Goal: Task Accomplishment & Management: Manage account settings

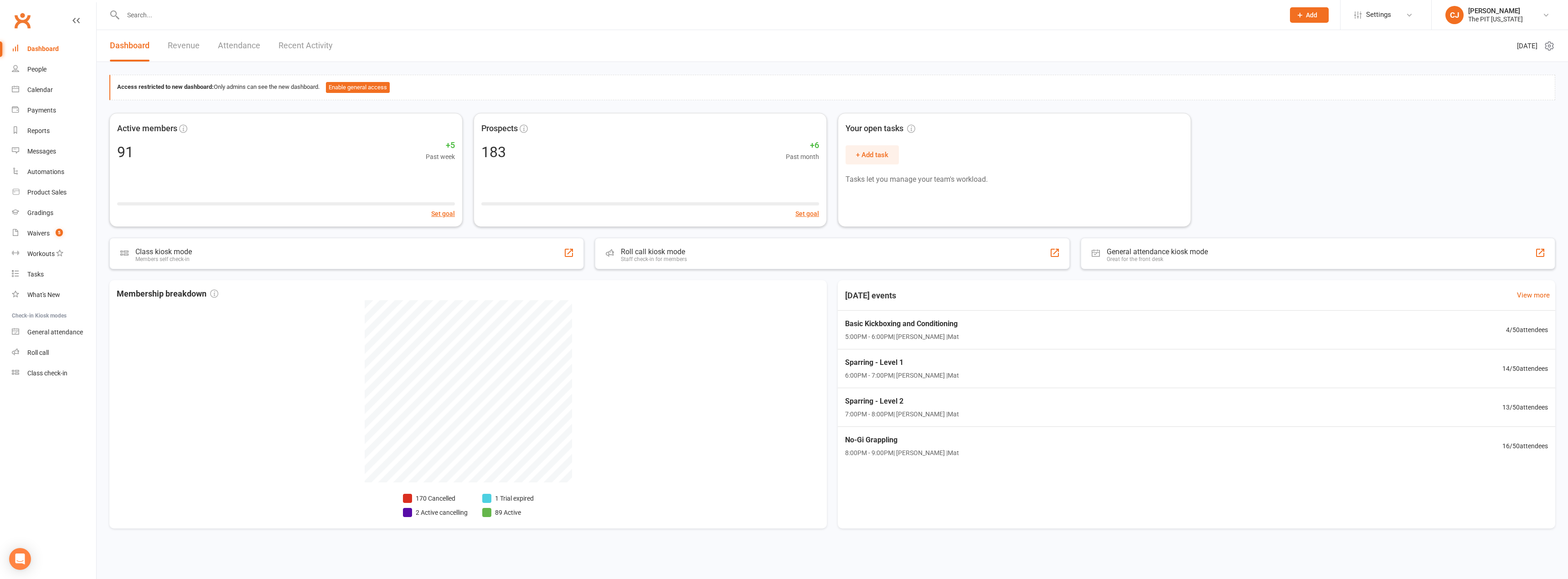
click at [135, 19] on input "text" at bounding box center [699, 15] width 1158 height 13
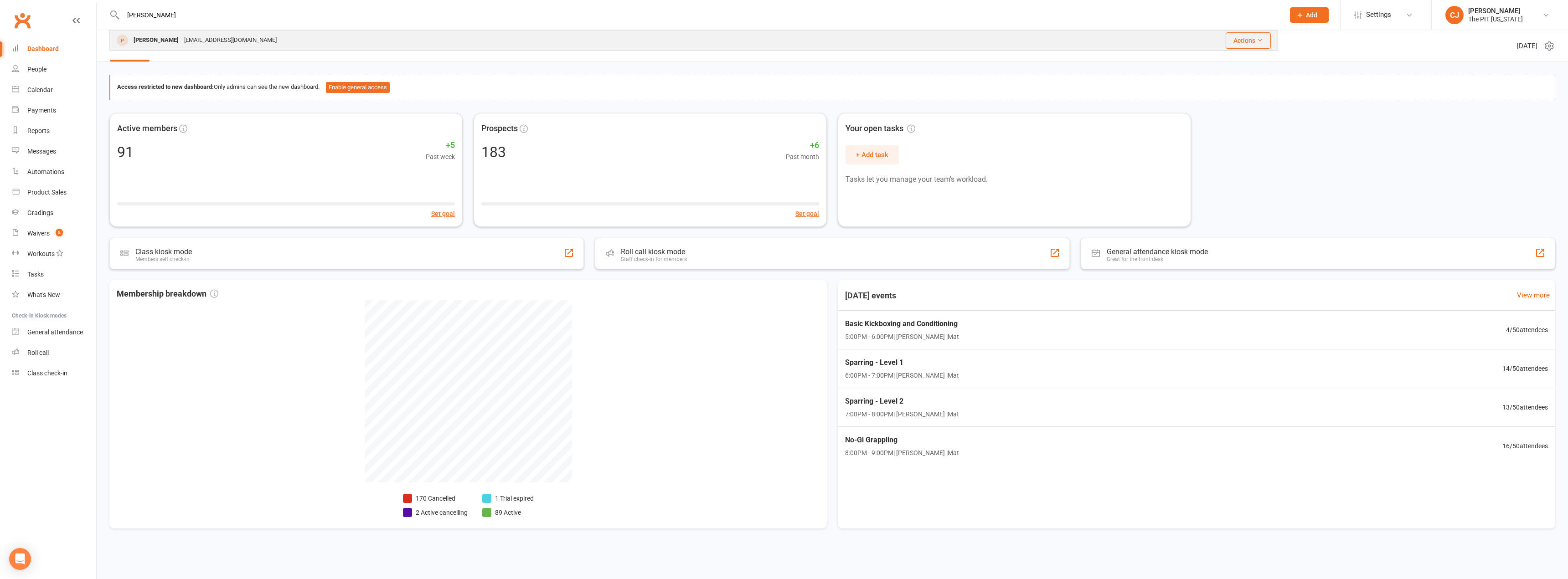
type input "seth"
click at [181, 44] on div "sethlewis2005@gmail.com" at bounding box center [230, 40] width 98 height 13
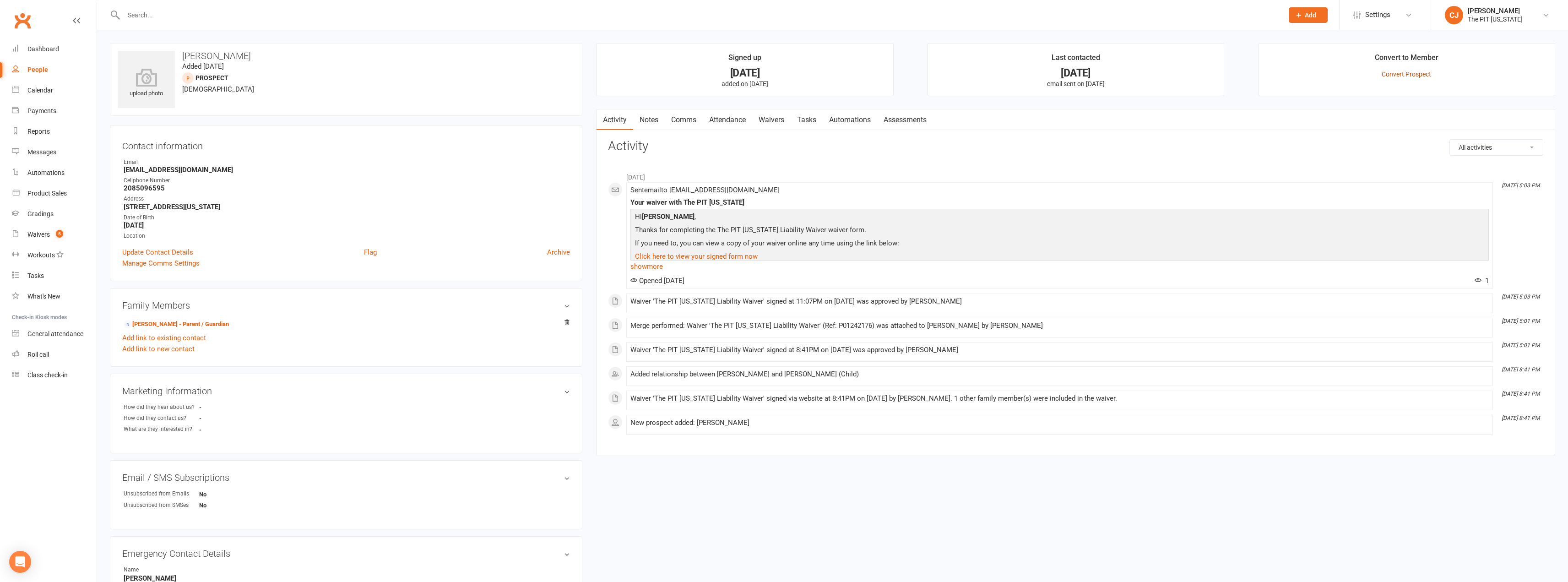
click at [1410, 72] on link "Convert Prospect" at bounding box center [1406, 74] width 50 height 7
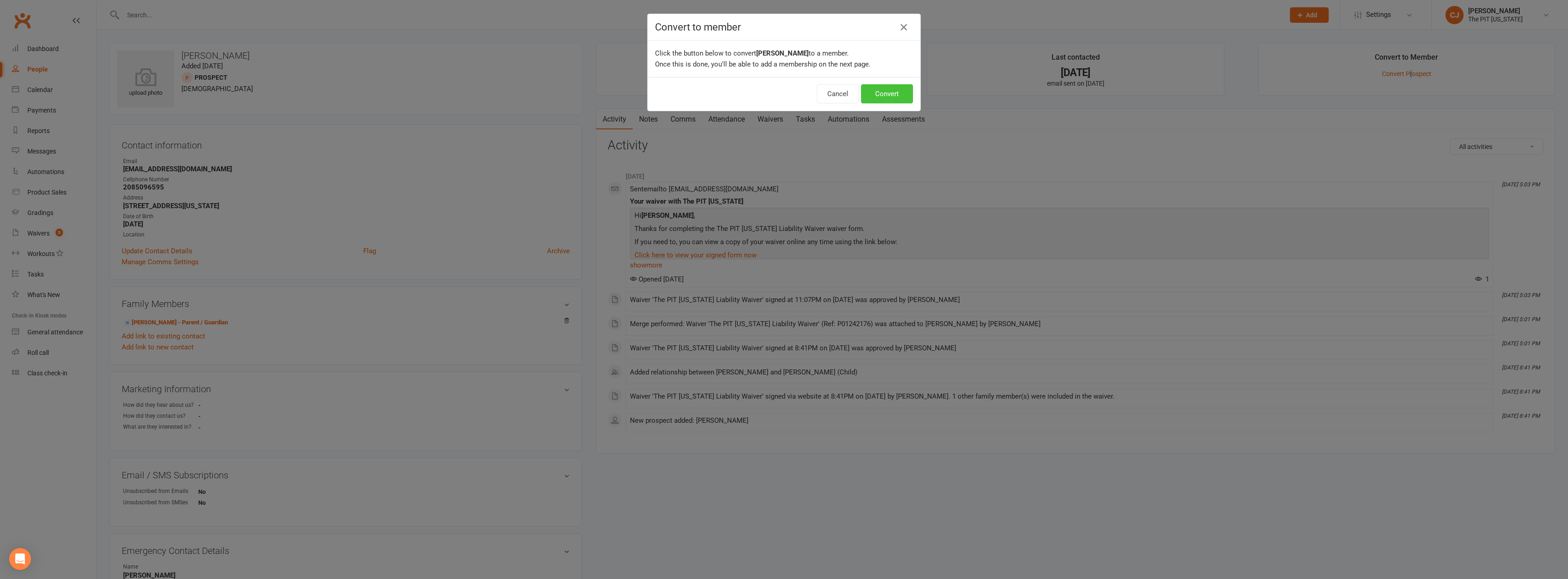
click at [892, 97] on button "Convert" at bounding box center [887, 94] width 52 height 19
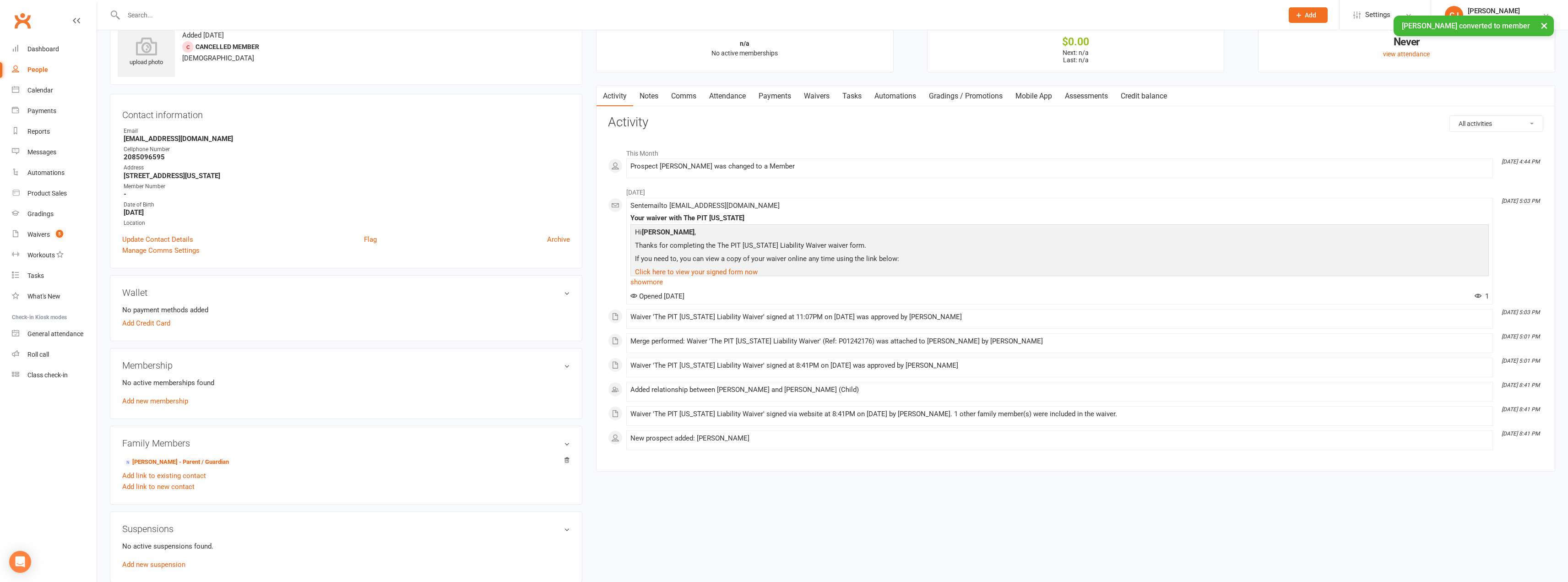
scroll to position [46, 0]
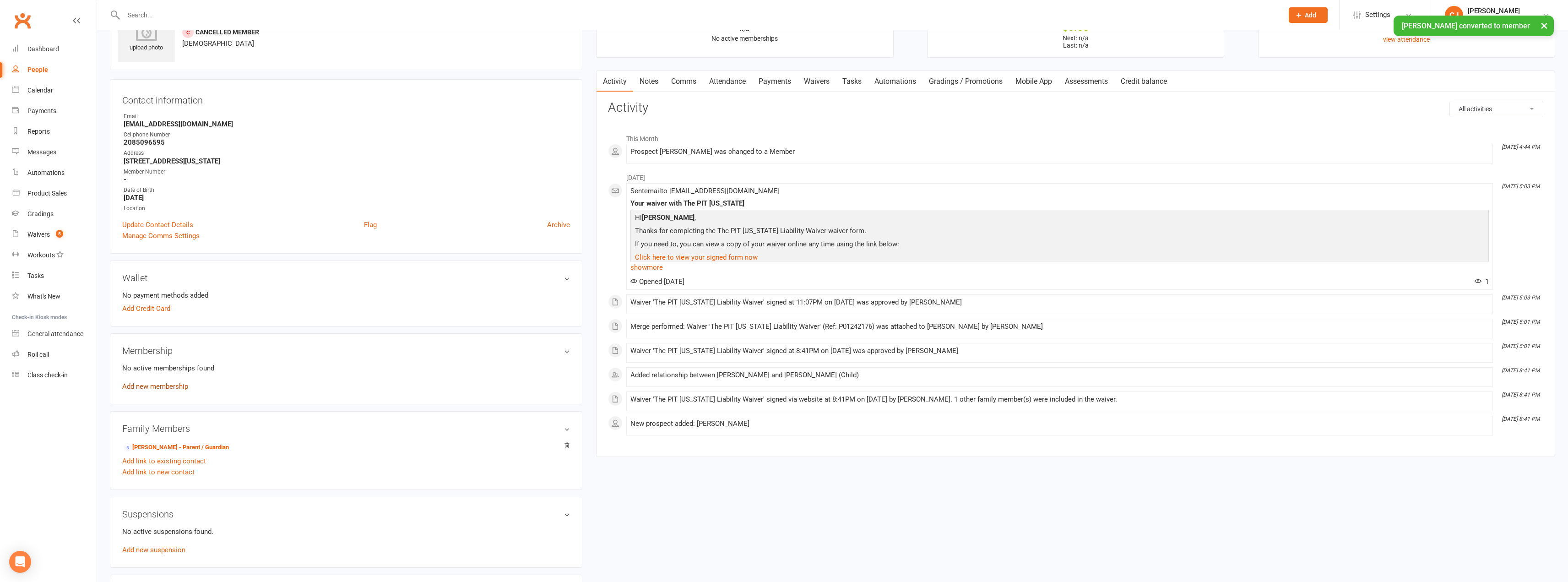
click at [167, 388] on link "Add new membership" at bounding box center [155, 386] width 66 height 8
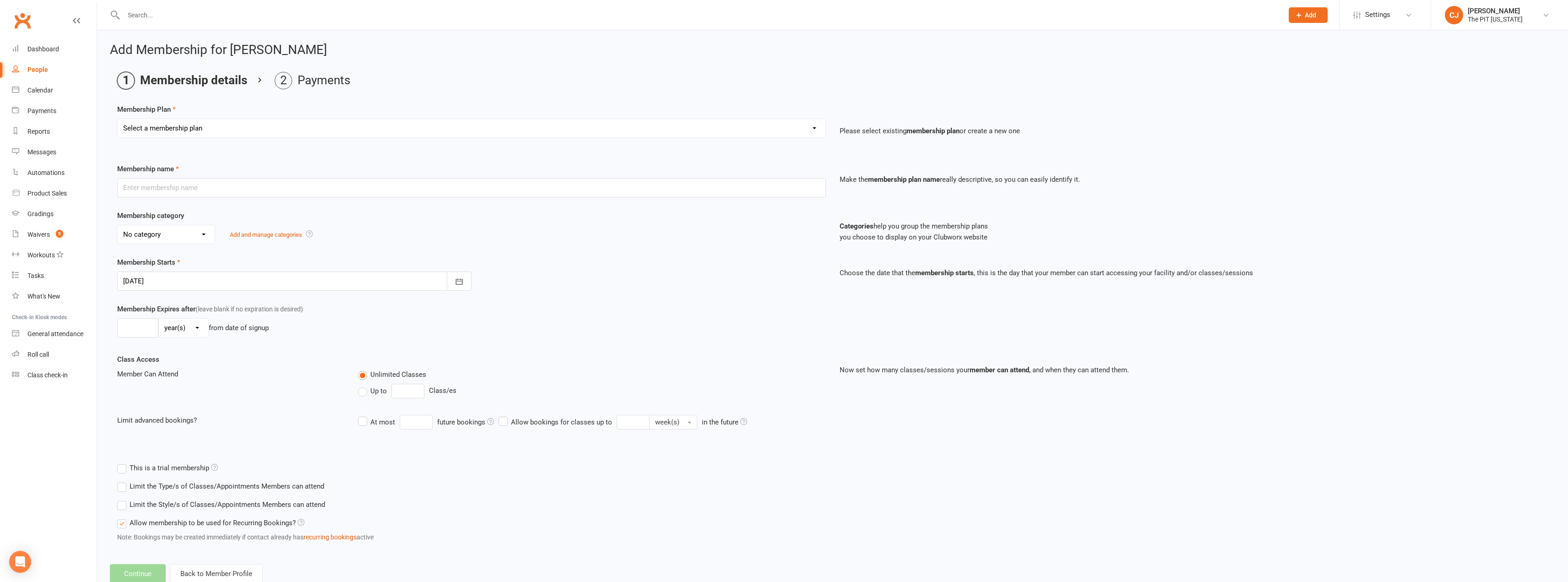
click at [290, 119] on select "Select a membership plan Create new Membership Plan Free Trial Class Mat Fee Ba…" at bounding box center [471, 128] width 708 height 18
select select "9"
click at [117, 119] on select "Select a membership plan Create new Membership Plan Free Trial Class Mat Fee Ba…" at bounding box center [471, 128] width 708 height 18
type input "3 Month Starter - Basic Kickboxing & No-Gi BJJ"
select select "1"
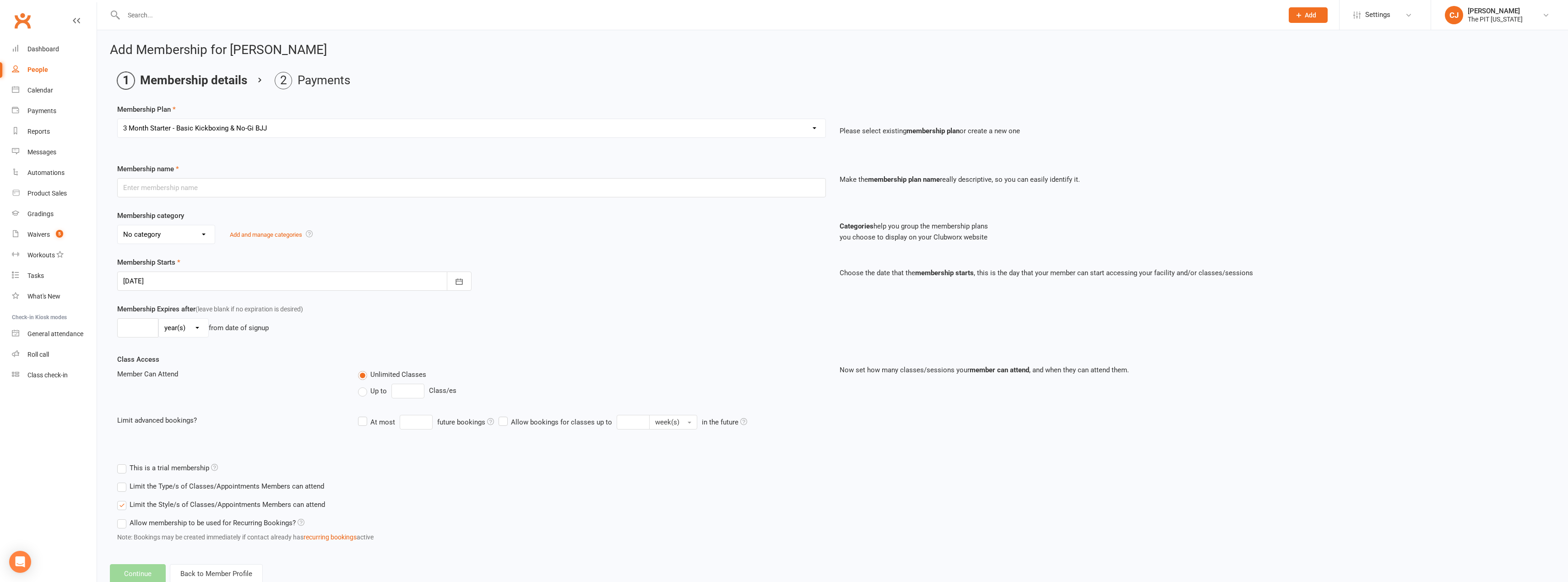
type input "3"
select select "2"
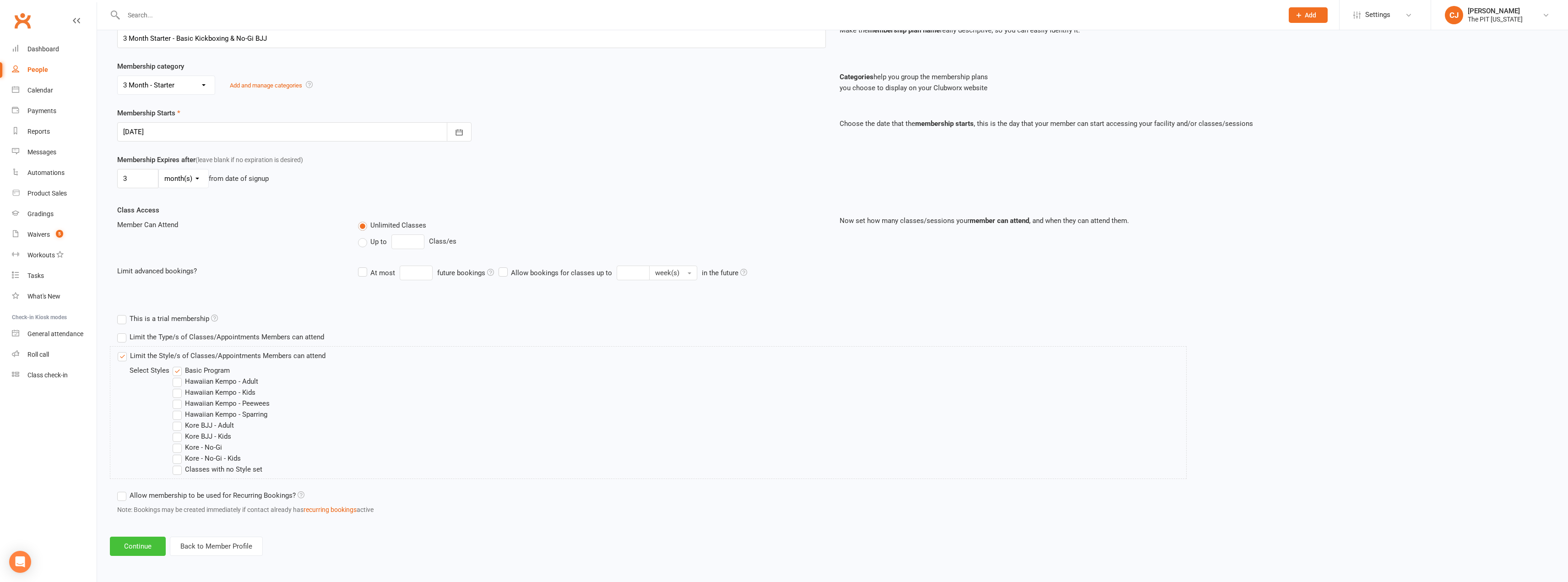
click at [139, 542] on button "Continue" at bounding box center [138, 546] width 56 height 19
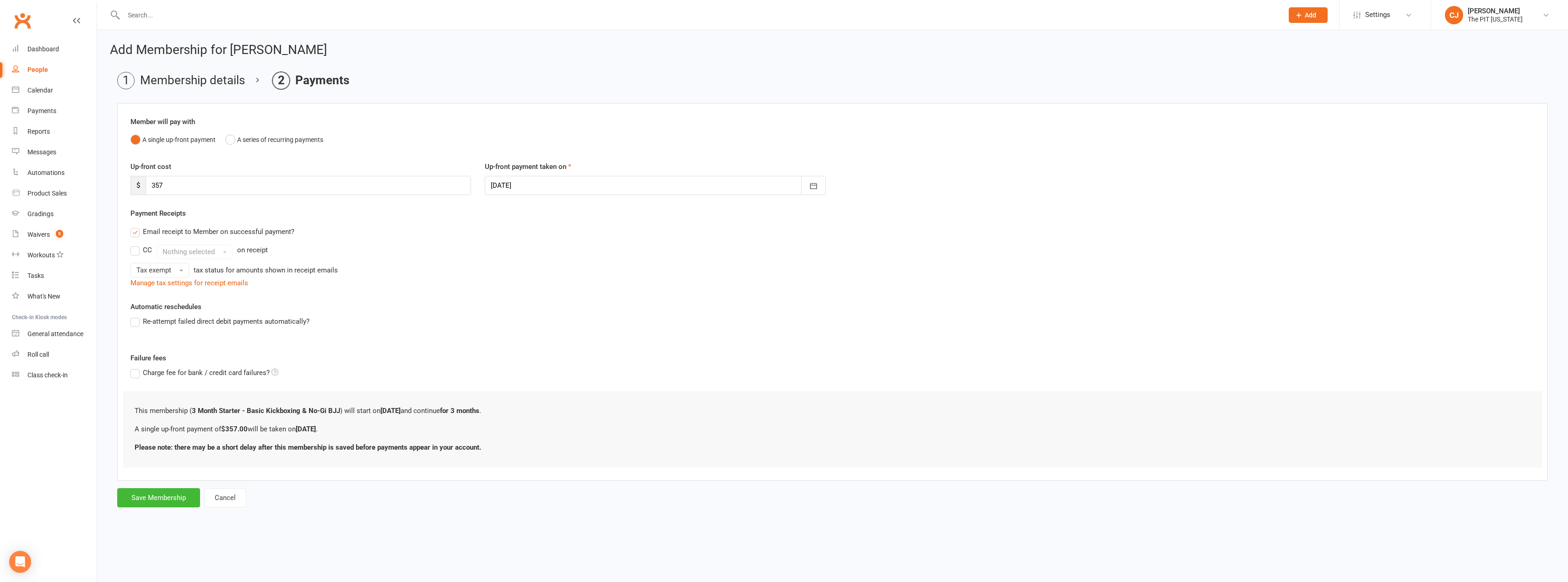
scroll to position [0, 0]
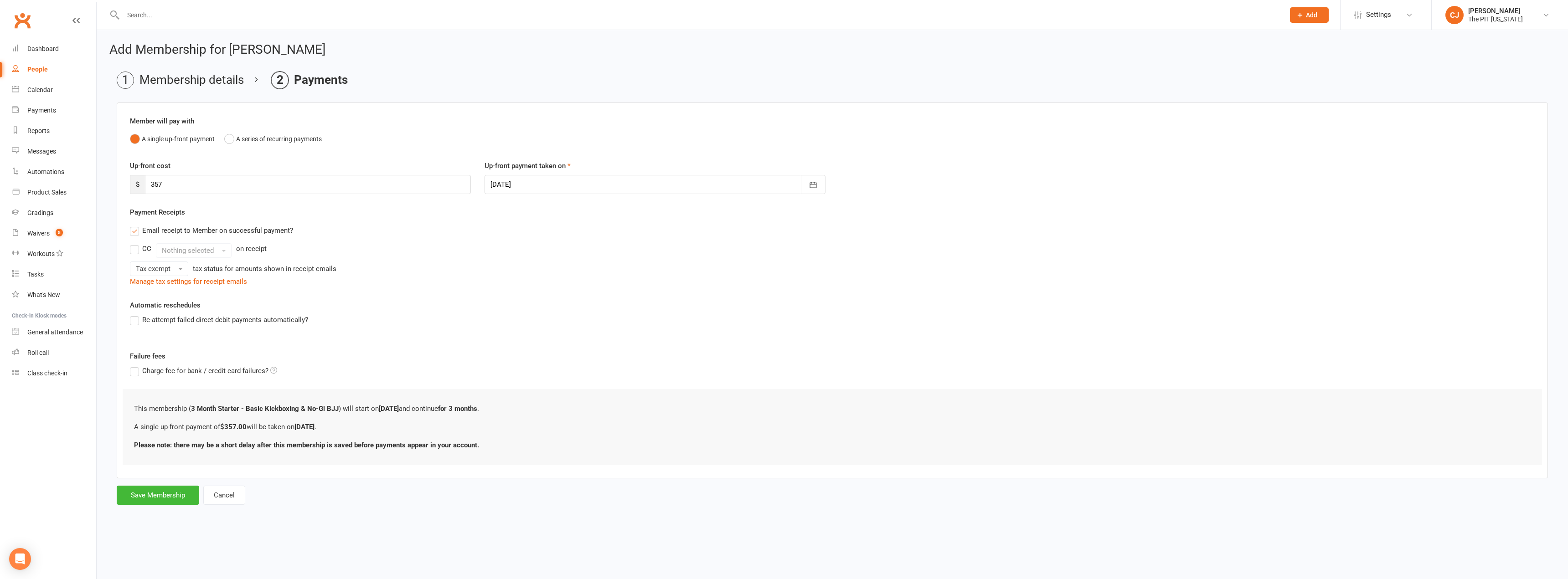
click at [195, 79] on li "Membership details" at bounding box center [180, 80] width 127 height 17
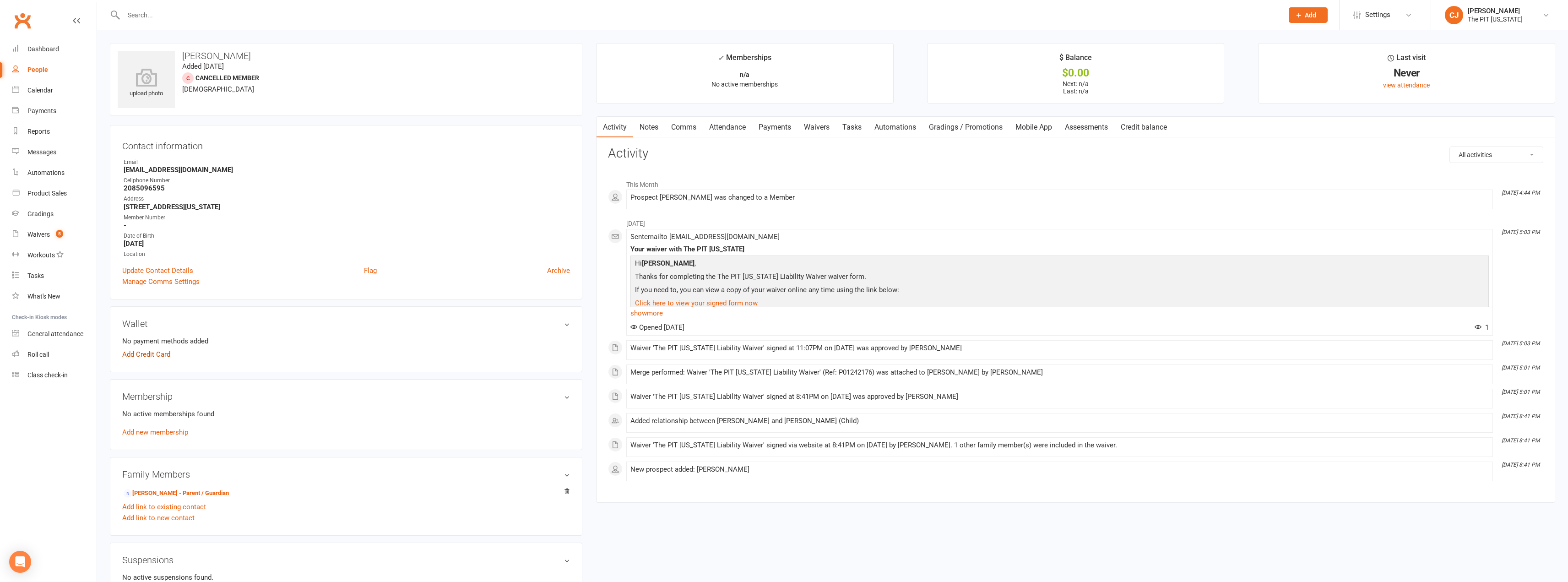
click at [157, 354] on link "Add Credit Card" at bounding box center [146, 355] width 48 height 11
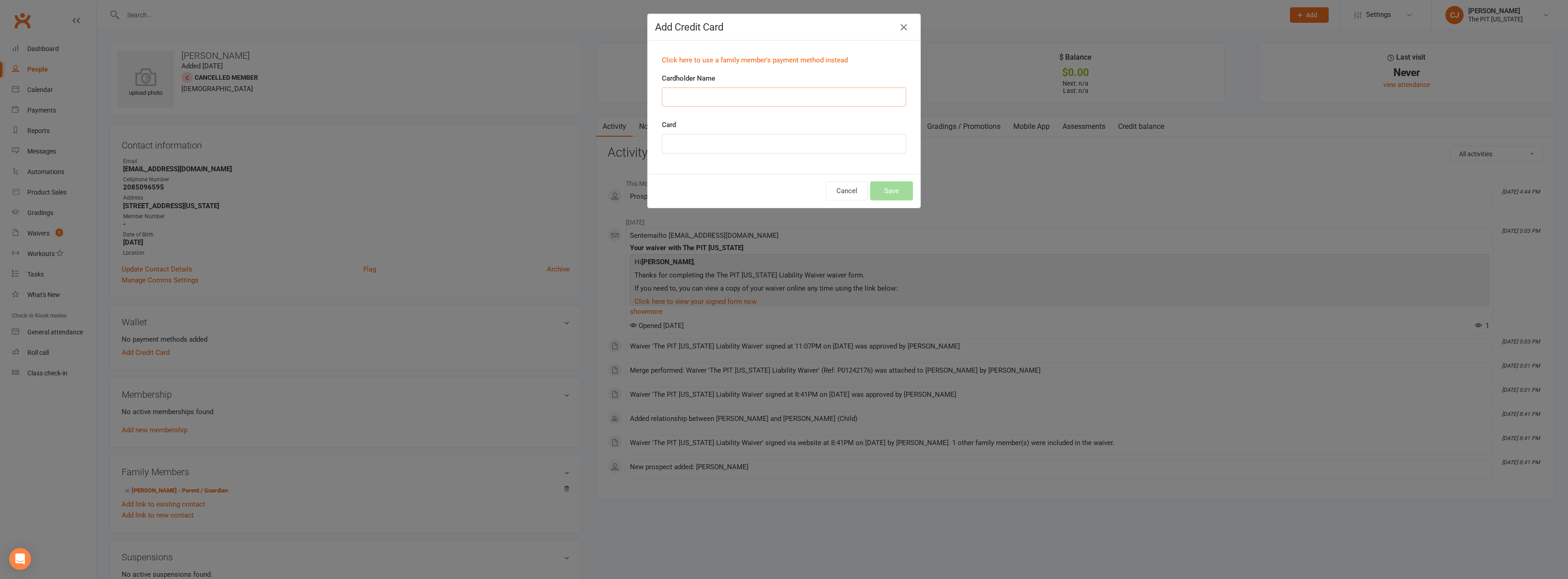
click at [710, 97] on input "Cardholder Name" at bounding box center [783, 97] width 244 height 19
type input "Seth A Lewis"
click at [881, 198] on button "Save" at bounding box center [892, 190] width 43 height 19
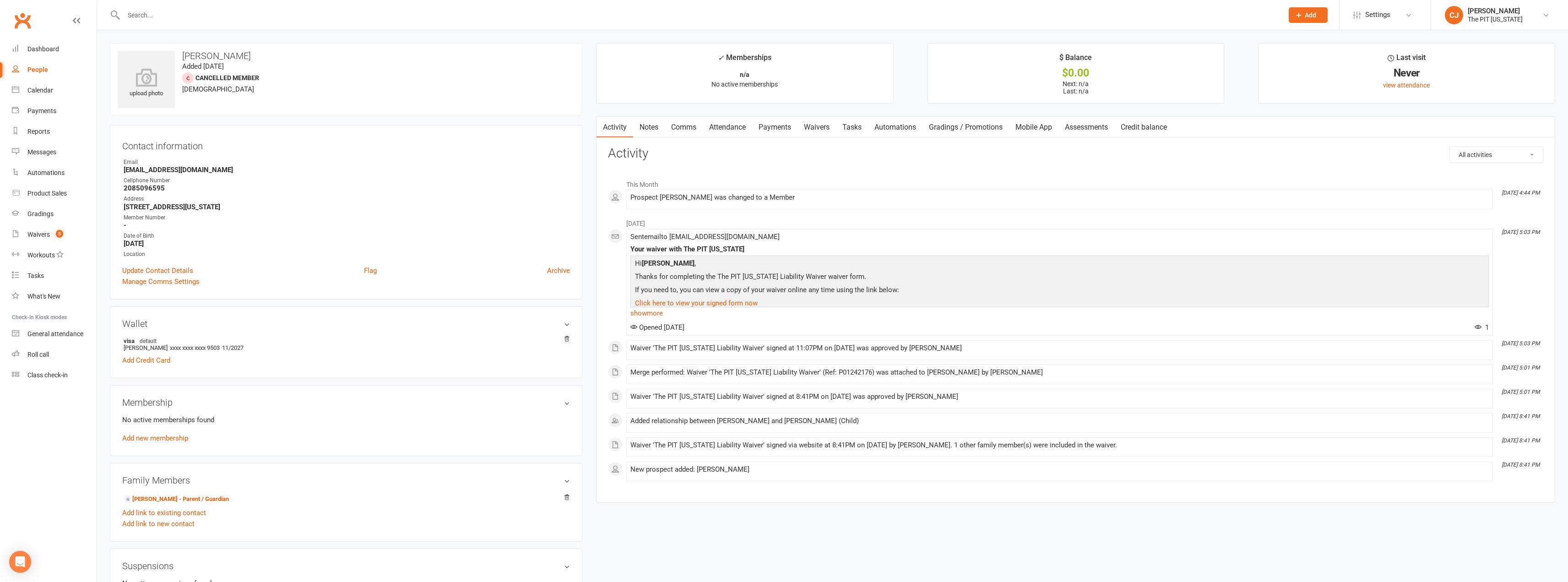
click at [150, 433] on div "No active memberships found Add new membership" at bounding box center [346, 429] width 447 height 29
drag, startPoint x: 149, startPoint y: 437, endPoint x: 158, endPoint y: 437, distance: 9.0
click at [141, 442] on link "Add new membership" at bounding box center [155, 438] width 66 height 8
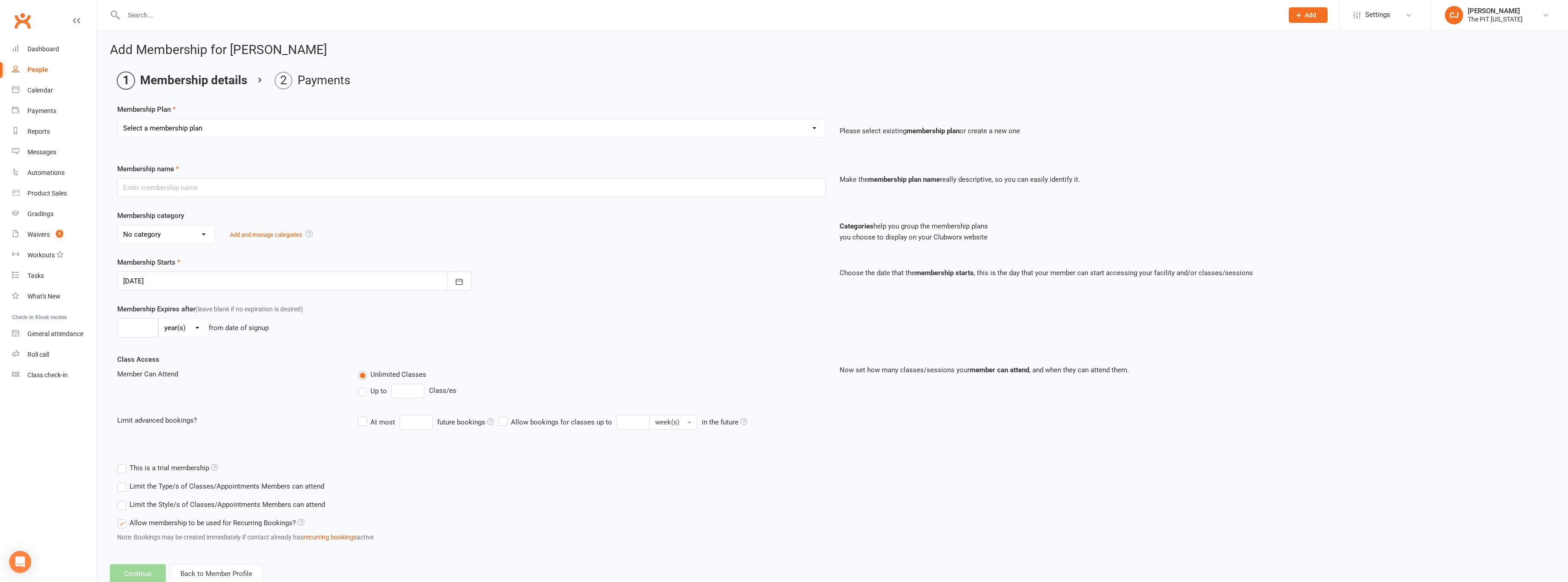
click at [167, 121] on select "Select a membership plan Create new Membership Plan Free Trial Class Mat Fee Ba…" at bounding box center [471, 128] width 708 height 18
select select "9"
click at [117, 119] on select "Select a membership plan Create new Membership Plan Free Trial Class Mat Fee Ba…" at bounding box center [471, 128] width 708 height 18
type input "3 Month Starter - Basic Kickboxing & No-Gi BJJ"
select select "1"
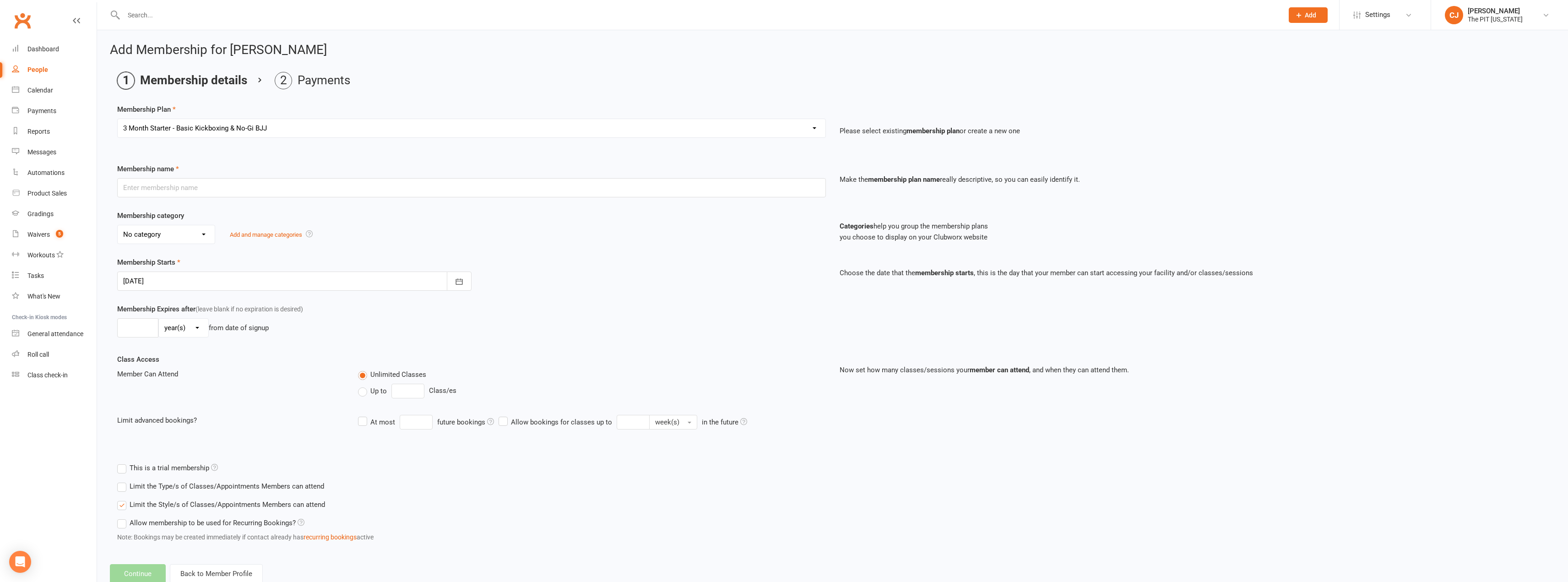
type input "3"
select select "2"
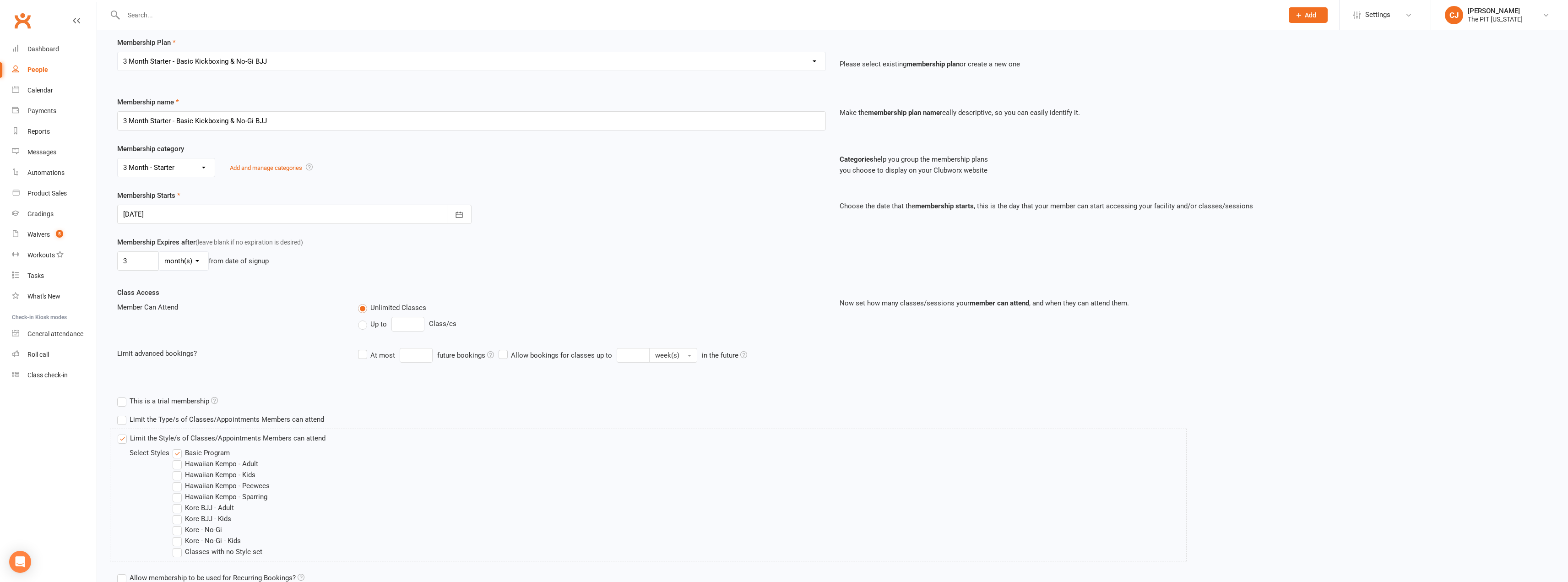
scroll to position [150, 0]
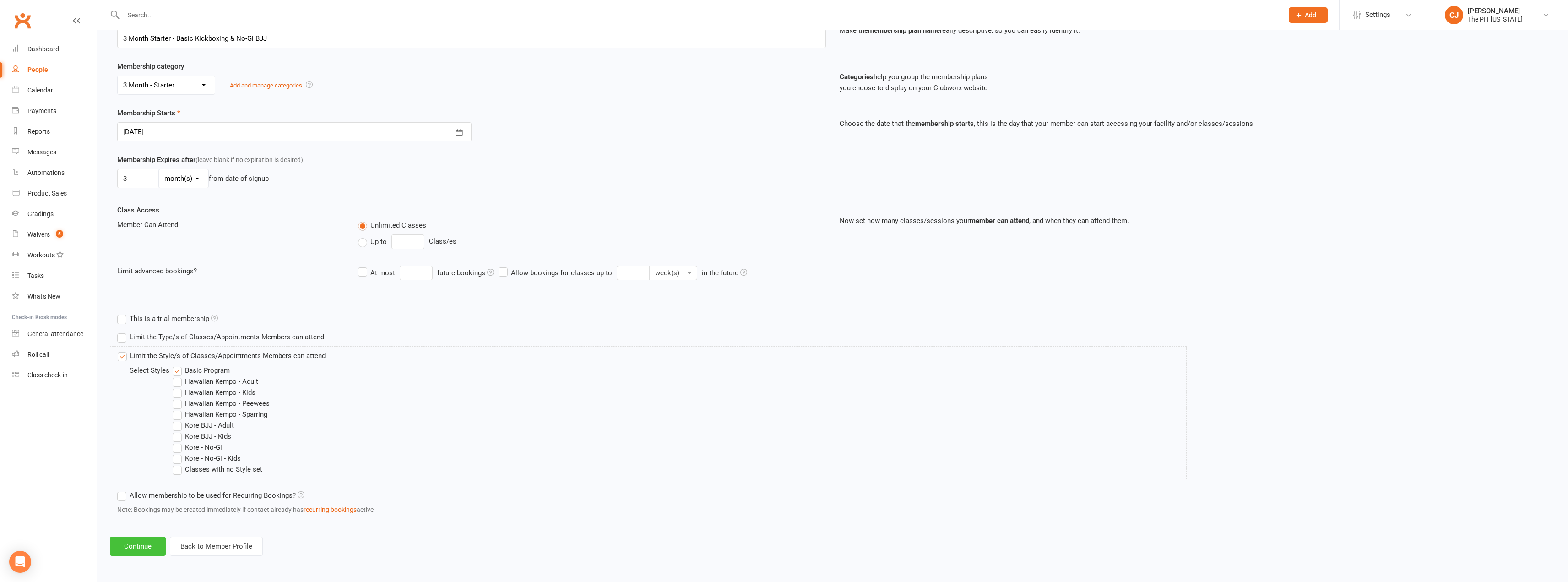
click at [128, 549] on button "Continue" at bounding box center [138, 546] width 56 height 19
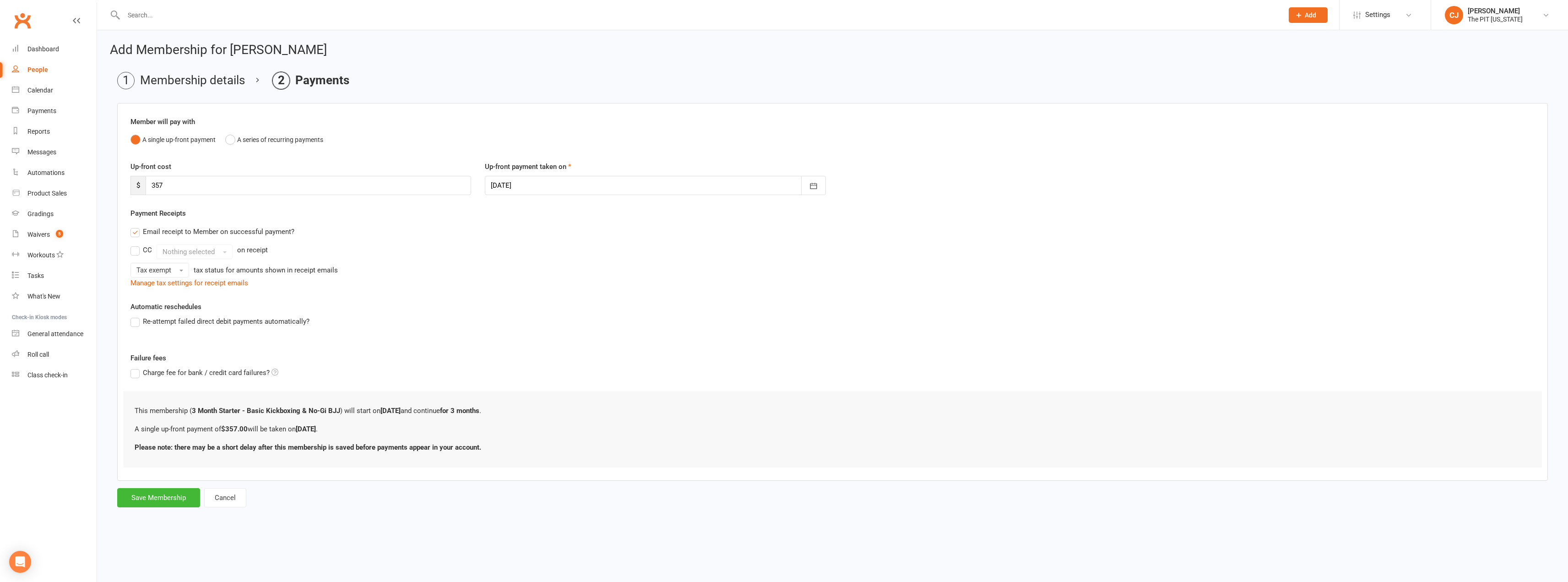
scroll to position [0, 0]
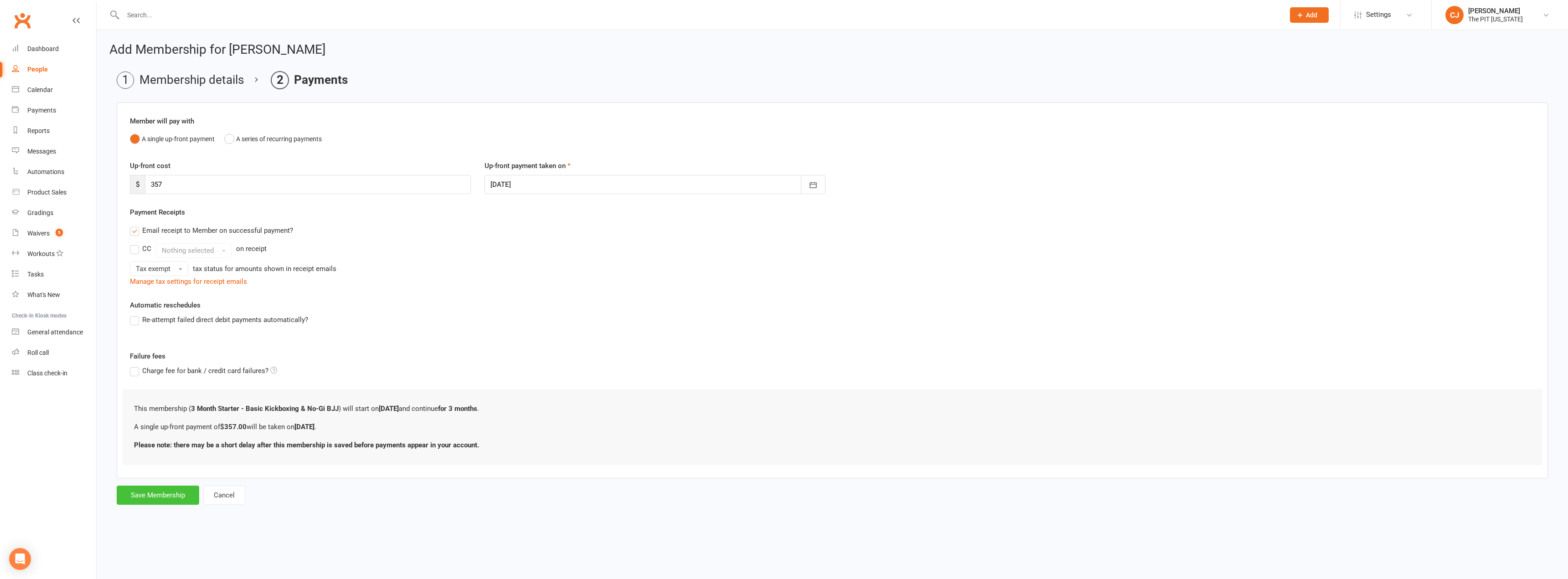
click at [167, 496] on button "Save Membership" at bounding box center [158, 494] width 83 height 19
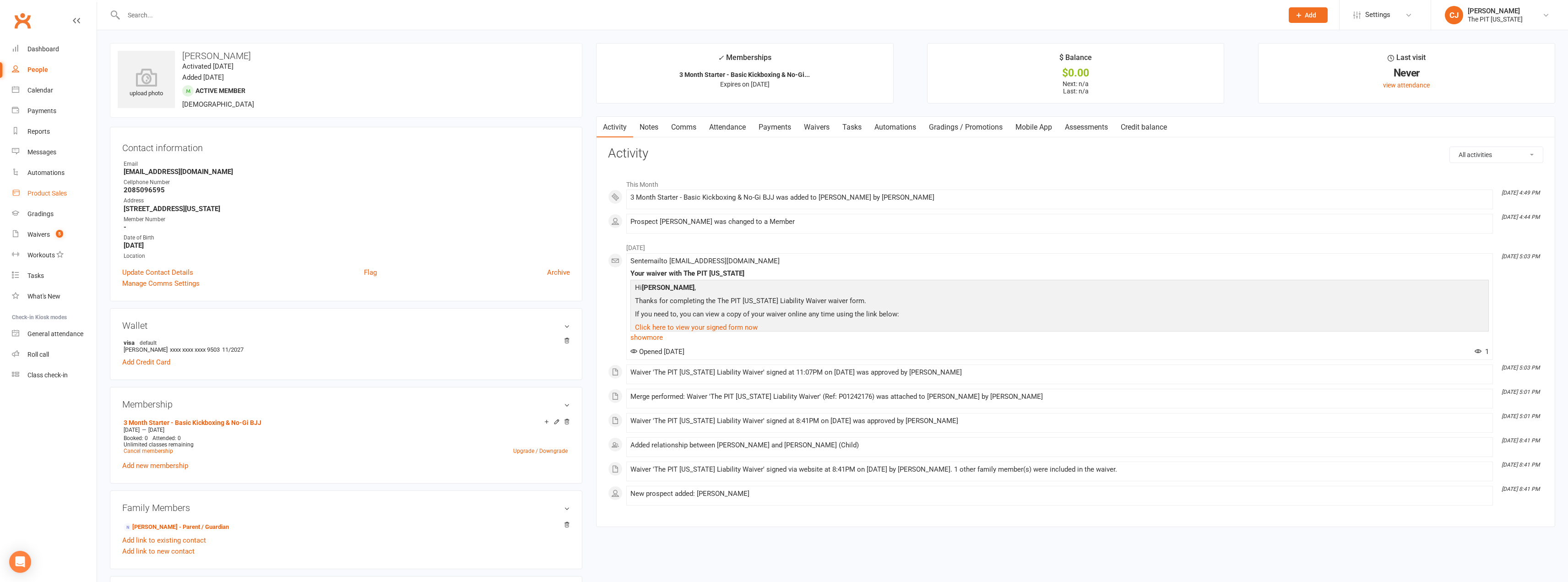
click at [54, 192] on div "Product Sales" at bounding box center [47, 193] width 39 height 7
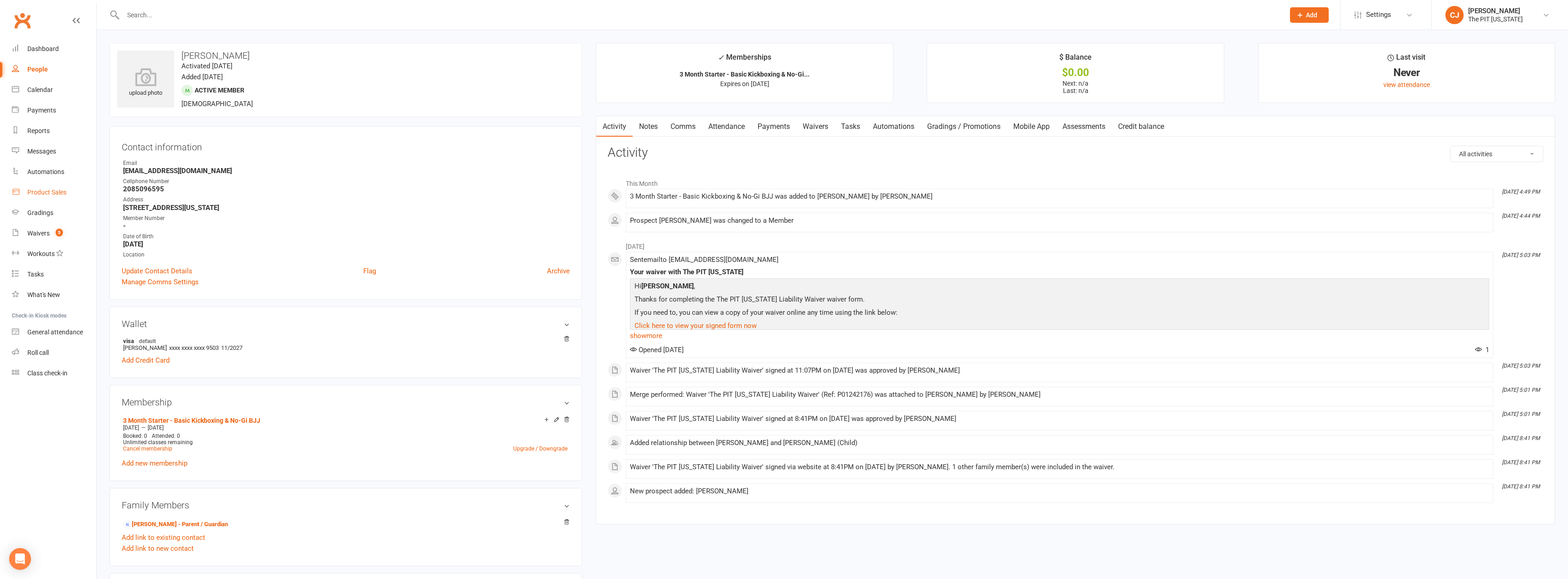
select select "100"
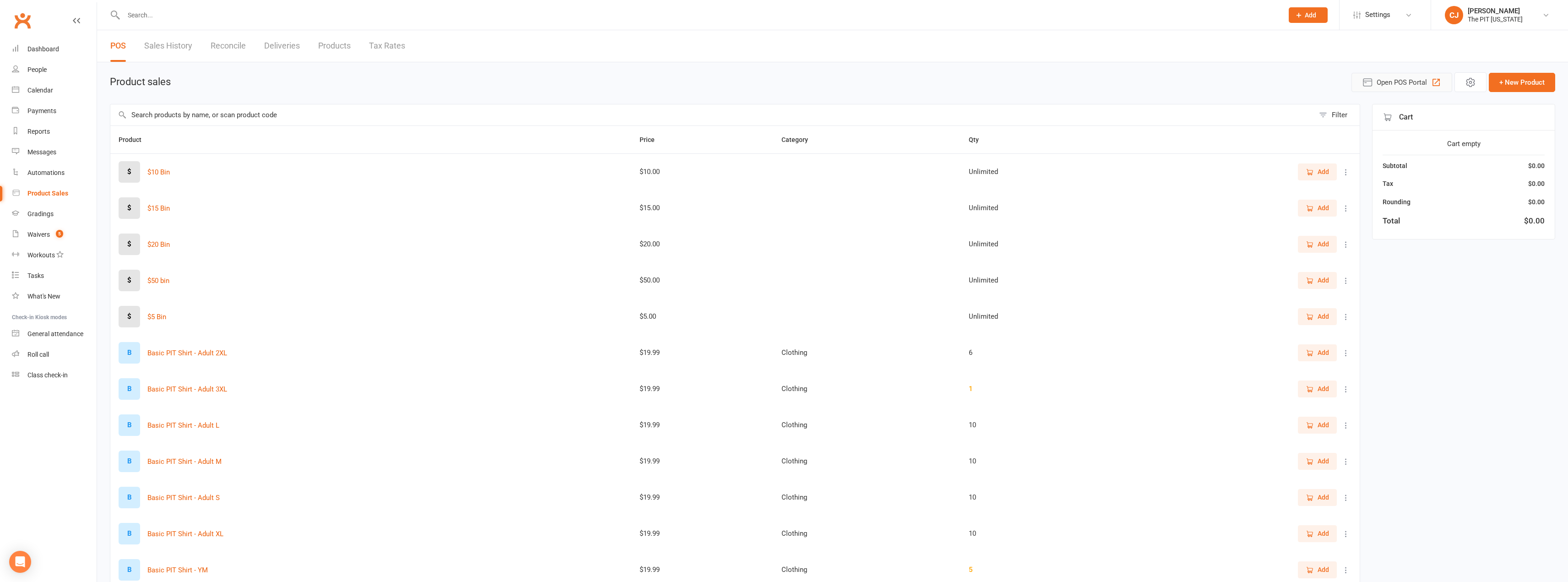
click at [1418, 77] on span "Open POS Portal" at bounding box center [1402, 83] width 50 height 11
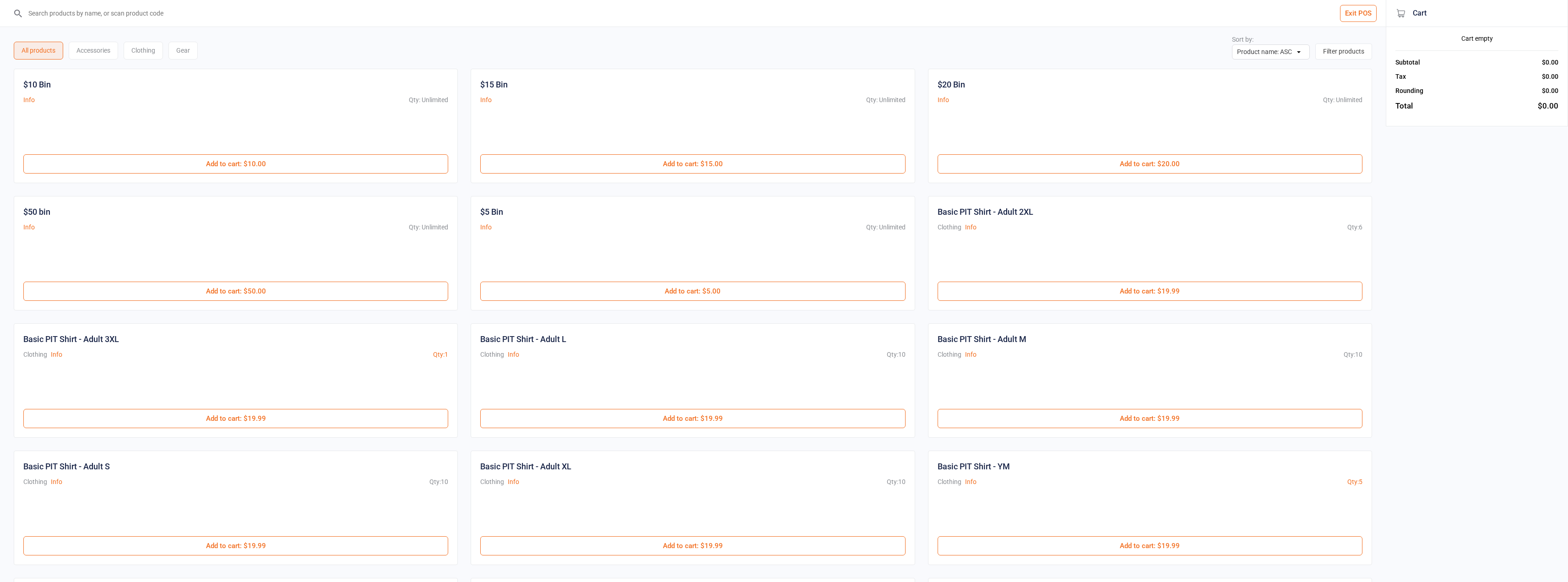
click at [528, 13] on input "search" at bounding box center [698, 13] width 1349 height 26
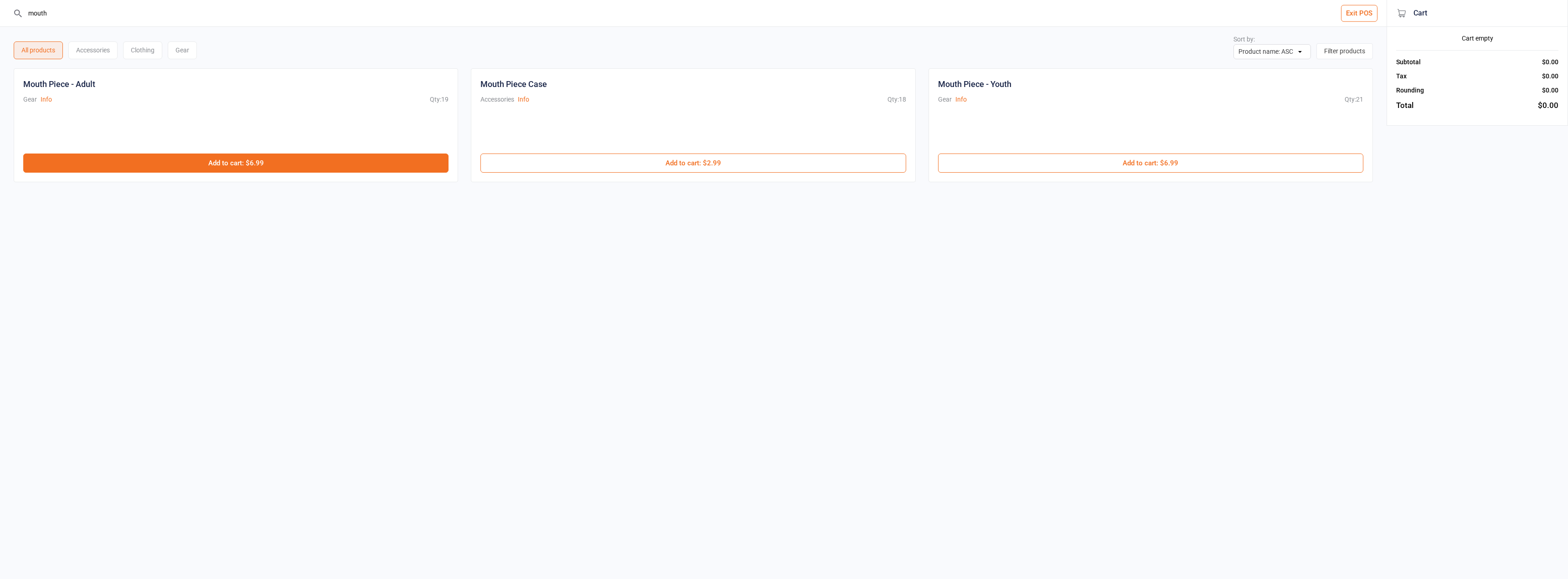
click at [245, 164] on button "Add to cart : $6.99" at bounding box center [236, 162] width 425 height 19
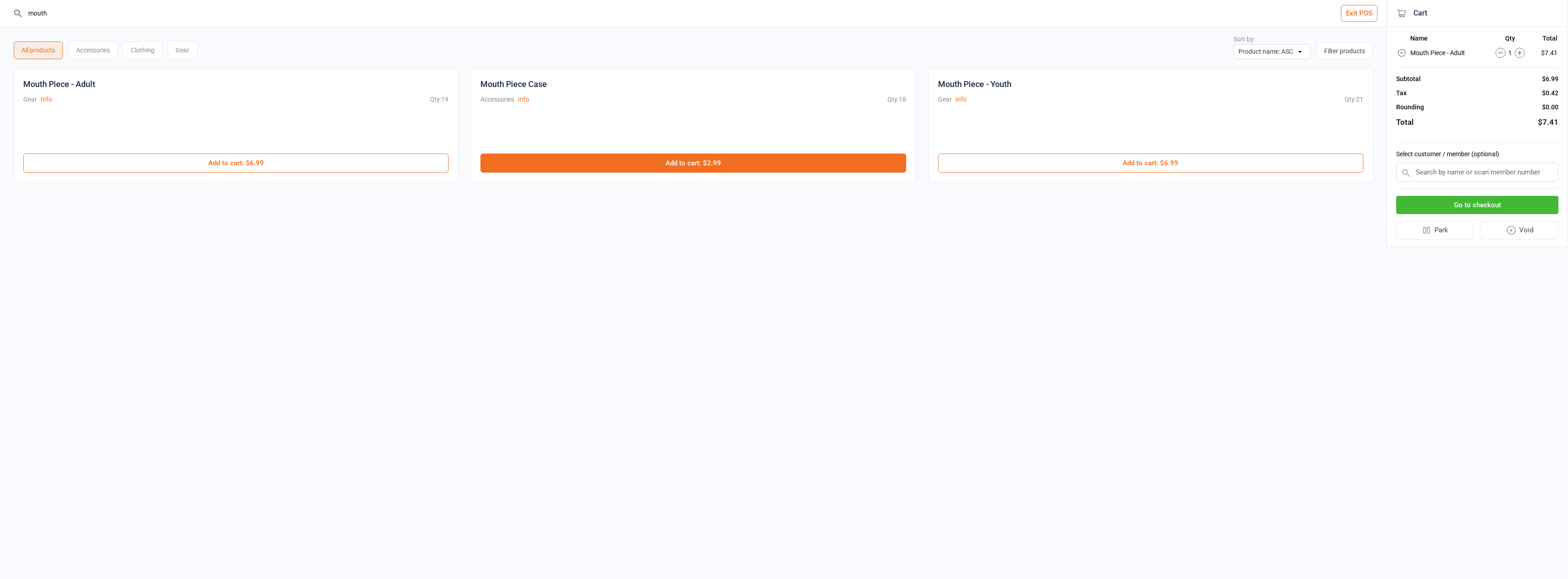
click at [668, 169] on button "Add to cart : $2.99" at bounding box center [693, 162] width 425 height 19
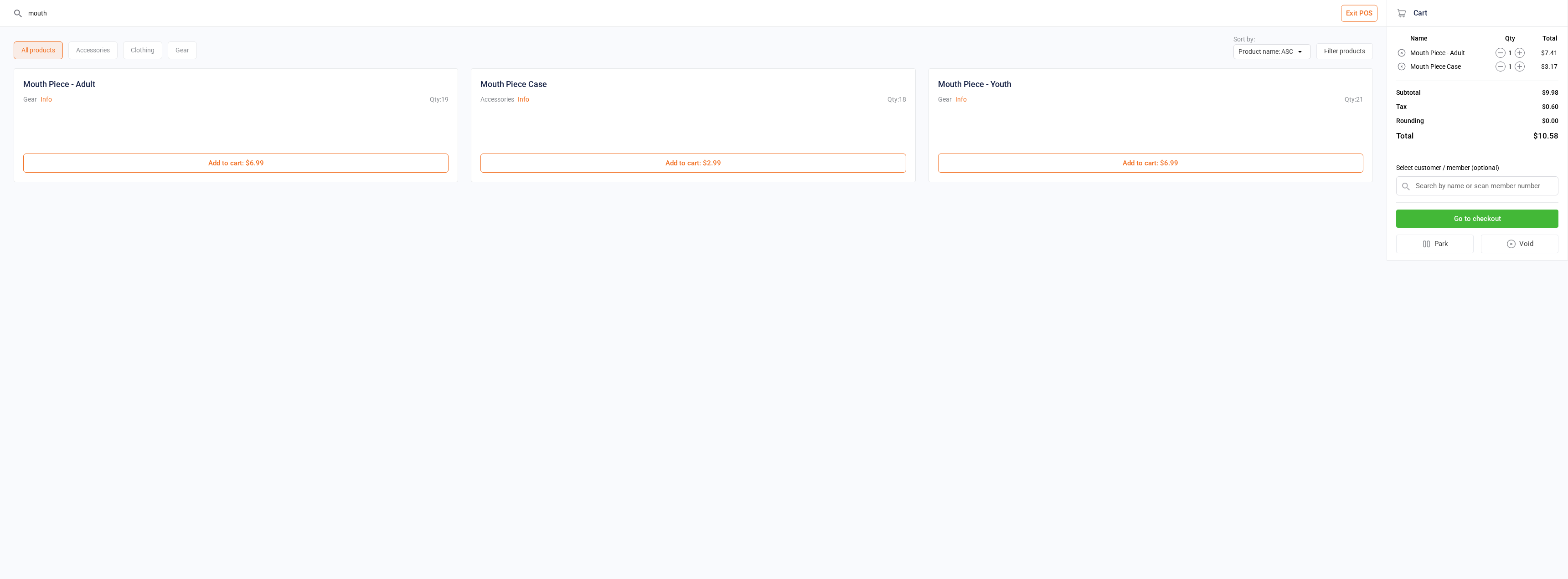
drag, startPoint x: 86, startPoint y: 13, endPoint x: 0, endPoint y: -1, distance: 87.1
click at [0, 0] on html "mouth Exit POS All products Accessories Clothing Gear Sort by: Product name: AS…" at bounding box center [784, 290] width 1568 height 579
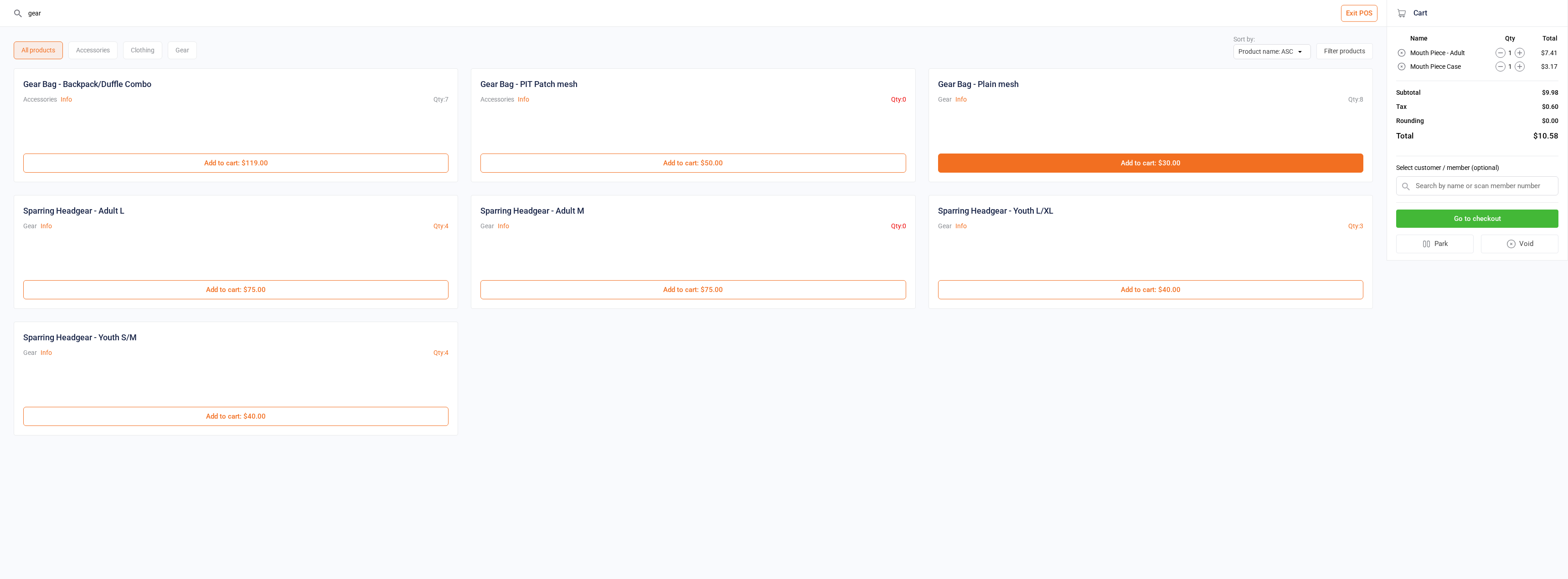
click at [1142, 170] on button "Add to cart : $30.00" at bounding box center [1150, 162] width 425 height 19
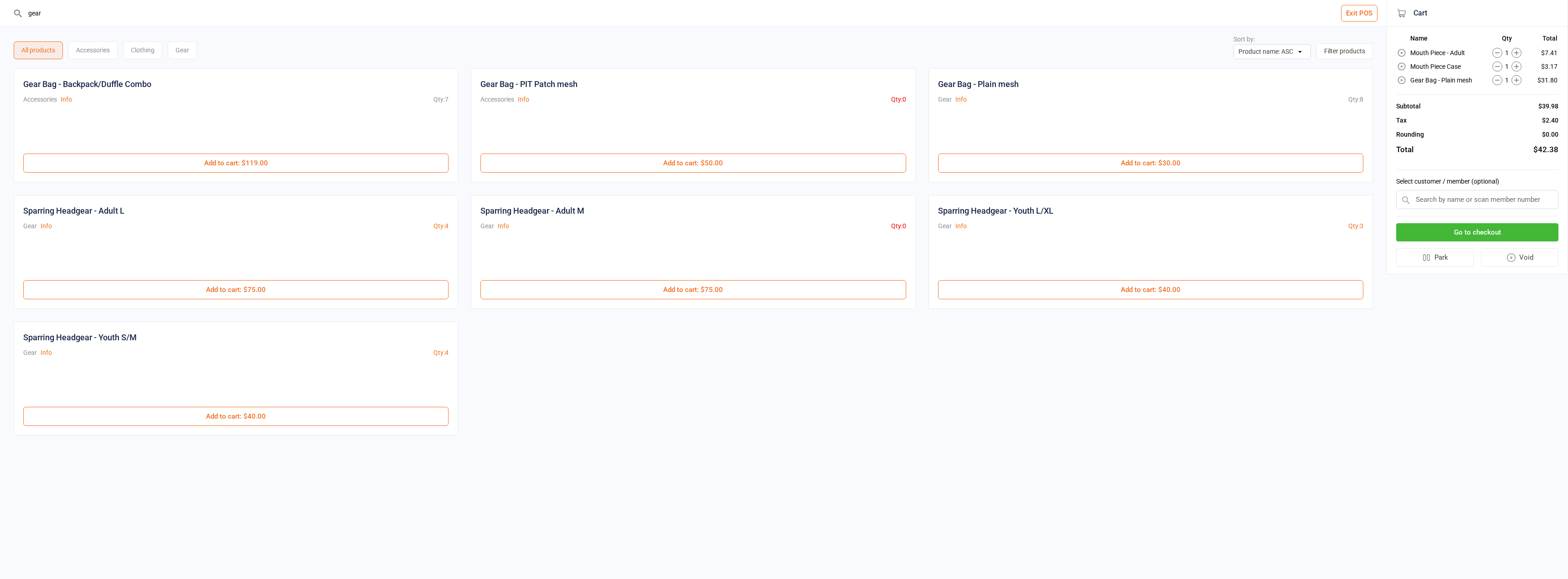
drag, startPoint x: 61, startPoint y: 13, endPoint x: 0, endPoint y: 3, distance: 61.8
click at [0, 3] on header "gear Exit POS" at bounding box center [693, 13] width 1387 height 27
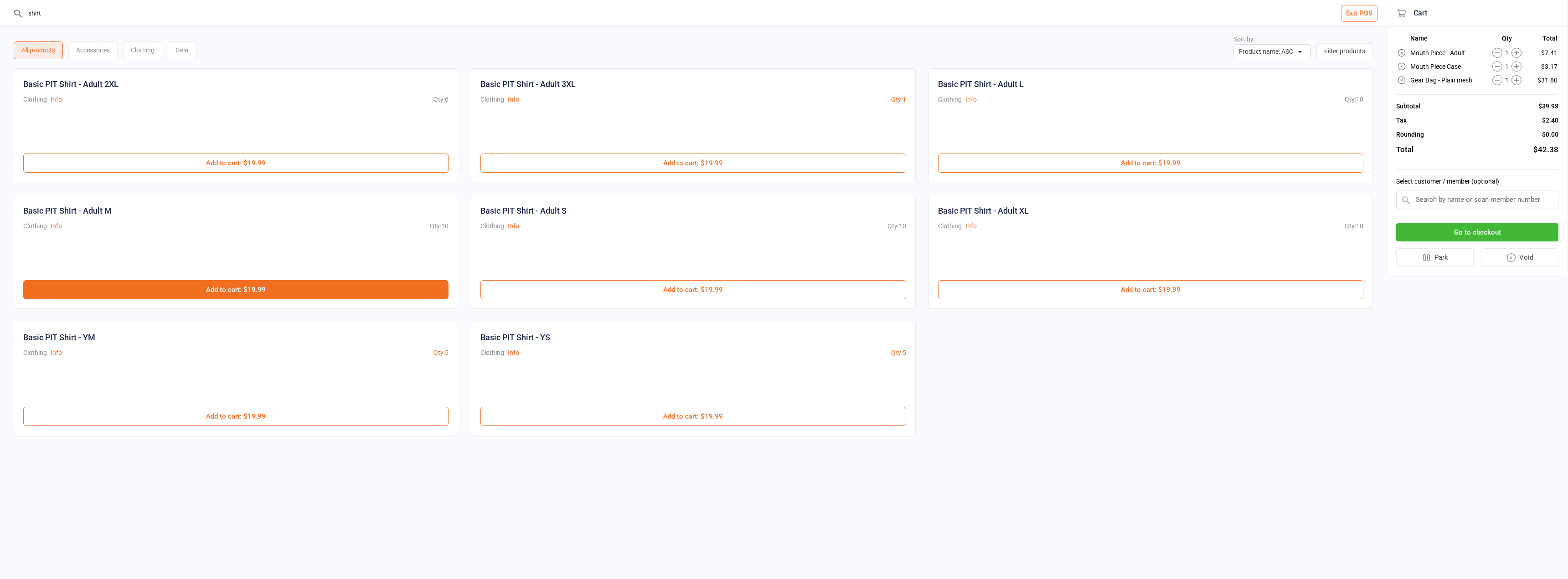
click at [240, 288] on button "Add to cart : $19.99" at bounding box center [236, 290] width 425 height 19
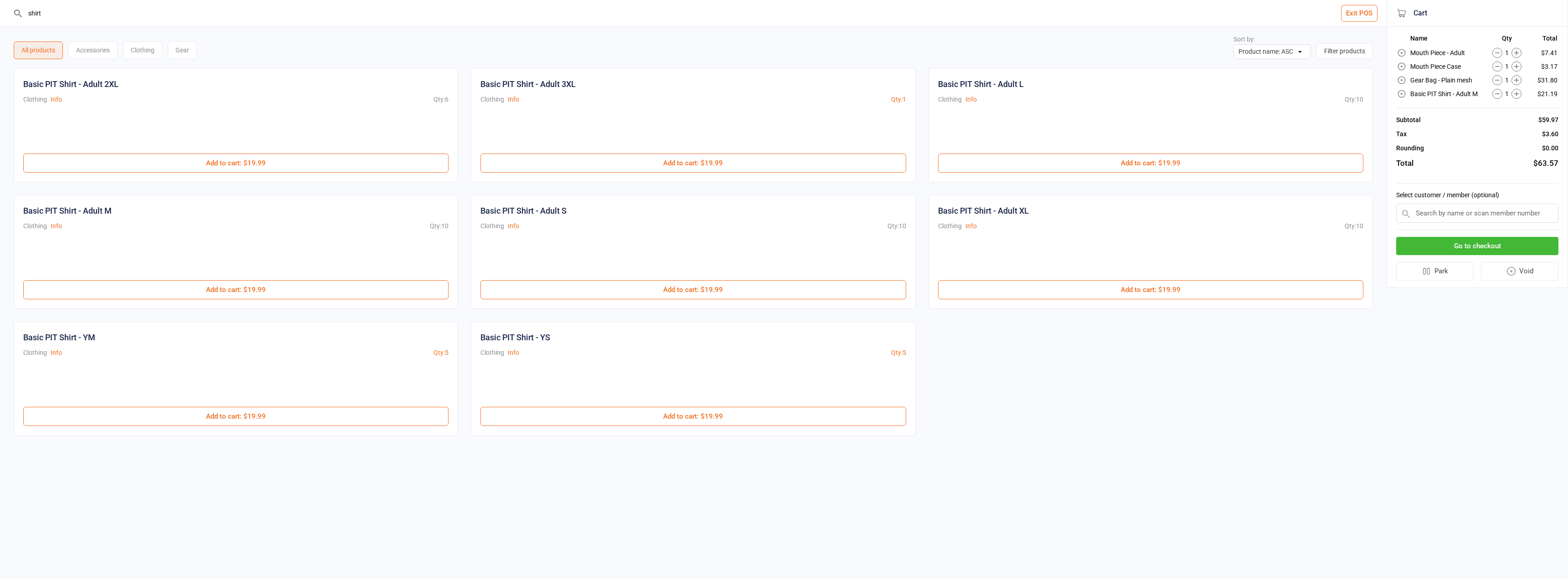
drag, startPoint x: 50, startPoint y: 16, endPoint x: 17, endPoint y: 9, distance: 33.7
click at [17, 9] on div "shirt" at bounding box center [693, 13] width 1361 height 26
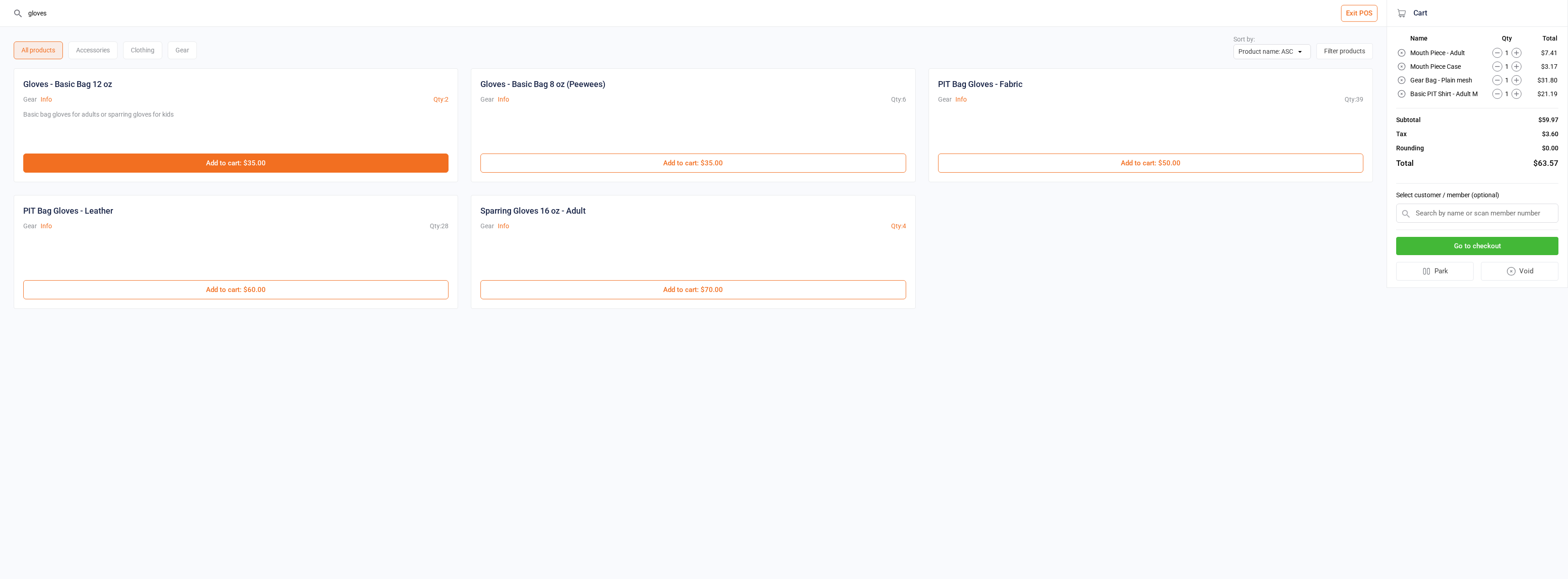
type input "gloves"
click at [201, 160] on button "Add to cart : $35.00" at bounding box center [236, 162] width 425 height 19
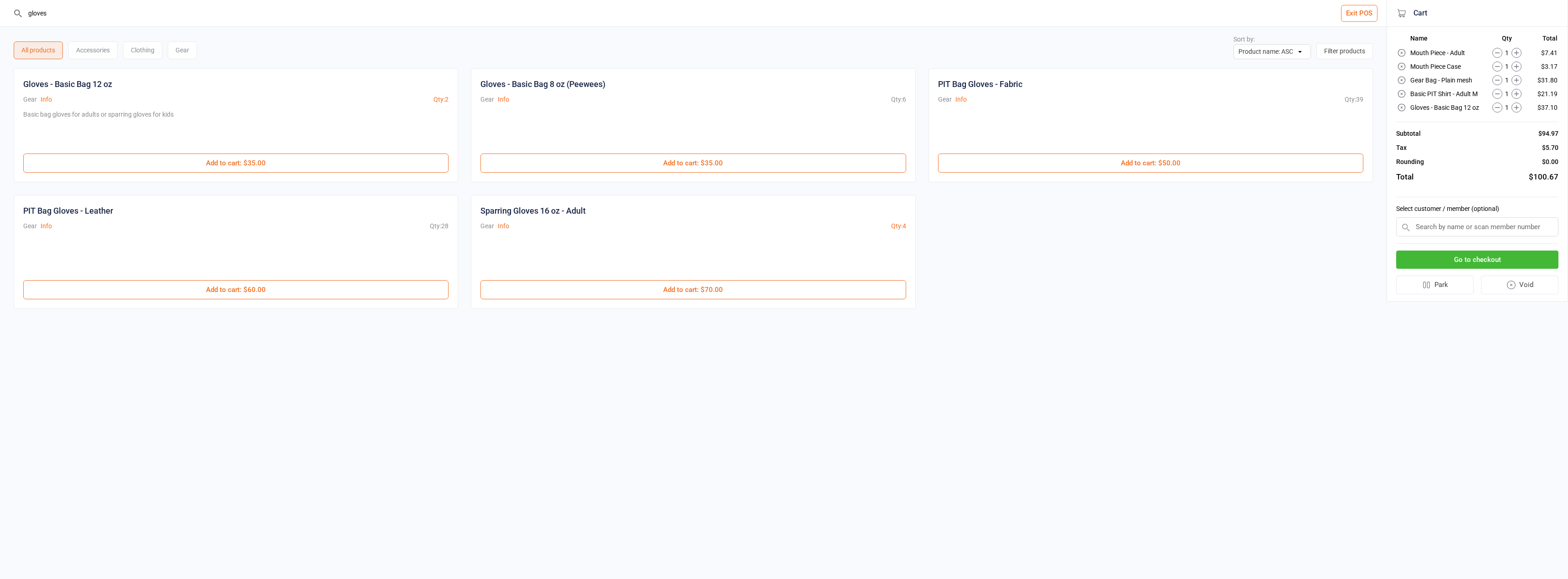
click at [1452, 226] on input "text" at bounding box center [1477, 226] width 163 height 19
type input "seth"
click at [1450, 242] on div "Seth Lewis" at bounding box center [1477, 244] width 161 height 15
click at [1466, 258] on button "Go to checkout" at bounding box center [1477, 257] width 163 height 19
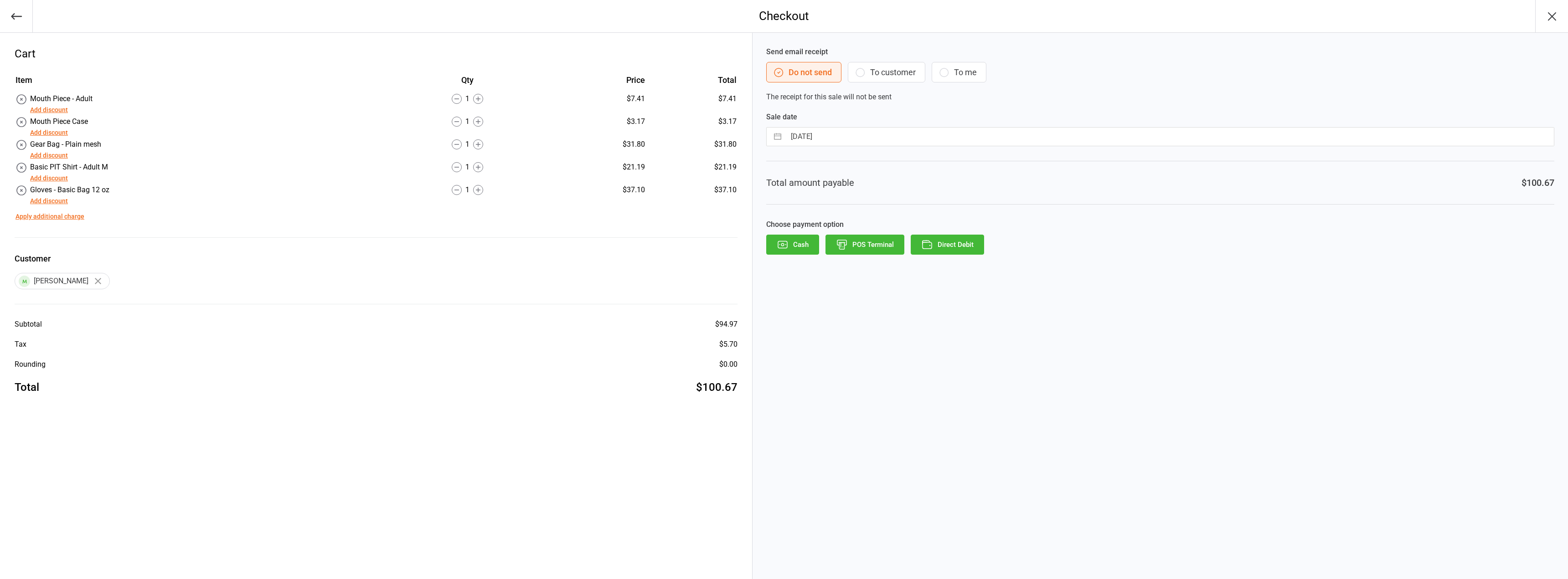
click at [13, 24] on button "button" at bounding box center [16, 16] width 33 height 32
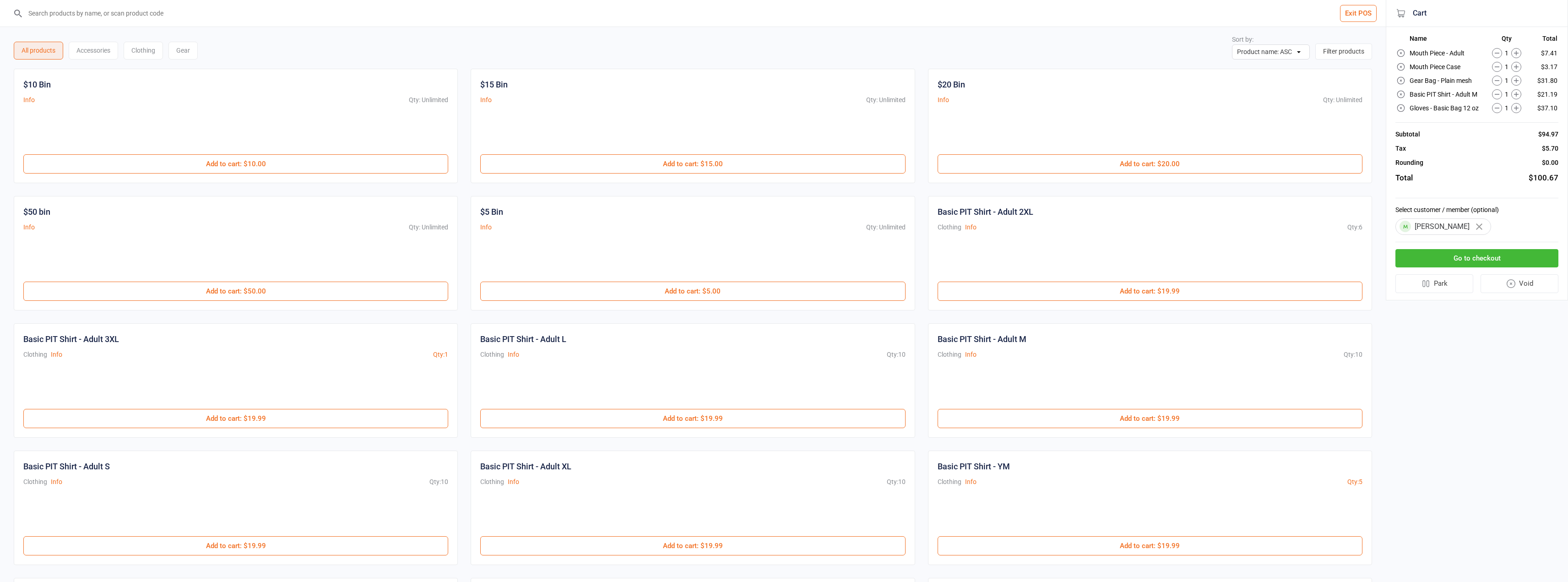
click at [1456, 259] on button "Go to checkout" at bounding box center [1476, 258] width 163 height 19
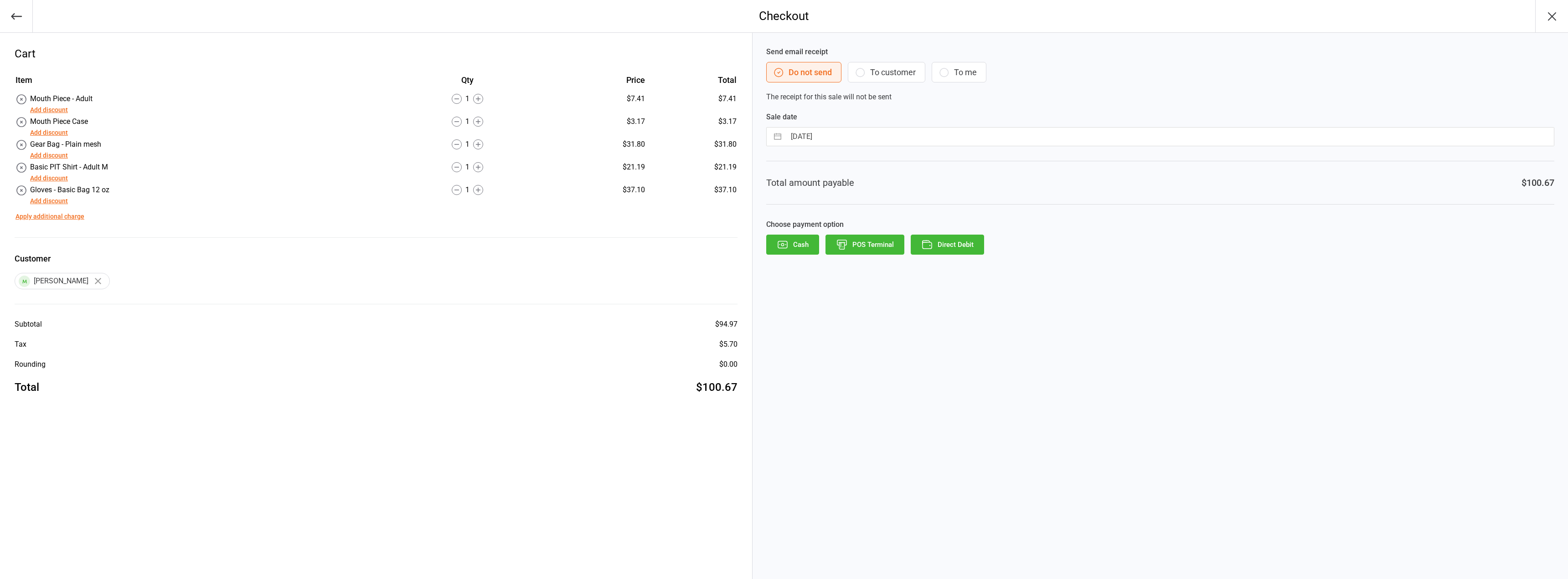
click at [51, 109] on button "Add discount" at bounding box center [49, 110] width 38 height 10
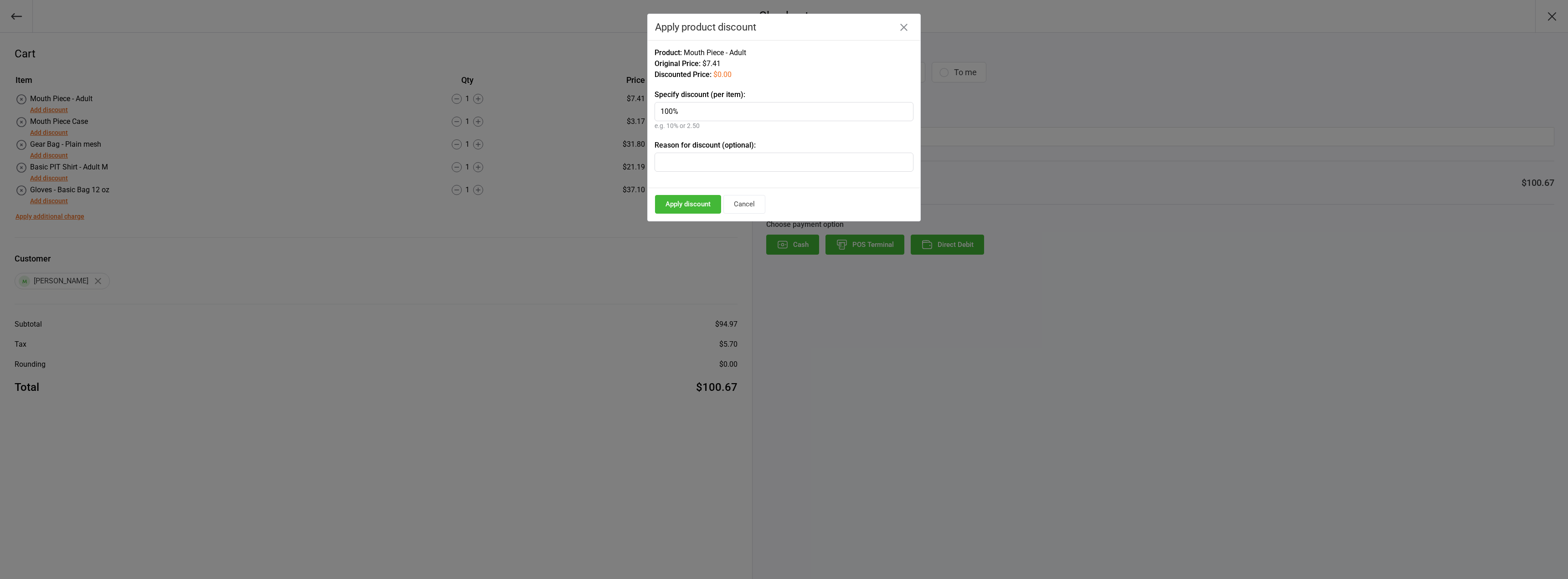
type input "100%"
click at [690, 204] on button "Apply discount" at bounding box center [688, 204] width 66 height 19
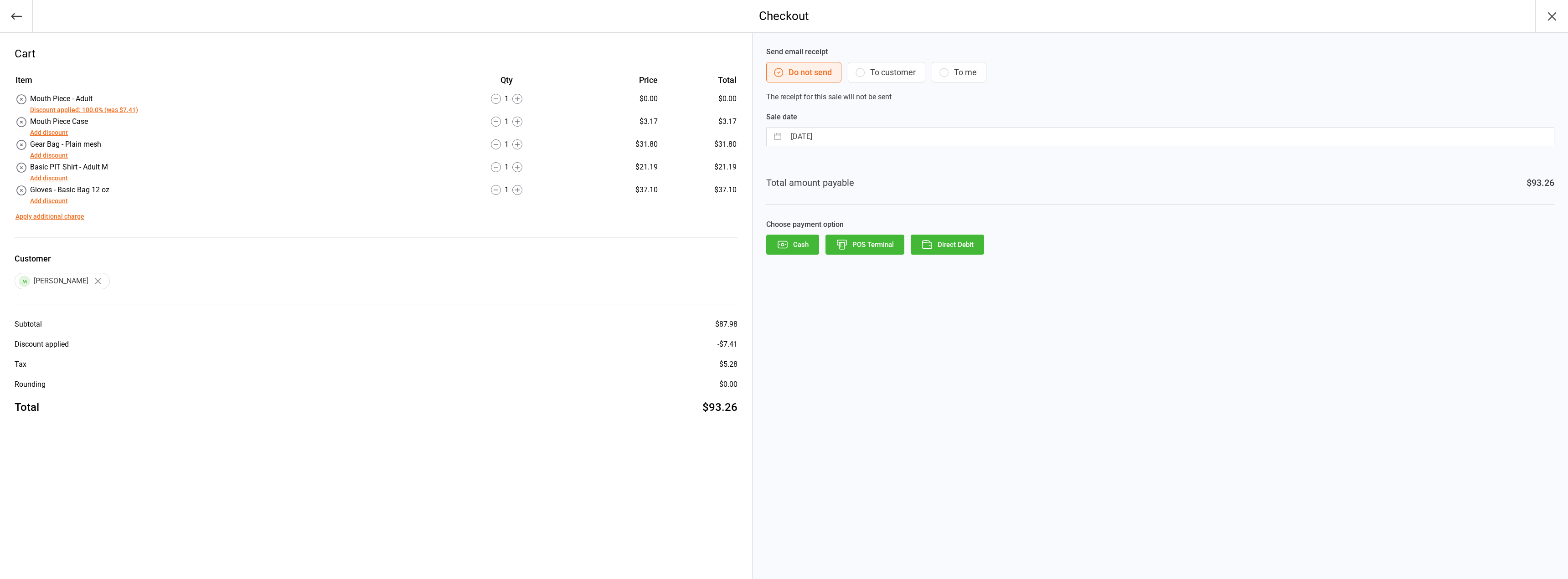
click at [49, 130] on button "Add discount" at bounding box center [49, 133] width 38 height 10
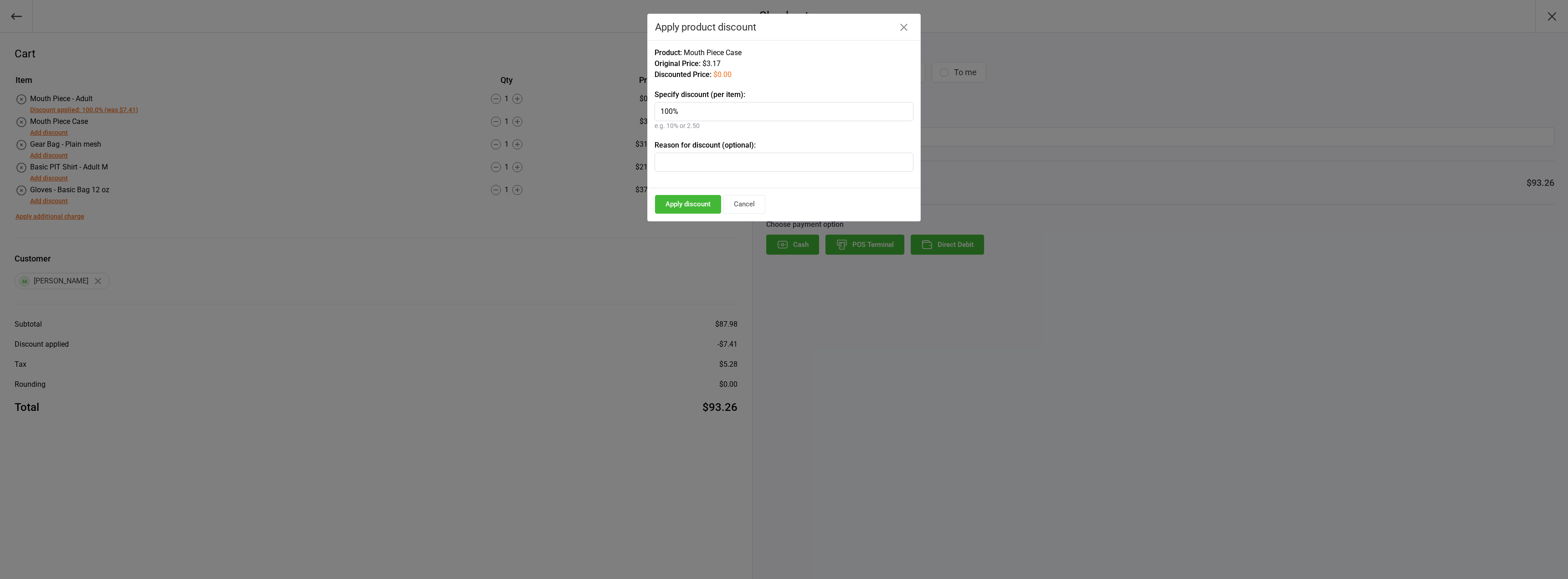
type input "100%"
click at [694, 207] on button "Apply discount" at bounding box center [688, 204] width 66 height 19
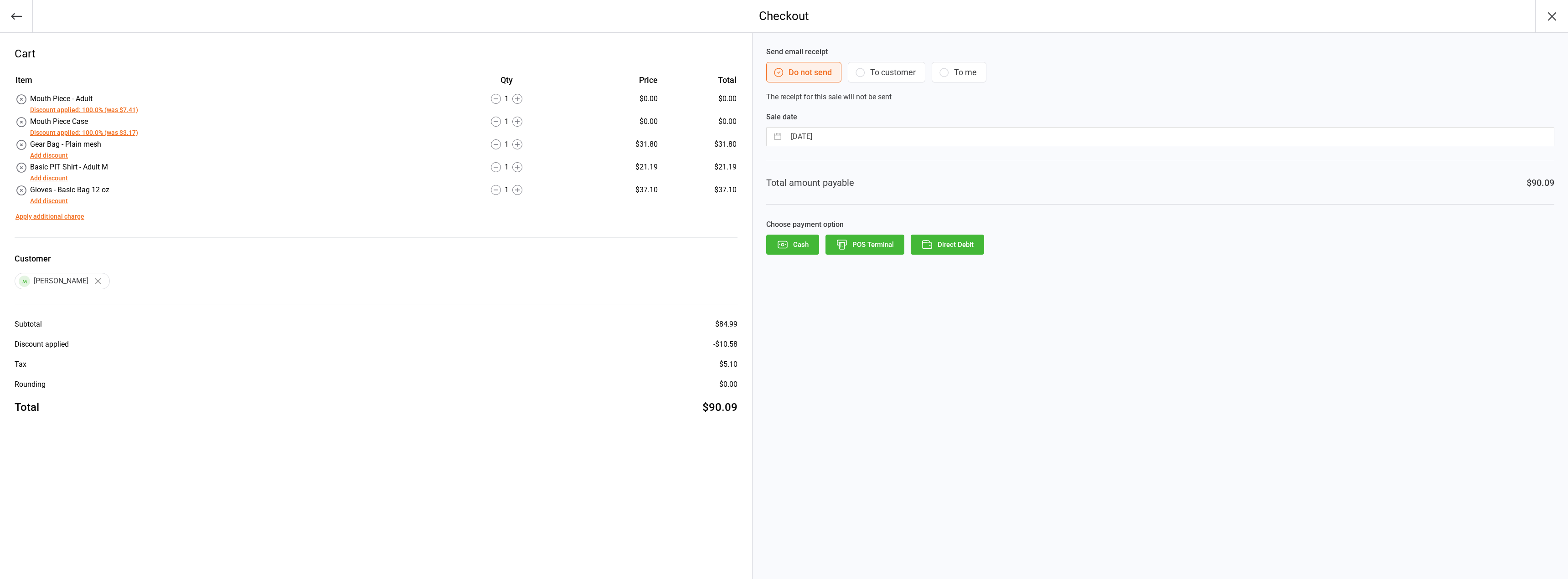
click at [52, 153] on button "Add discount" at bounding box center [49, 156] width 38 height 10
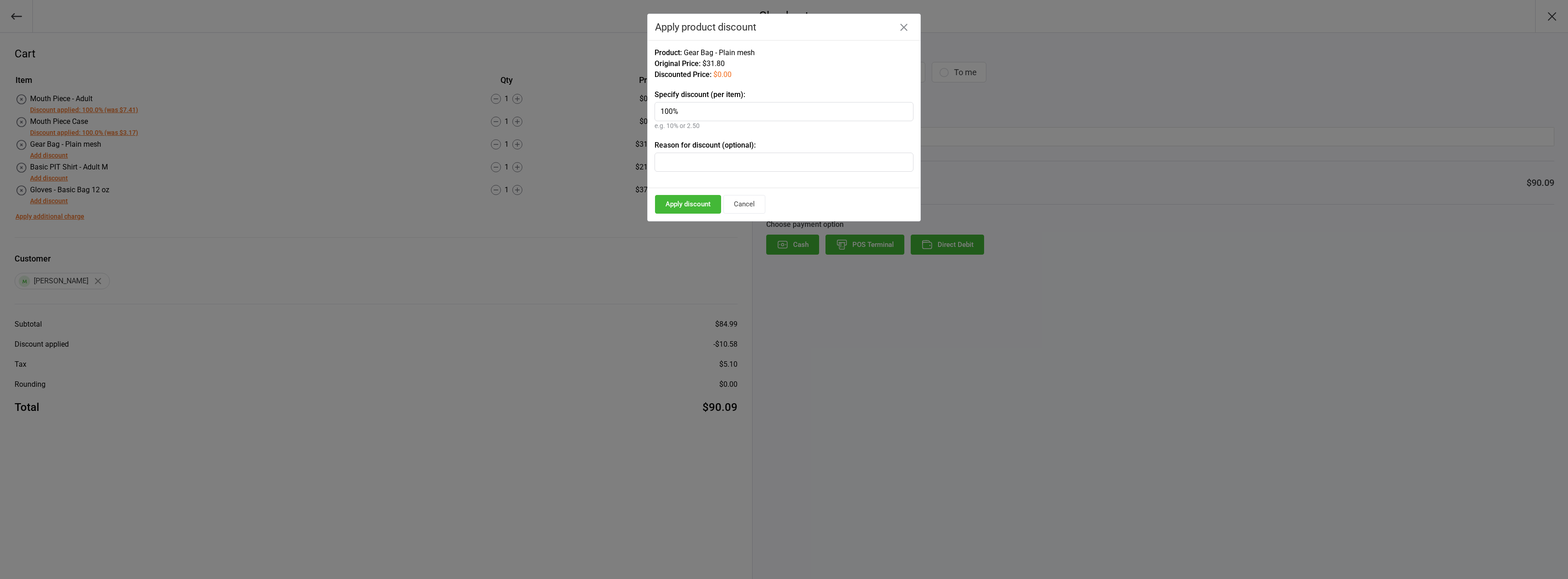
type input "100%"
click at [691, 203] on button "Apply discount" at bounding box center [688, 204] width 66 height 19
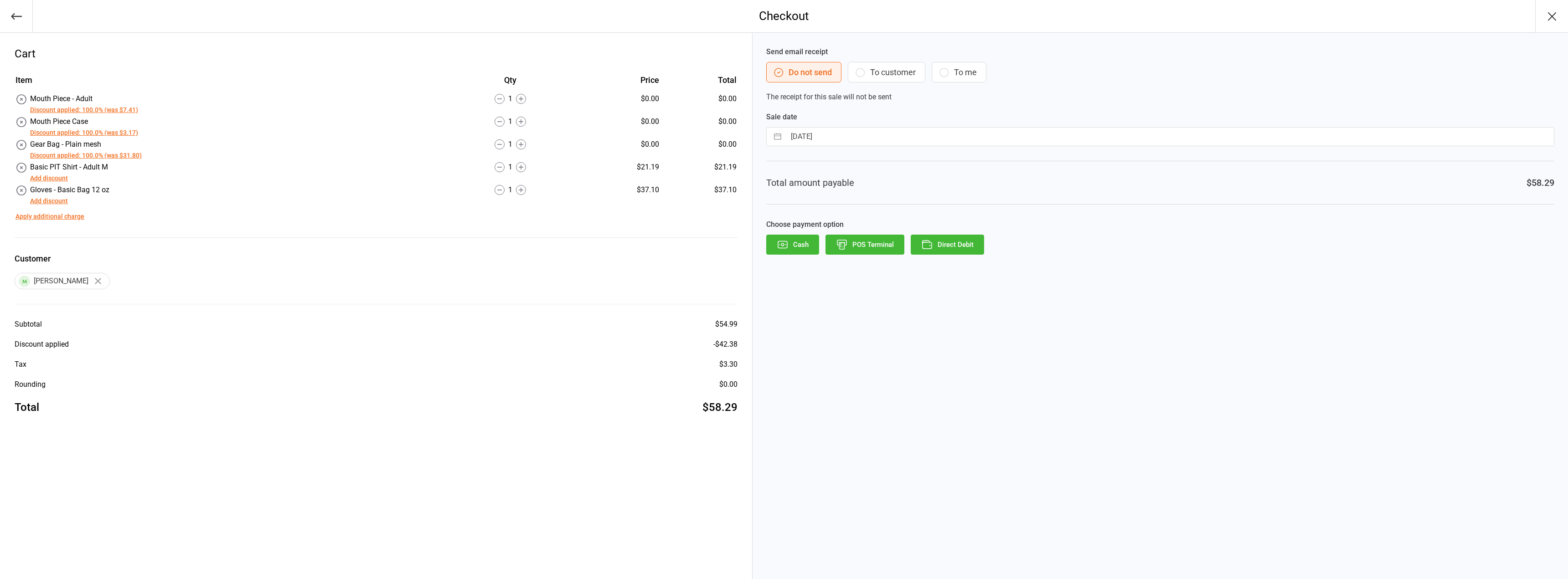
click at [58, 177] on button "Add discount" at bounding box center [49, 178] width 38 height 10
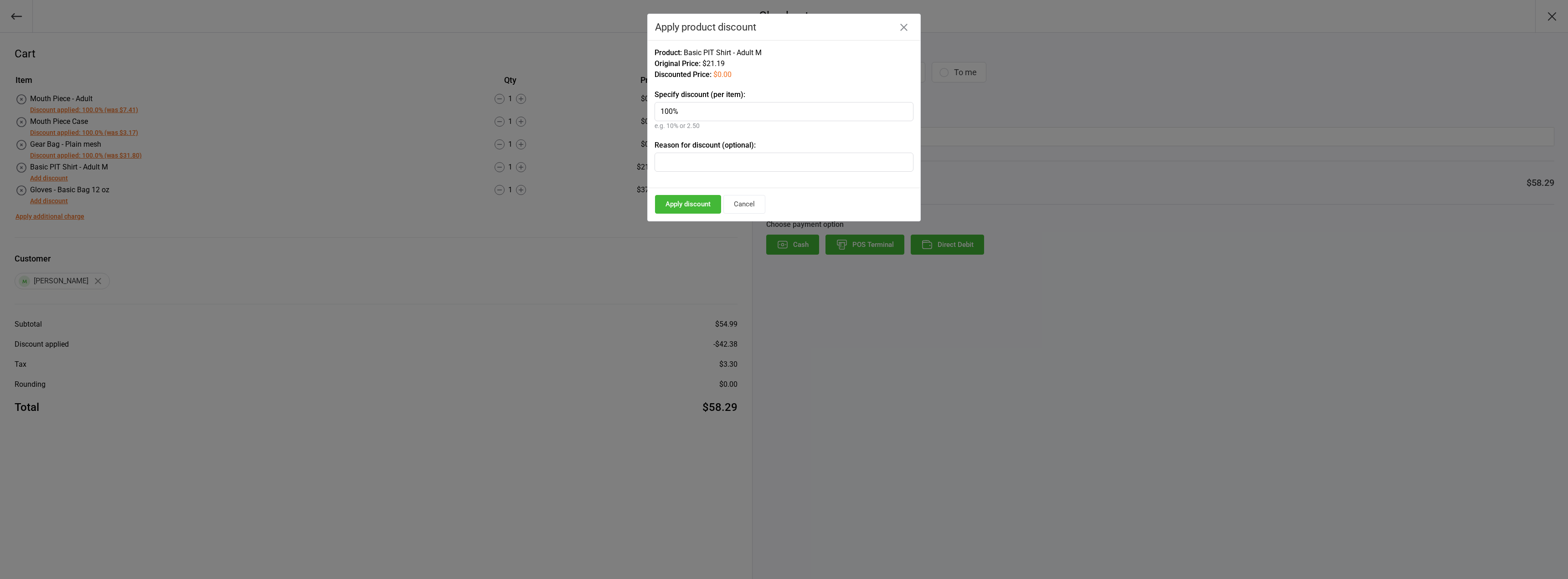
type input "100%"
click at [686, 209] on button "Apply discount" at bounding box center [688, 204] width 66 height 19
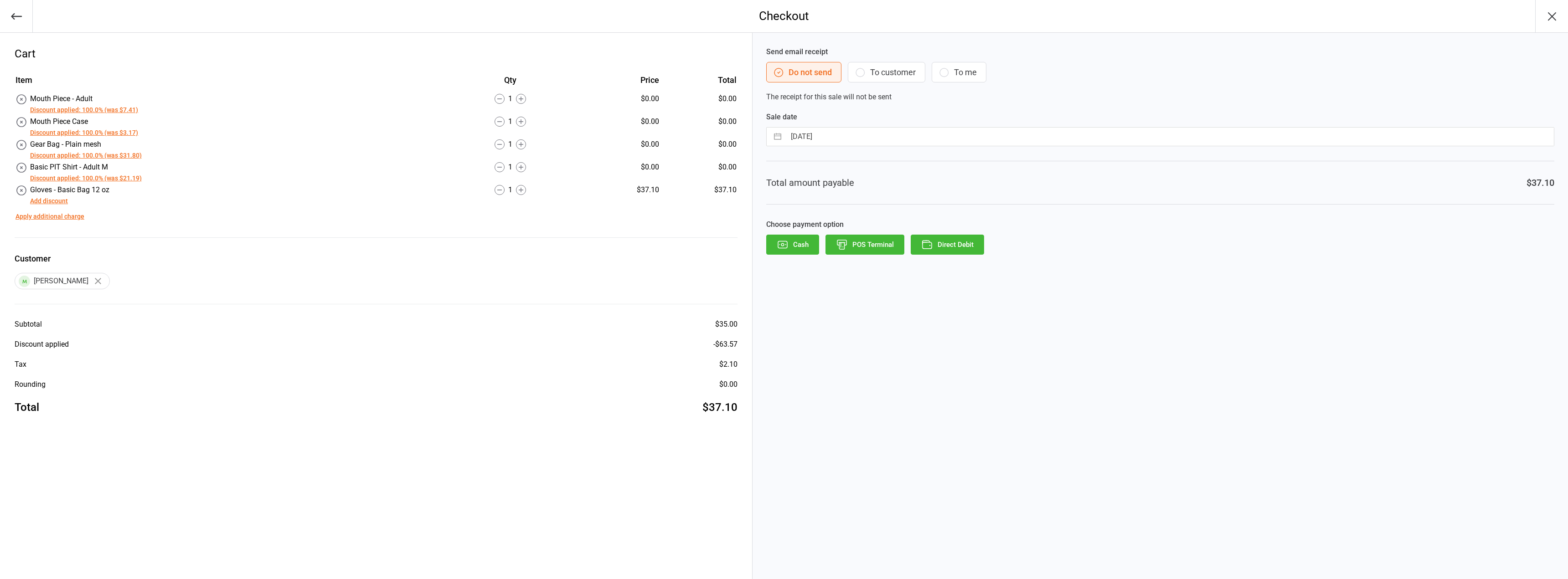
click at [41, 203] on button "Add discount" at bounding box center [49, 201] width 38 height 10
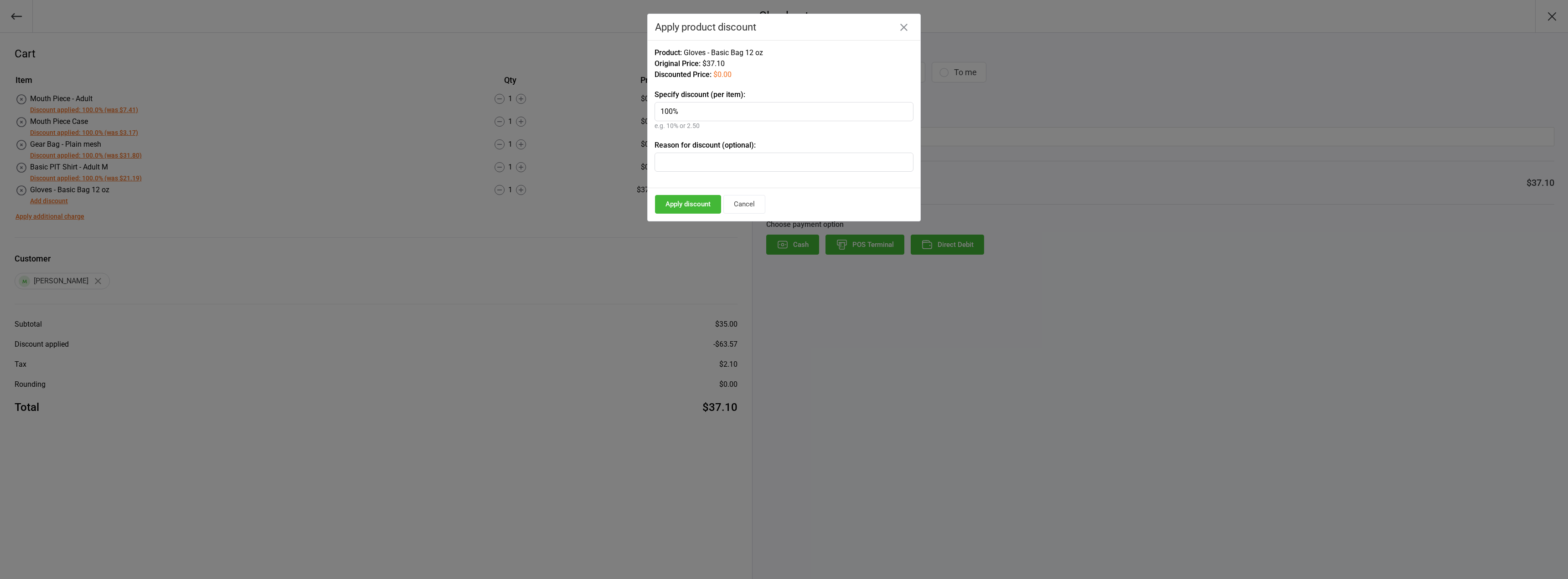
type input "100%"
click at [697, 205] on button "Apply discount" at bounding box center [688, 204] width 66 height 19
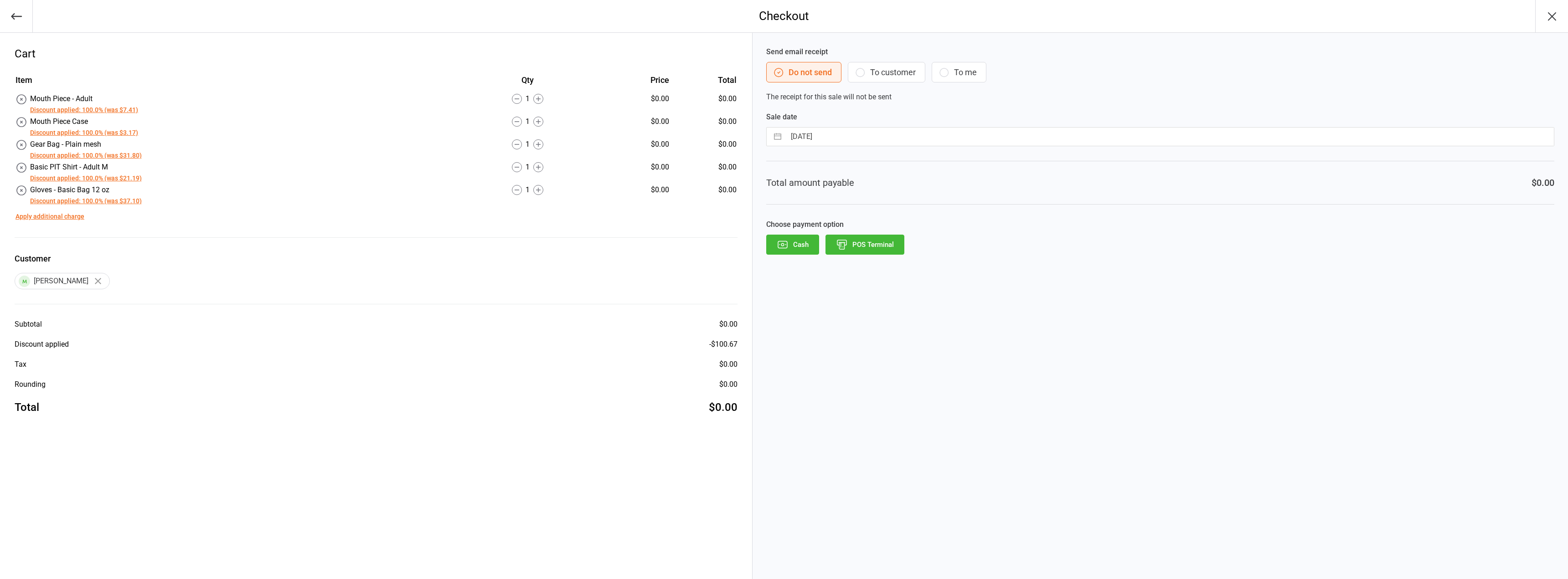
click at [861, 238] on button "POS Terminal" at bounding box center [865, 244] width 79 height 20
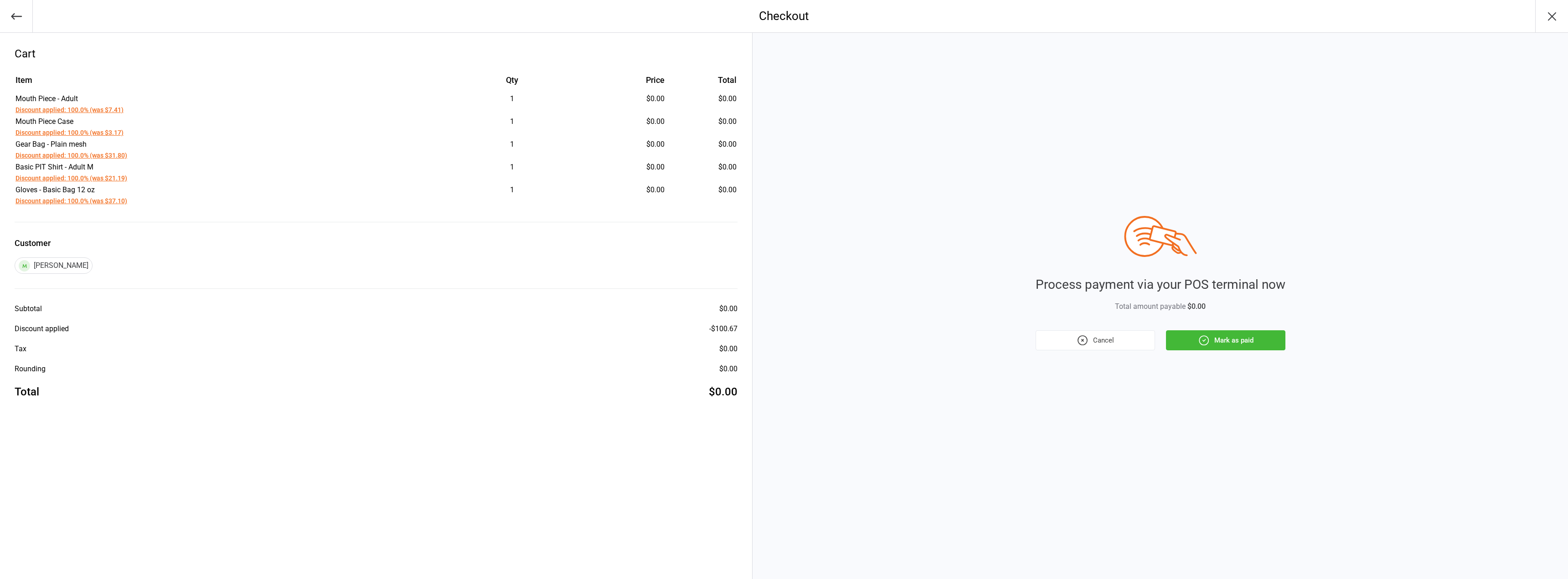
click at [1194, 335] on button "Mark as paid" at bounding box center [1226, 340] width 119 height 20
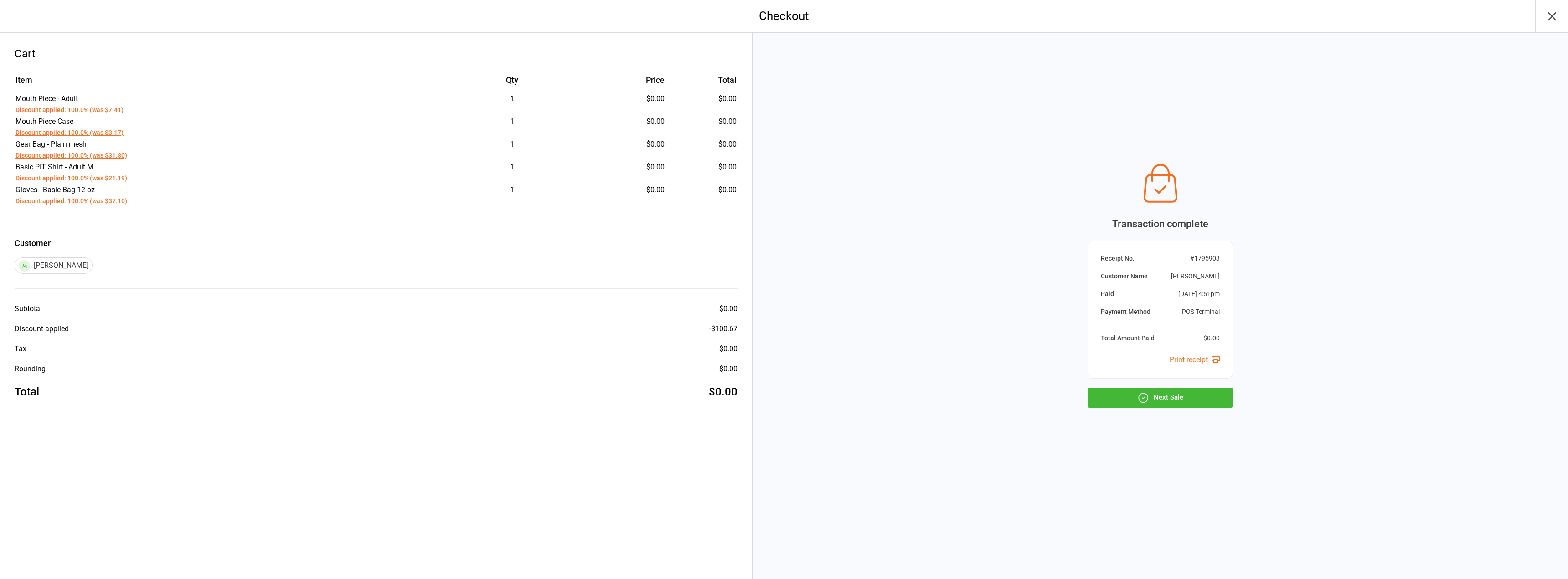
click at [1189, 395] on button "Next Sale" at bounding box center [1160, 397] width 145 height 20
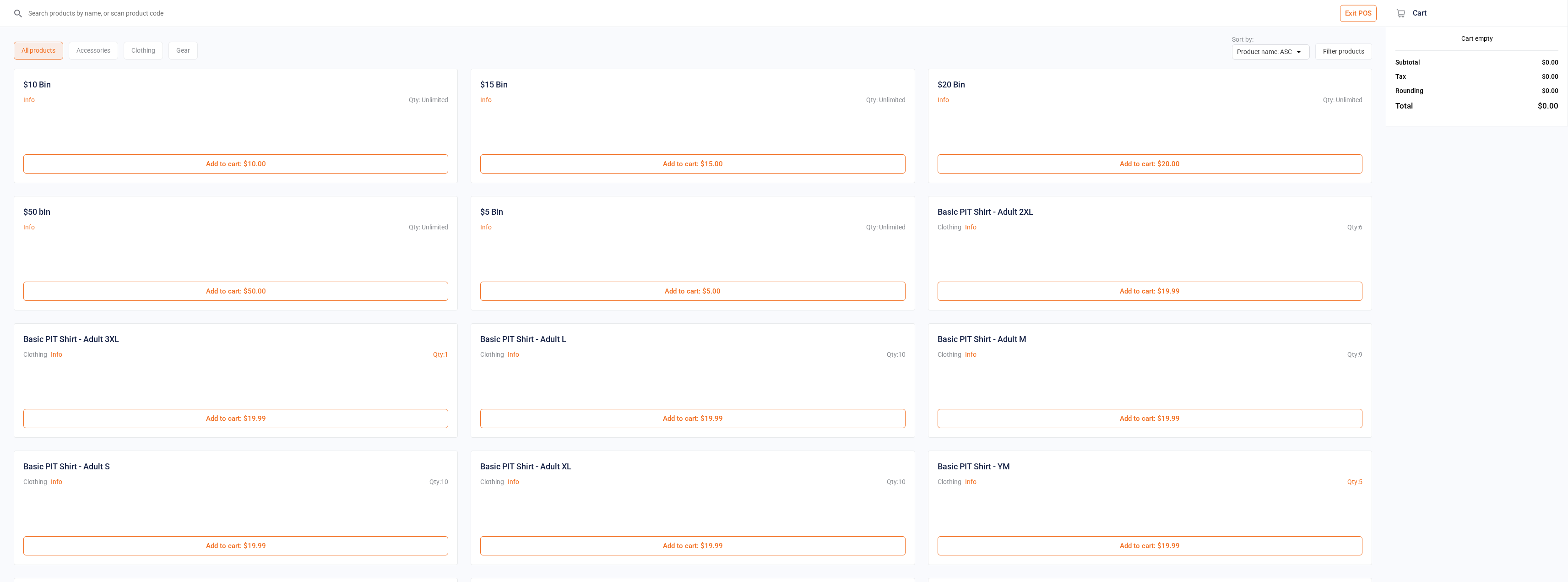
click at [1346, 17] on button "Exit POS" at bounding box center [1358, 13] width 37 height 17
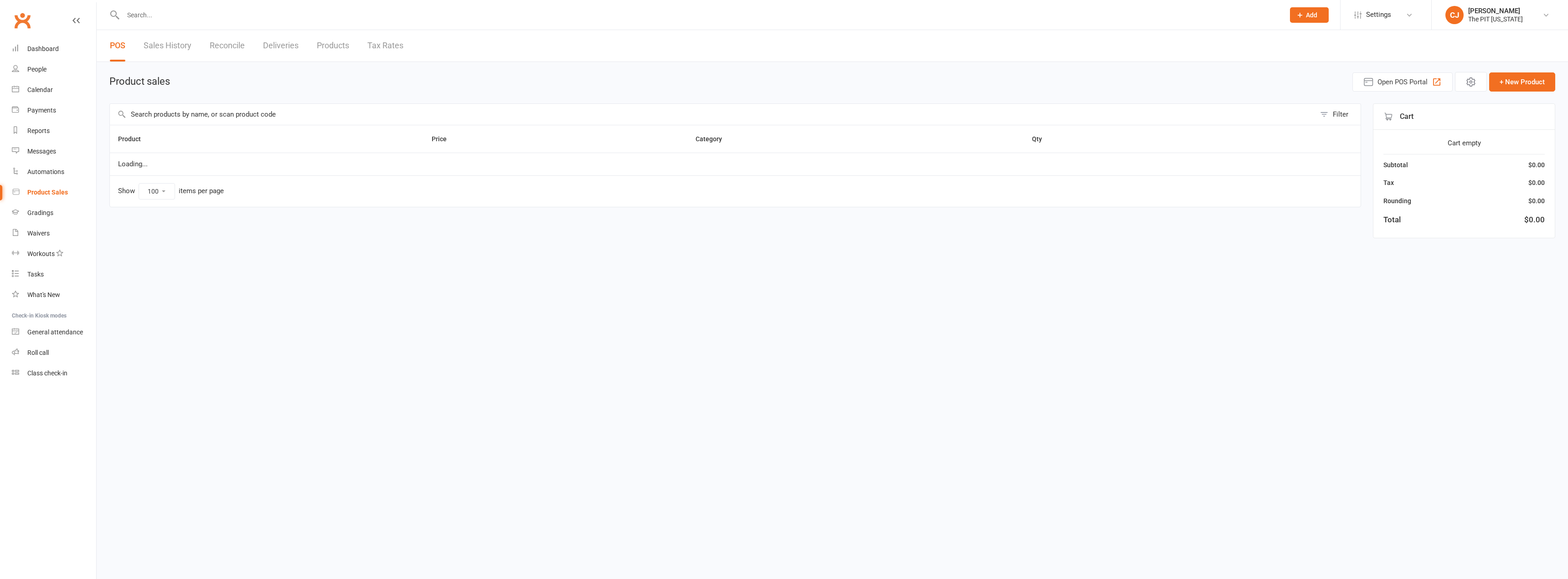
select select "100"
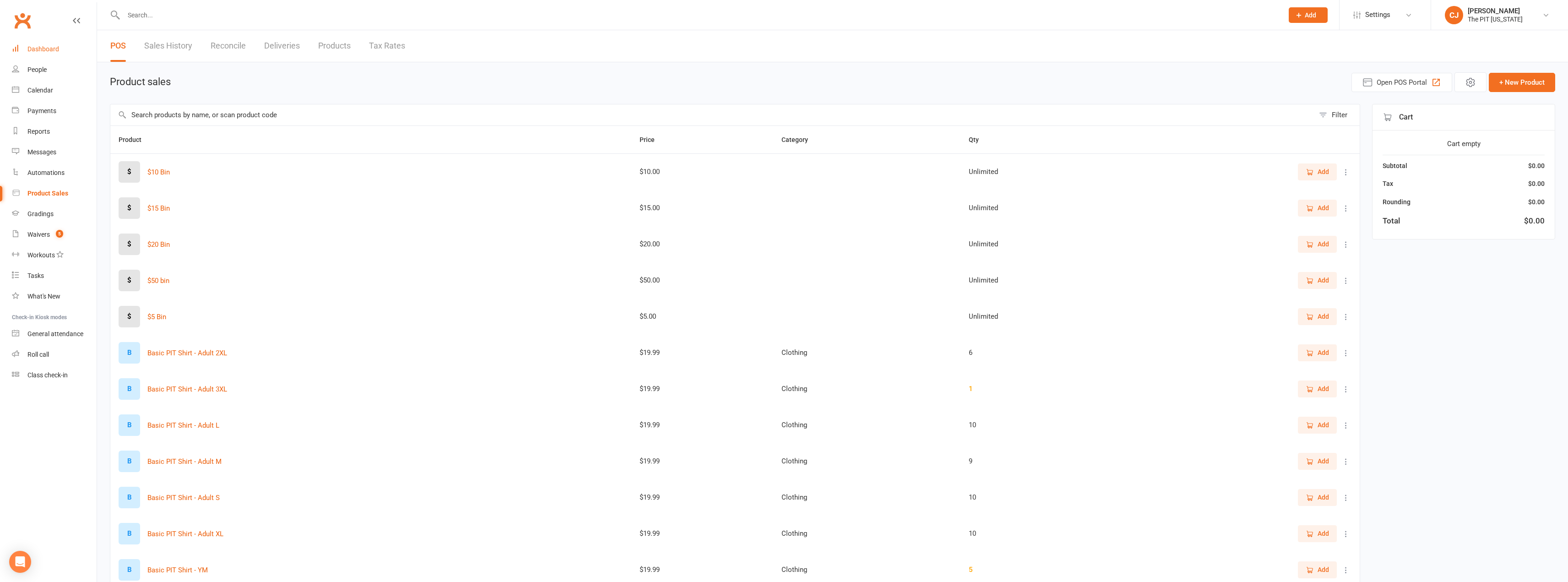
click at [57, 50] on div "Dashboard" at bounding box center [43, 49] width 32 height 7
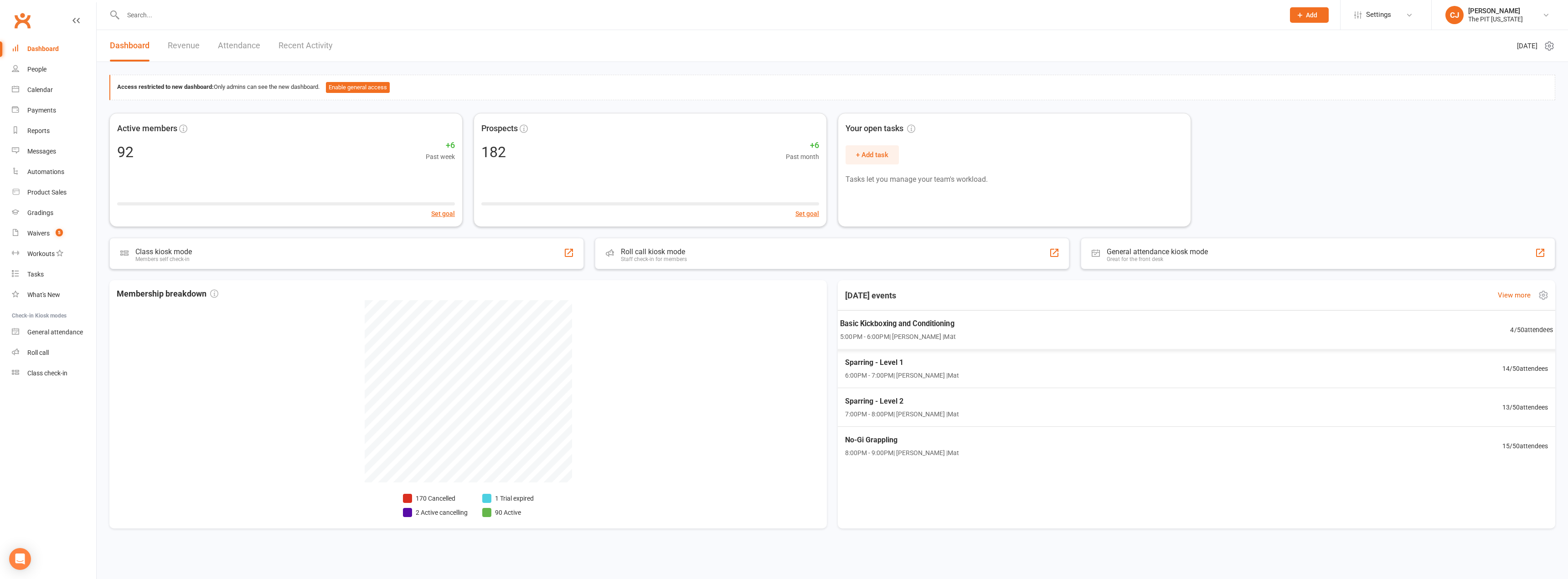
click at [889, 325] on span "Basic Kickboxing and Conditioning" at bounding box center [897, 324] width 115 height 12
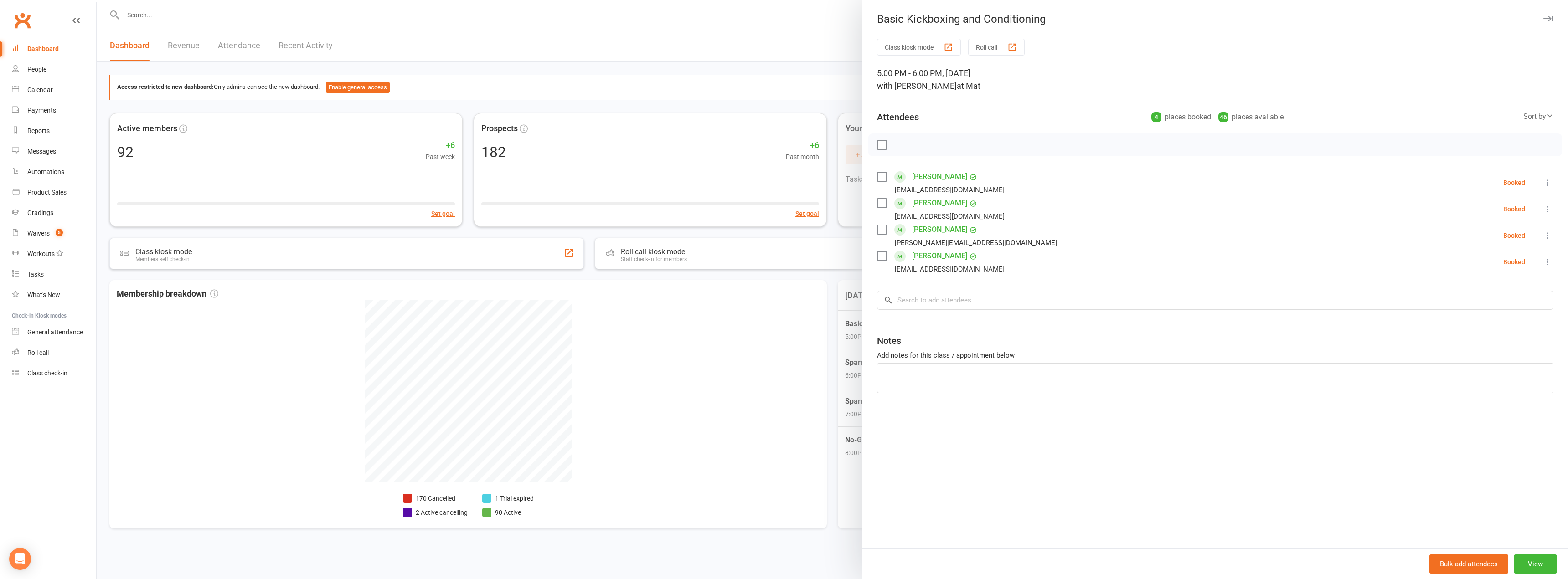
click at [880, 143] on label at bounding box center [881, 145] width 9 height 9
click at [901, 144] on icon "button" at bounding box center [902, 145] width 1 height 1
click at [819, 79] on div at bounding box center [832, 290] width 1471 height 579
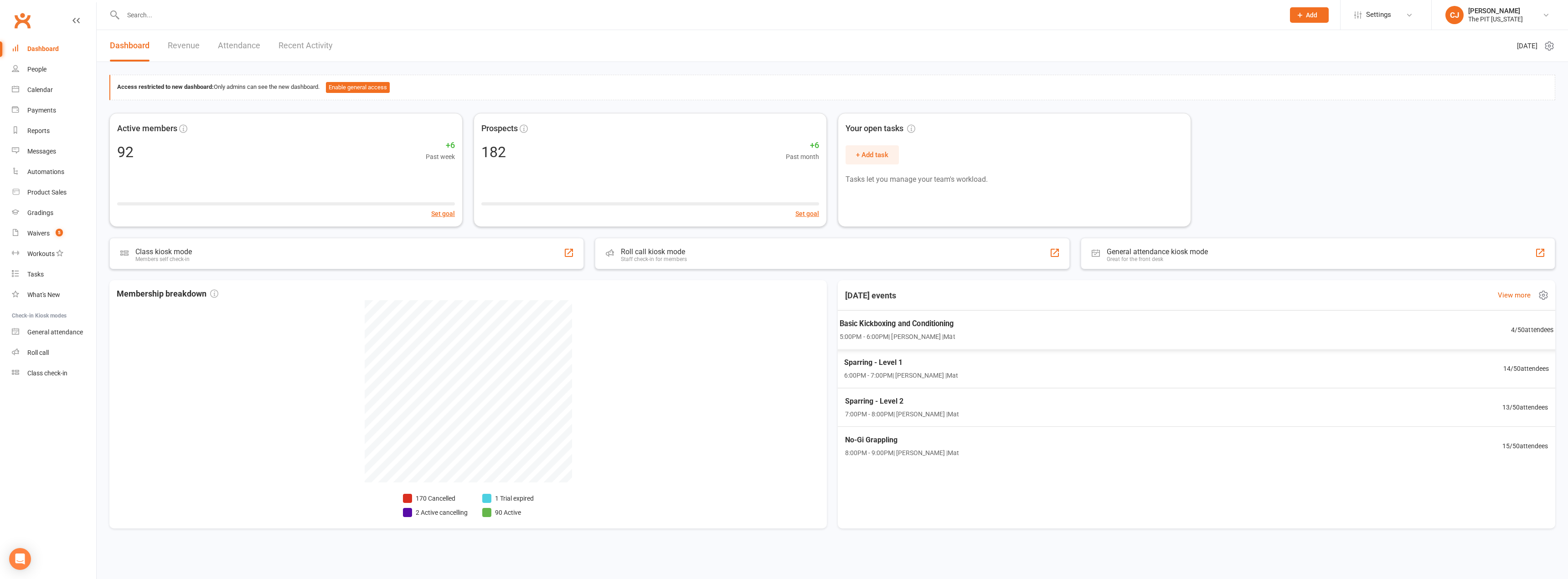
click at [919, 364] on span "Sparring - Level 1" at bounding box center [901, 362] width 114 height 12
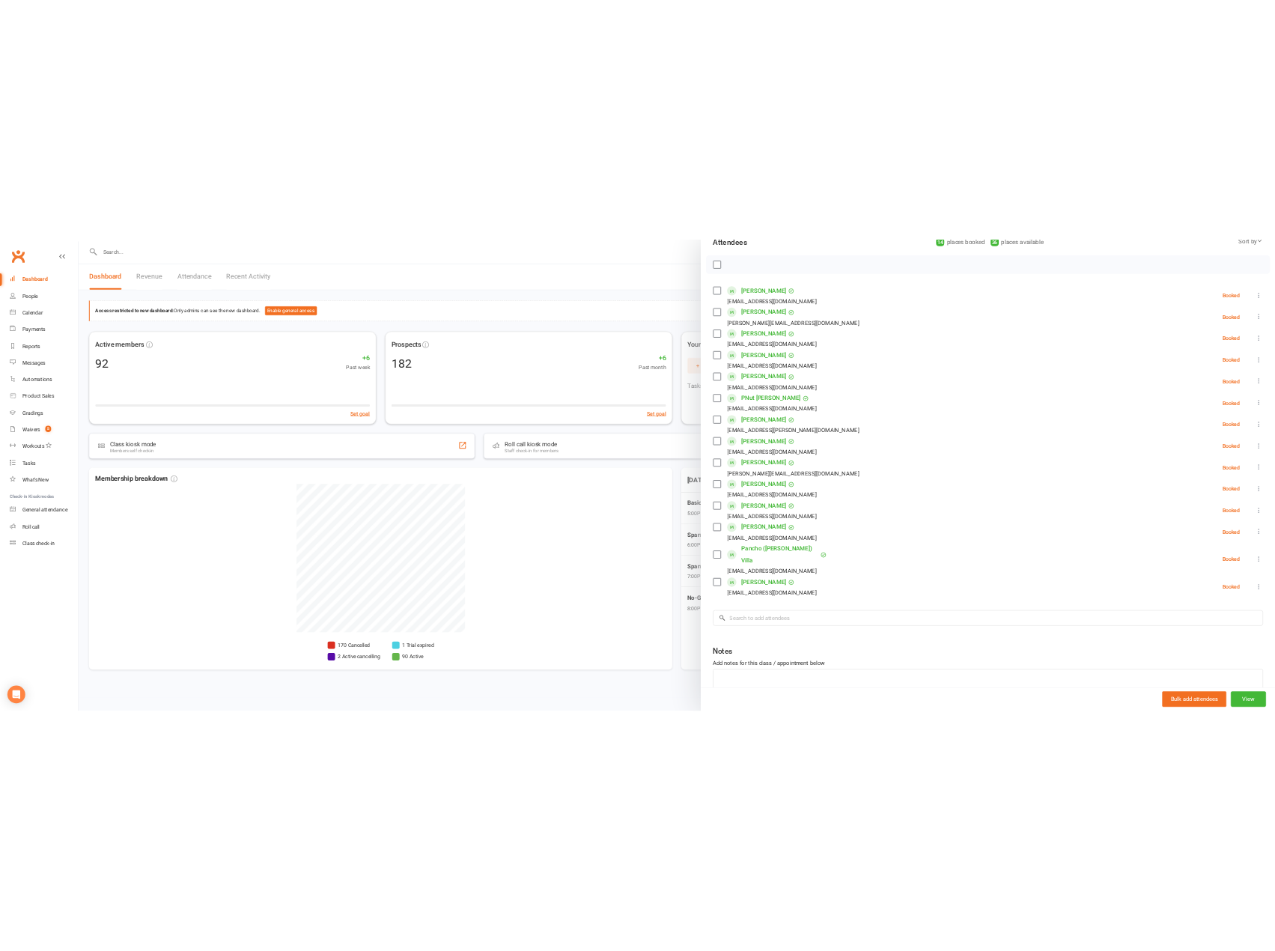
scroll to position [225, 0]
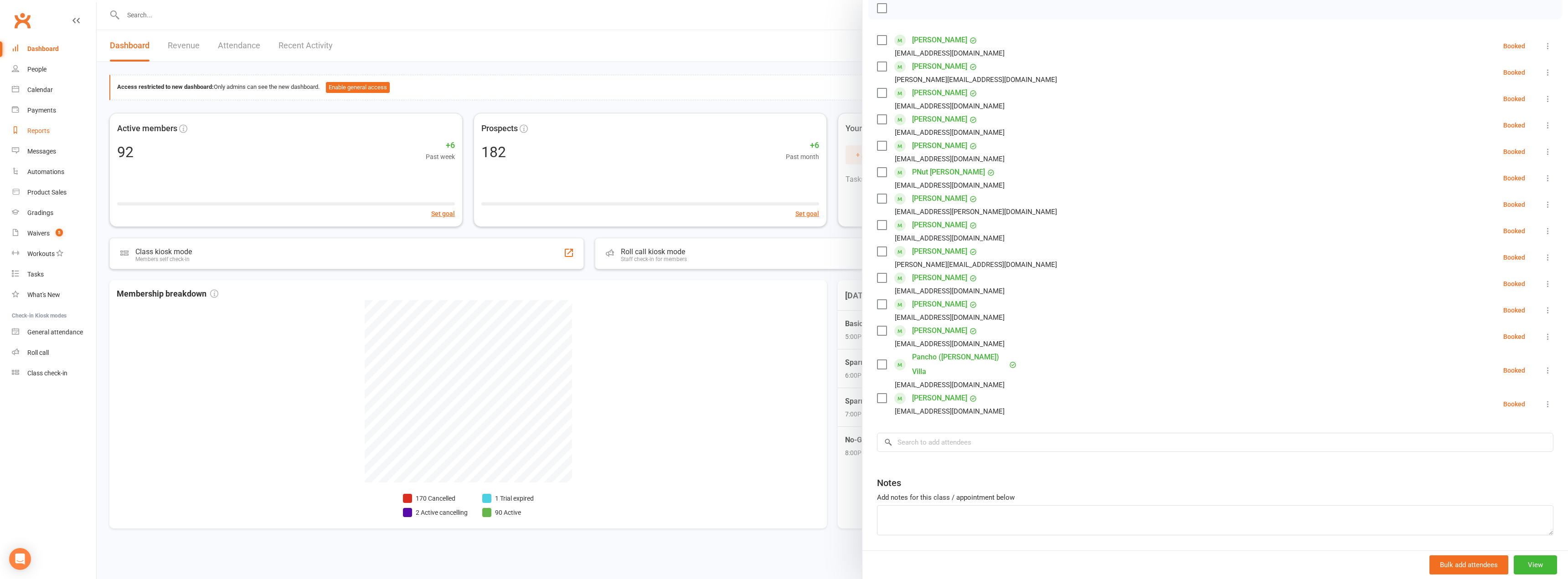
click at [43, 134] on div "Reports" at bounding box center [38, 131] width 23 height 7
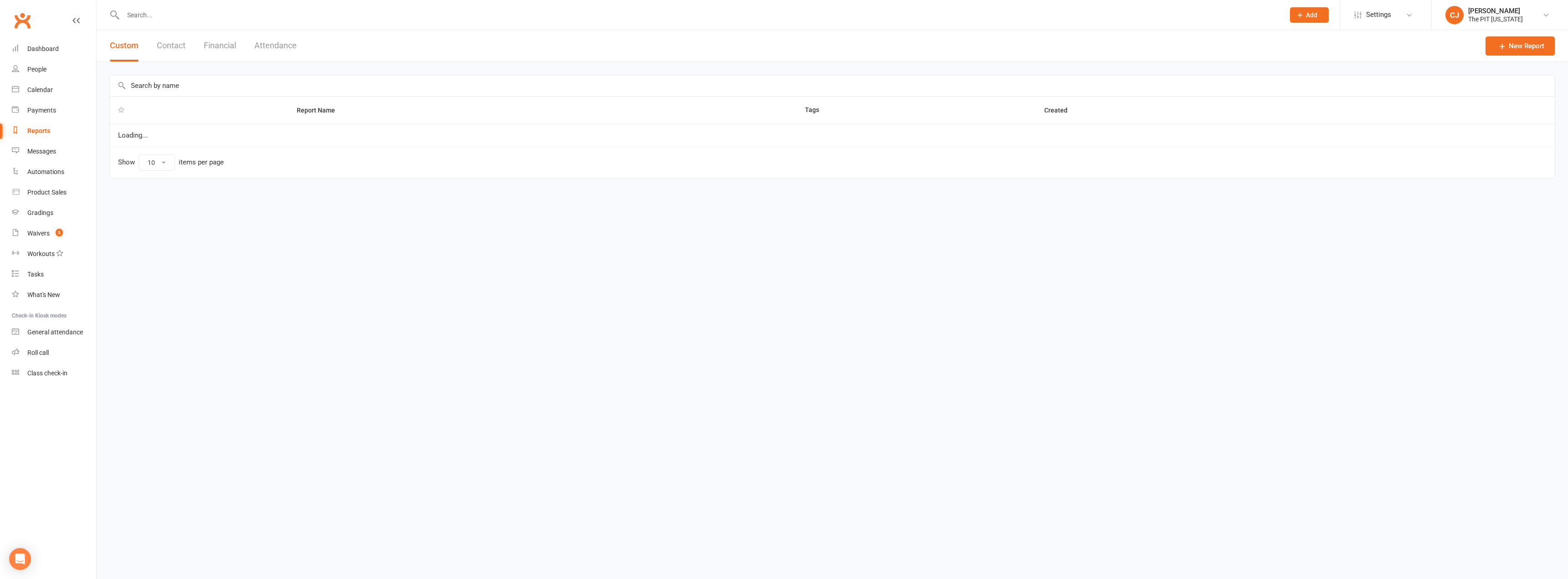
select select "100"
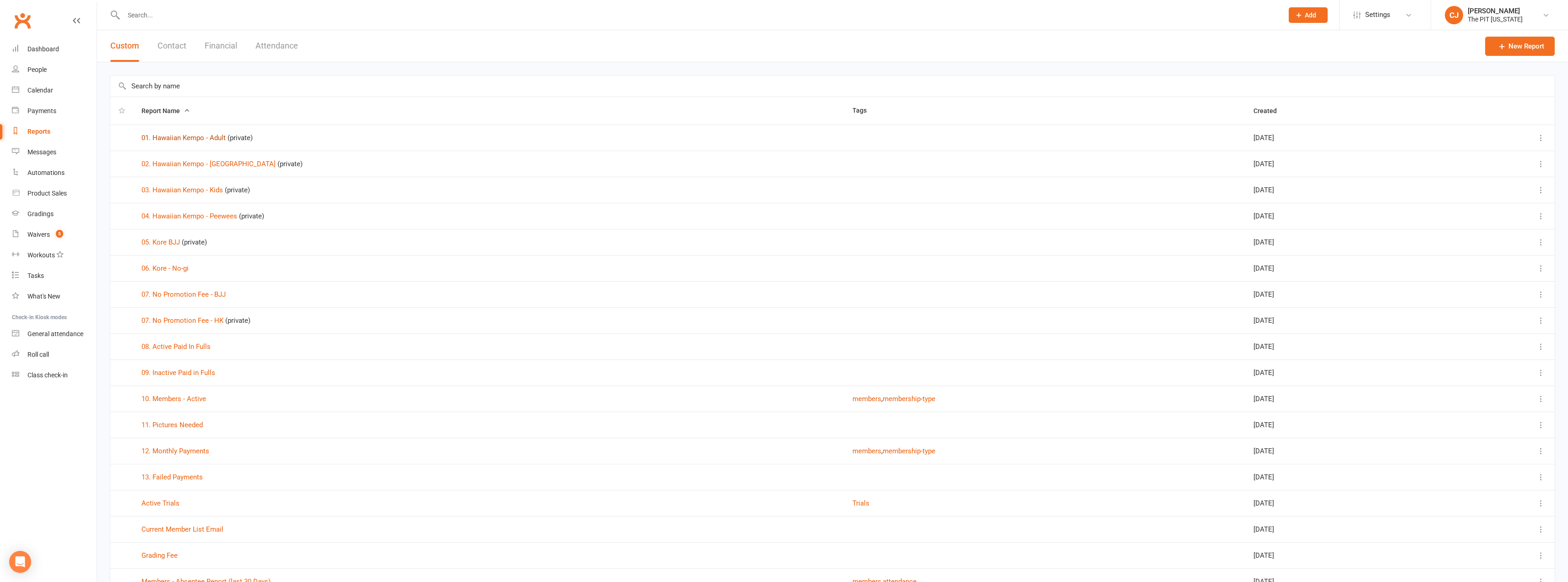
click at [212, 135] on link "01. Hawaiian Kempo - Adult" at bounding box center [183, 138] width 84 height 8
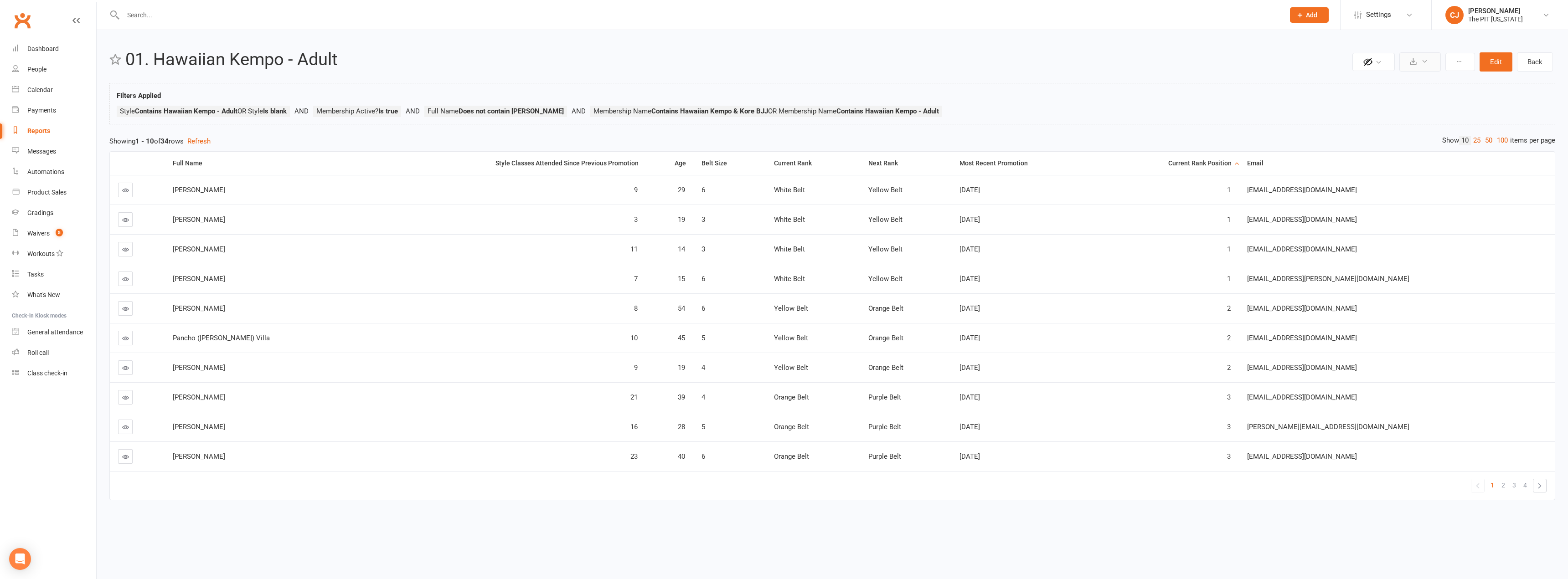
click at [1416, 63] on icon at bounding box center [1413, 61] width 7 height 7
click at [1378, 82] on link "Export to CSV" at bounding box center [1392, 84] width 96 height 18
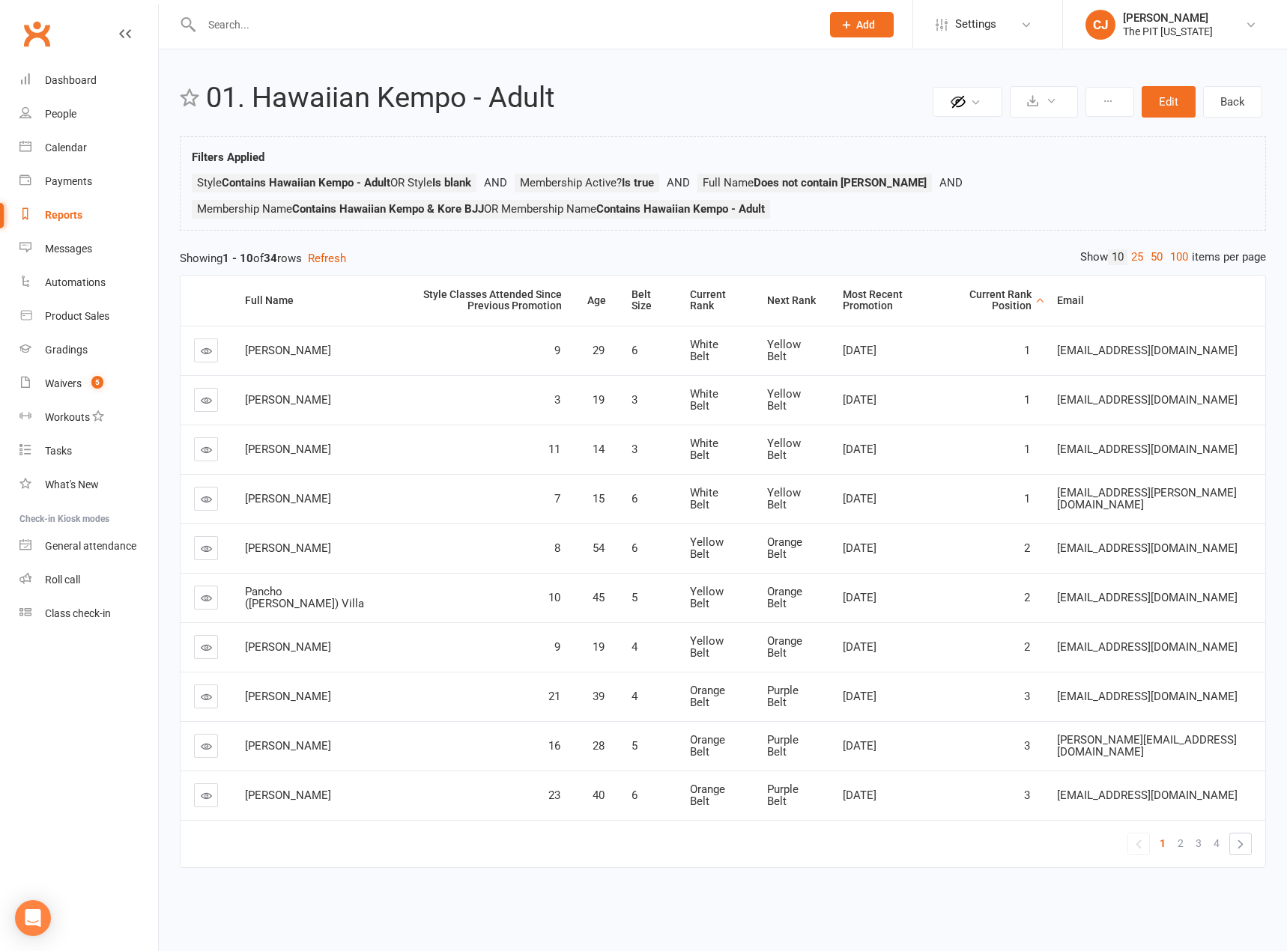
click at [297, 31] on input "text" at bounding box center [503, 24] width 613 height 21
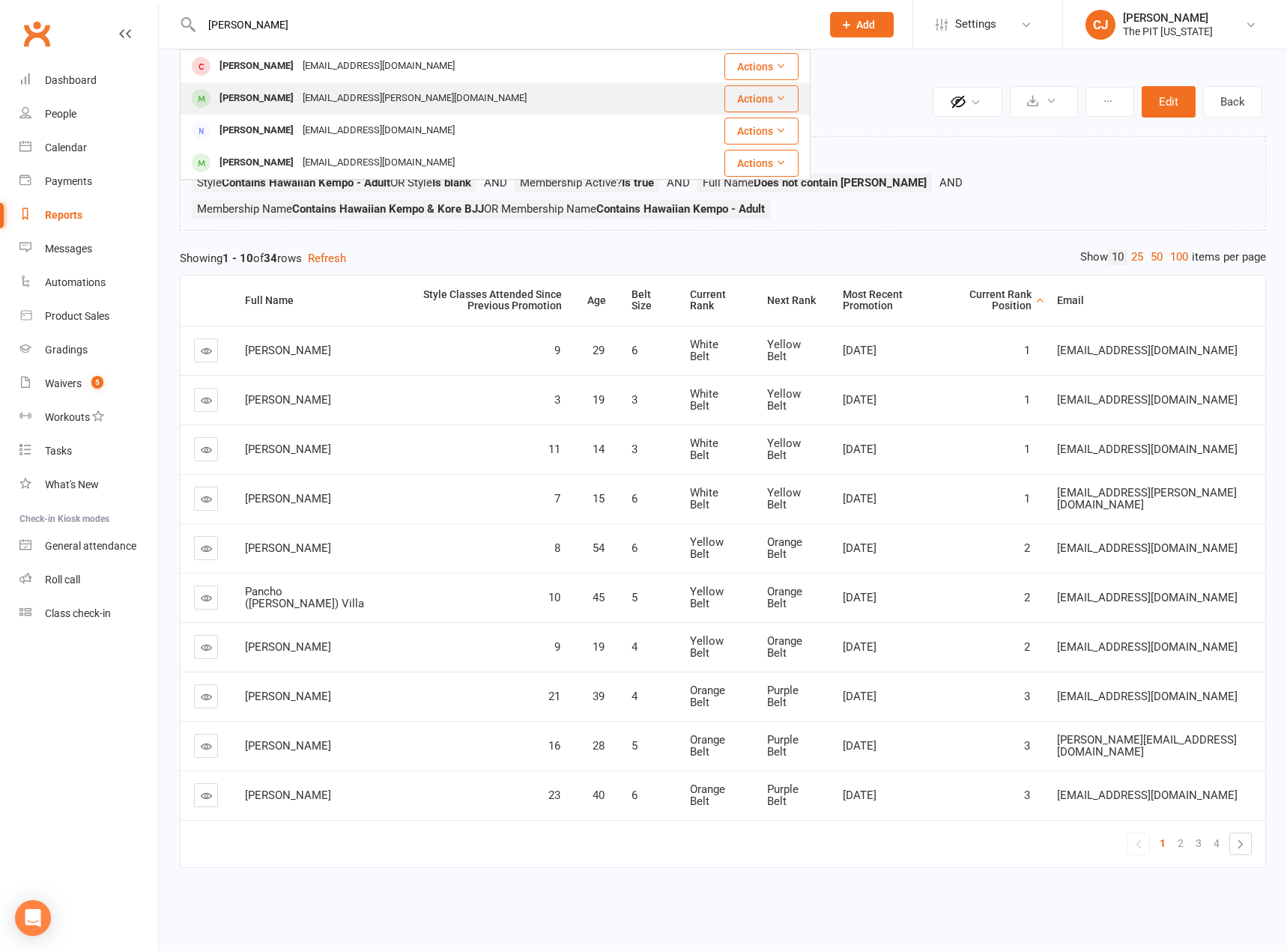
type input "[PERSON_NAME]"
click at [276, 91] on div "[PERSON_NAME]" at bounding box center [256, 99] width 83 height 22
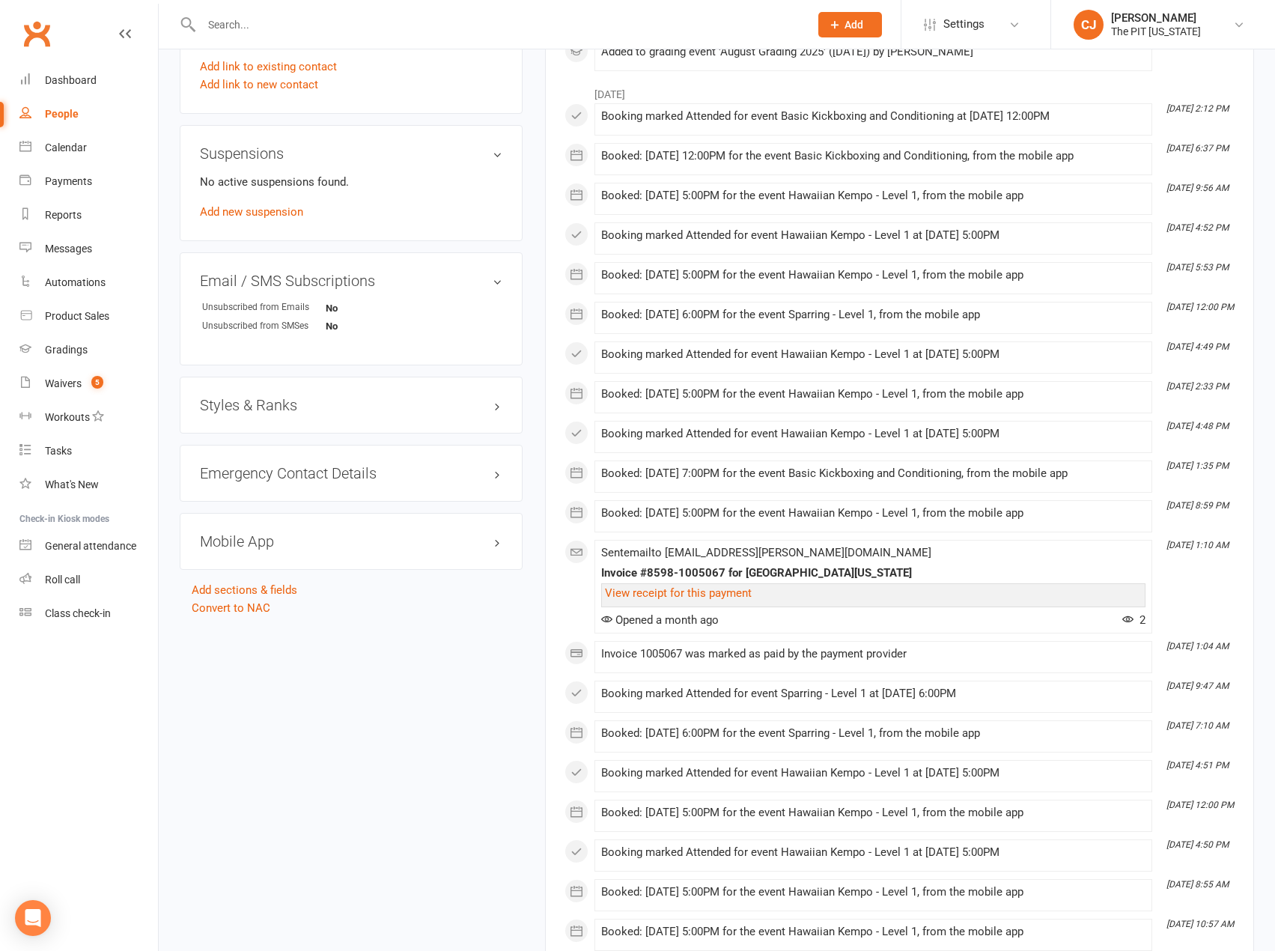
scroll to position [824, 0]
click at [296, 398] on h3 "Styles & Ranks" at bounding box center [351, 403] width 303 height 16
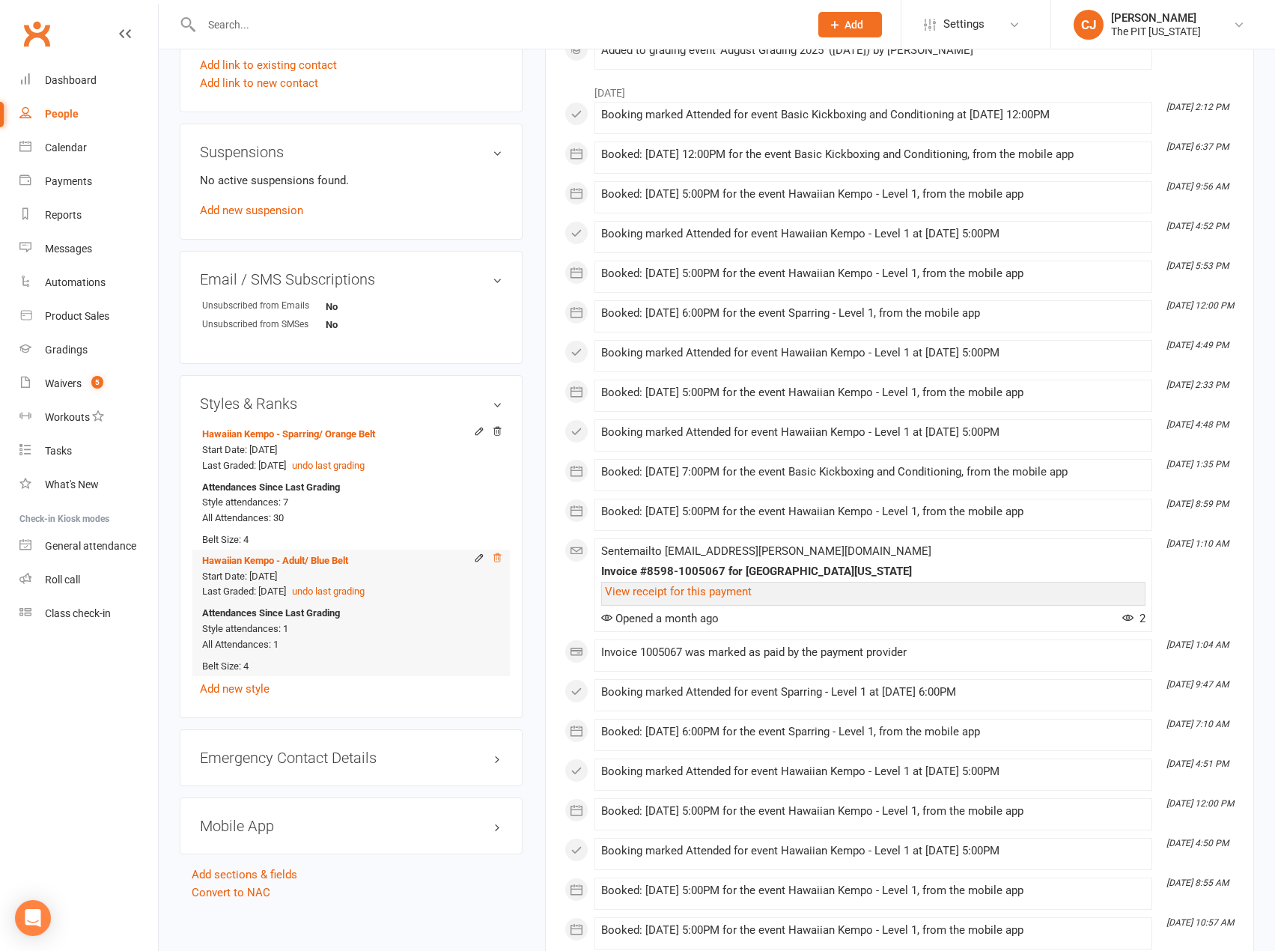
click at [497, 556] on icon at bounding box center [497, 558] width 10 height 10
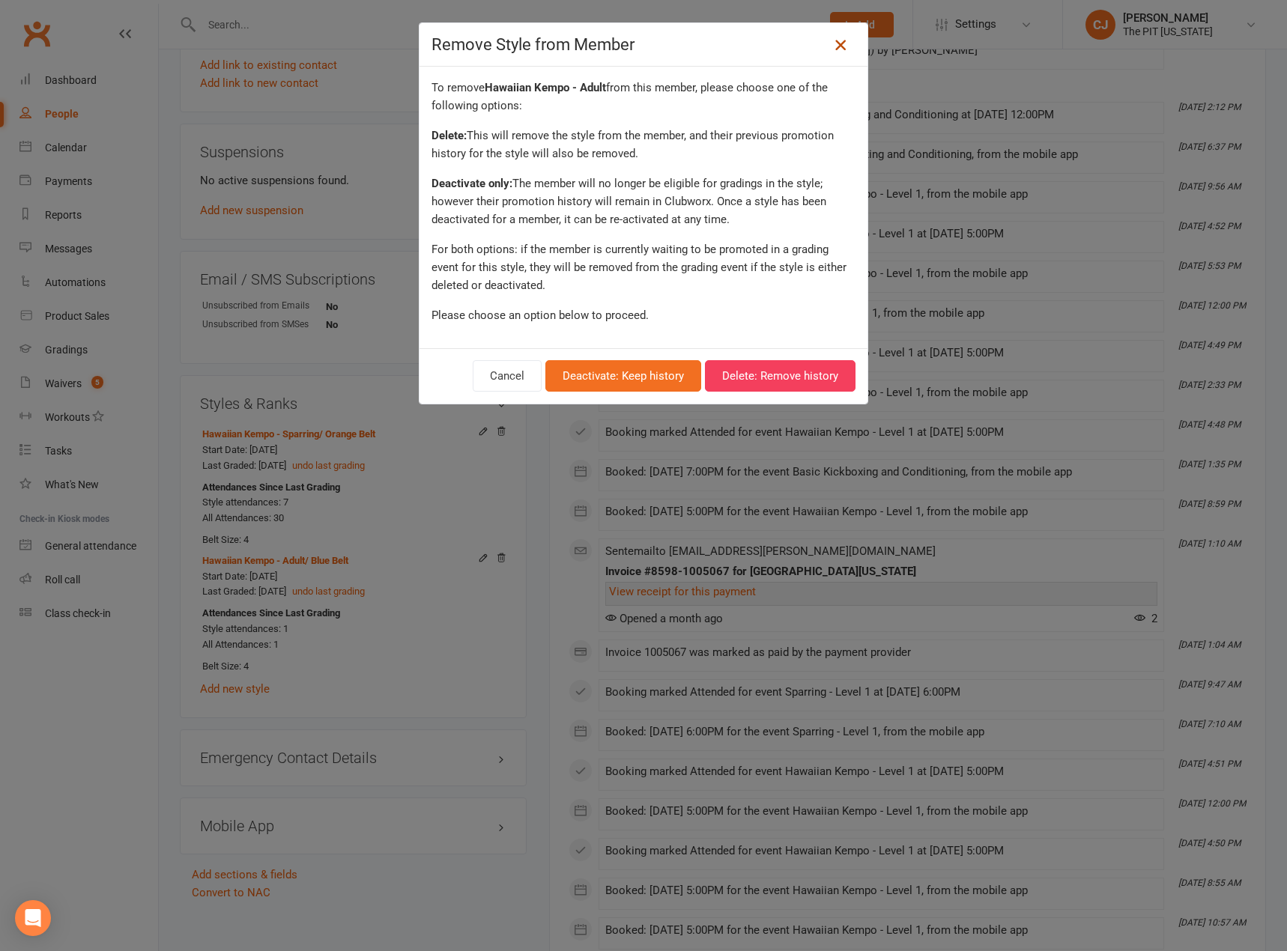
click at [833, 43] on icon at bounding box center [840, 45] width 18 height 18
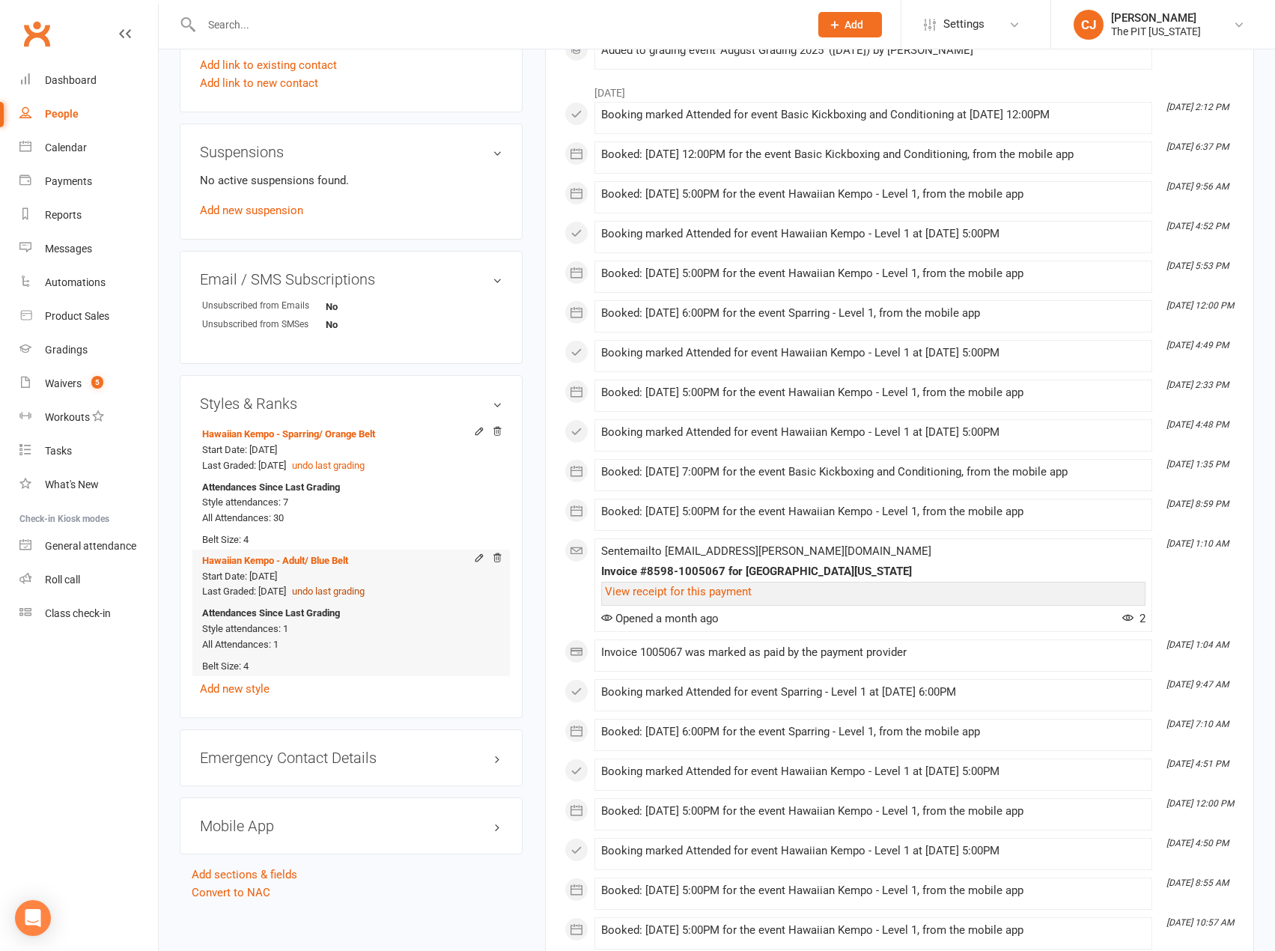
click at [365, 595] on button "undo last grading" at bounding box center [328, 592] width 73 height 16
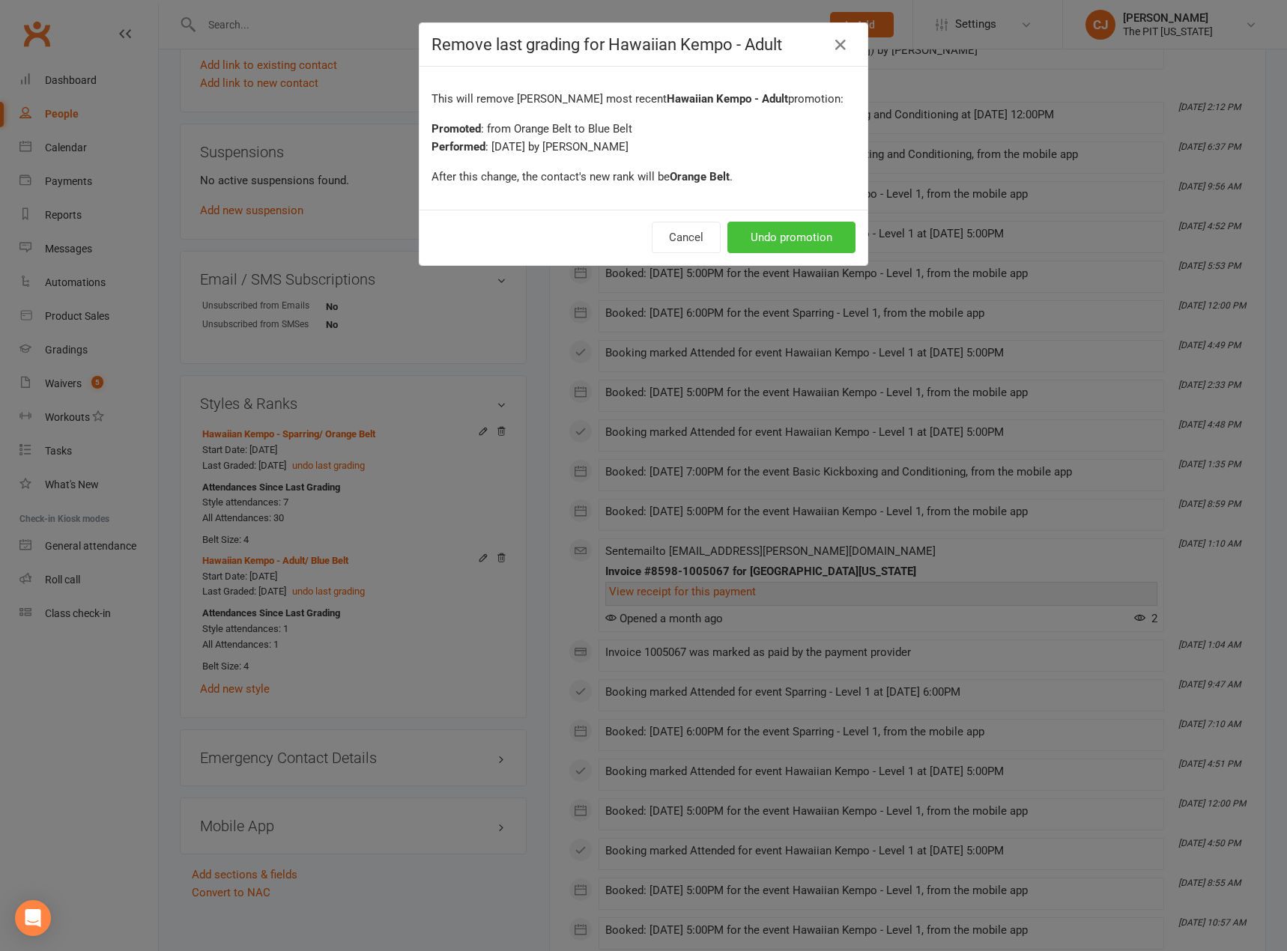
click at [804, 237] on button "Undo promotion" at bounding box center [791, 237] width 128 height 31
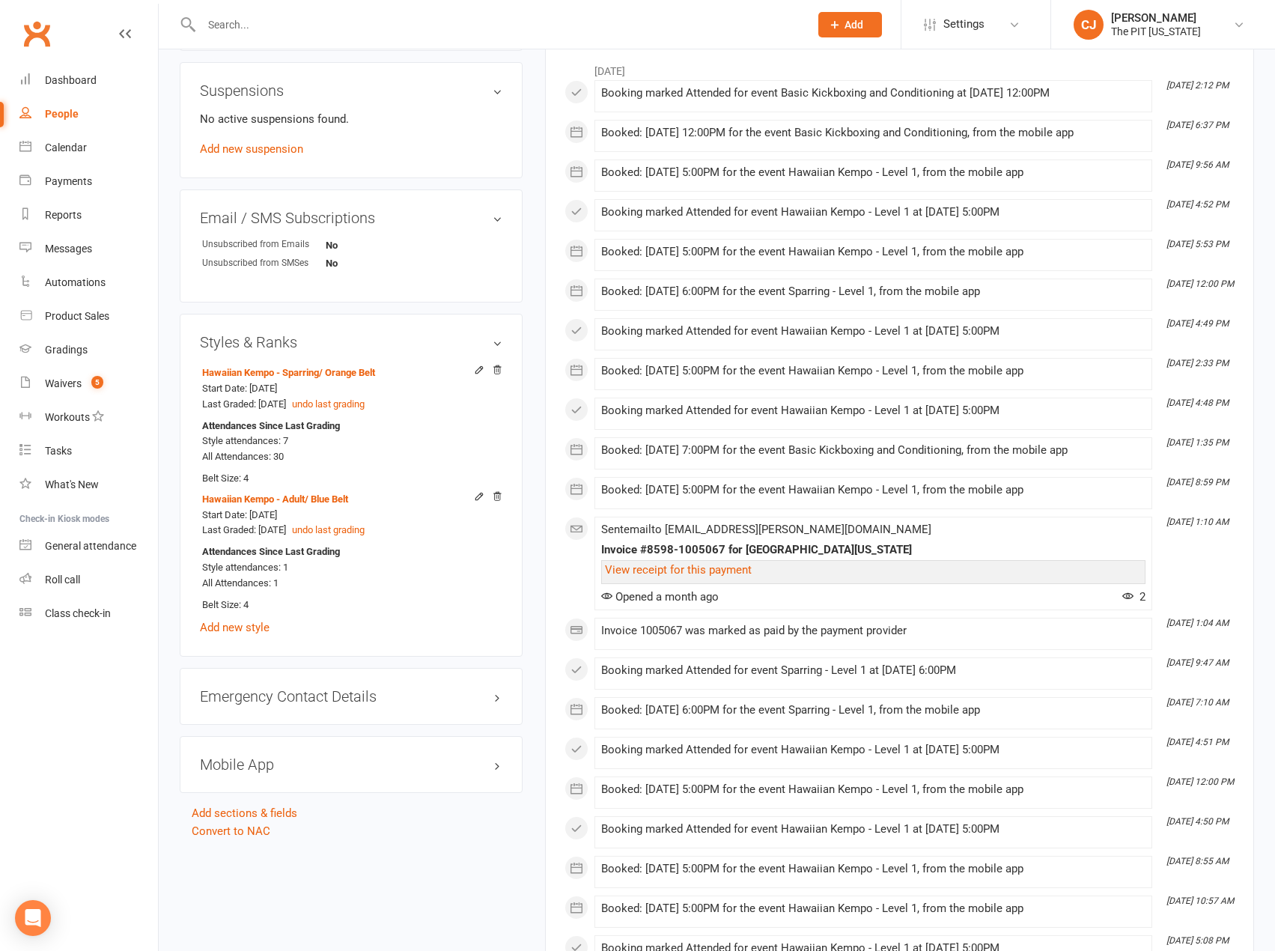
scroll to position [899, 0]
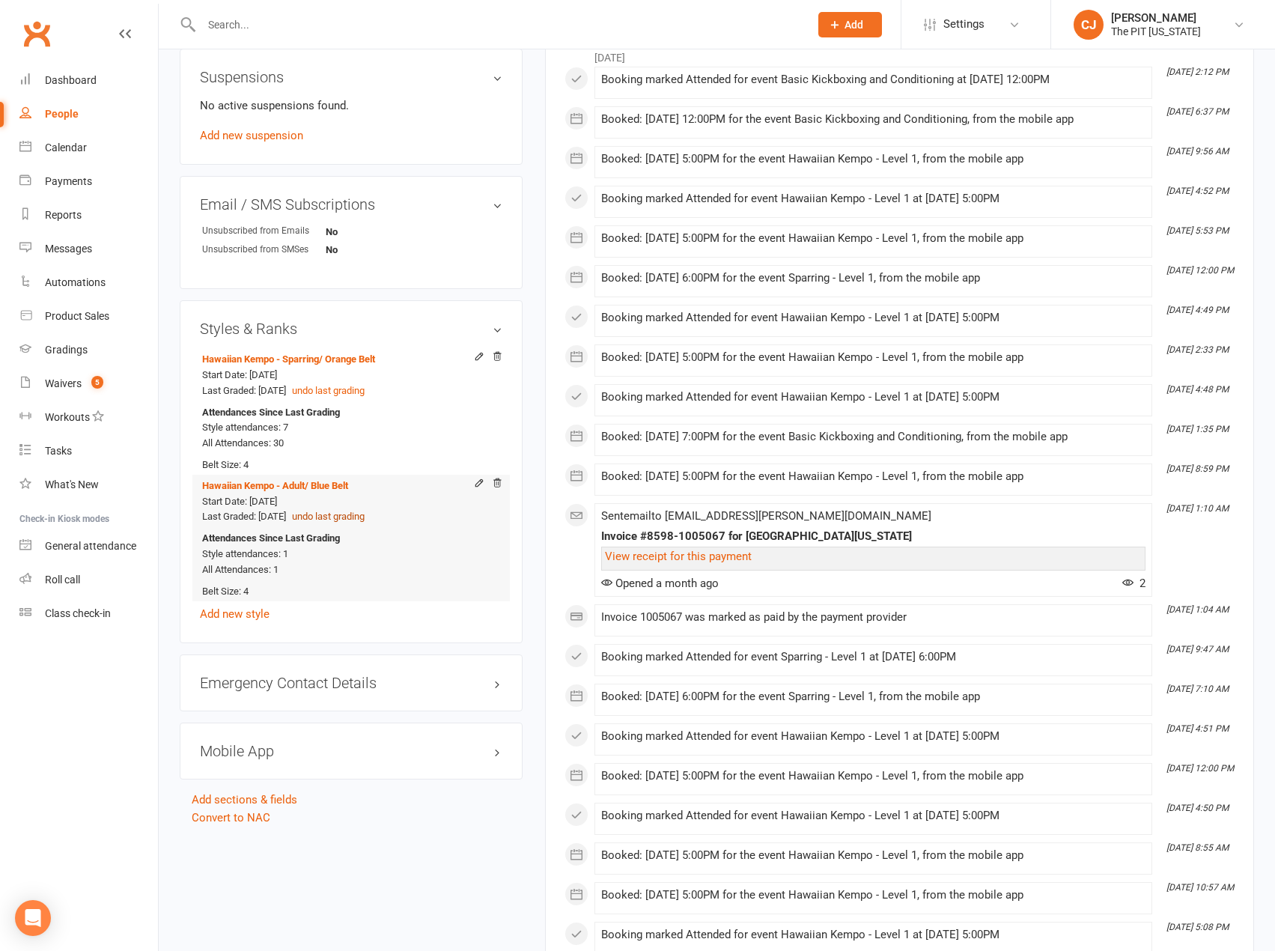
click at [354, 517] on button "undo last grading" at bounding box center [328, 517] width 73 height 16
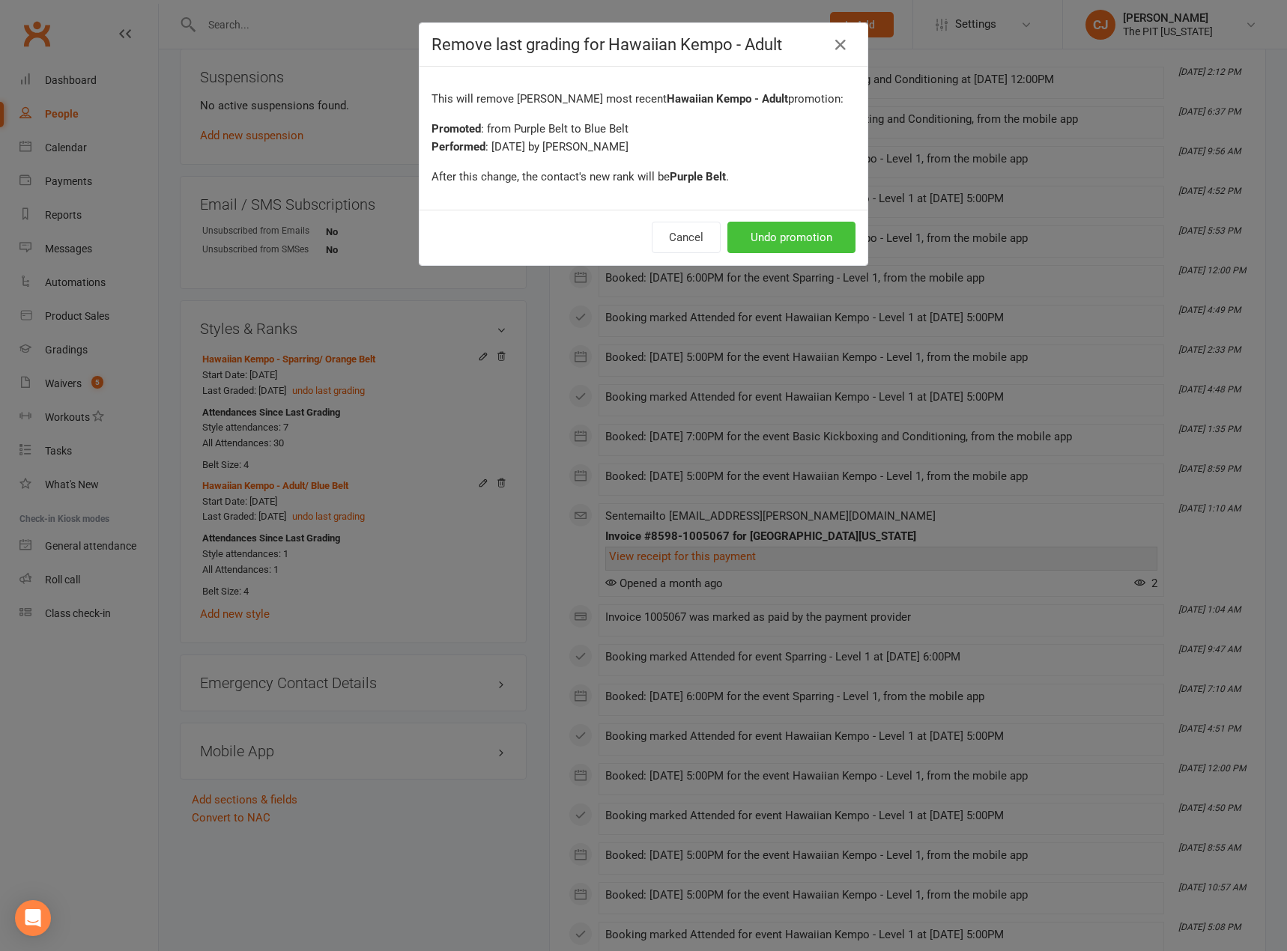
click at [792, 225] on button "Undo promotion" at bounding box center [791, 237] width 128 height 31
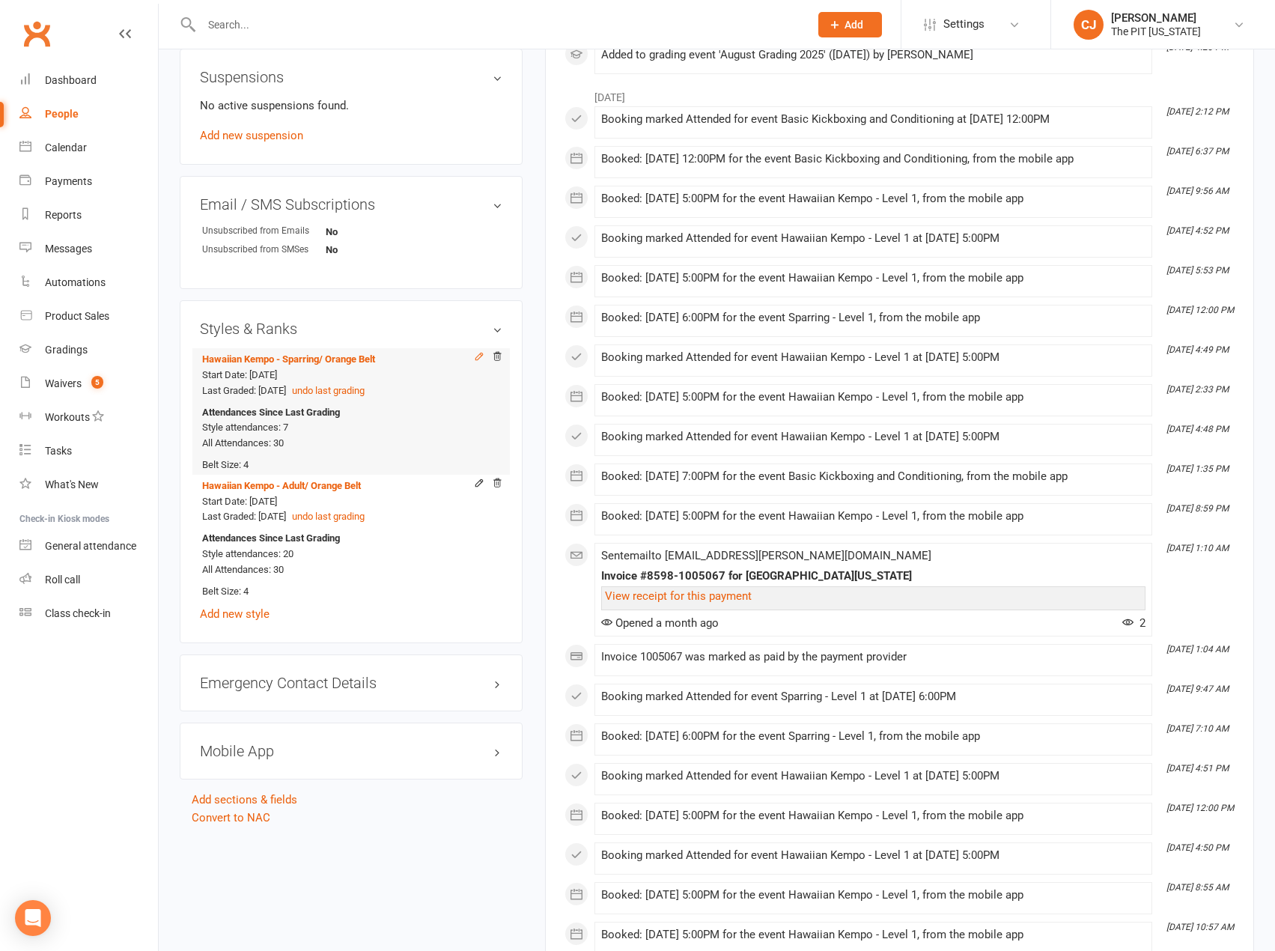
click at [476, 358] on icon at bounding box center [479, 356] width 7 height 7
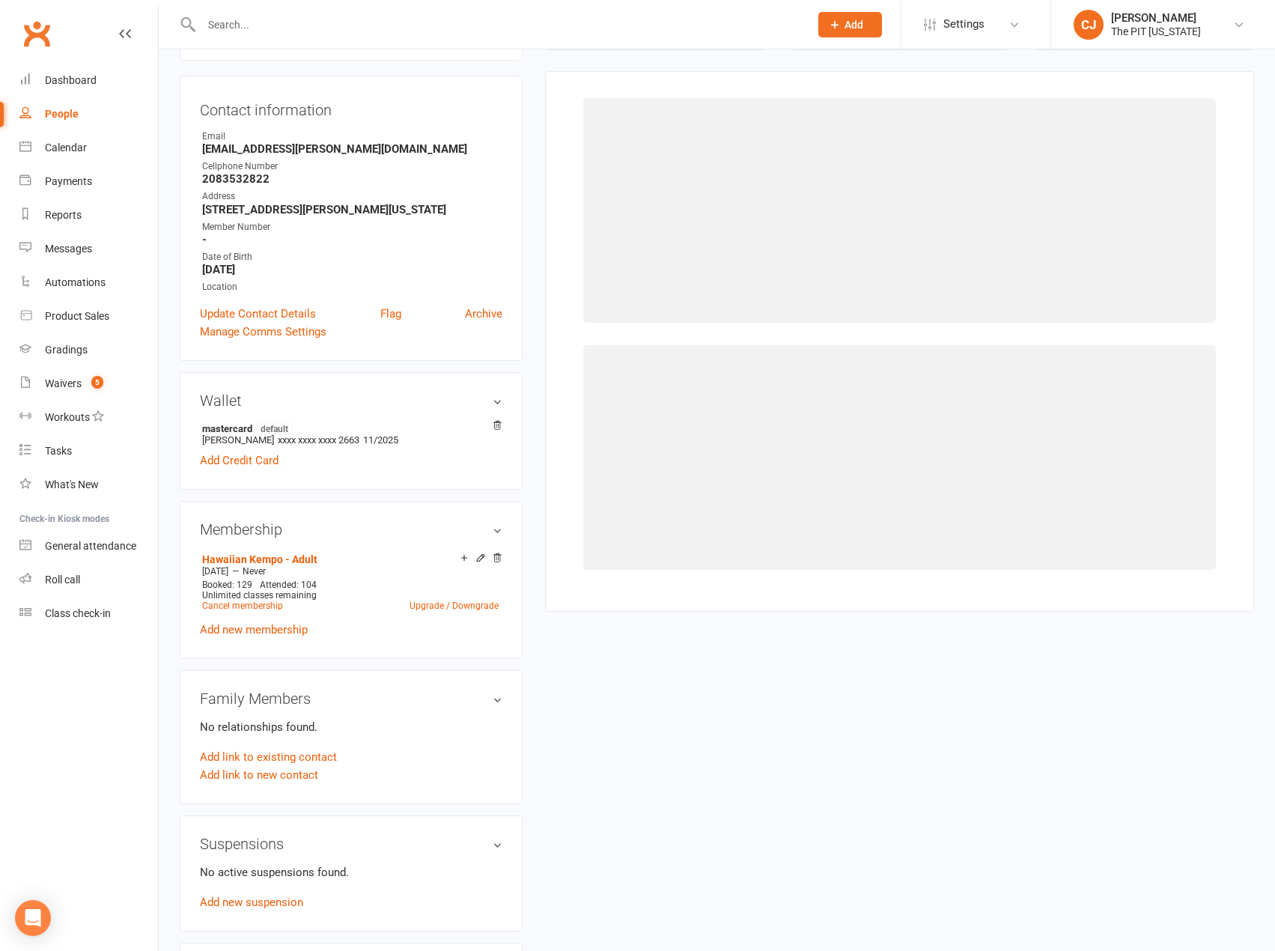
scroll to position [128, 0]
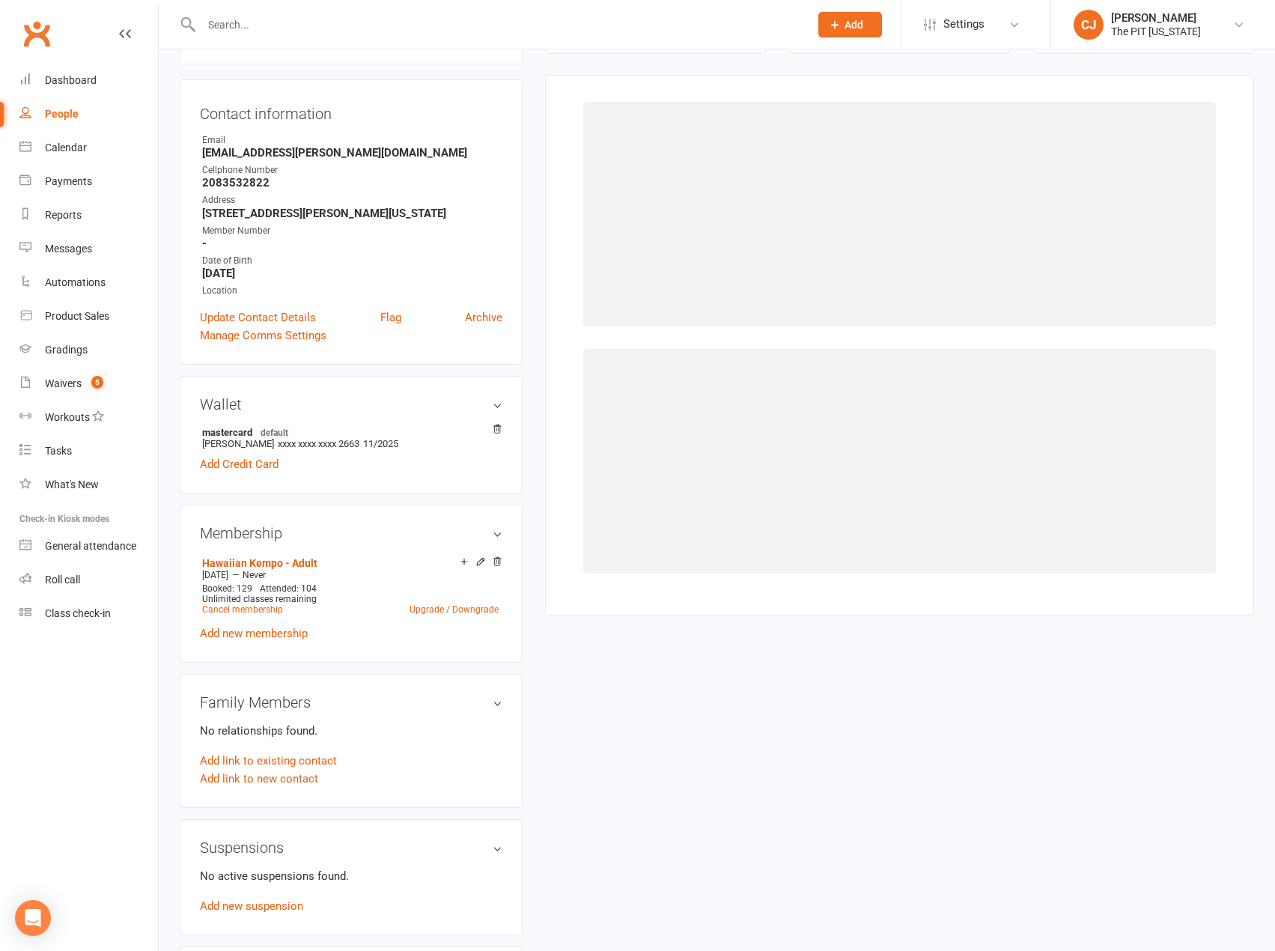
select select "2980"
select select "32736"
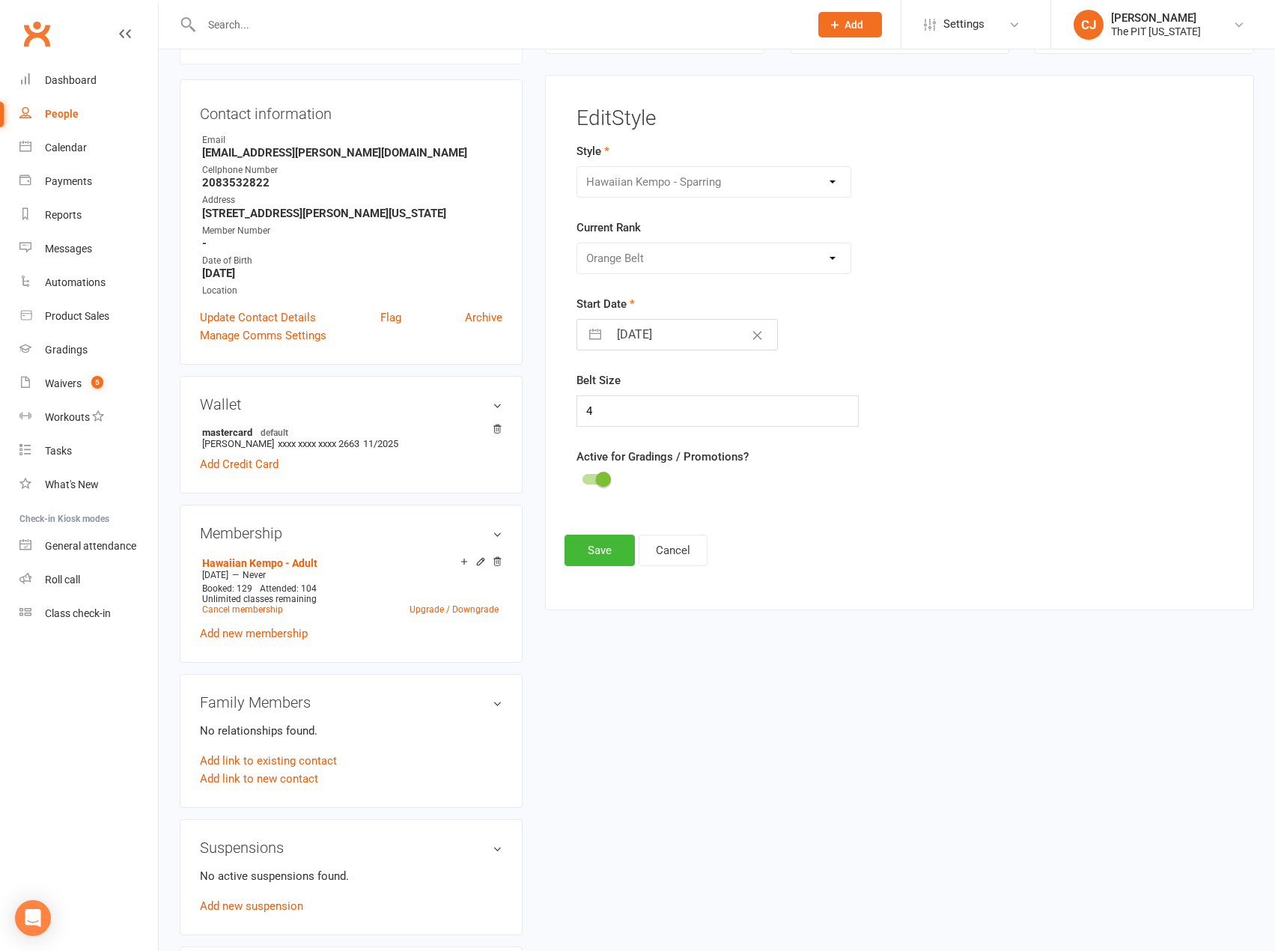
click at [730, 252] on div "Please Select Starting Rank White Belt Yellow Belt Orange Belt Purple Belt Blue…" at bounding box center [714, 258] width 275 height 31
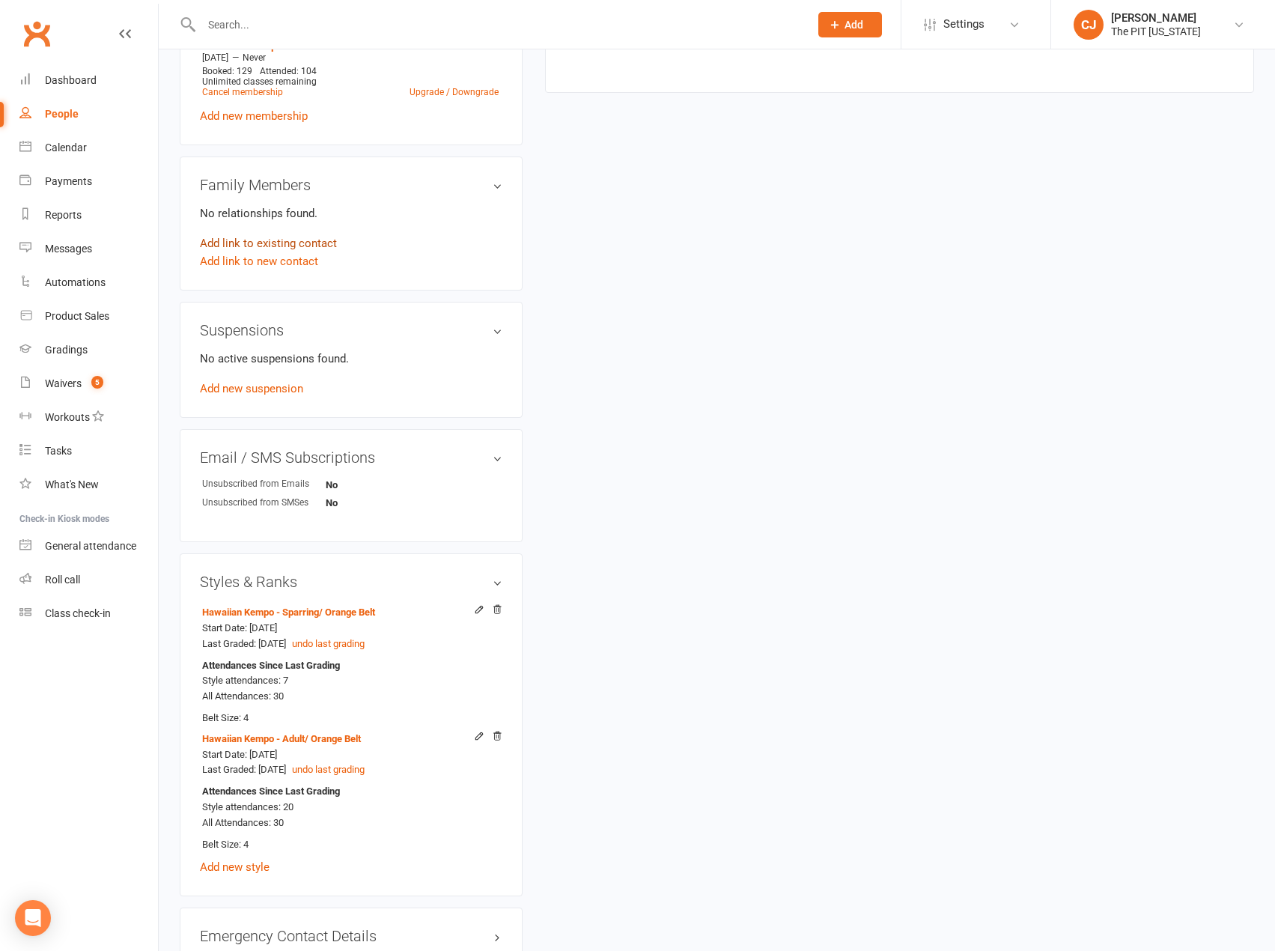
scroll to position [652, 0]
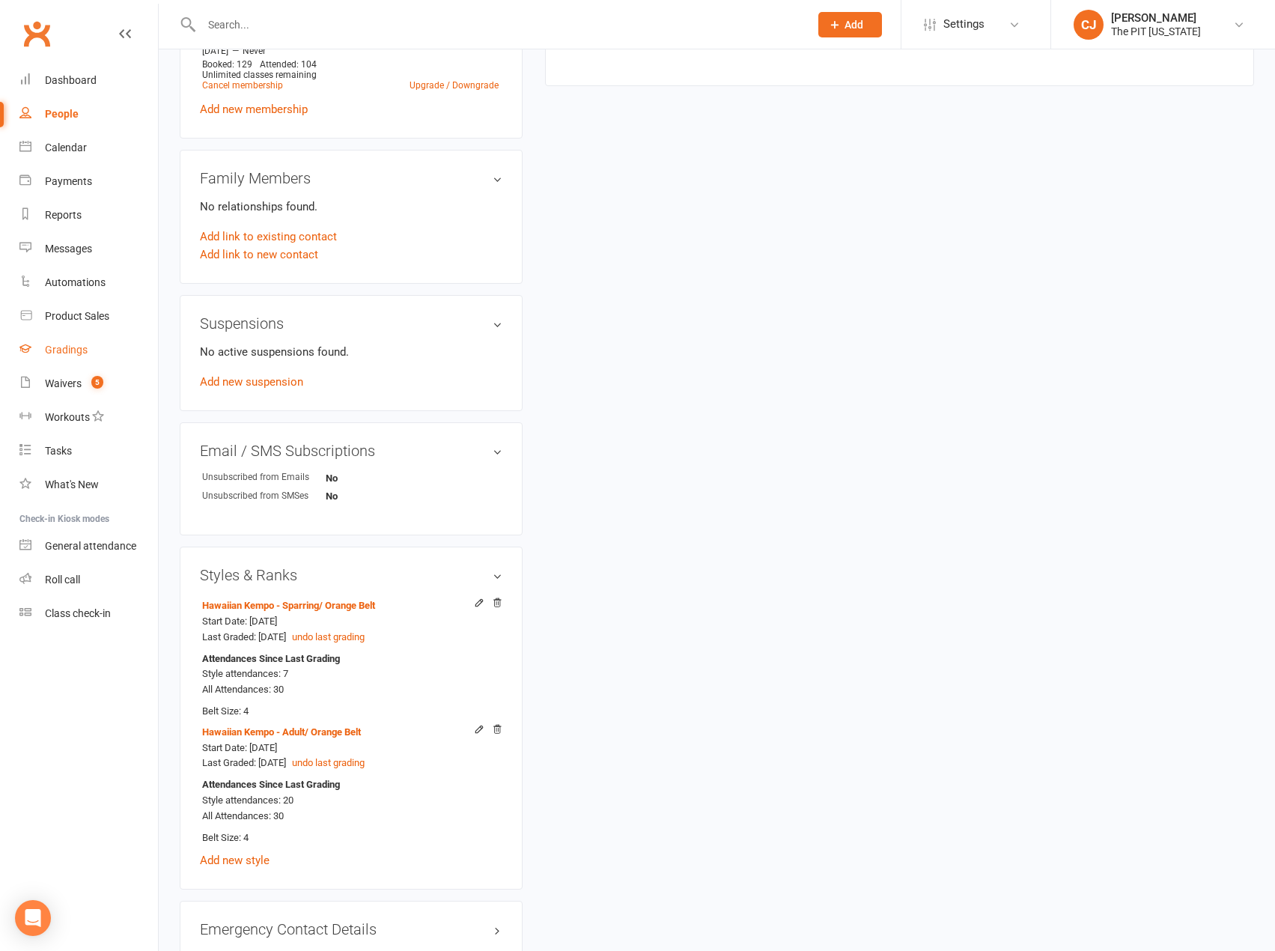
click at [79, 356] on div "Gradings" at bounding box center [66, 350] width 43 height 12
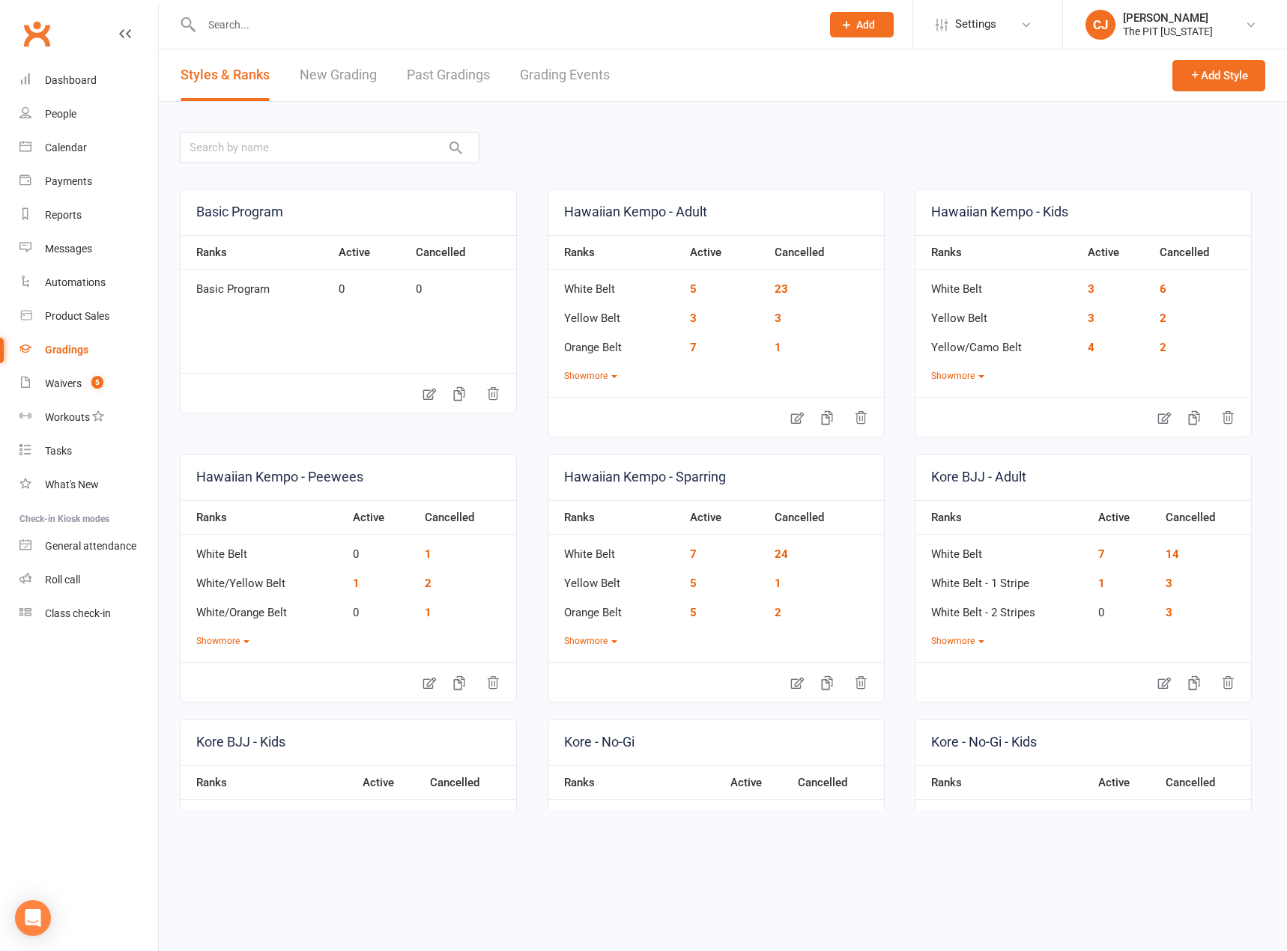
click at [358, 74] on link "New Grading" at bounding box center [338, 75] width 77 height 52
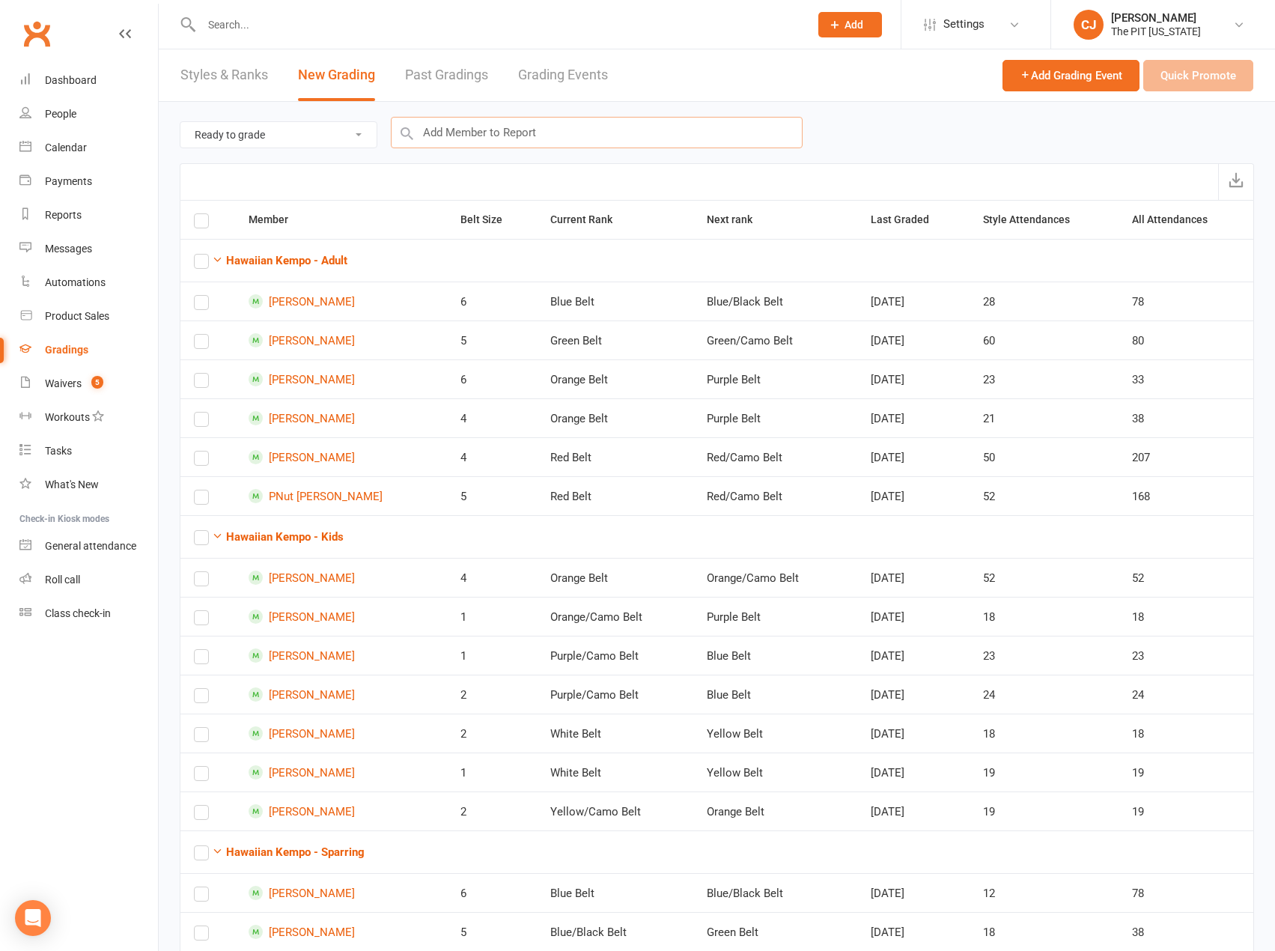
click at [448, 130] on input "text" at bounding box center [597, 132] width 412 height 31
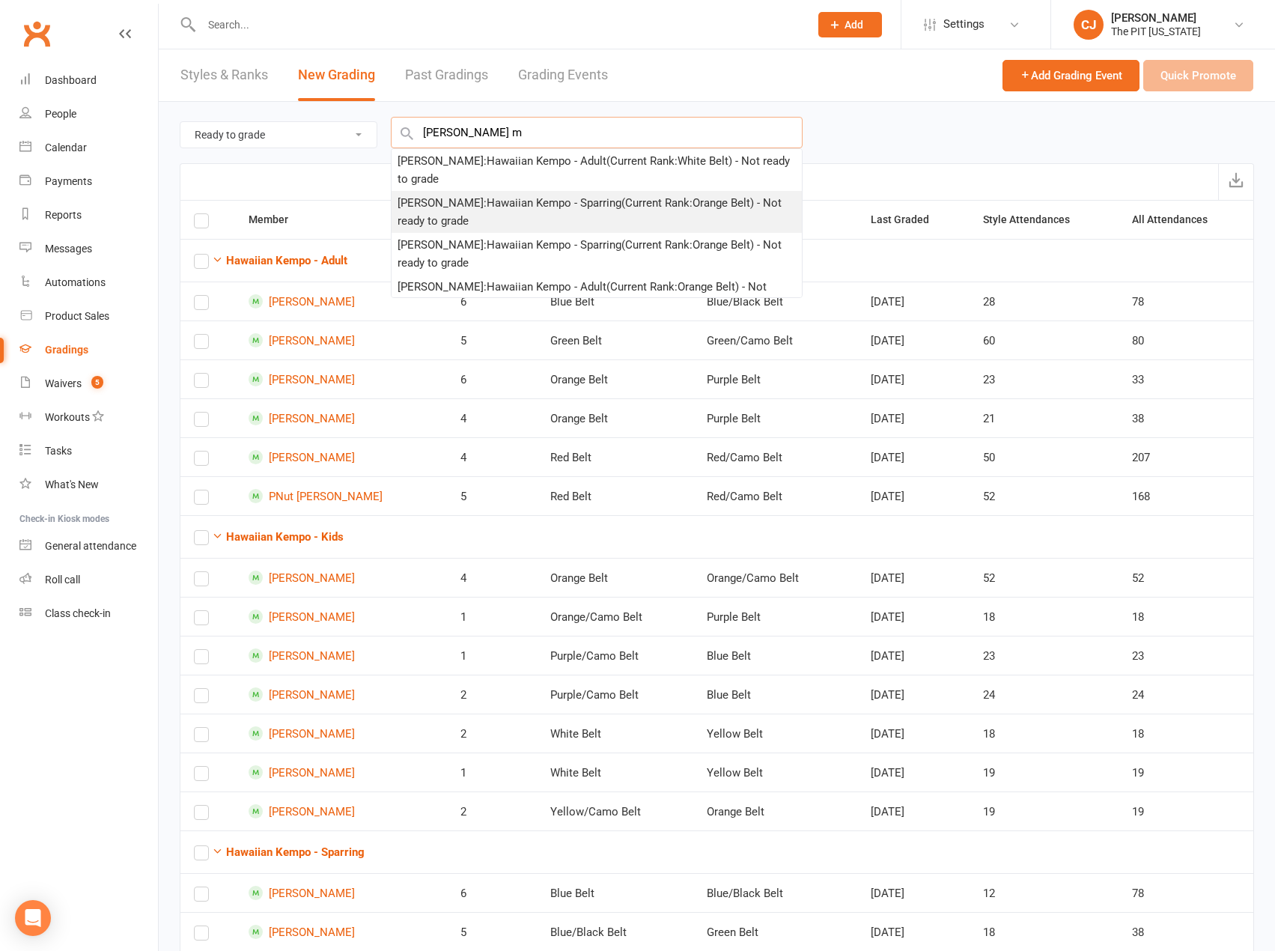
type input "kyl m"
click at [595, 209] on div "Kyle Mcnichols : Hawaiian Kempo - Sparring (Current Rank: Orange Belt ) - Not r…" at bounding box center [597, 212] width 398 height 36
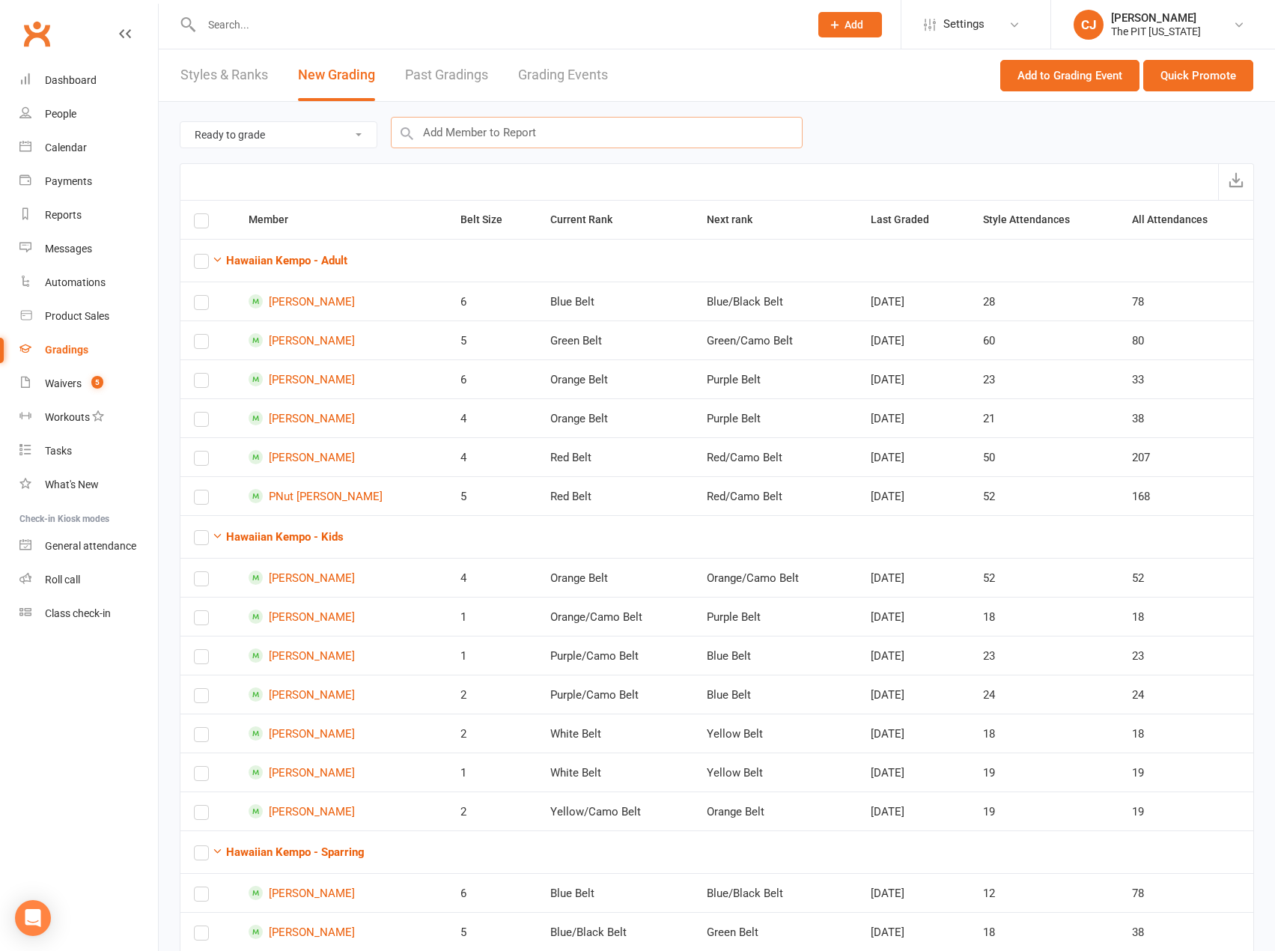
click at [477, 133] on input "text" at bounding box center [597, 132] width 412 height 31
type input "perfecto"
drag, startPoint x: 499, startPoint y: 133, endPoint x: 392, endPoint y: 136, distance: 107.9
click at [392, 136] on div "Ready to grade All members enrolled in a style Active members enrolled in a sty…" at bounding box center [717, 132] width 1075 height 61
click at [301, 23] on input "text" at bounding box center [498, 24] width 602 height 21
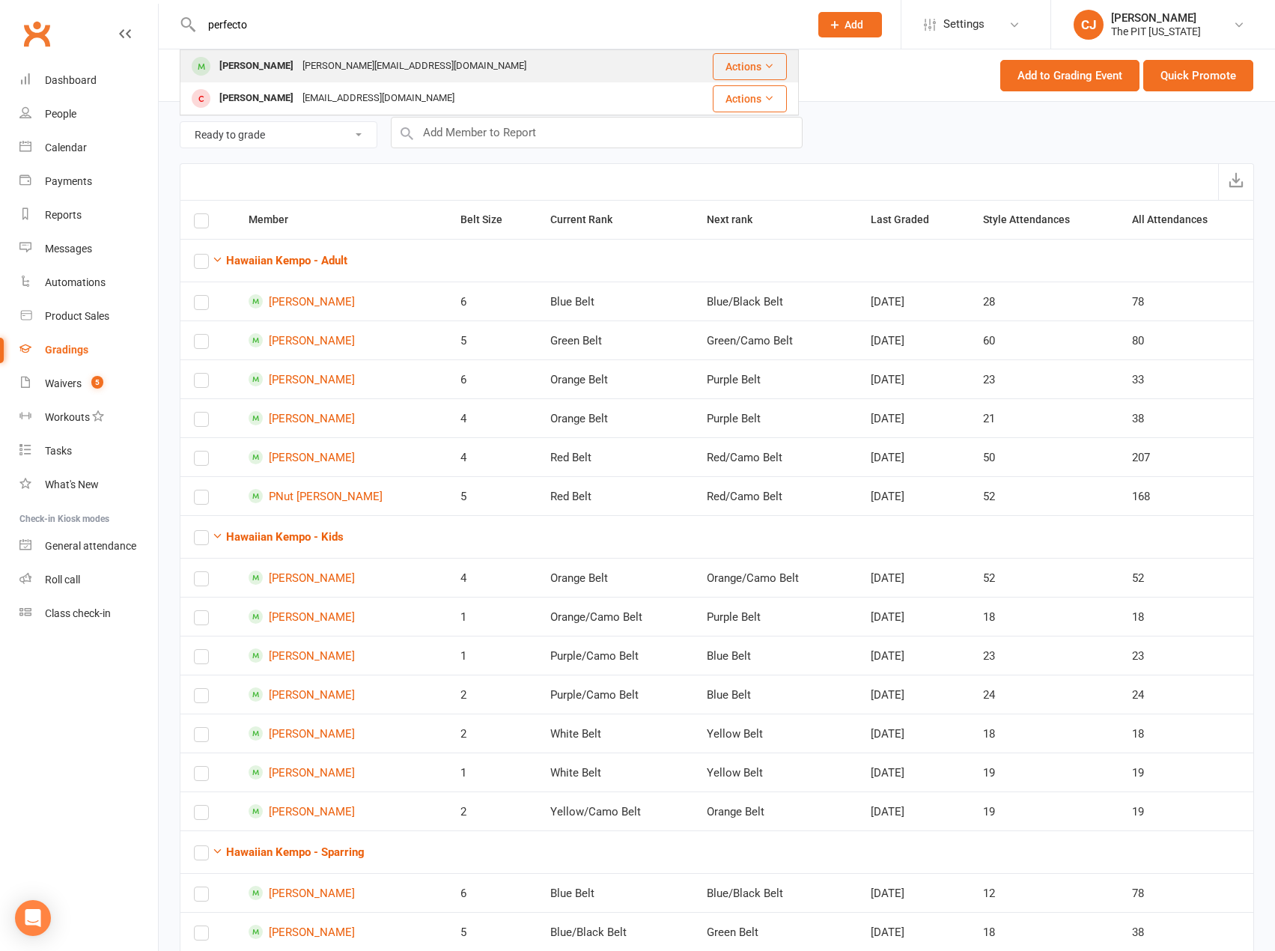
type input "perfecto"
click at [276, 61] on div "[PERSON_NAME]" at bounding box center [256, 66] width 83 height 22
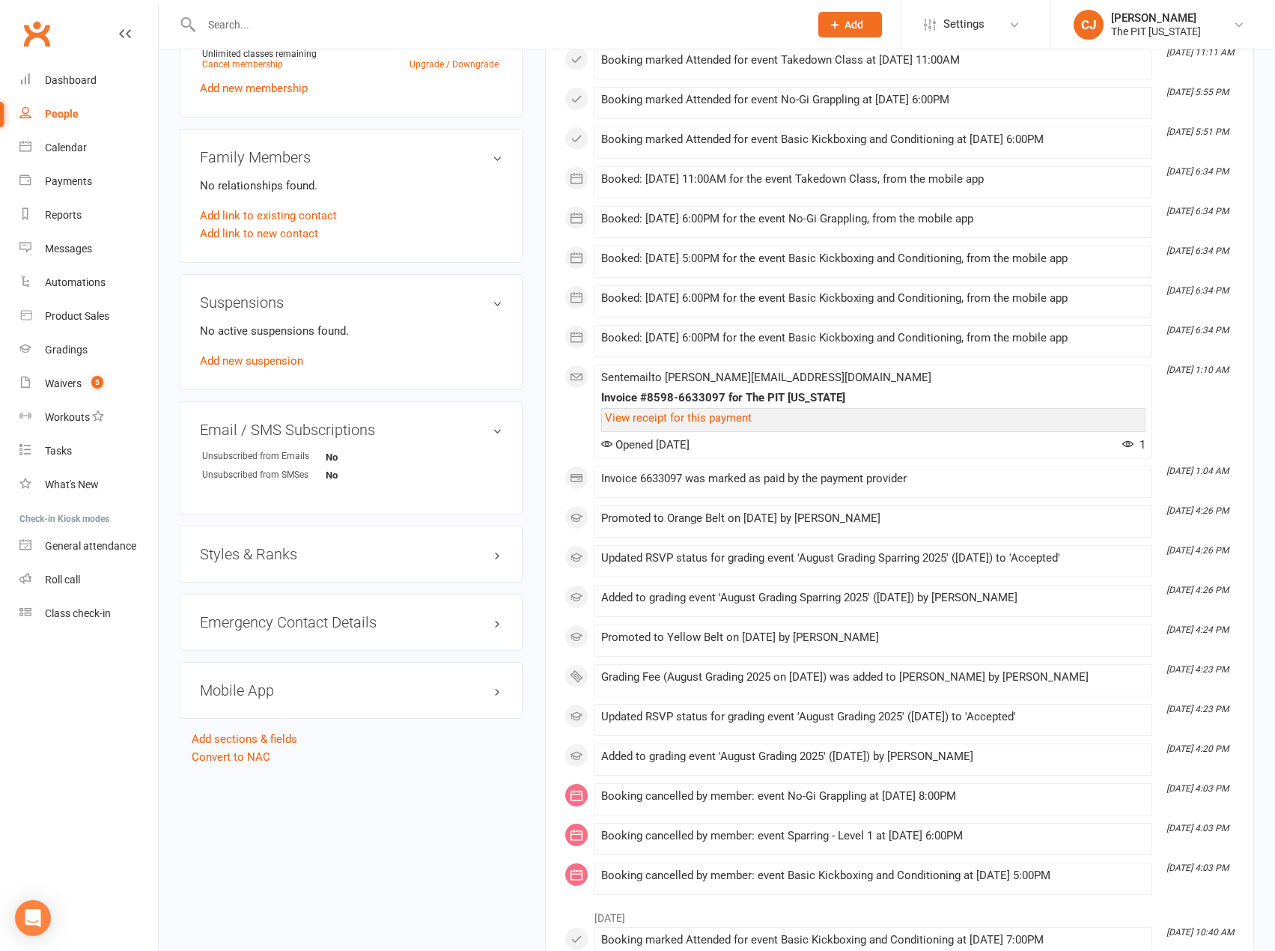
scroll to position [674, 0]
click at [490, 550] on h3 "Styles & Ranks" at bounding box center [351, 553] width 303 height 16
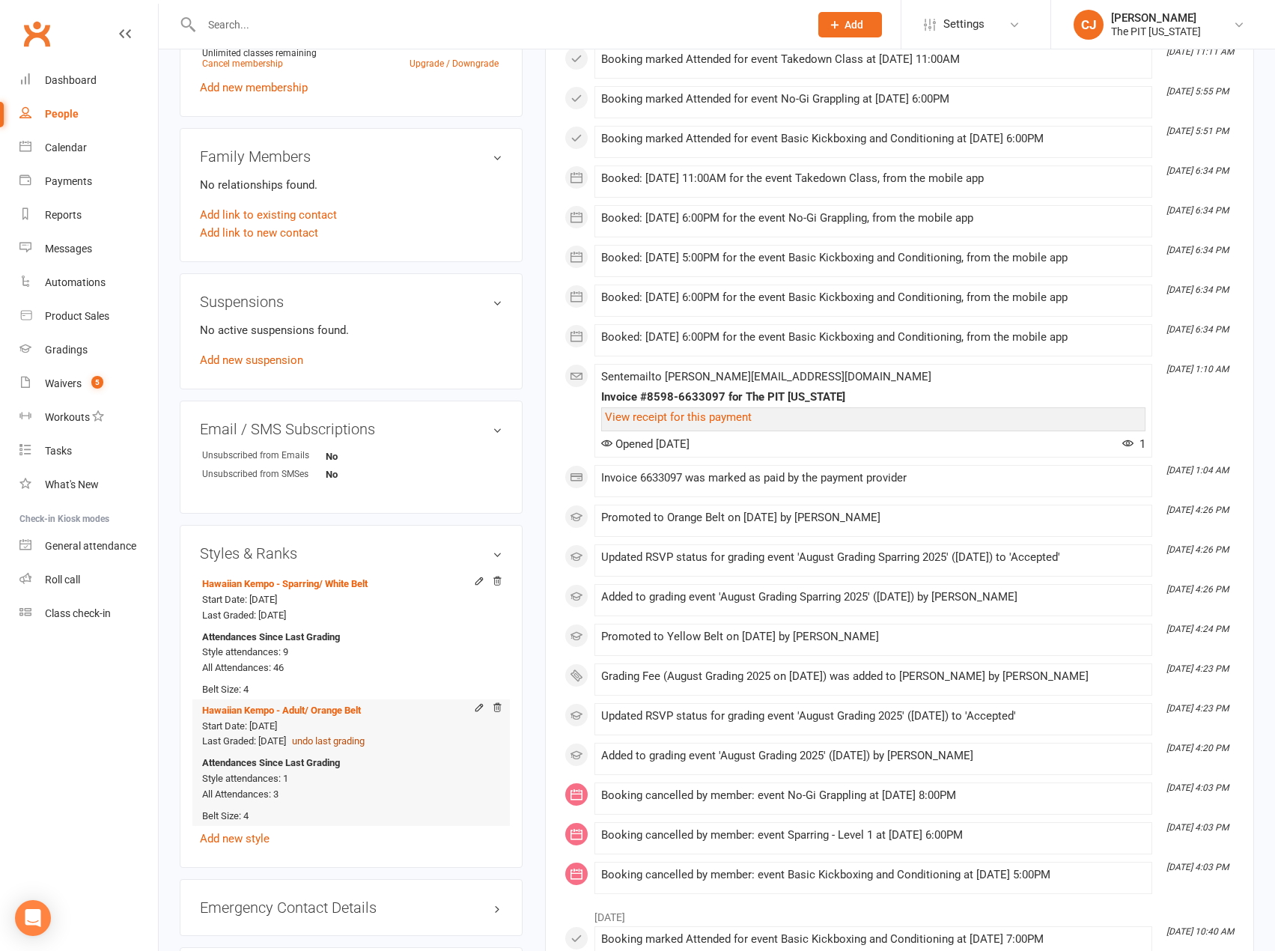
click at [356, 742] on button "undo last grading" at bounding box center [328, 742] width 73 height 16
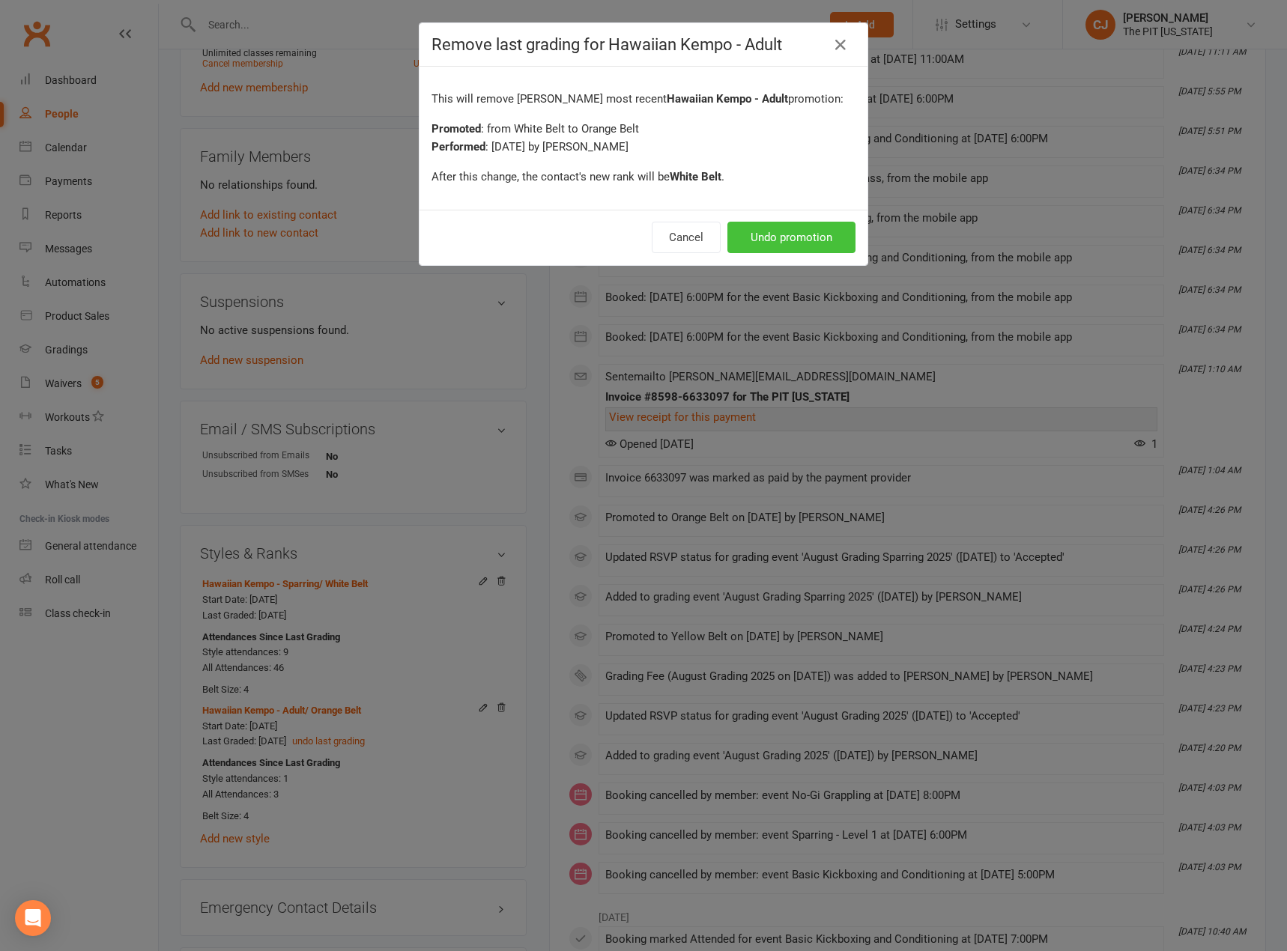
click at [763, 244] on button "Undo promotion" at bounding box center [791, 237] width 128 height 31
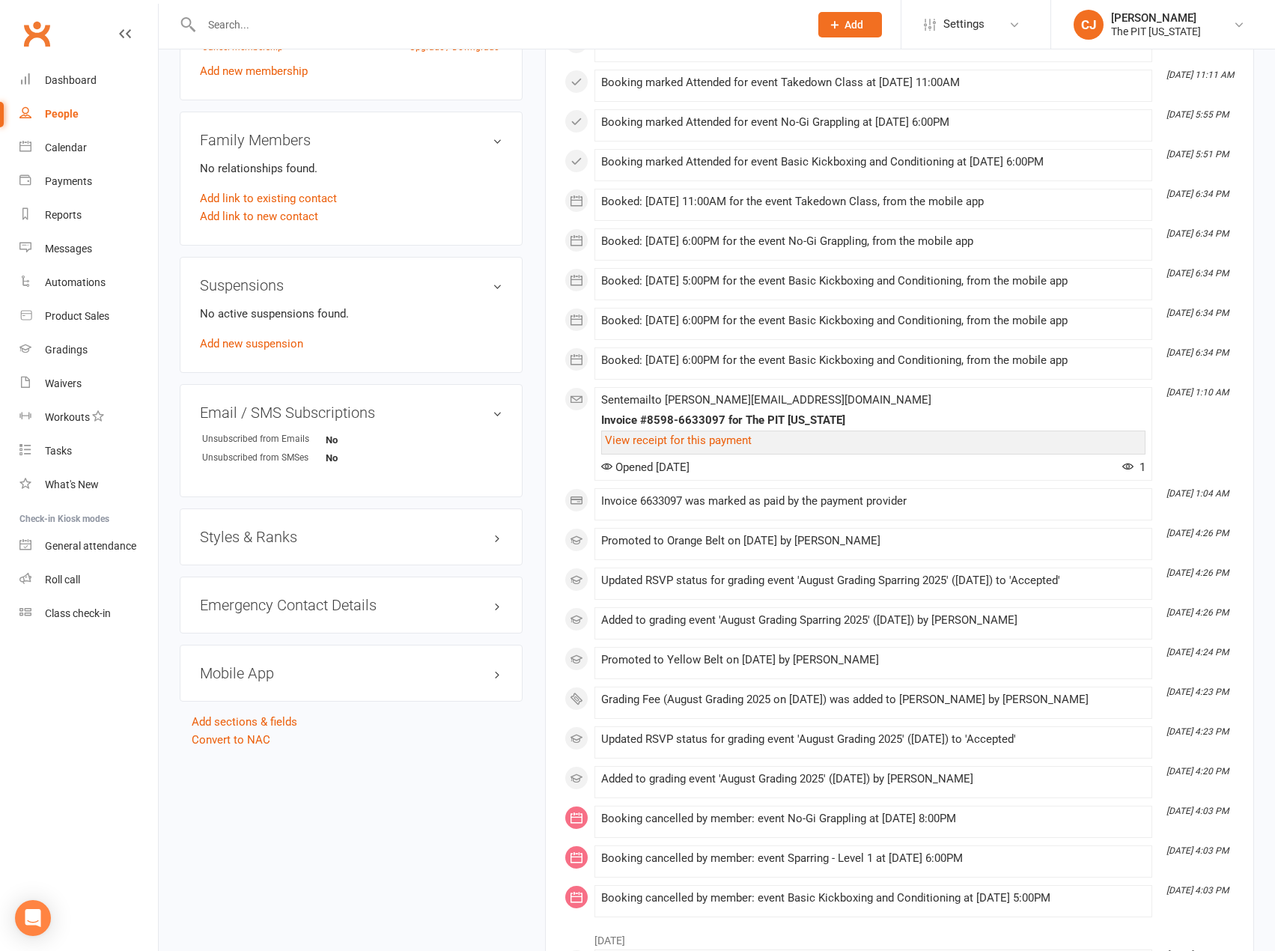
scroll to position [696, 0]
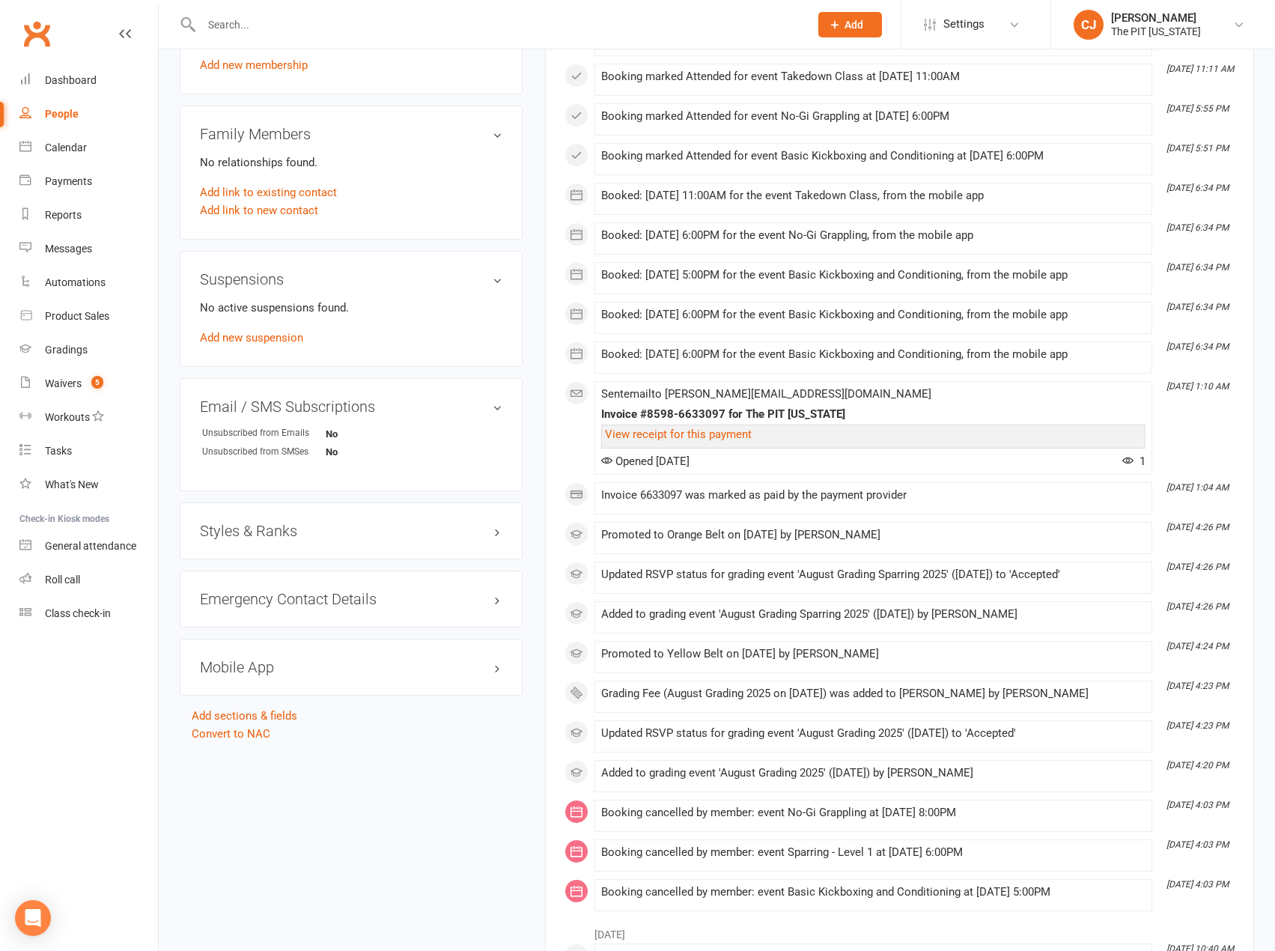
click at [323, 529] on h3 "Styles & Ranks" at bounding box center [351, 531] width 303 height 16
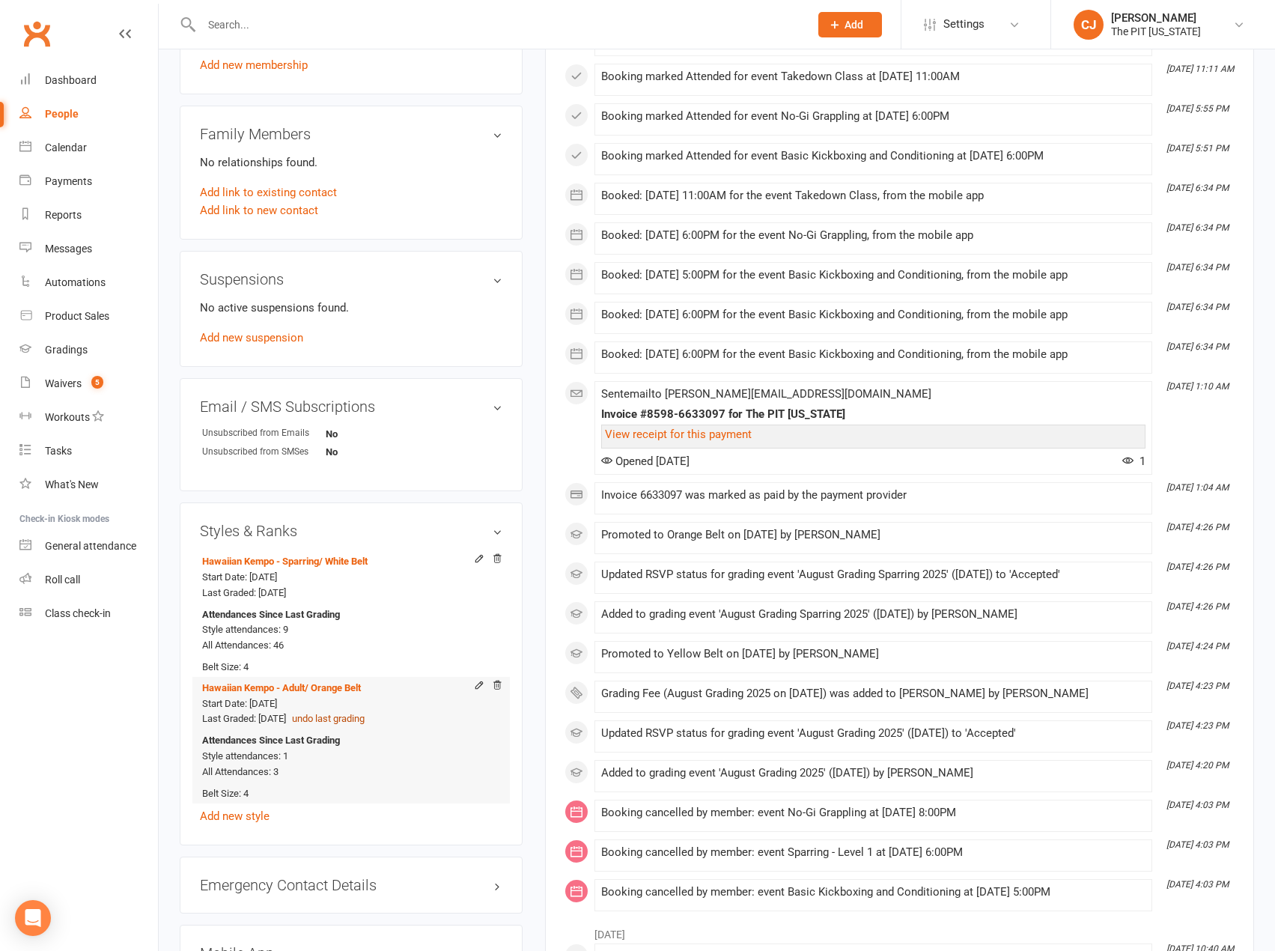
click at [354, 717] on button "undo last grading" at bounding box center [328, 719] width 73 height 16
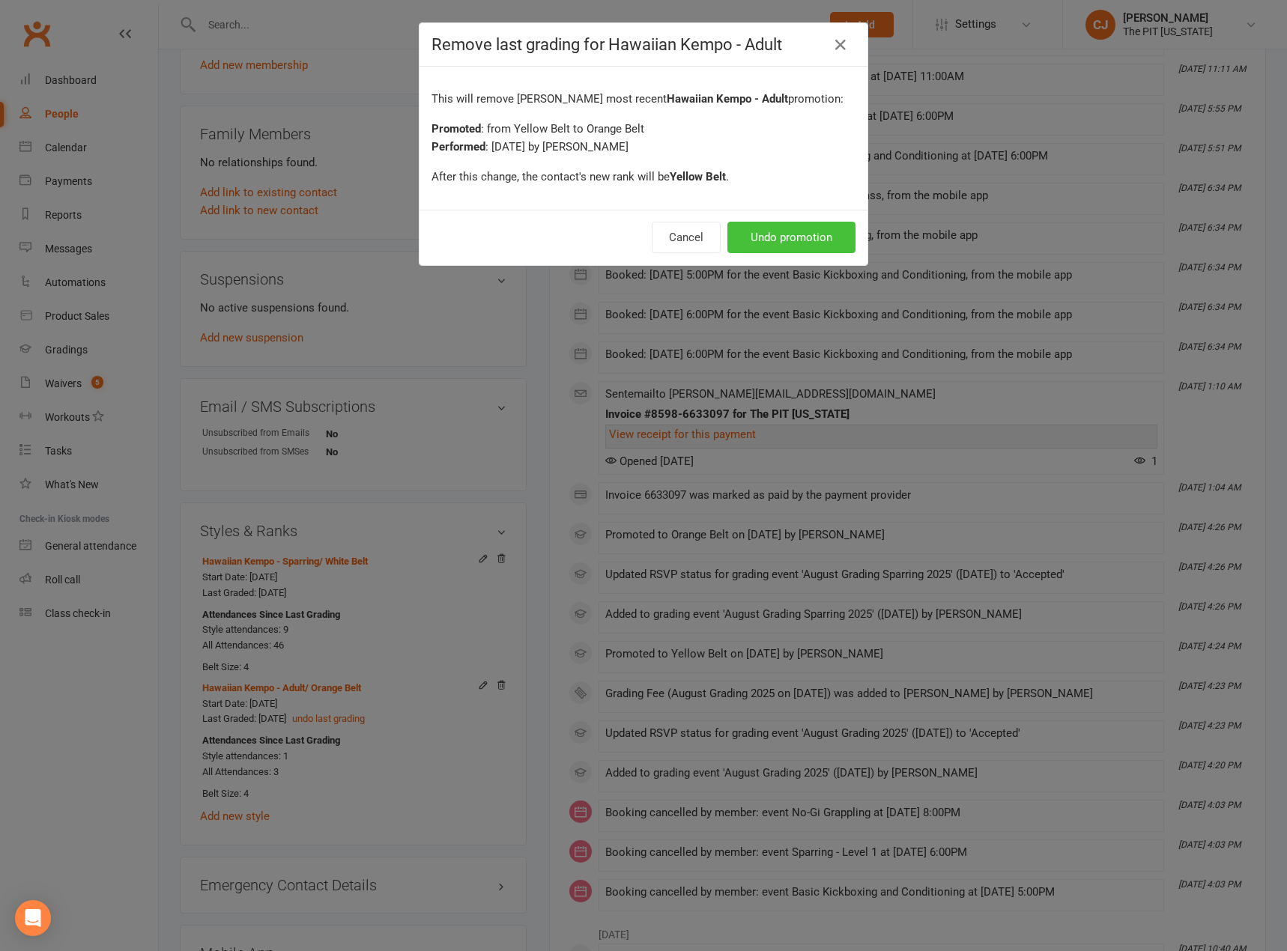
click at [774, 230] on button "Undo promotion" at bounding box center [791, 237] width 128 height 31
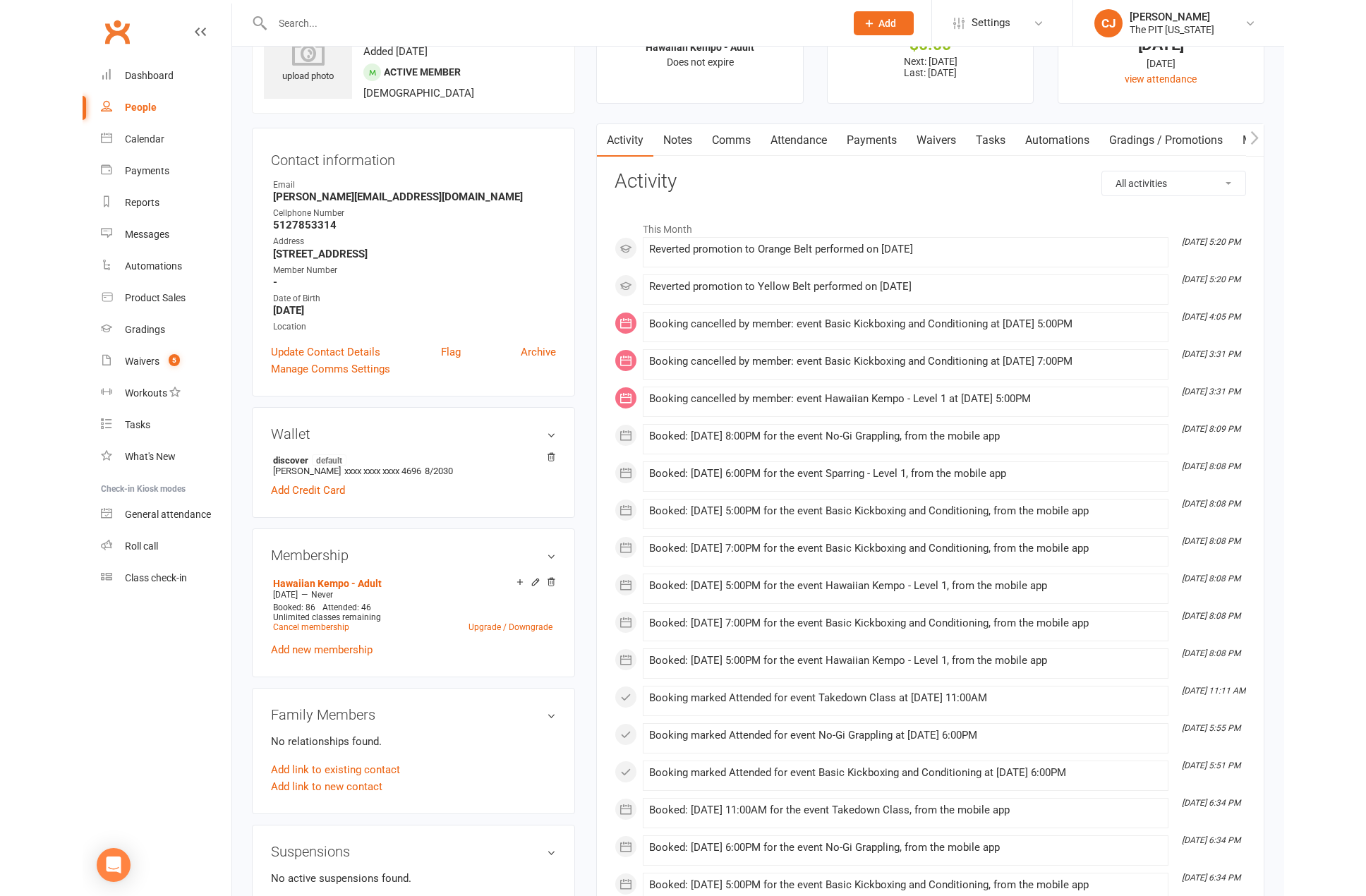
scroll to position [0, 0]
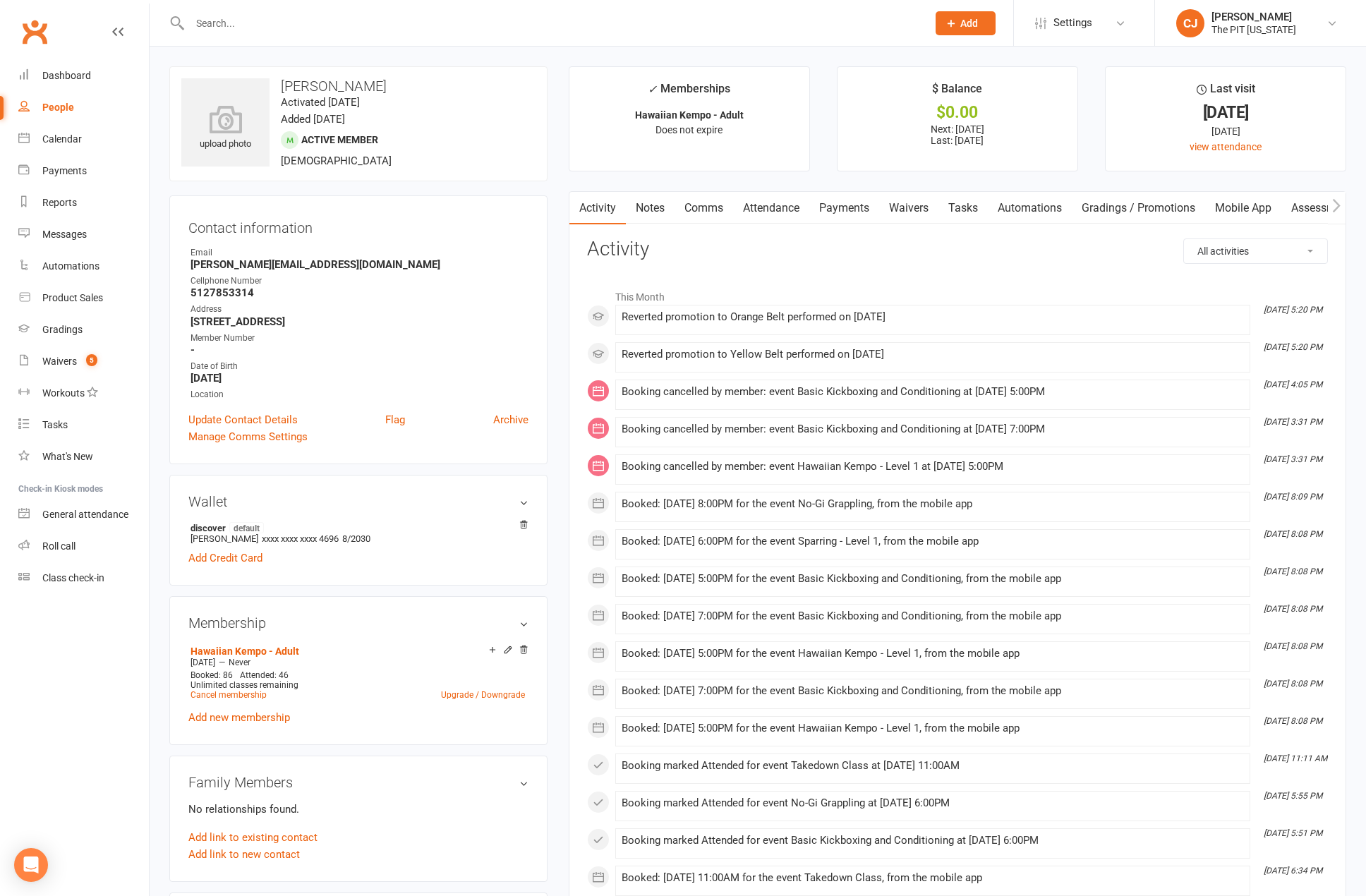
click at [255, 18] on input "text" at bounding box center [551, 23] width 732 height 20
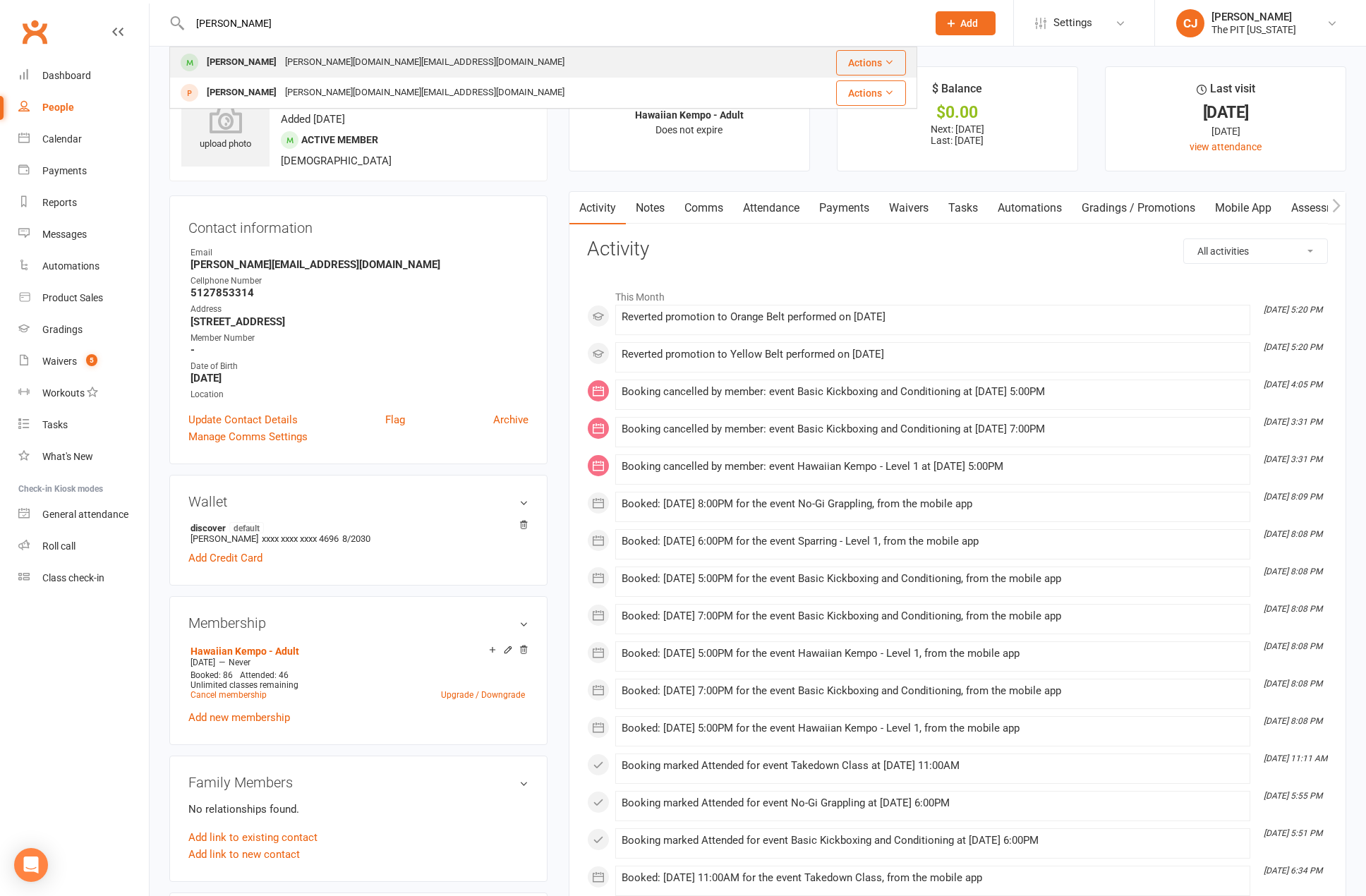
type input "[PERSON_NAME]"
click at [260, 63] on div "[PERSON_NAME]" at bounding box center [241, 62] width 78 height 21
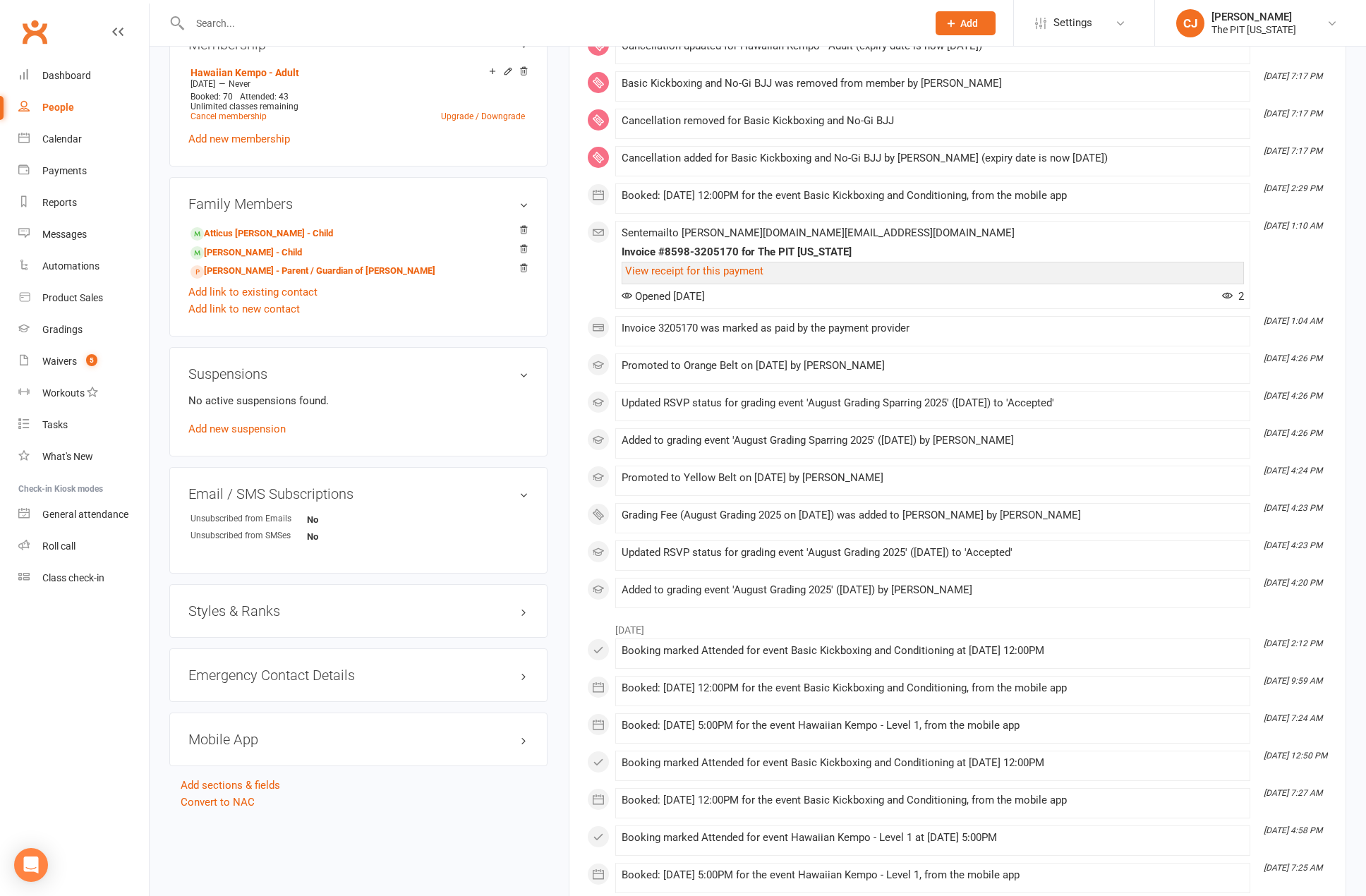
scroll to position [635, 0]
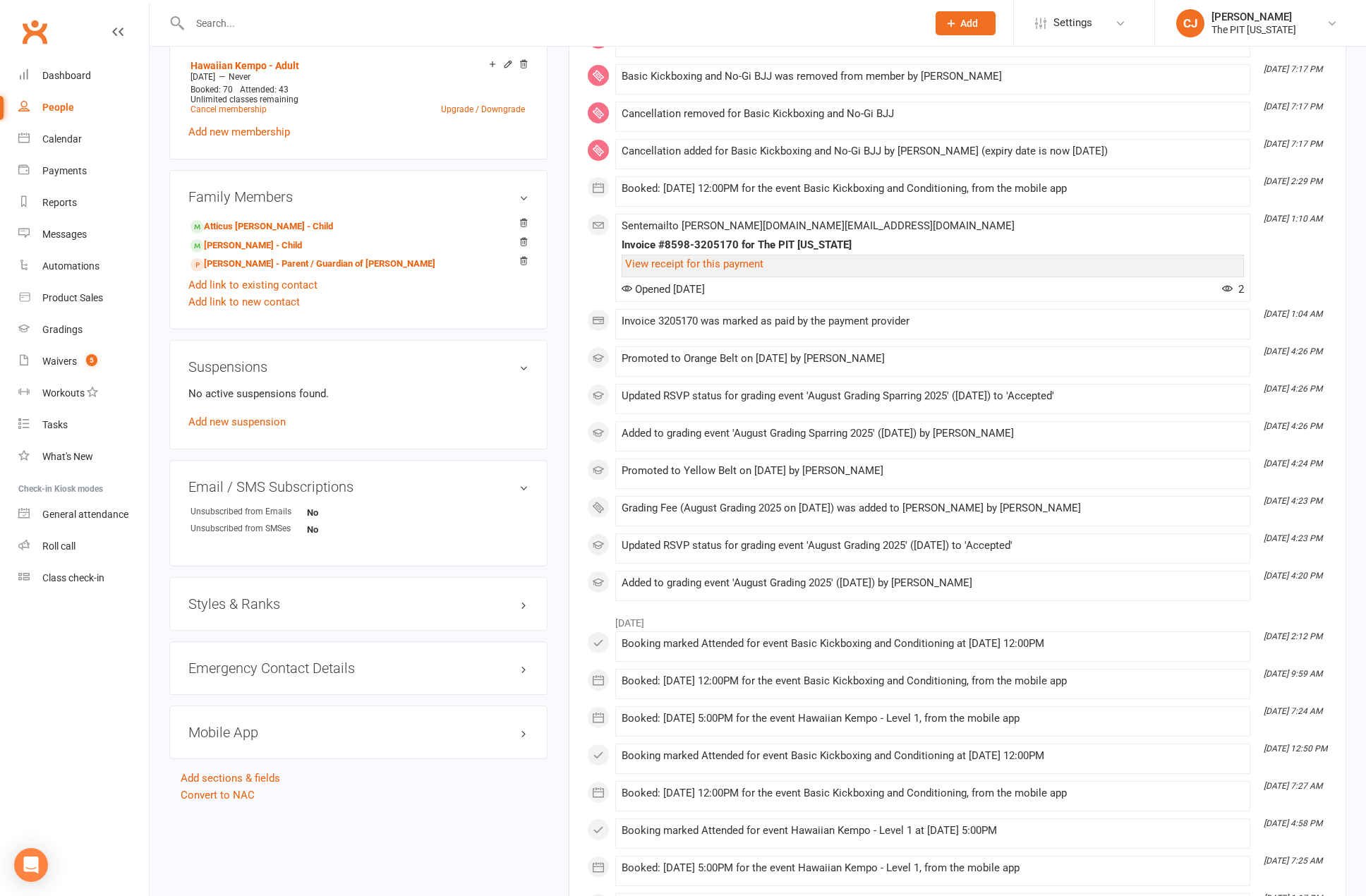
click at [266, 603] on h3 "Styles & Ranks" at bounding box center [358, 604] width 340 height 15
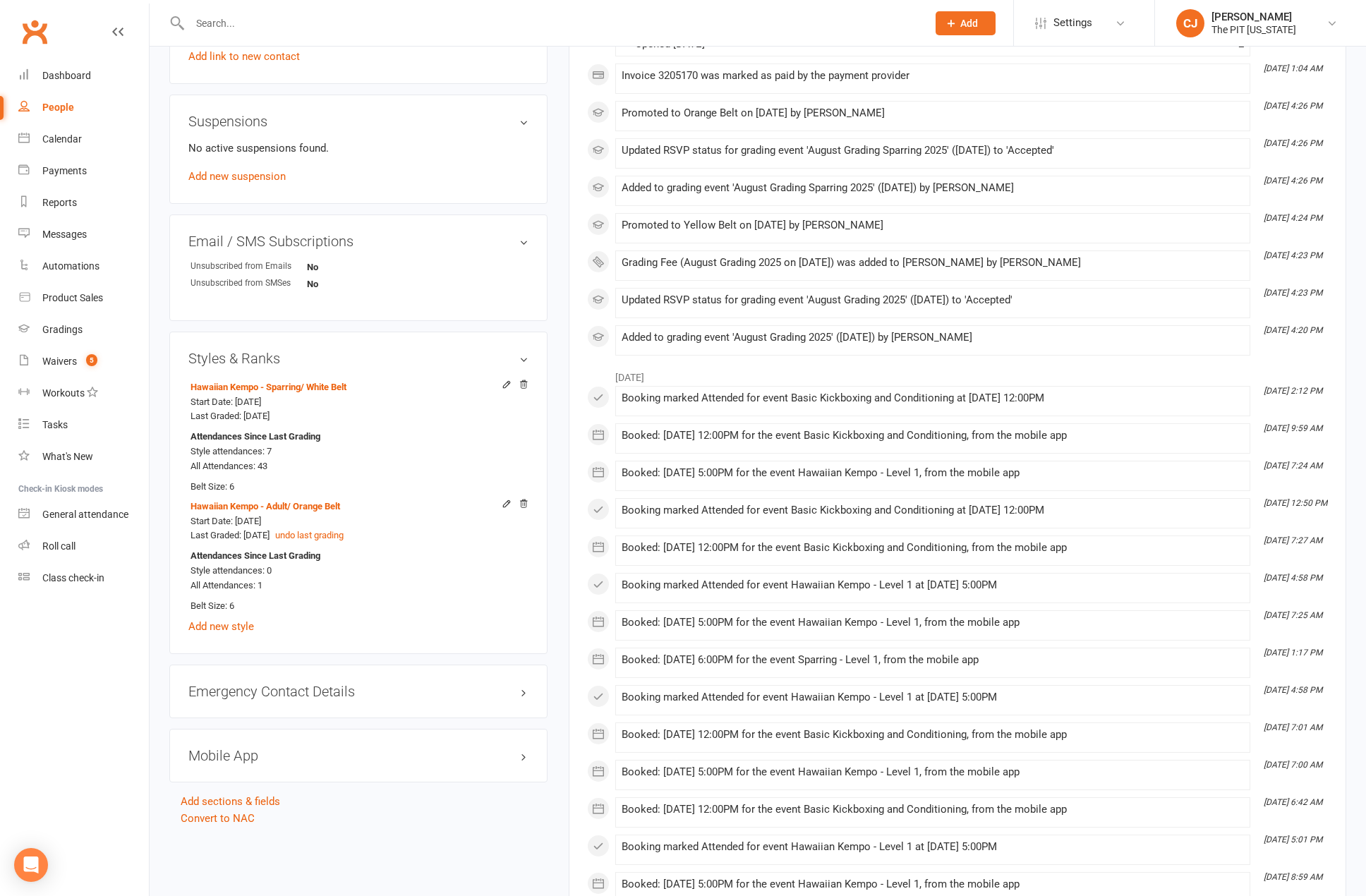
scroll to position [917, 0]
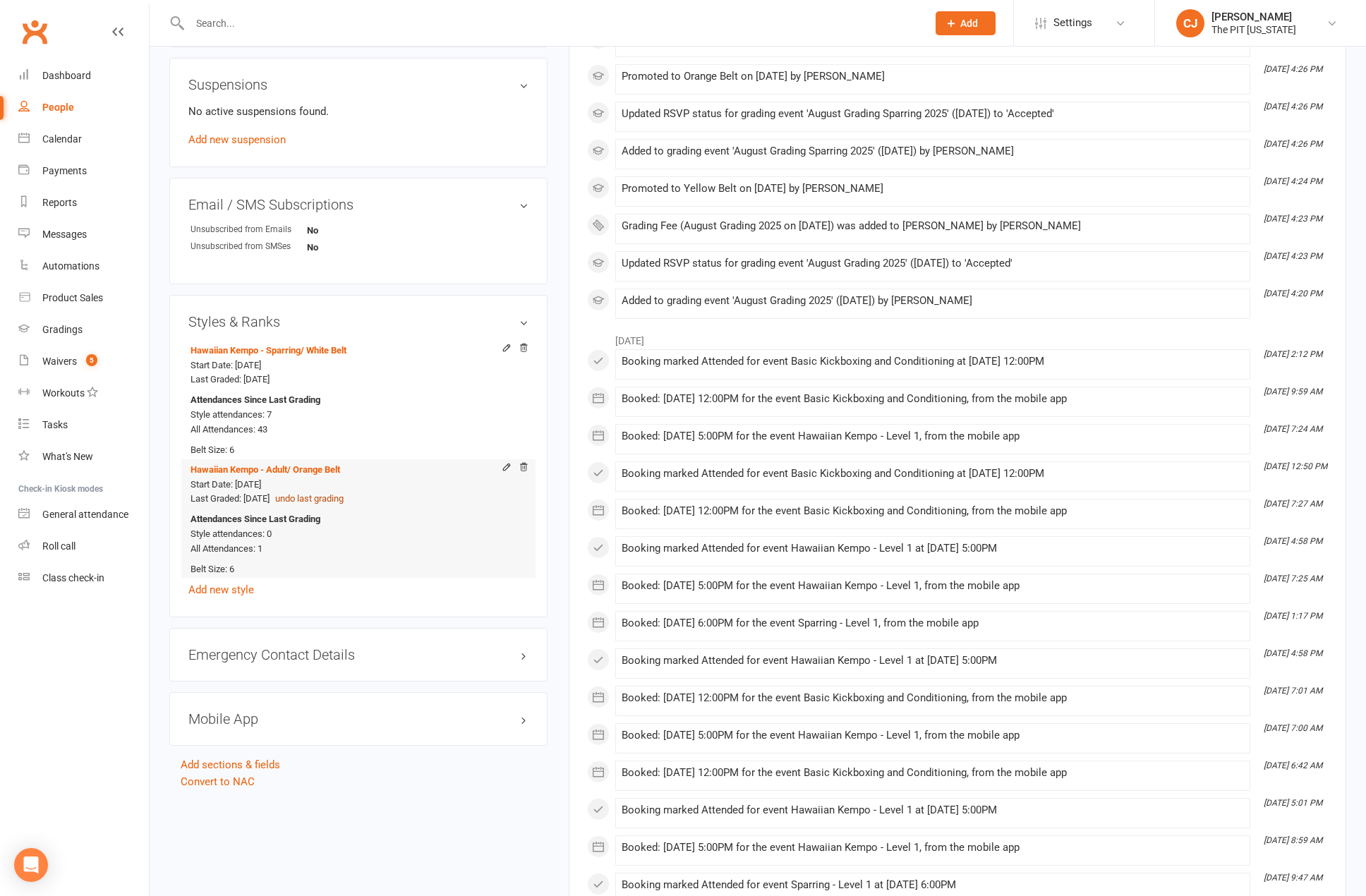
click at [339, 499] on button "undo last grading" at bounding box center [309, 499] width 69 height 15
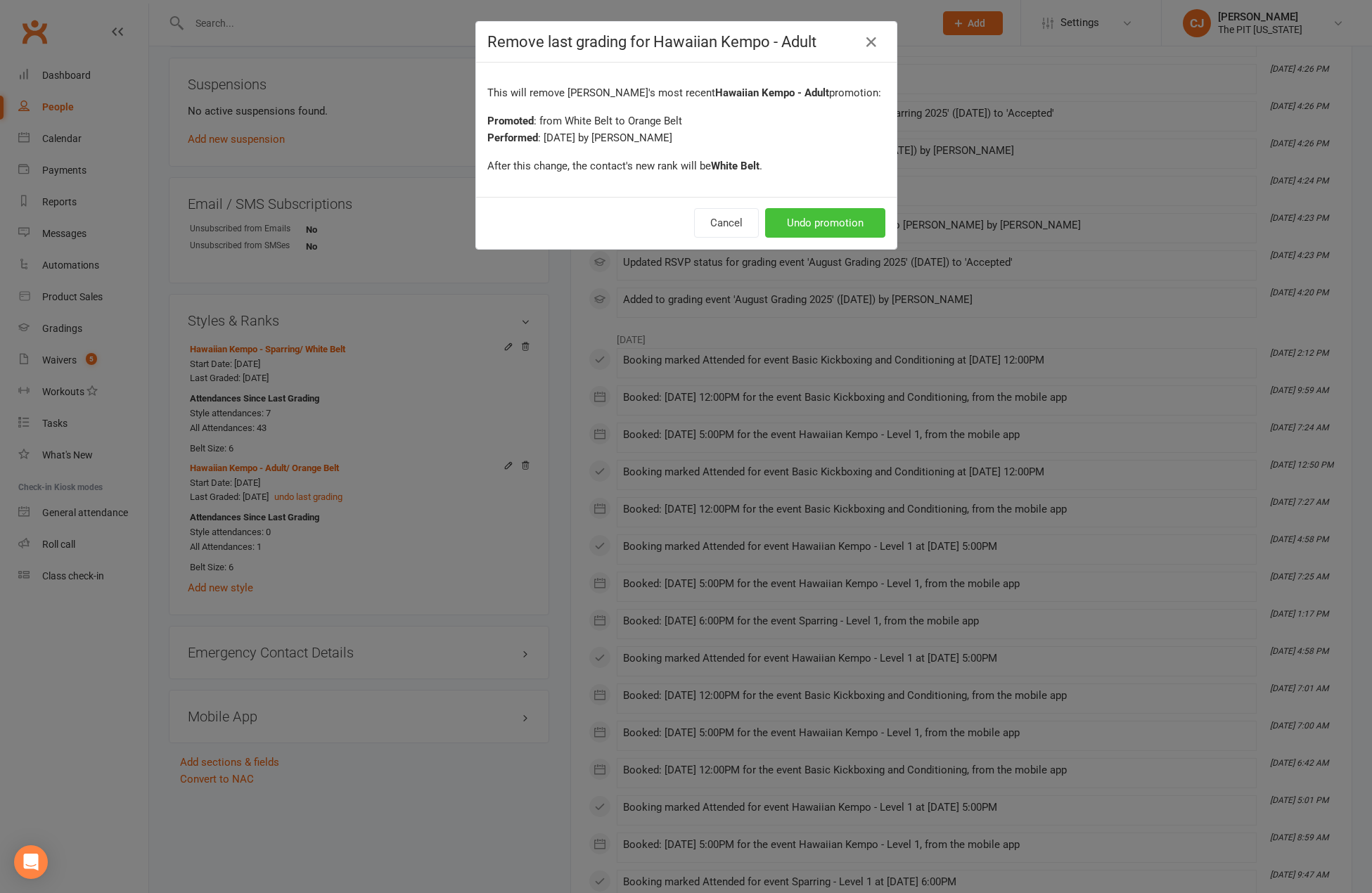
click at [818, 221] on button "Undo promotion" at bounding box center [825, 223] width 120 height 29
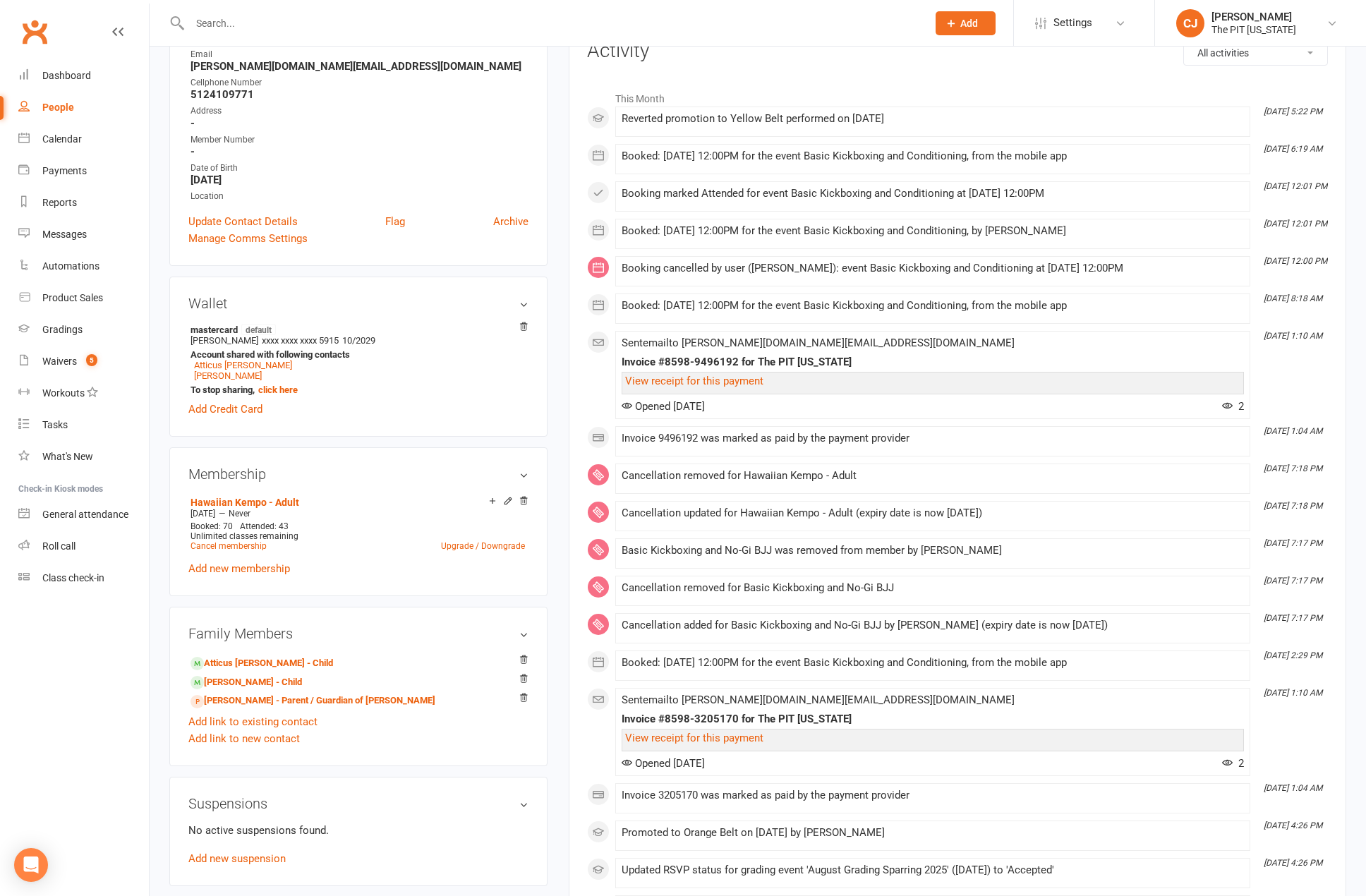
scroll to position [0, 0]
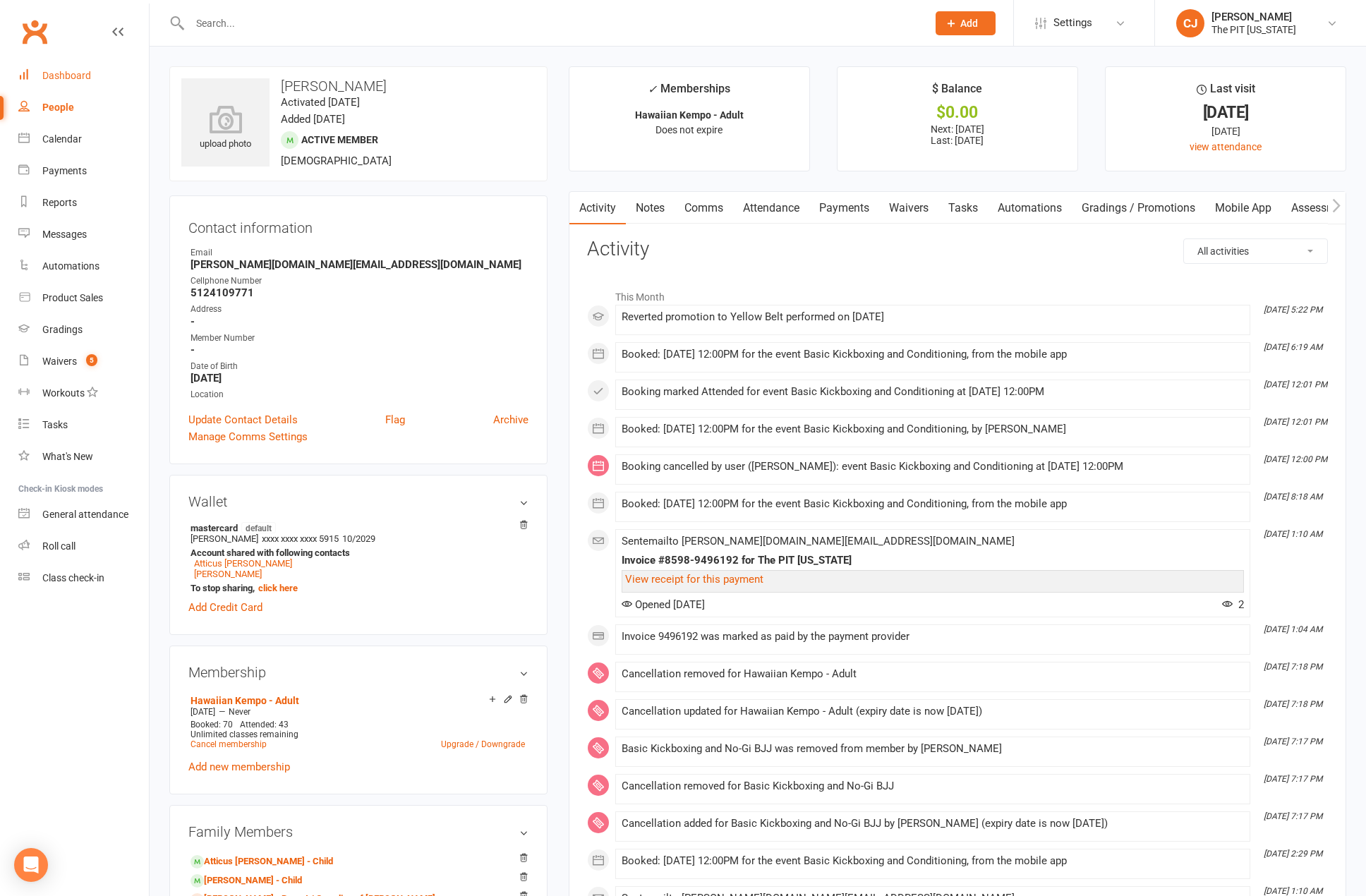
click at [90, 75] on link "Dashboard" at bounding box center [83, 76] width 131 height 32
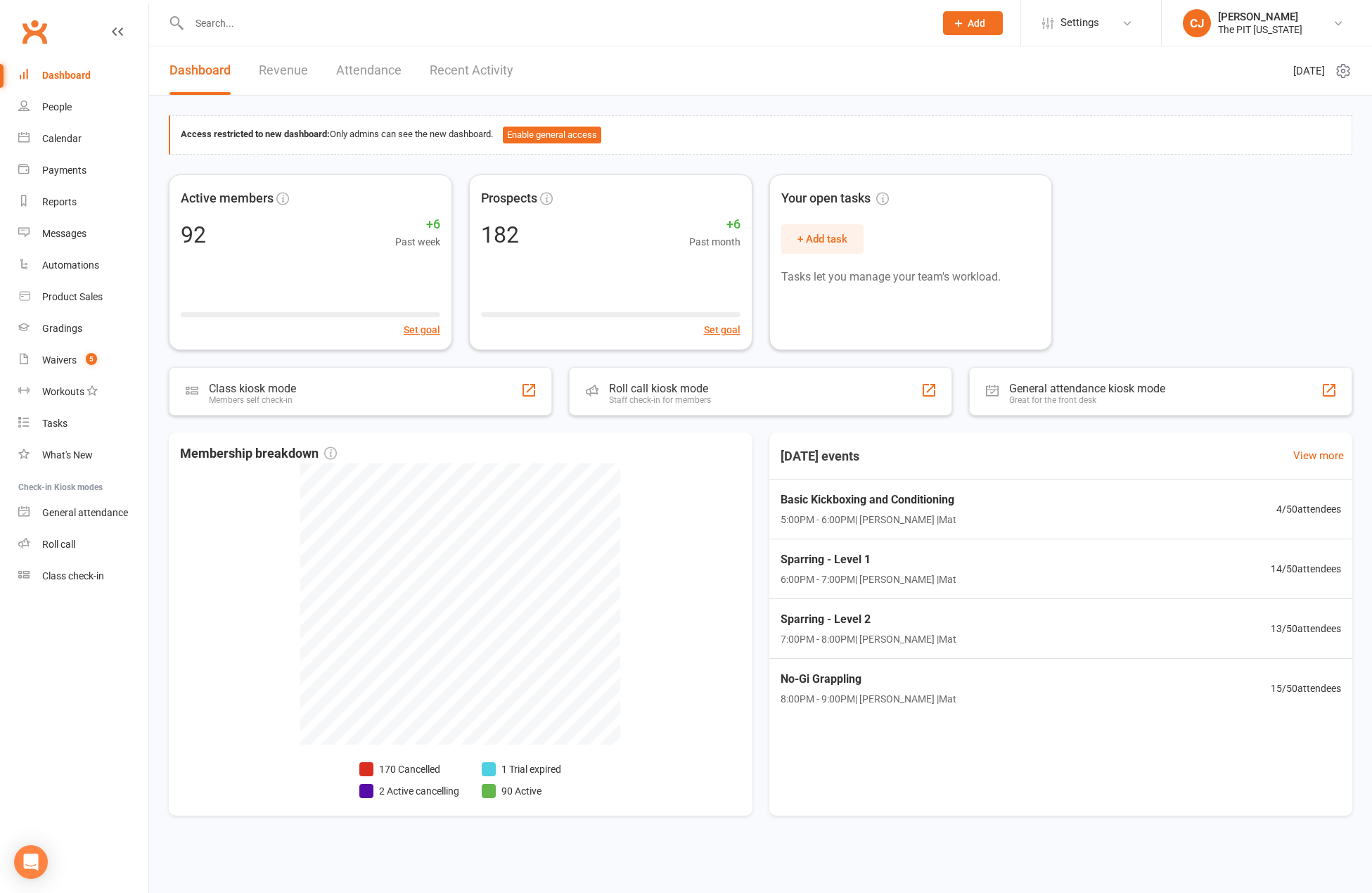
click at [228, 15] on input "text" at bounding box center [555, 23] width 740 height 20
type input "[PERSON_NAME]"
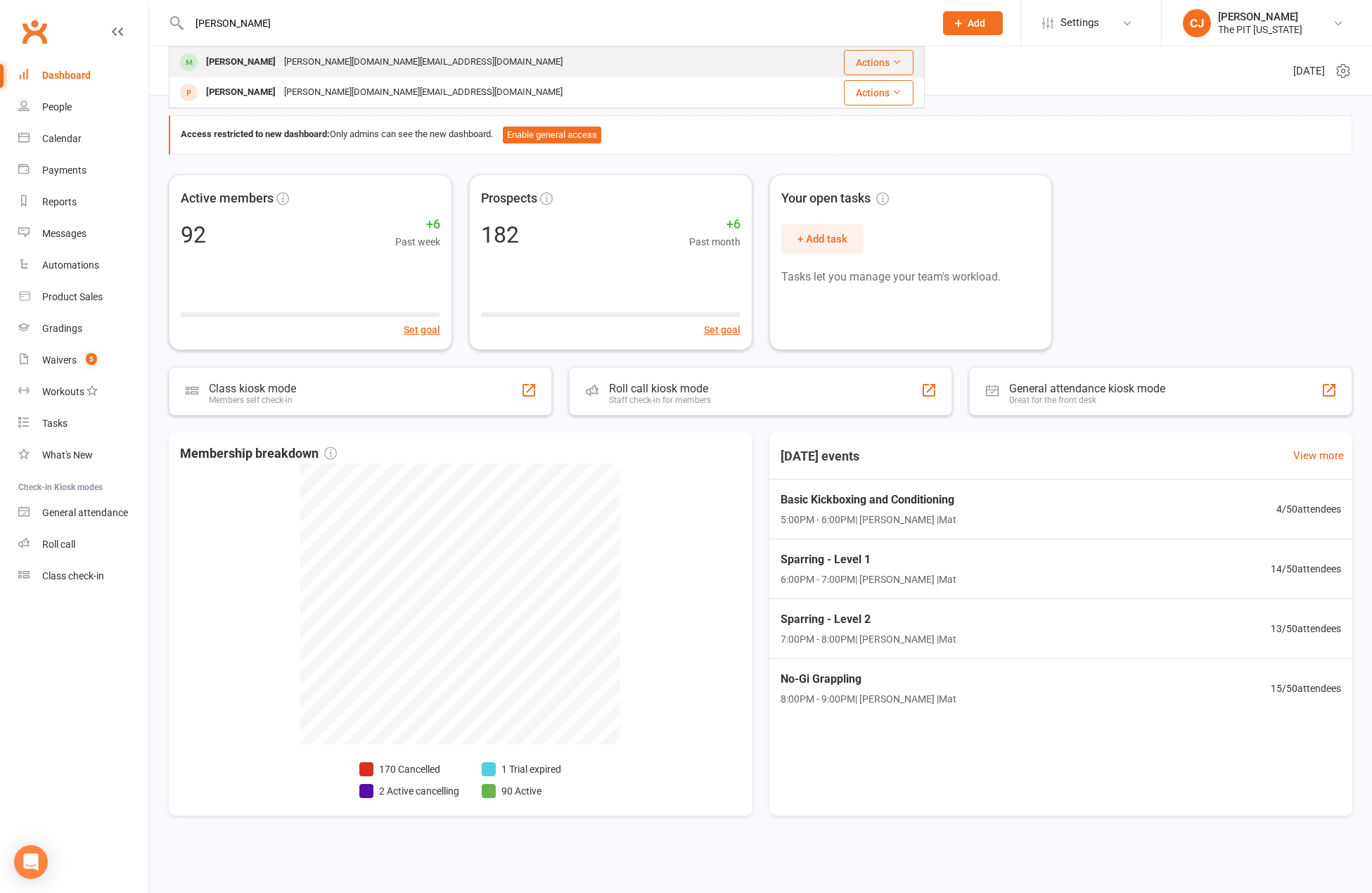
click at [251, 57] on div "[PERSON_NAME]" at bounding box center [240, 62] width 78 height 21
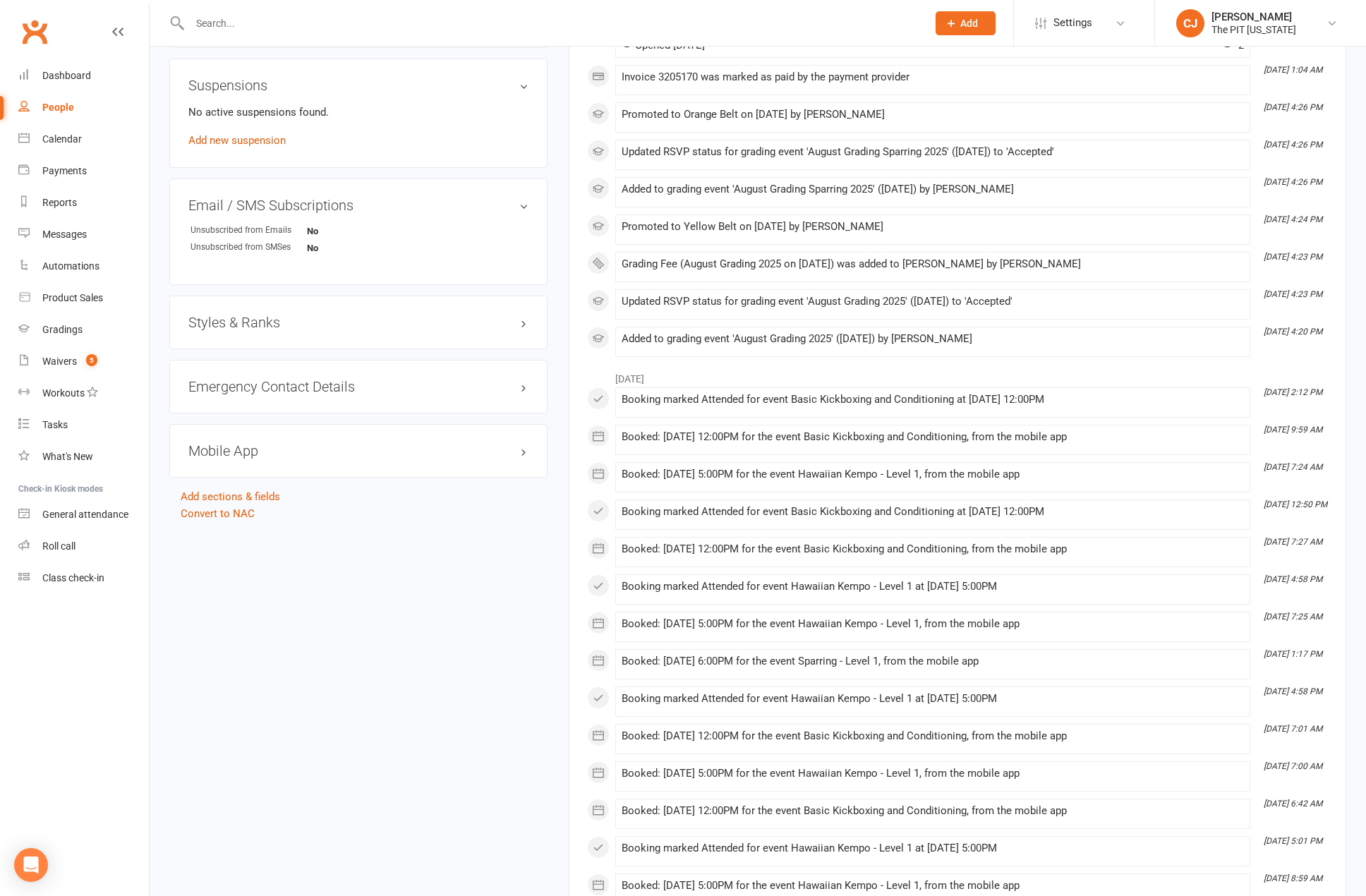
scroll to position [917, 0]
click at [310, 316] on h3 "Styles & Ranks" at bounding box center [358, 321] width 340 height 15
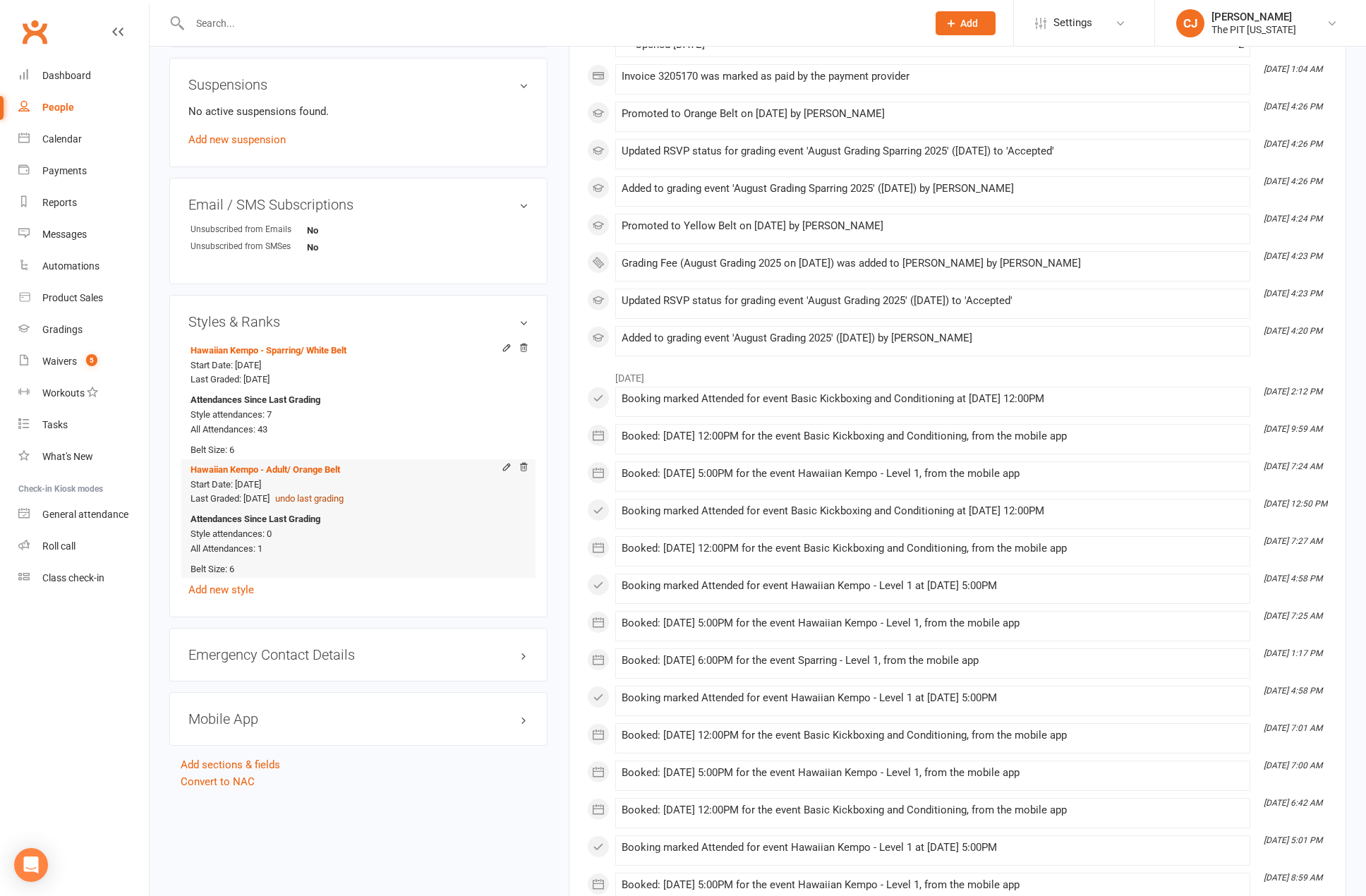
click at [344, 497] on button "undo last grading" at bounding box center [309, 499] width 69 height 15
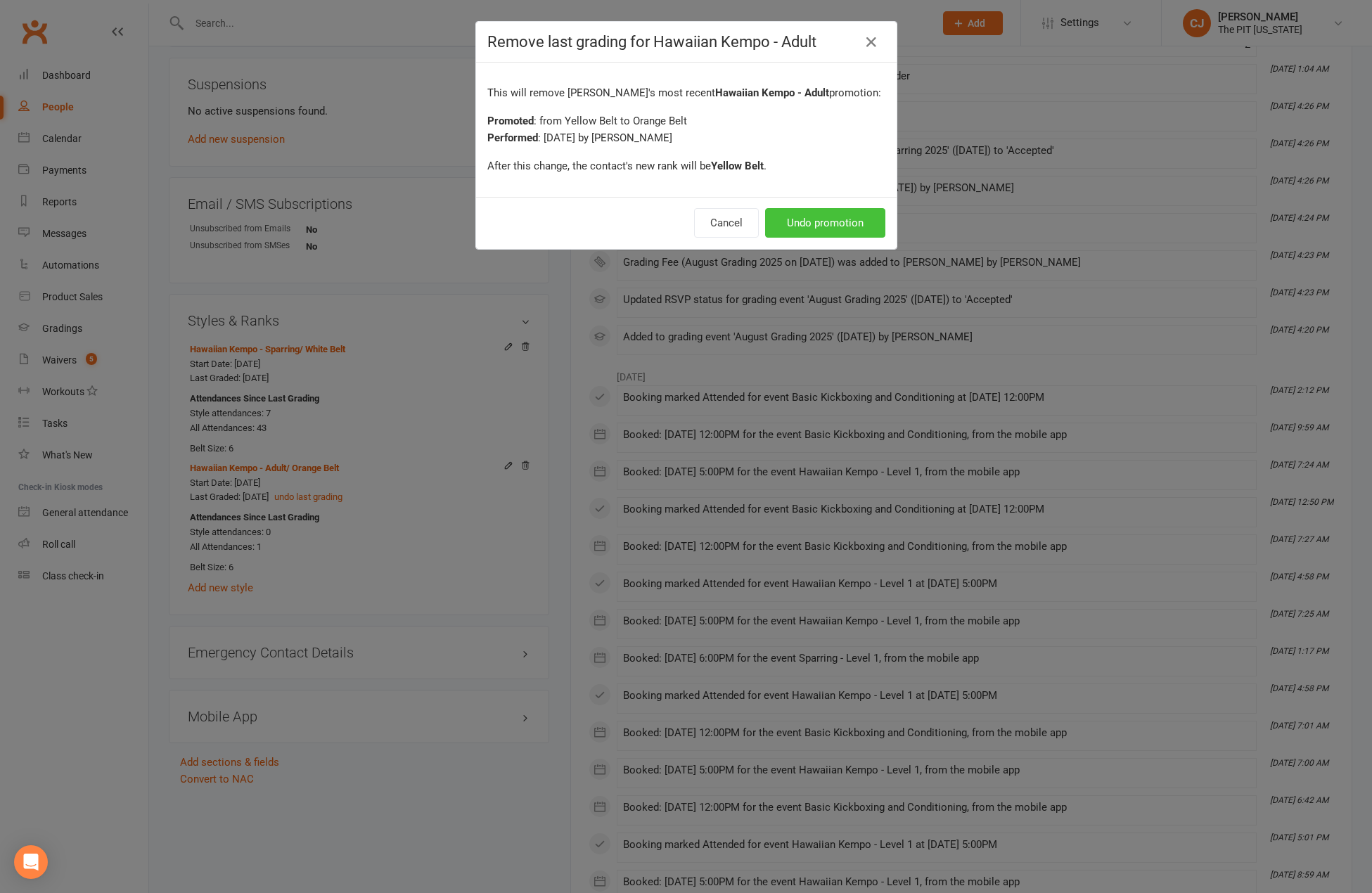
click at [820, 214] on button "Undo promotion" at bounding box center [825, 223] width 120 height 29
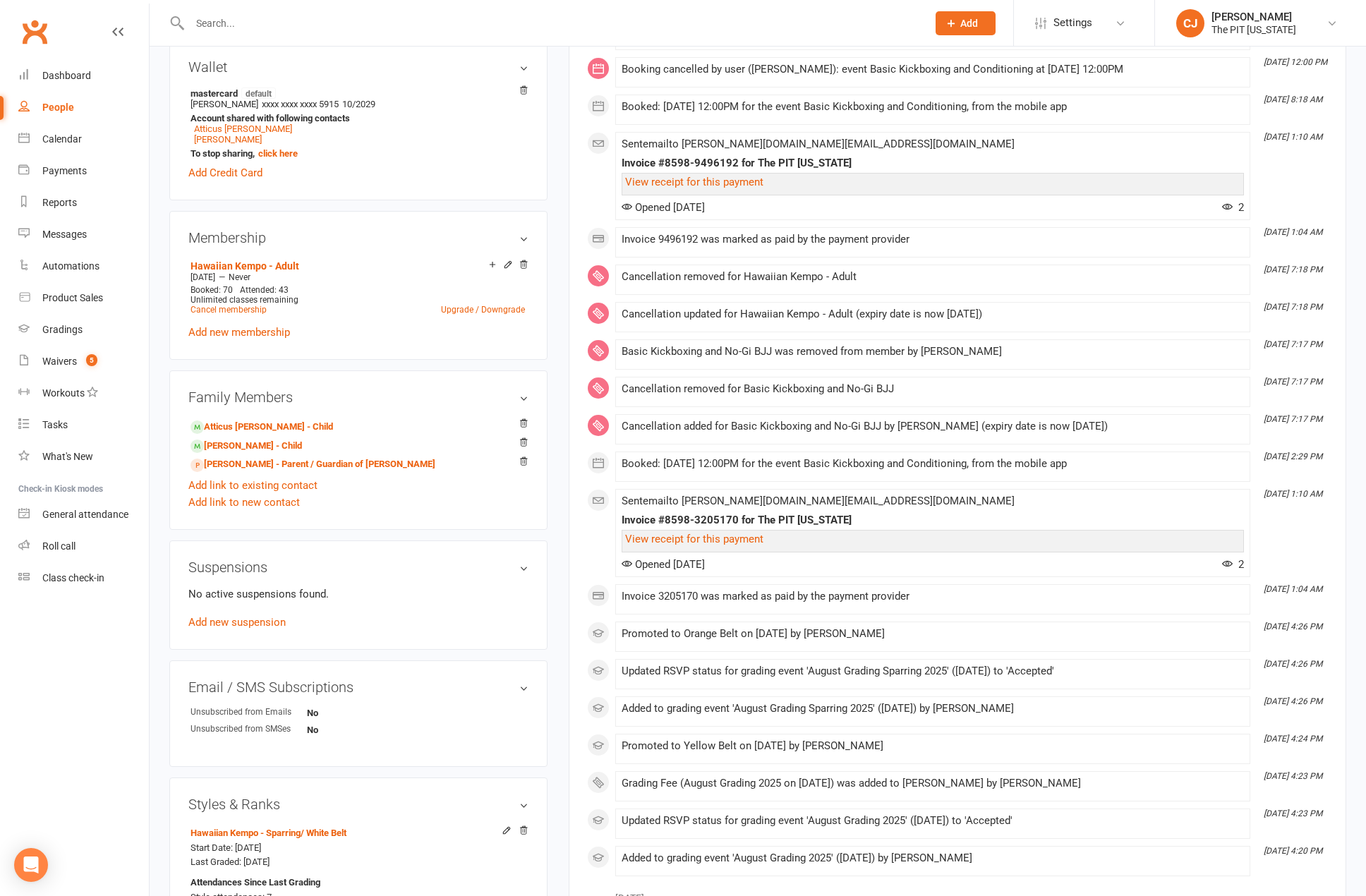
scroll to position [423, 0]
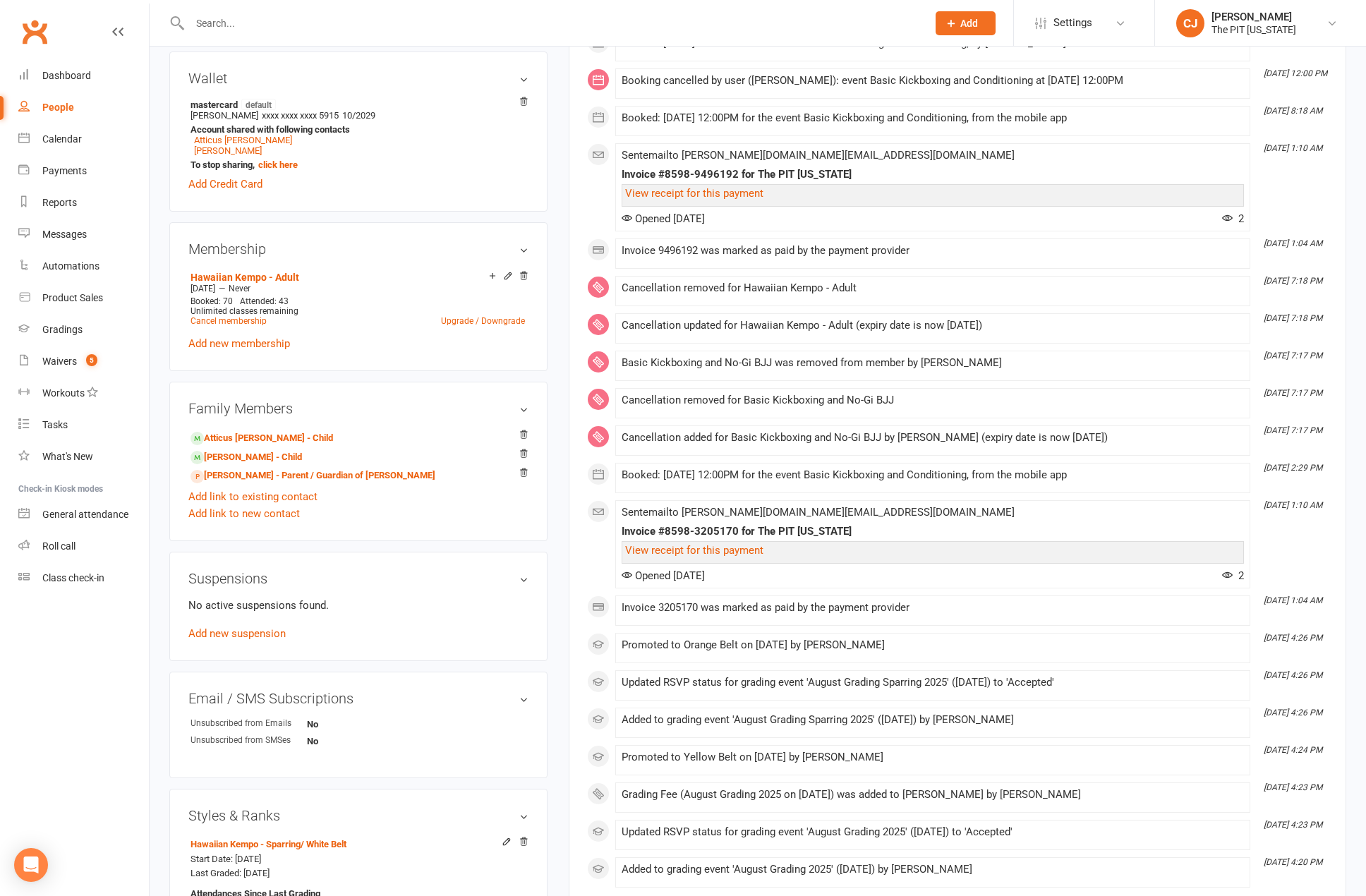
click at [270, 32] on input "text" at bounding box center [551, 23] width 732 height 20
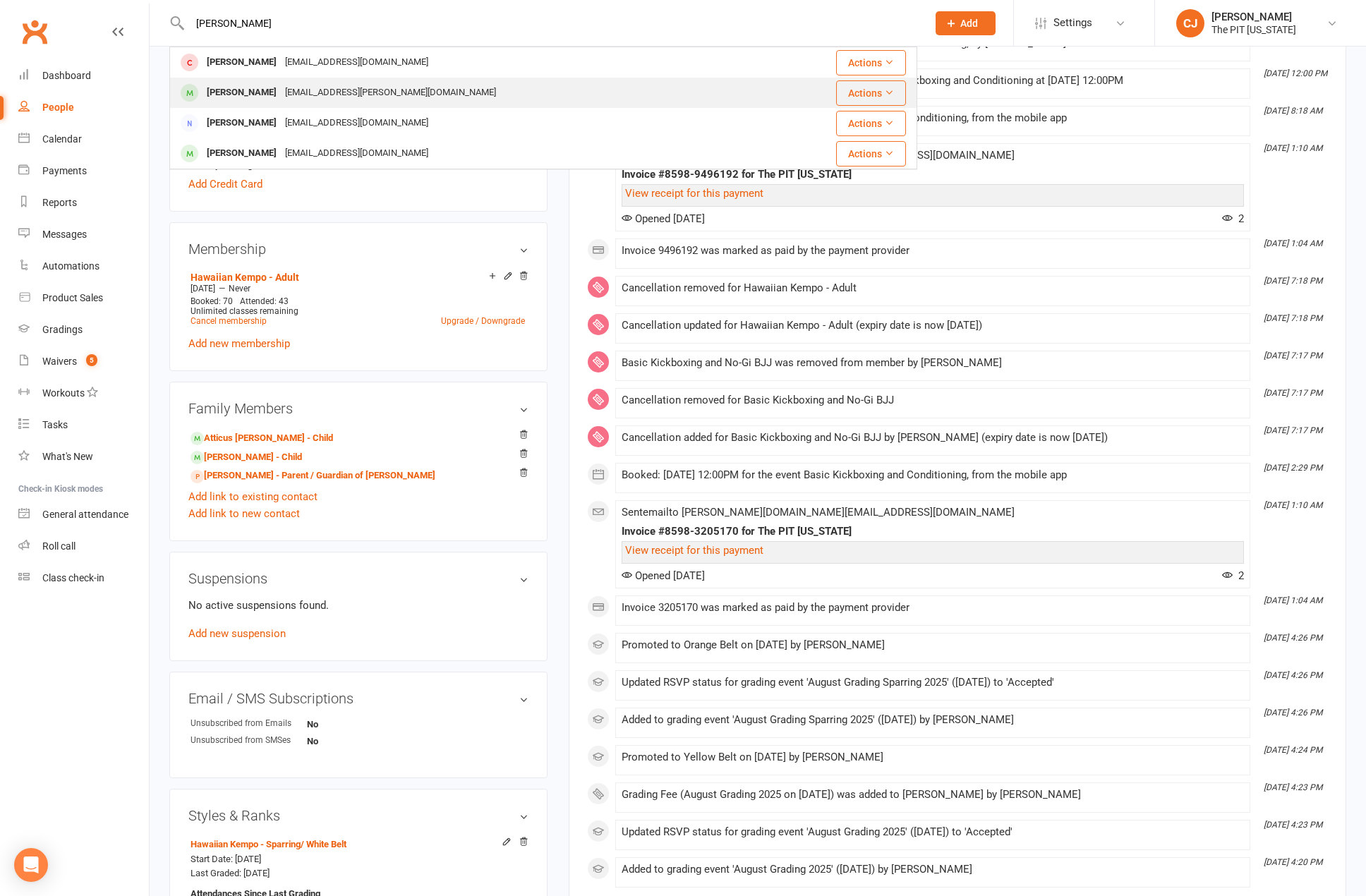
type input "[PERSON_NAME]"
click at [281, 89] on div "[EMAIL_ADDRESS][PERSON_NAME][DOMAIN_NAME]" at bounding box center [390, 93] width 220 height 21
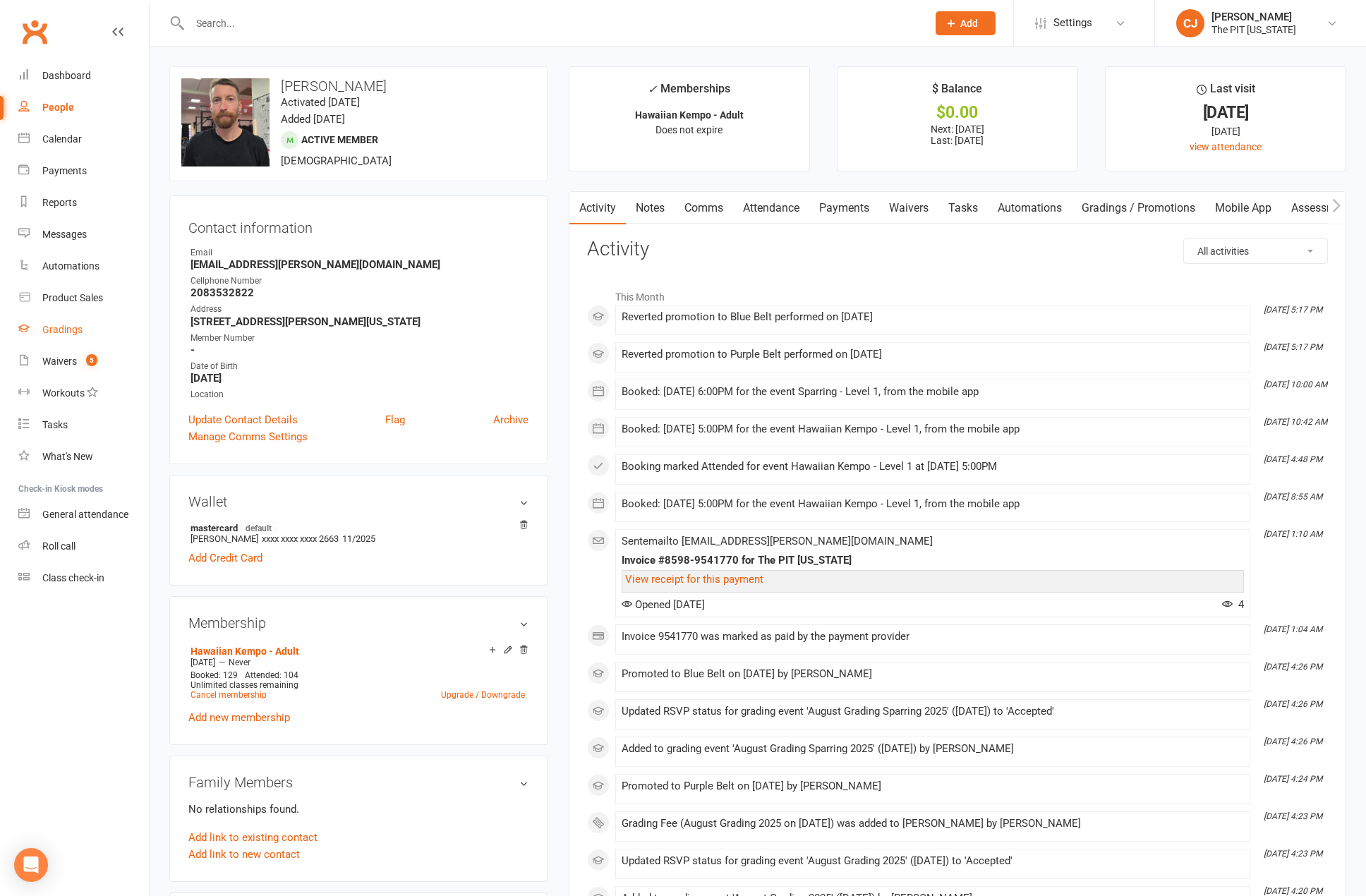
click at [72, 327] on div "Gradings" at bounding box center [62, 330] width 41 height 11
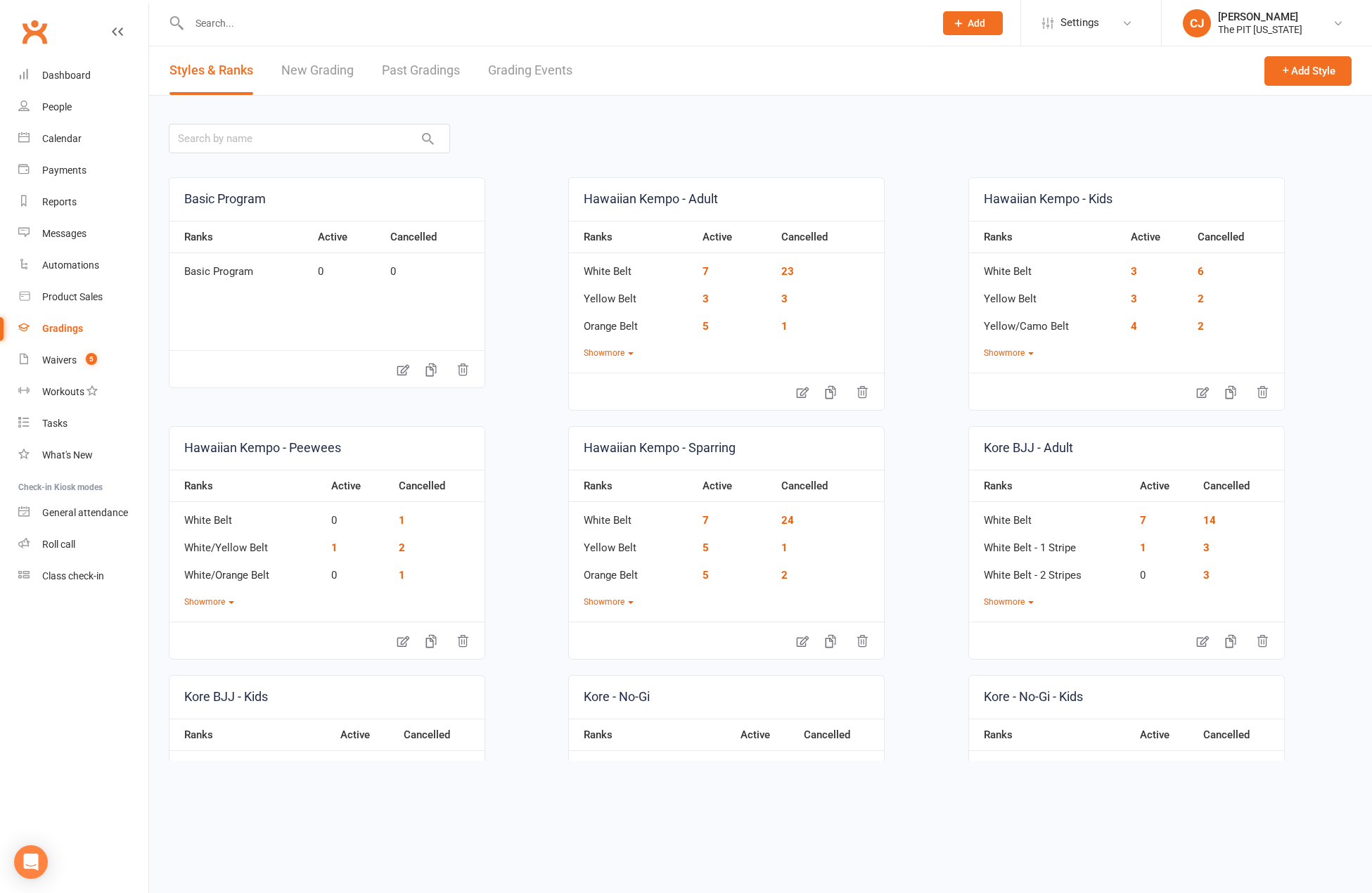
click at [73, 330] on div "Gradings" at bounding box center [62, 329] width 40 height 11
click at [230, 26] on input "text" at bounding box center [555, 23] width 740 height 20
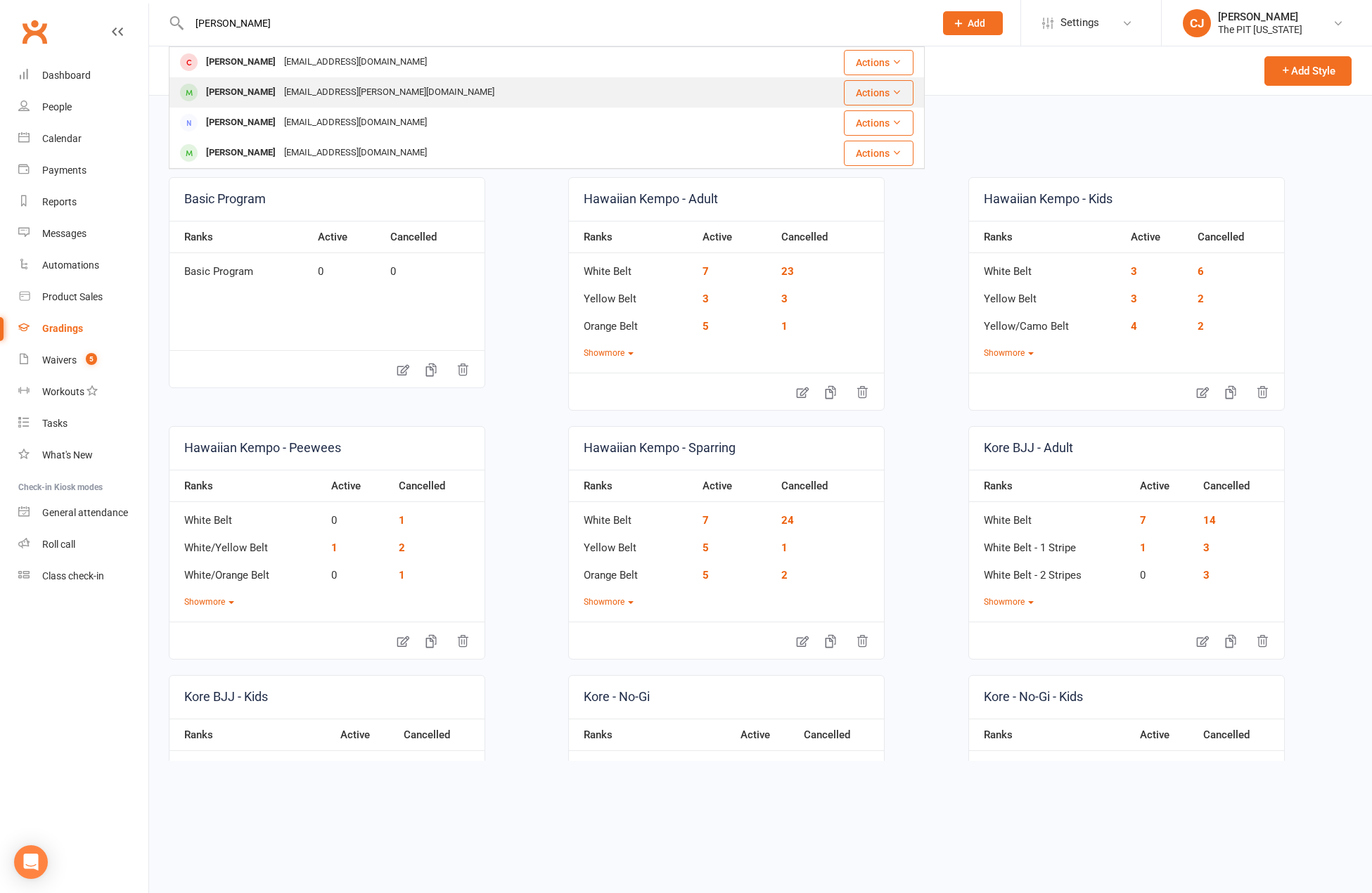
type input "[PERSON_NAME]"
click at [235, 100] on div "[PERSON_NAME]" at bounding box center [240, 93] width 78 height 21
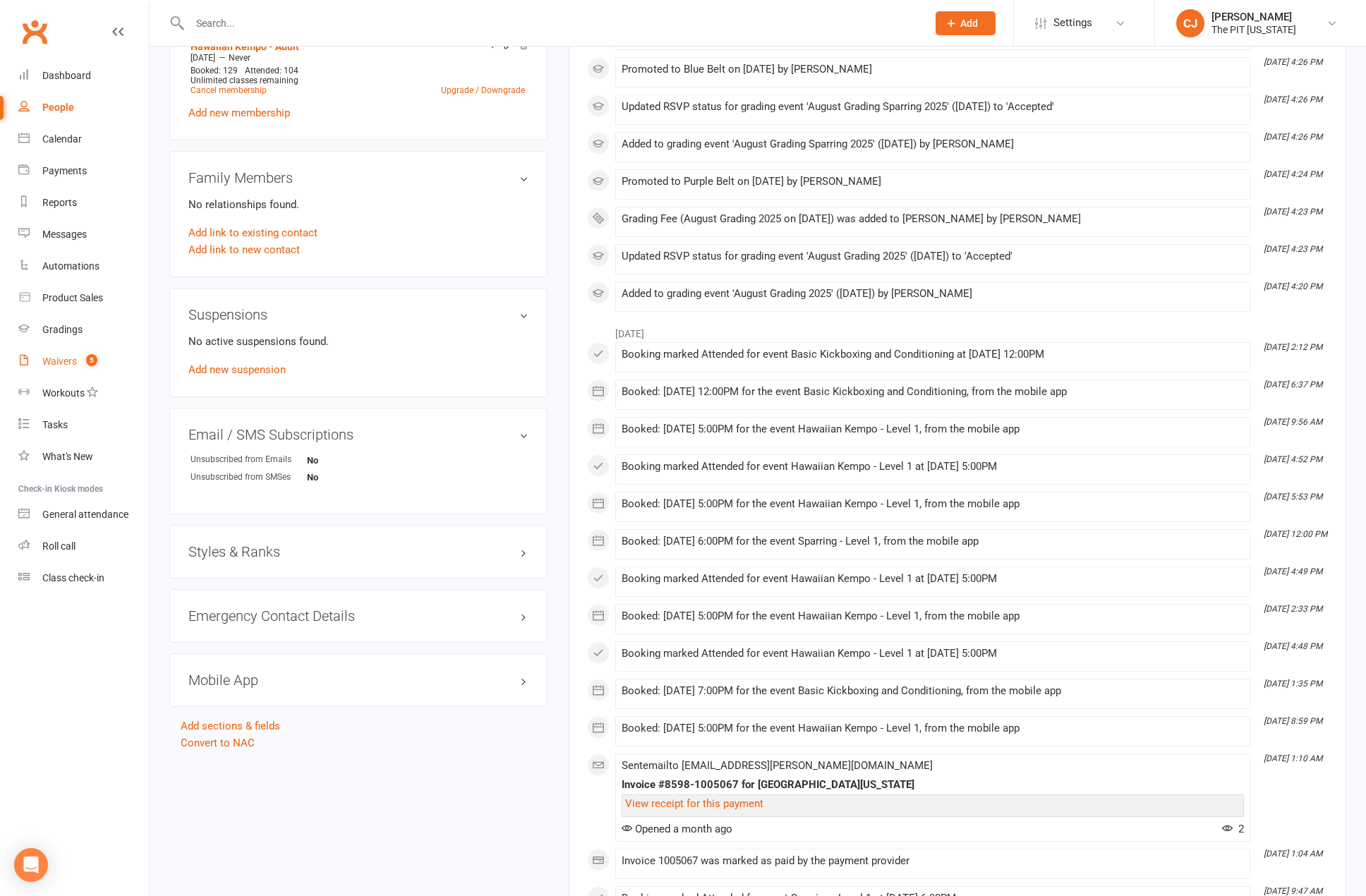
scroll to position [352, 0]
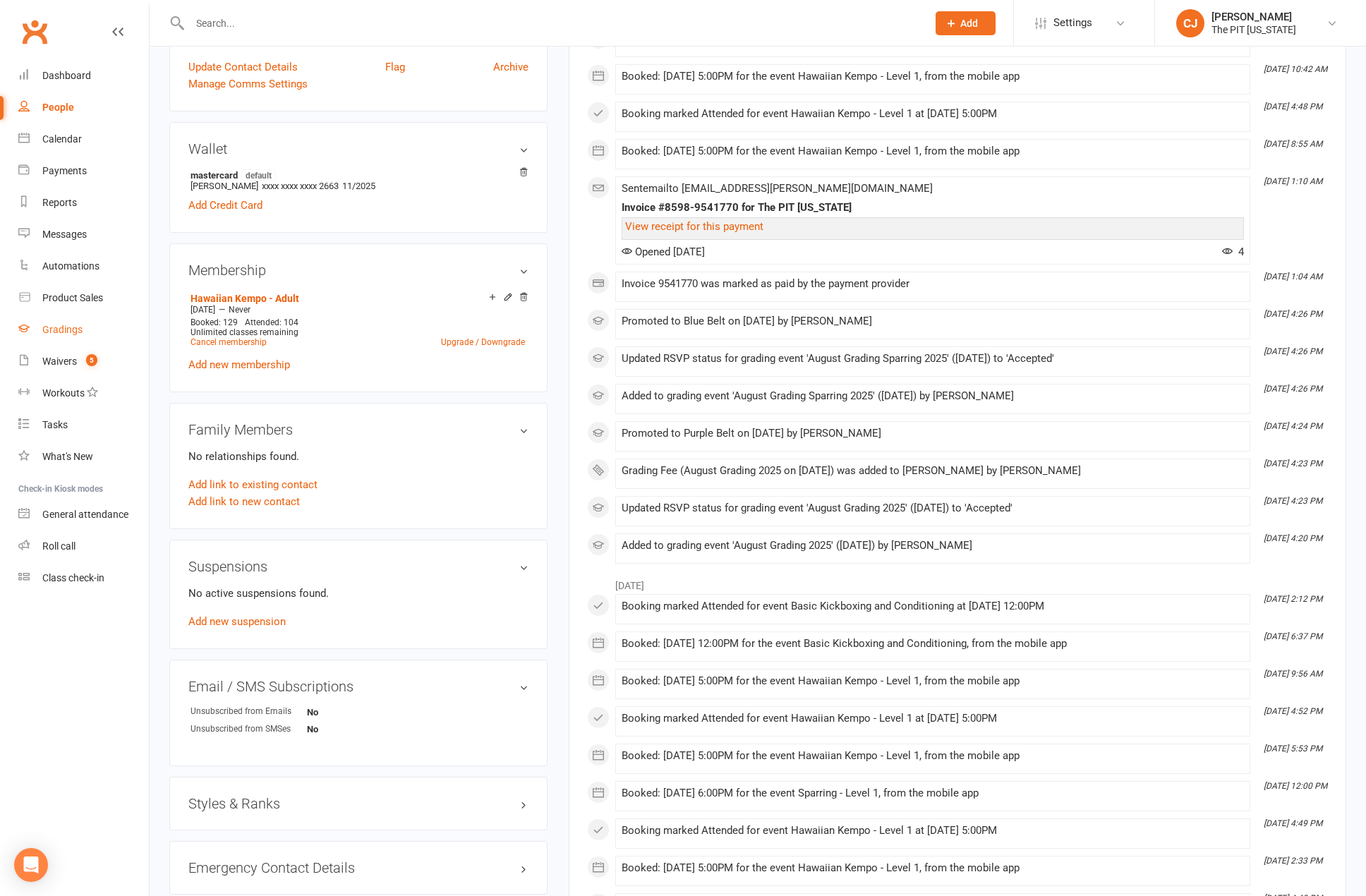
click at [65, 332] on div "Gradings" at bounding box center [62, 330] width 41 height 11
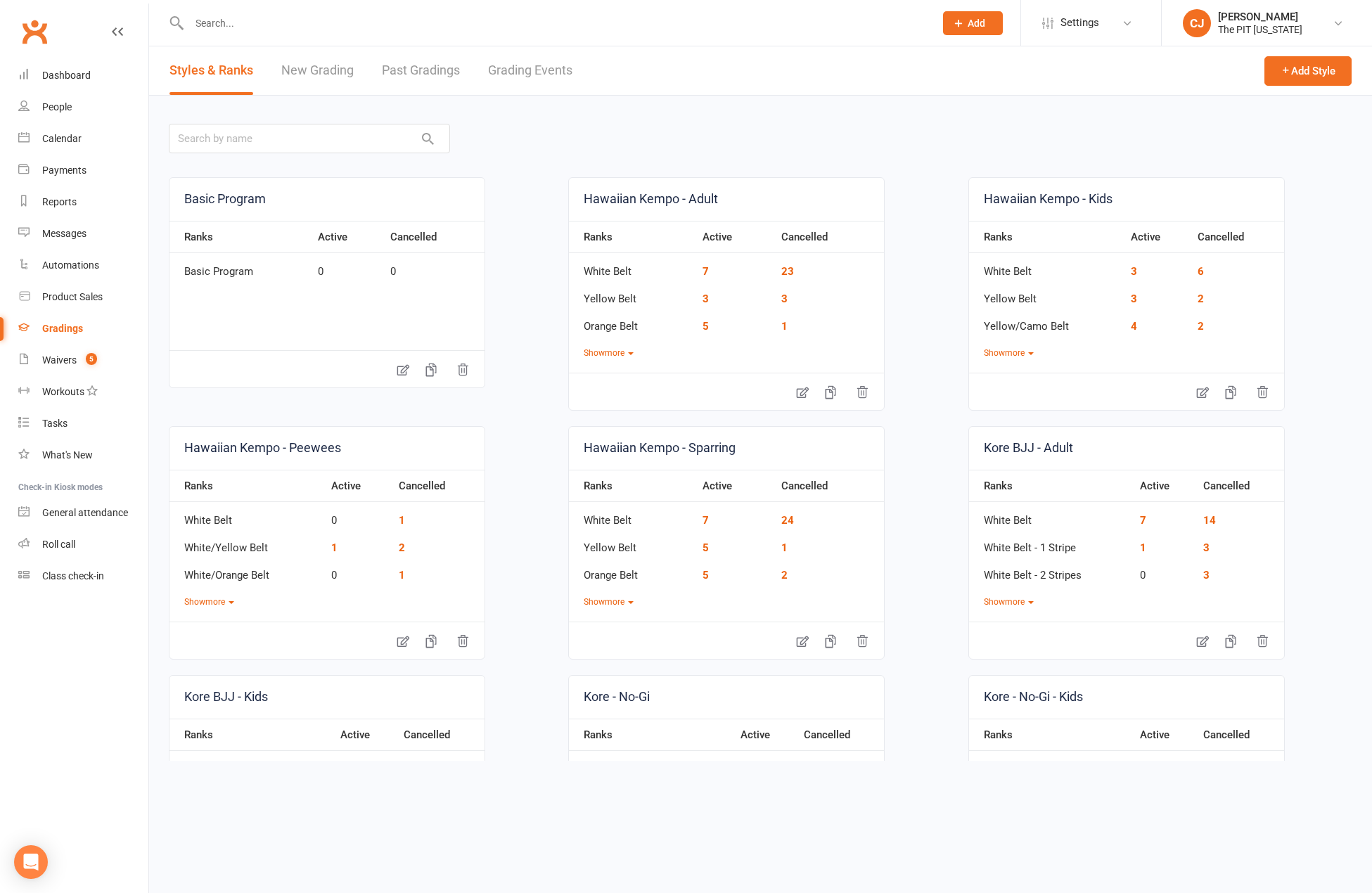
click at [338, 69] on link "New Grading" at bounding box center [317, 70] width 72 height 49
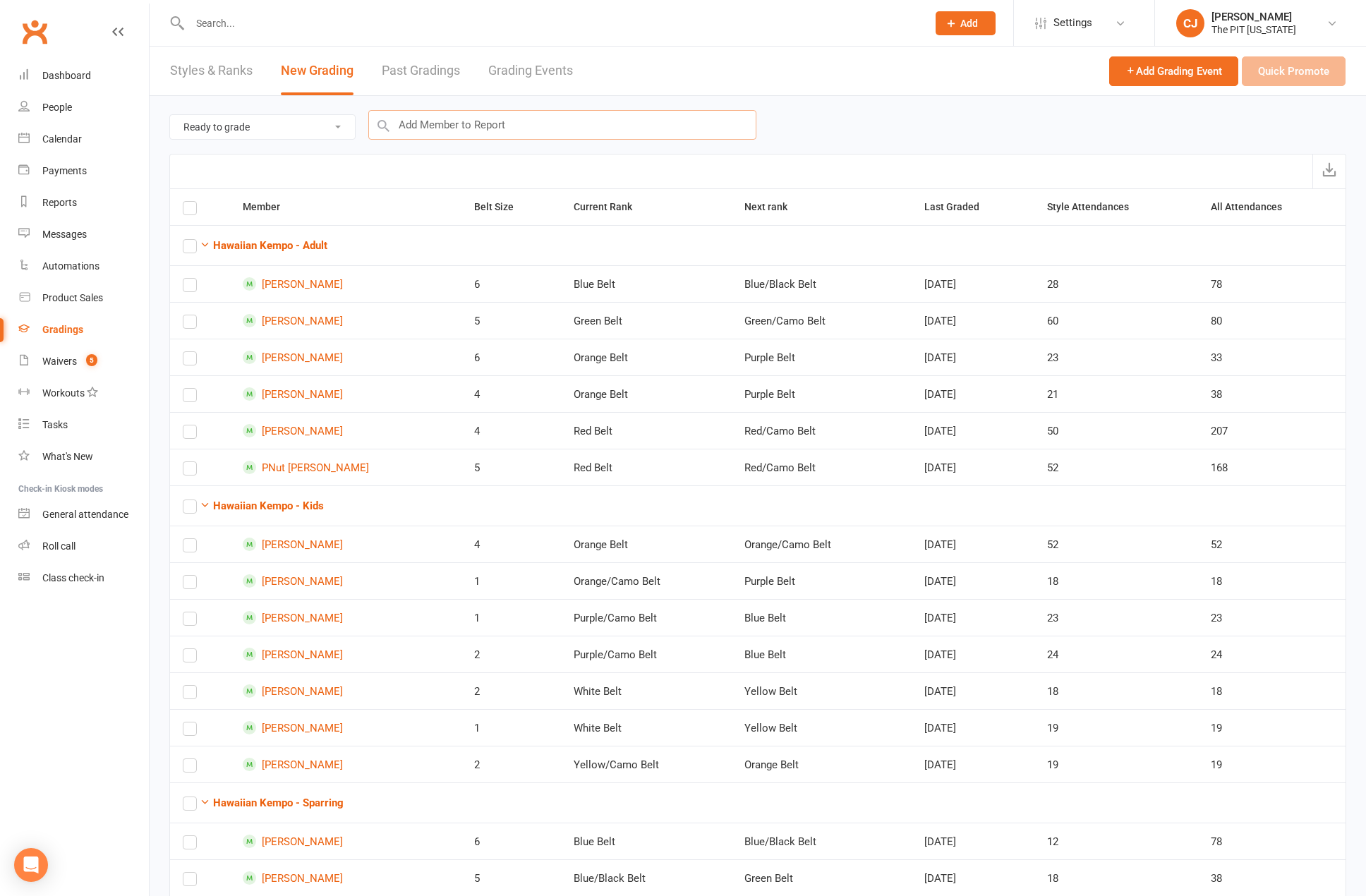
click at [431, 128] on input "text" at bounding box center [562, 124] width 388 height 29
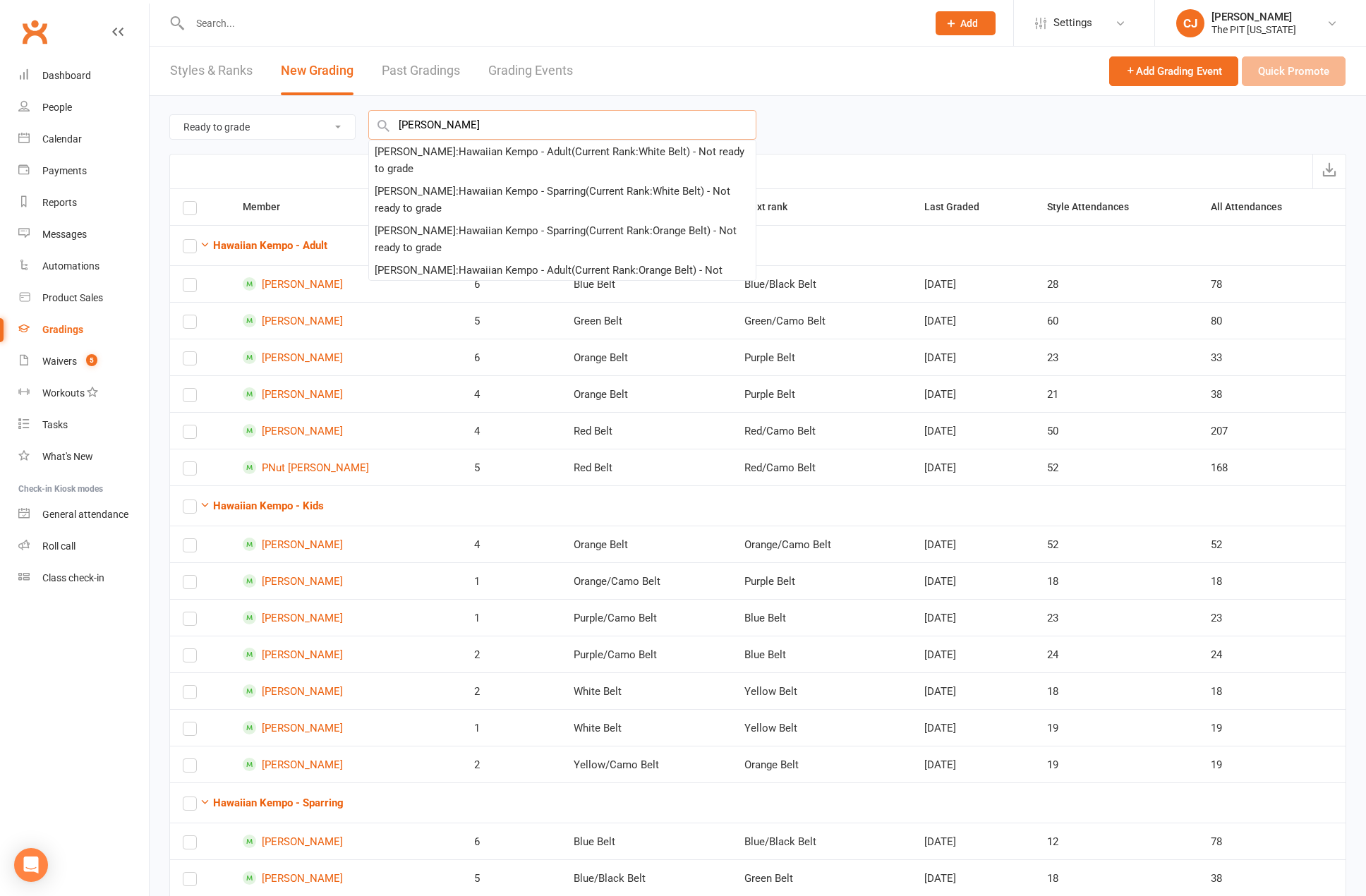
type input "[PERSON_NAME]"
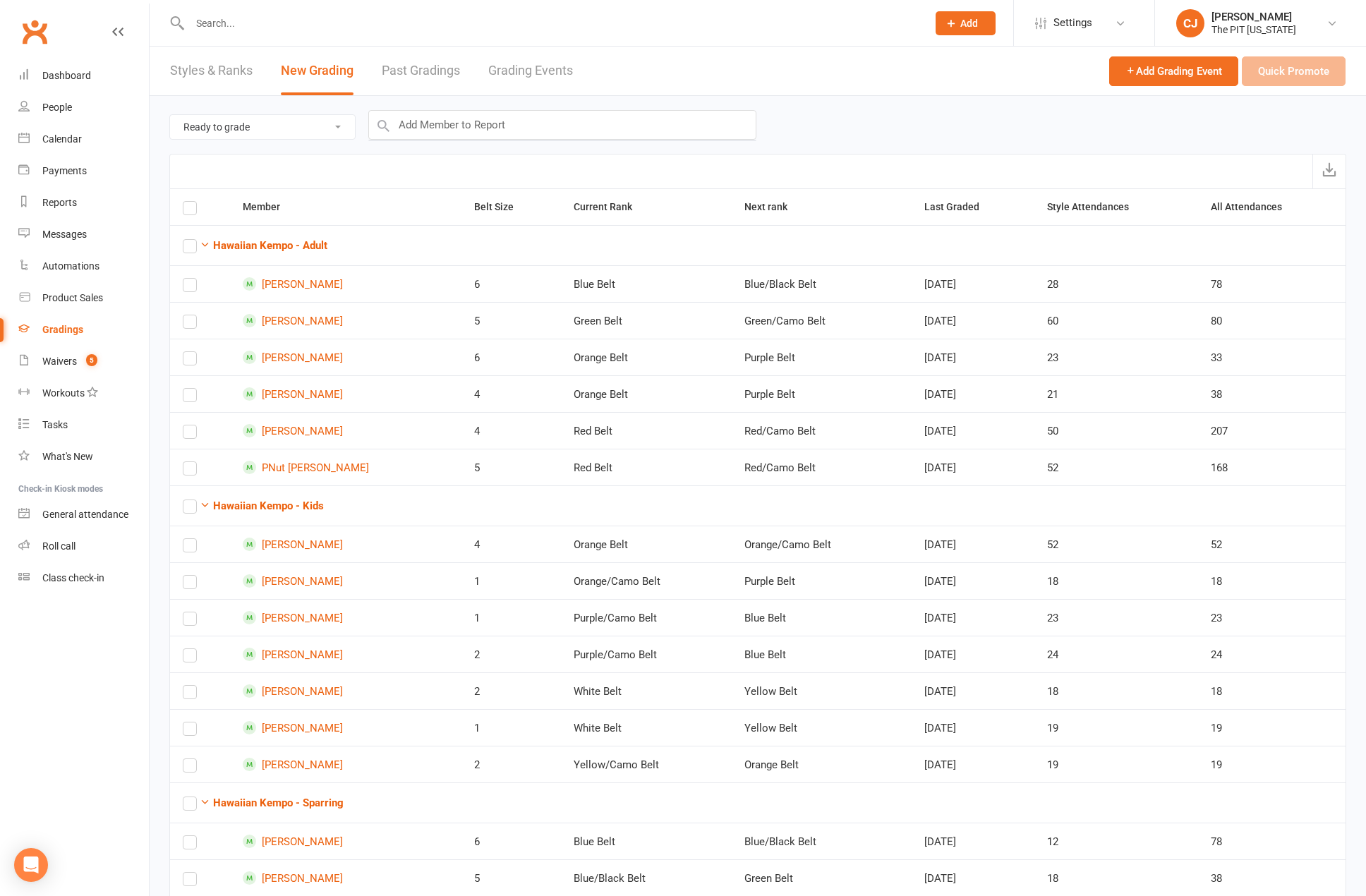
click at [692, 41] on div at bounding box center [544, 23] width 748 height 46
click at [64, 141] on div "Calendar" at bounding box center [62, 139] width 40 height 11
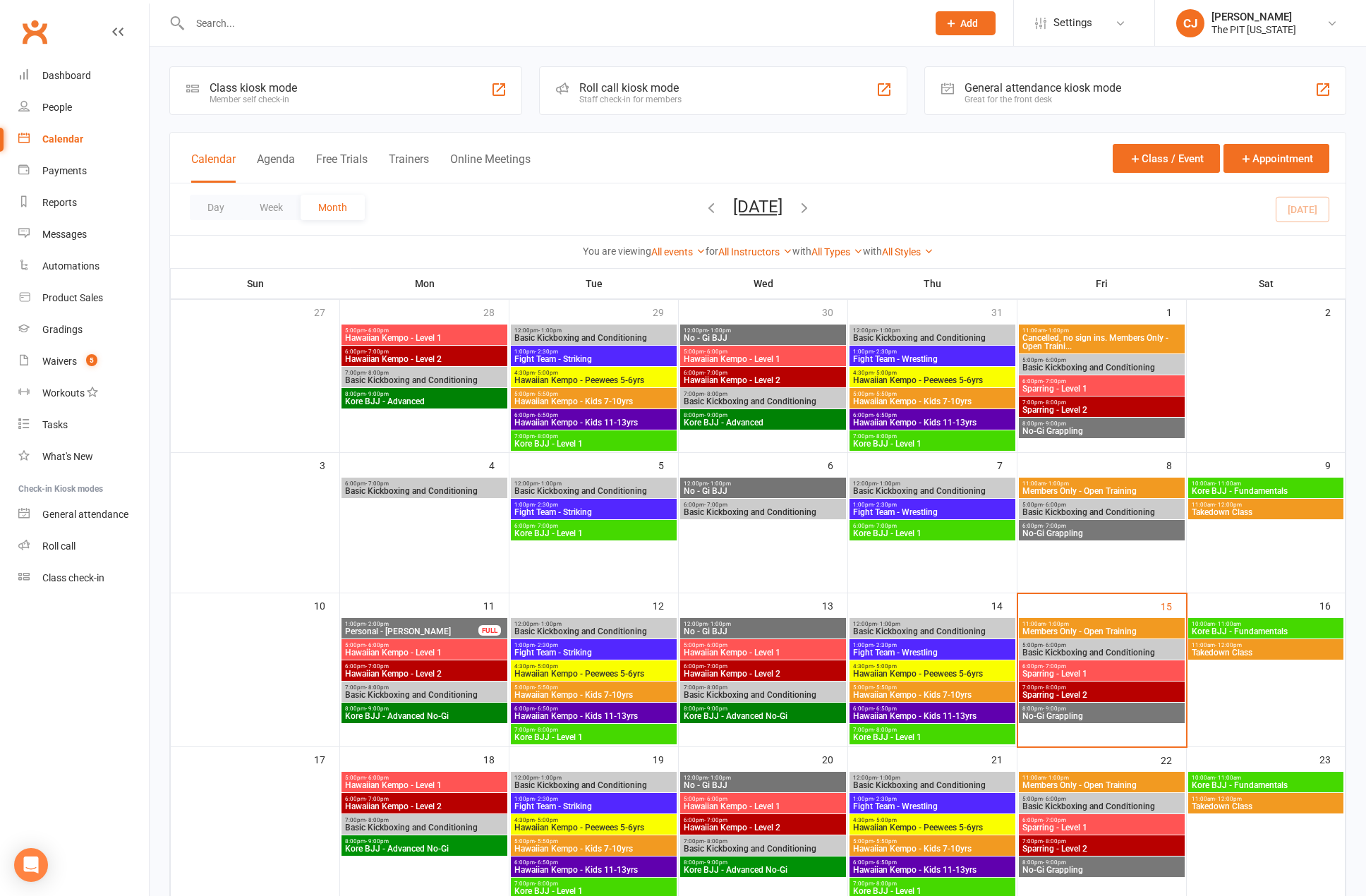
click at [1109, 667] on span "6:00pm - 7:00pm" at bounding box center [1101, 666] width 160 height 7
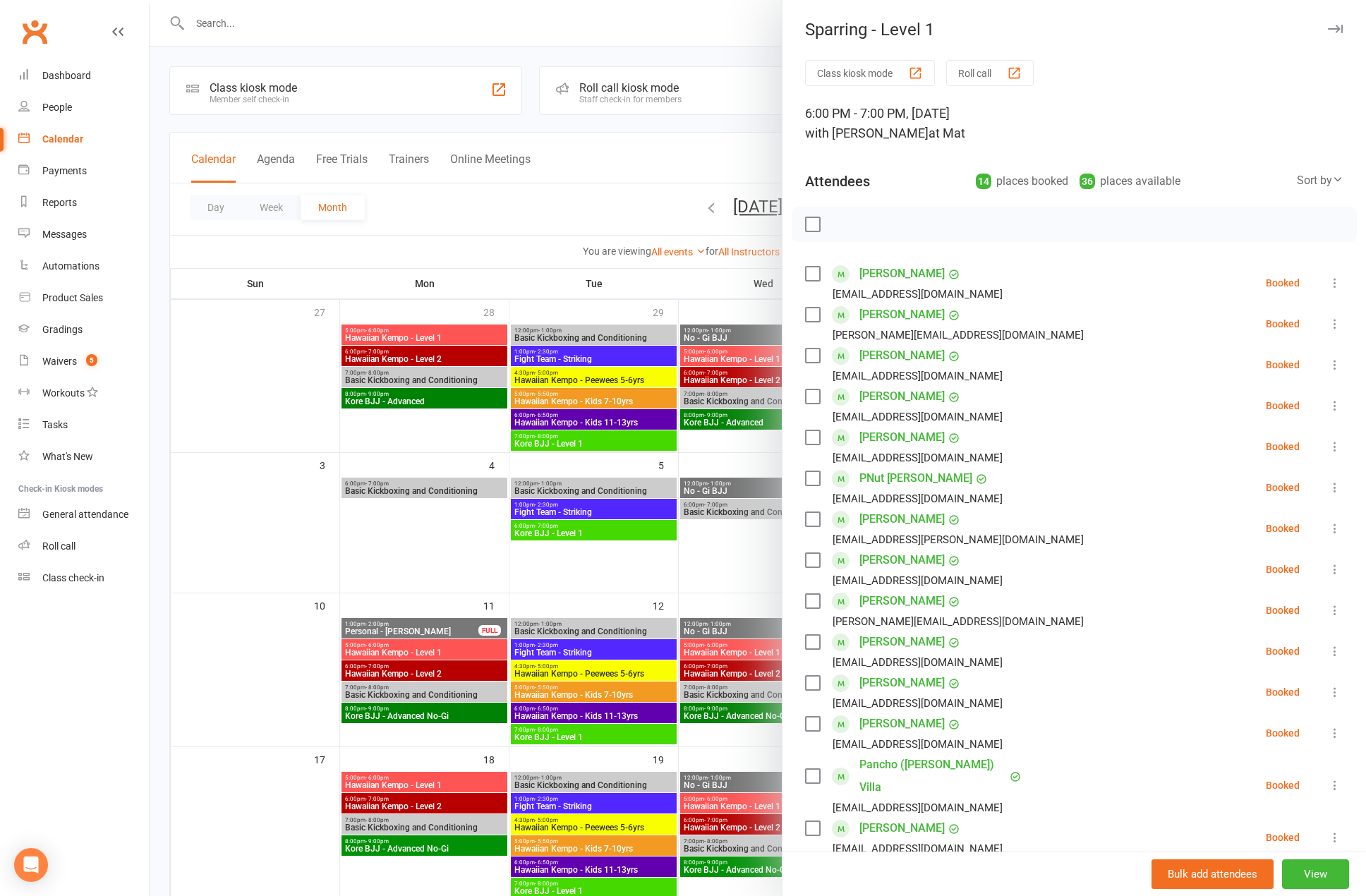
click at [1212, 182] on div "Sort by" at bounding box center [1319, 180] width 46 height 18
click at [1212, 243] on link "First name" at bounding box center [1273, 238] width 139 height 28
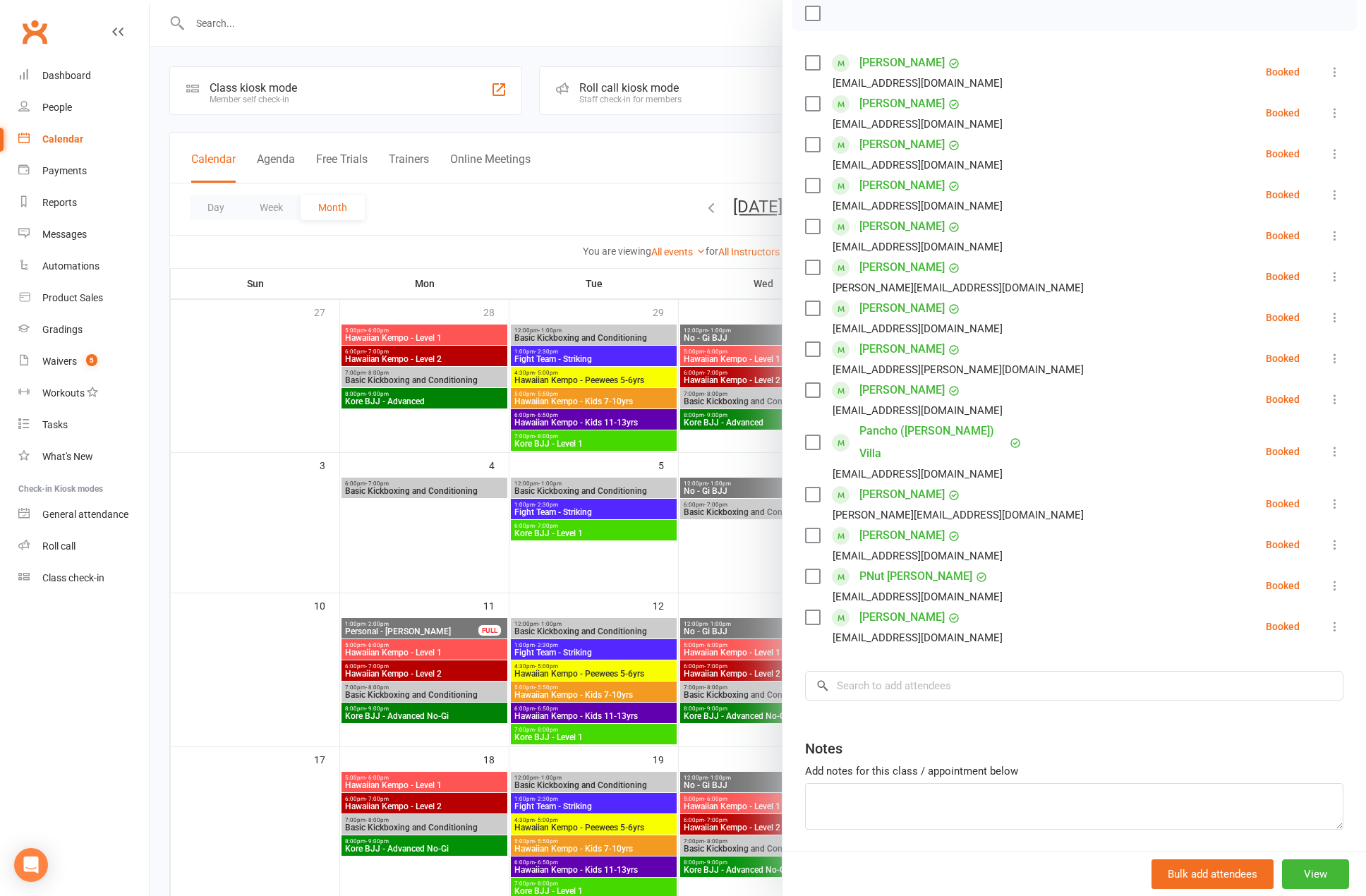
scroll to position [212, 0]
click at [735, 21] on div at bounding box center [757, 448] width 1216 height 896
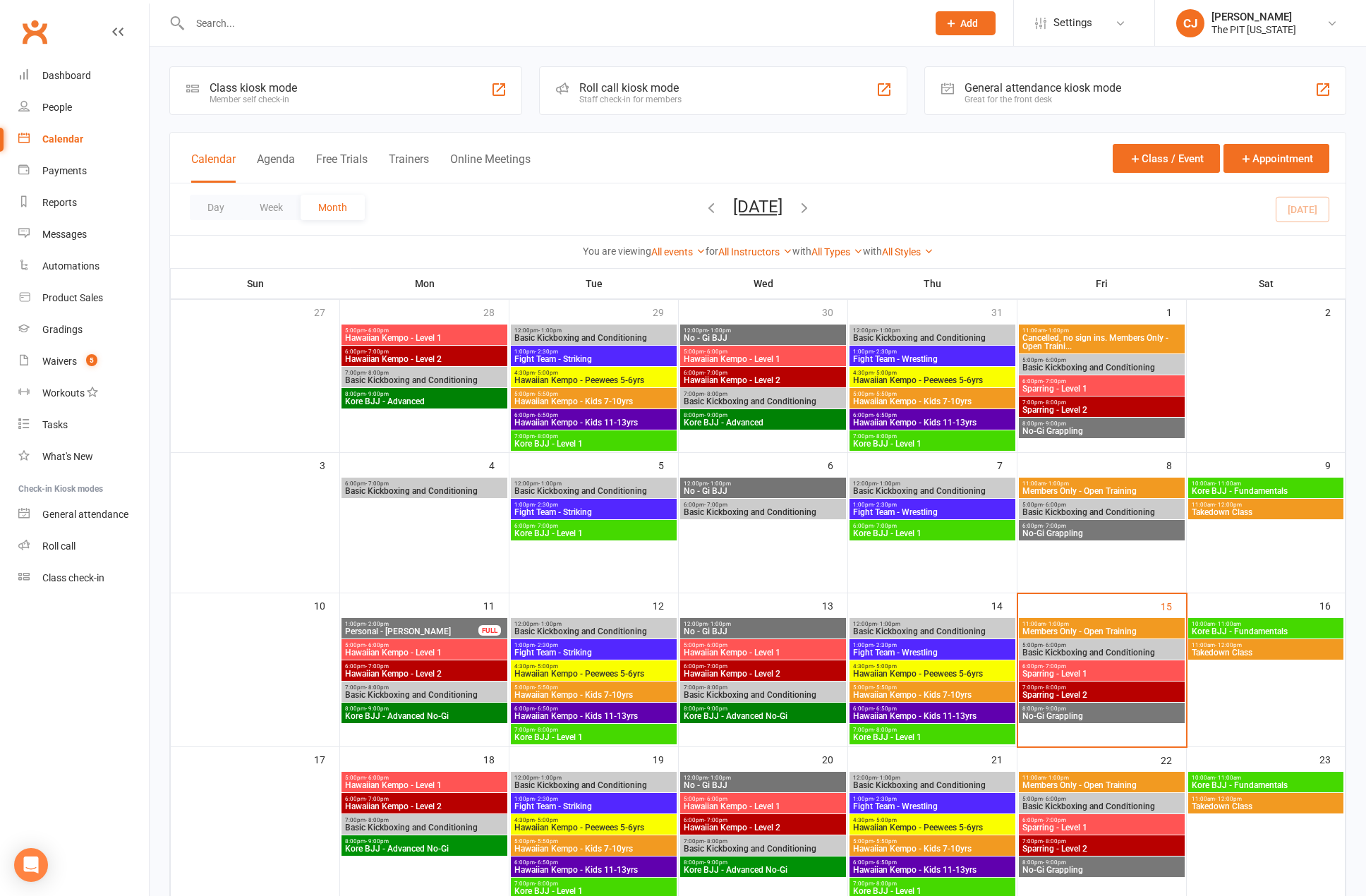
click at [1148, 686] on span "7:00pm - 8:00pm" at bounding box center [1101, 687] width 160 height 7
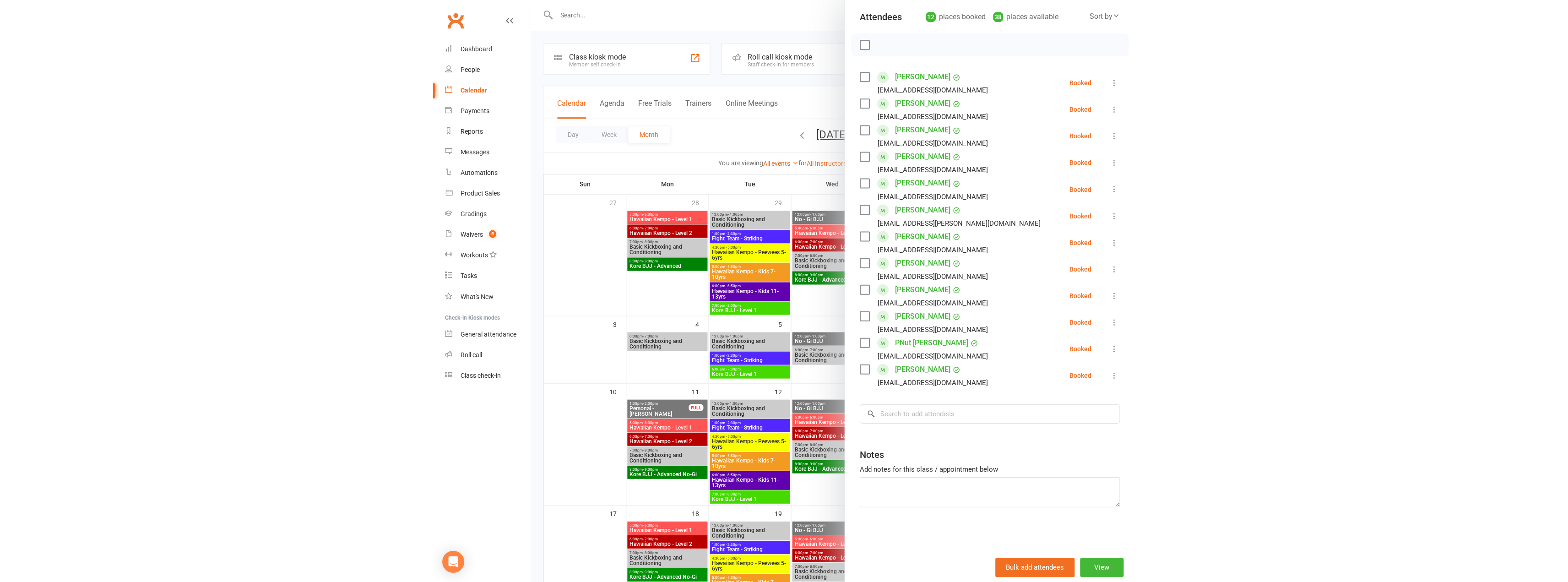
scroll to position [100, 0]
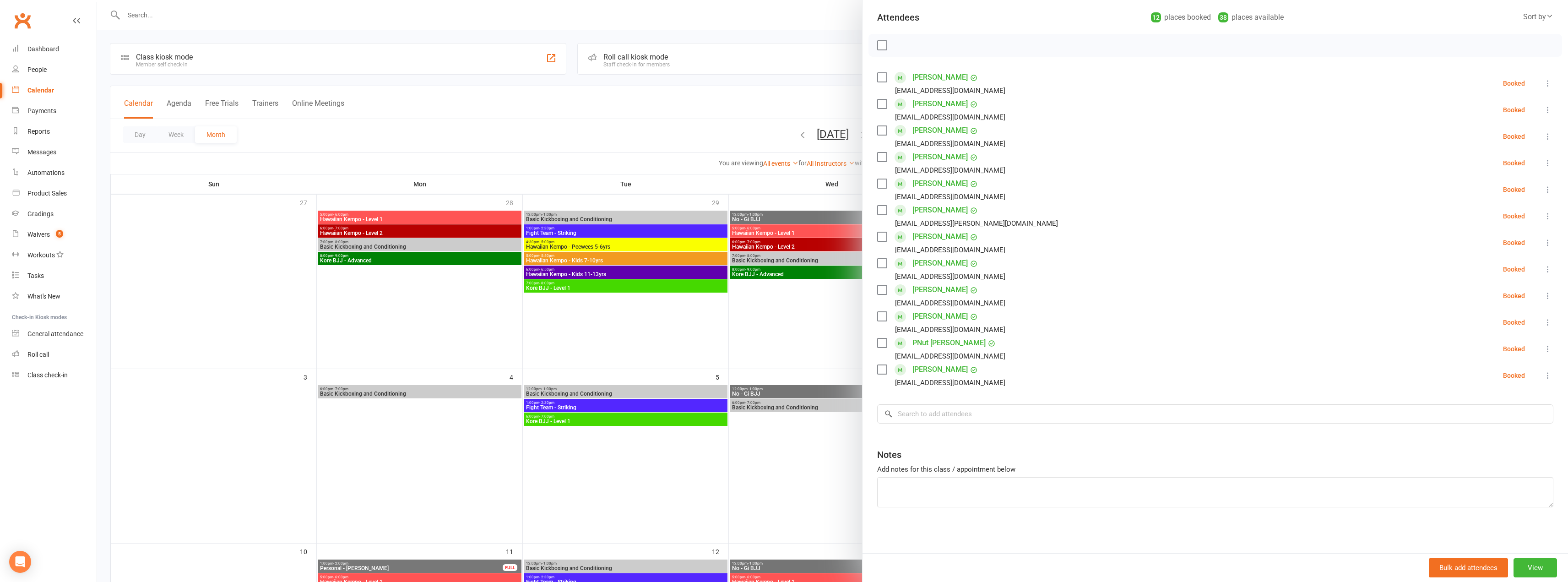
click at [786, 37] on div at bounding box center [833, 291] width 1471 height 582
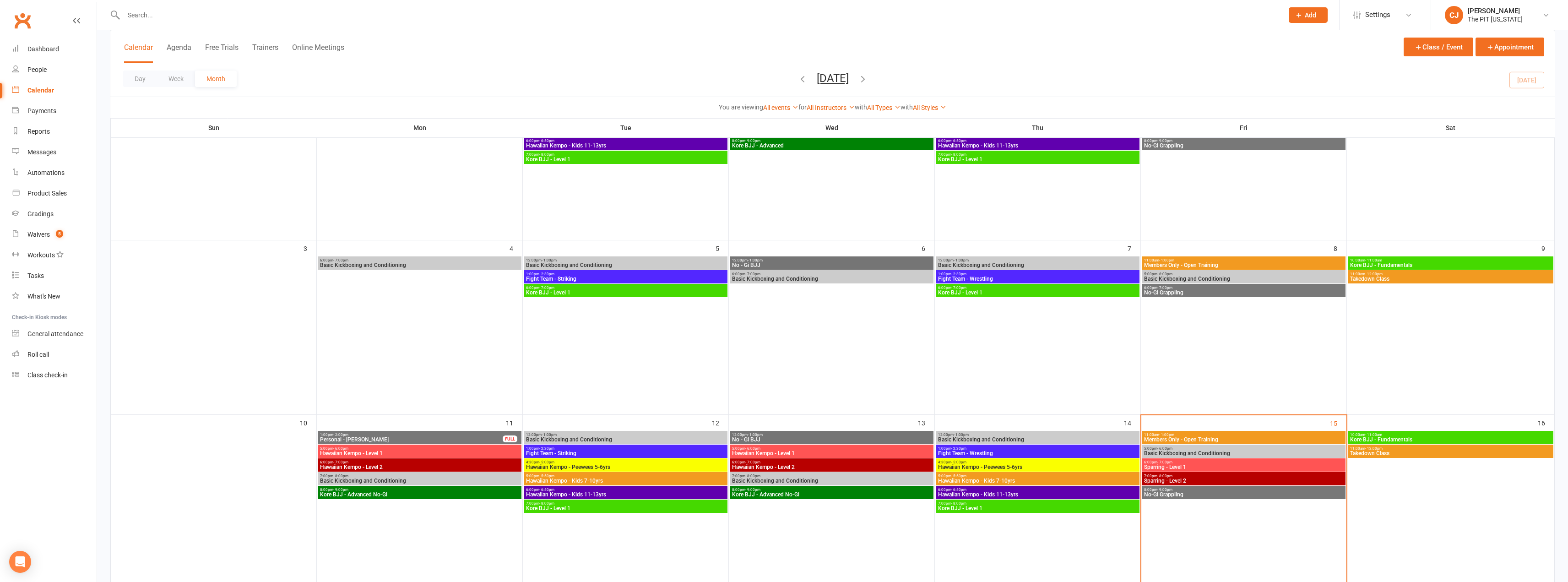
scroll to position [138, 0]
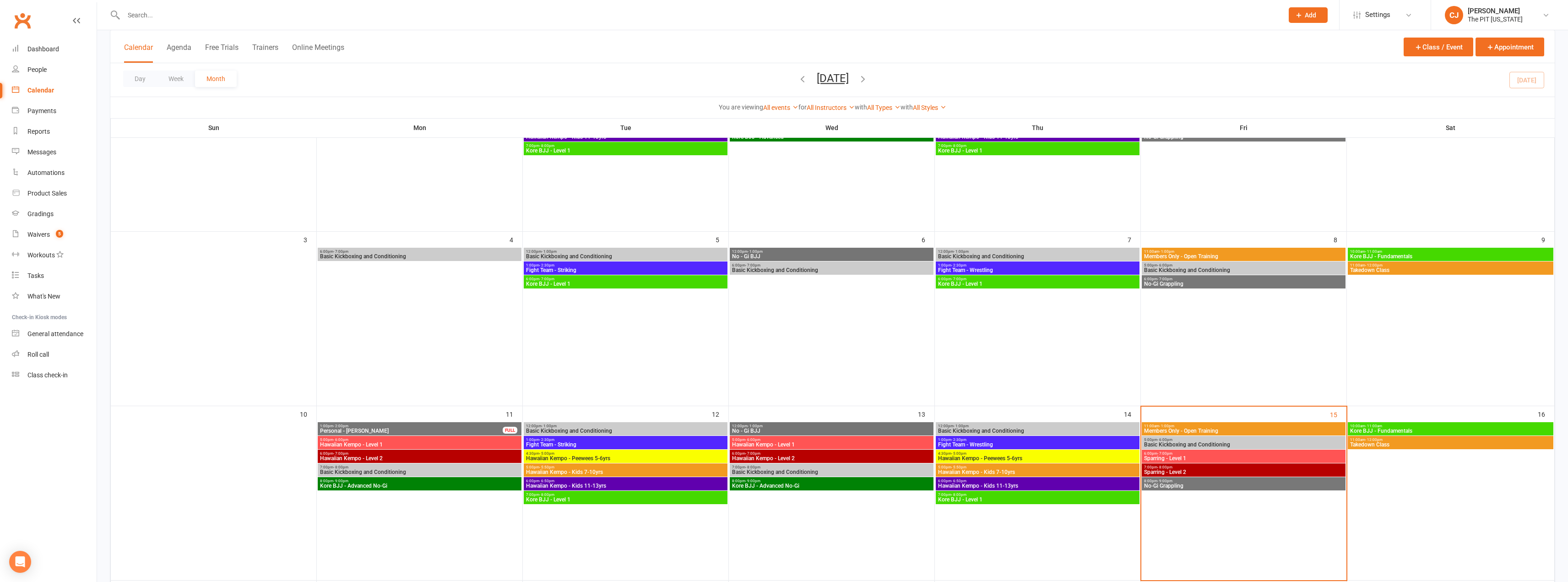
click at [786, 452] on span "6:00pm - 7:00pm" at bounding box center [1243, 453] width 200 height 4
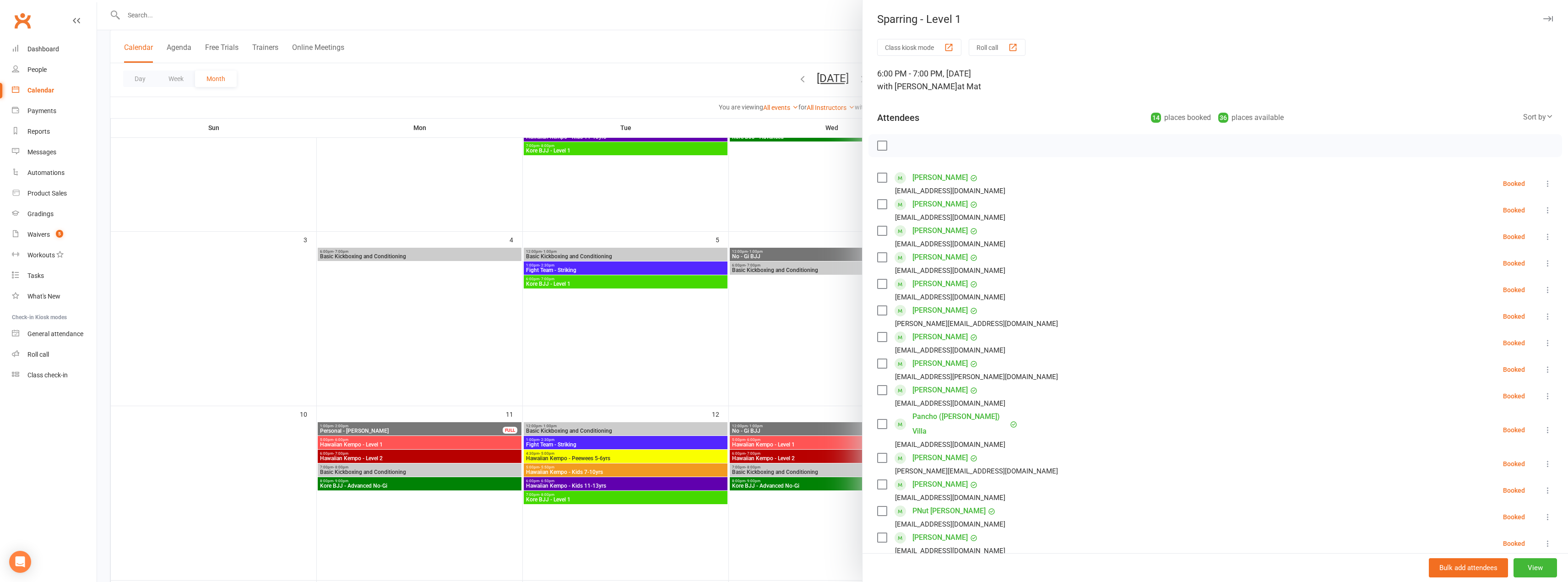
click at [786, 147] on label at bounding box center [882, 146] width 9 height 9
click at [786, 286] on label at bounding box center [882, 284] width 9 height 9
click at [786, 314] on label at bounding box center [882, 310] width 9 height 9
click at [786, 419] on label at bounding box center [882, 424] width 9 height 9
click at [786, 533] on label at bounding box center [882, 537] width 9 height 9
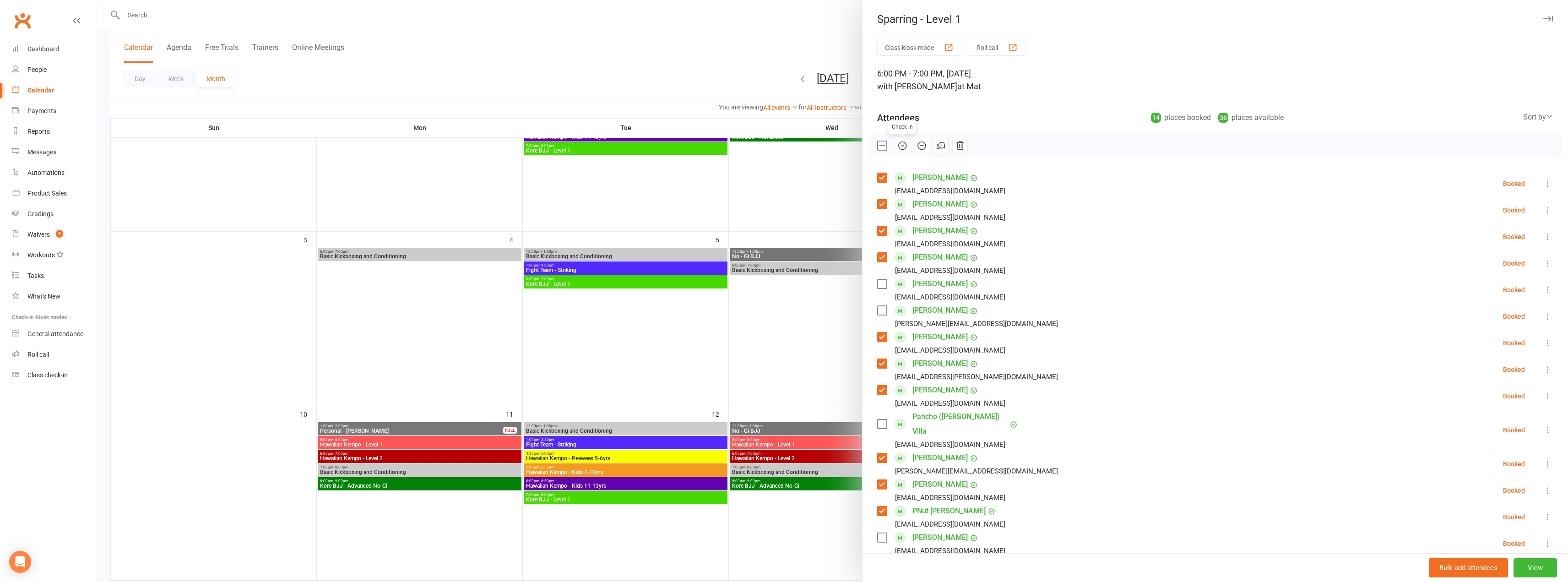
click at [786, 147] on icon "button" at bounding box center [902, 146] width 10 height 10
click at [786, 314] on label at bounding box center [882, 310] width 9 height 9
click at [786, 142] on icon "button" at bounding box center [902, 146] width 10 height 10
click at [786, 290] on icon at bounding box center [1547, 290] width 9 height 9
click at [786, 321] on link "Remove" at bounding box center [1499, 326] width 107 height 18
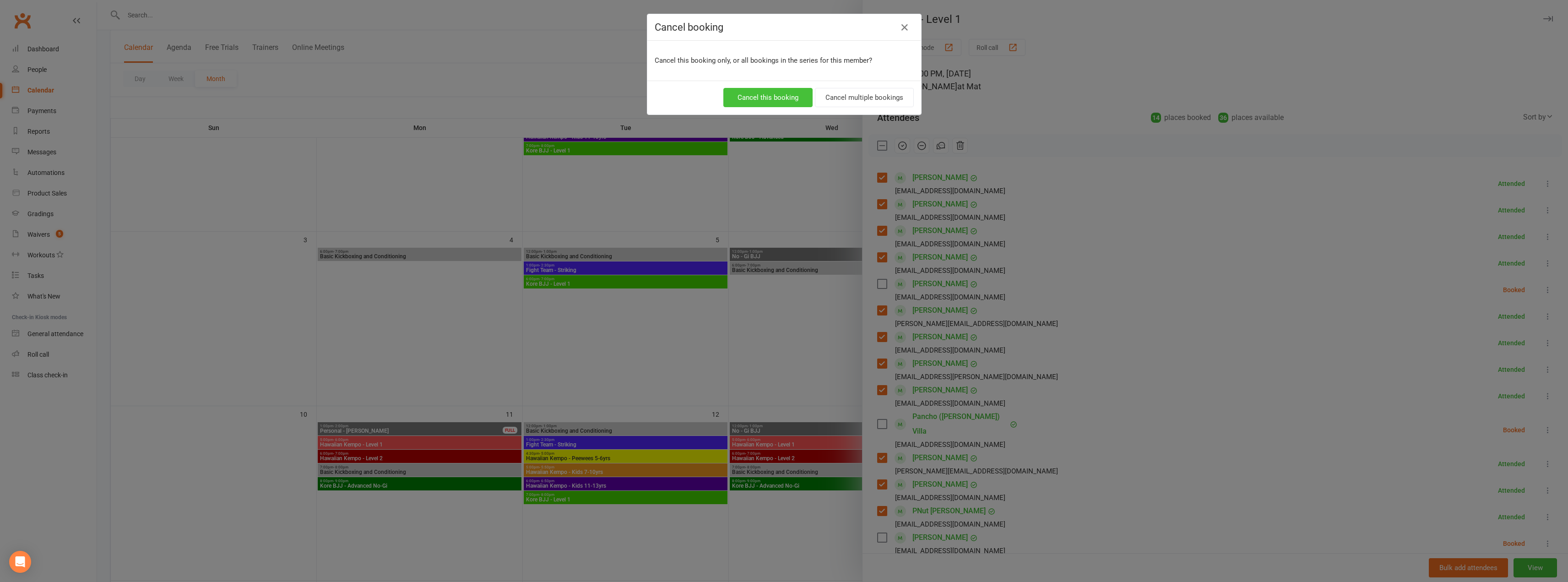
click at [774, 101] on button "Cancel this booking" at bounding box center [768, 97] width 89 height 19
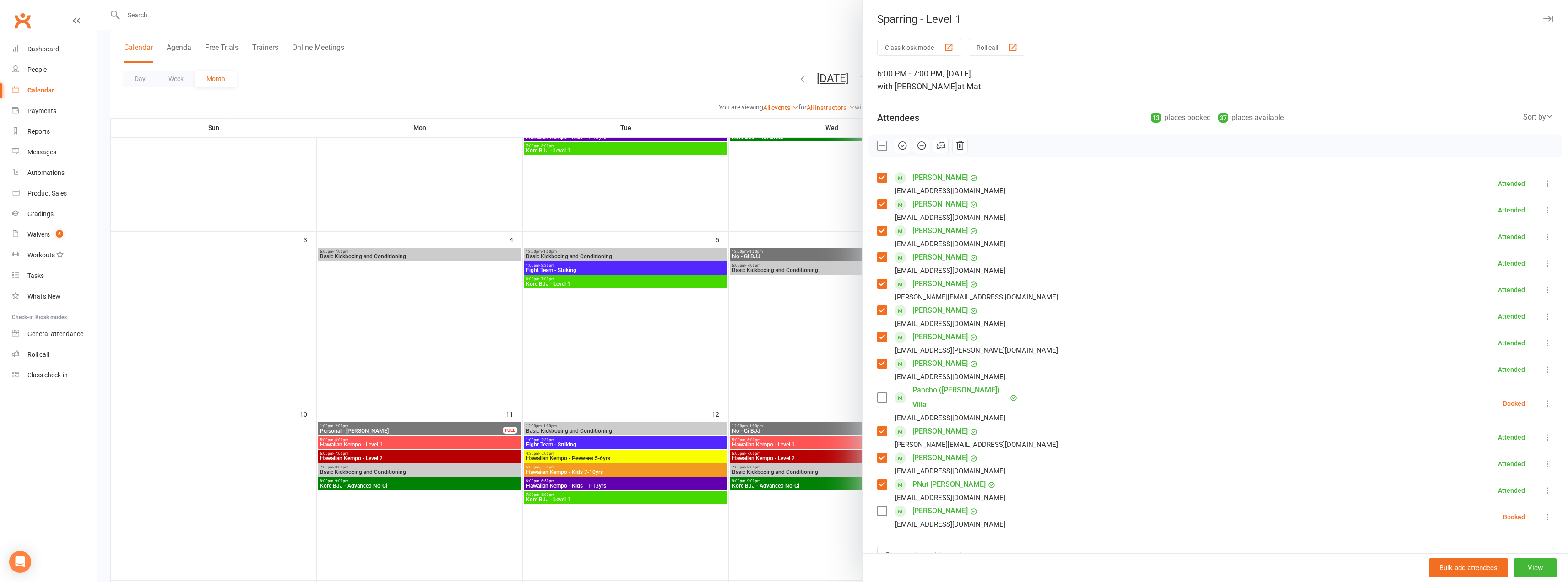
click at [786, 512] on icon at bounding box center [1547, 517] width 9 height 9
click at [786, 544] on link "Remove" at bounding box center [1499, 553] width 107 height 18
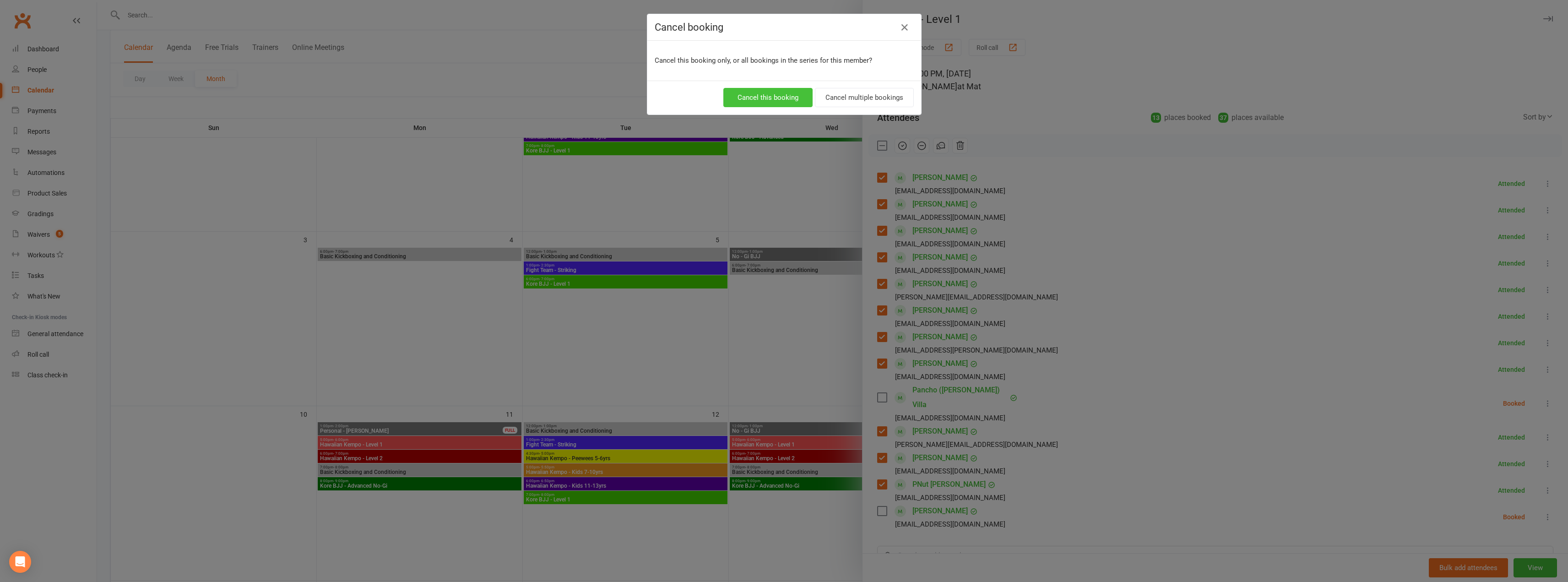
click at [781, 94] on button "Cancel this booking" at bounding box center [768, 97] width 89 height 19
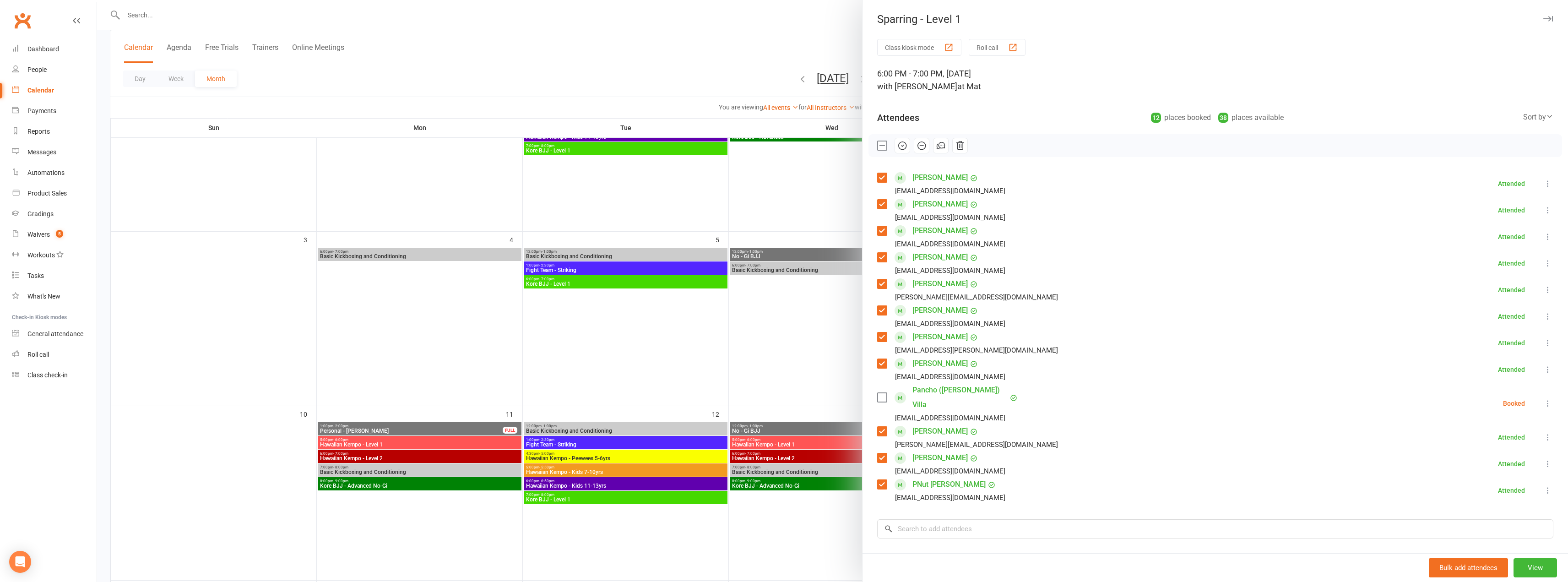
click at [786, 399] on icon at bounding box center [1547, 403] width 9 height 9
click at [786, 437] on link "Remove" at bounding box center [1499, 440] width 107 height 18
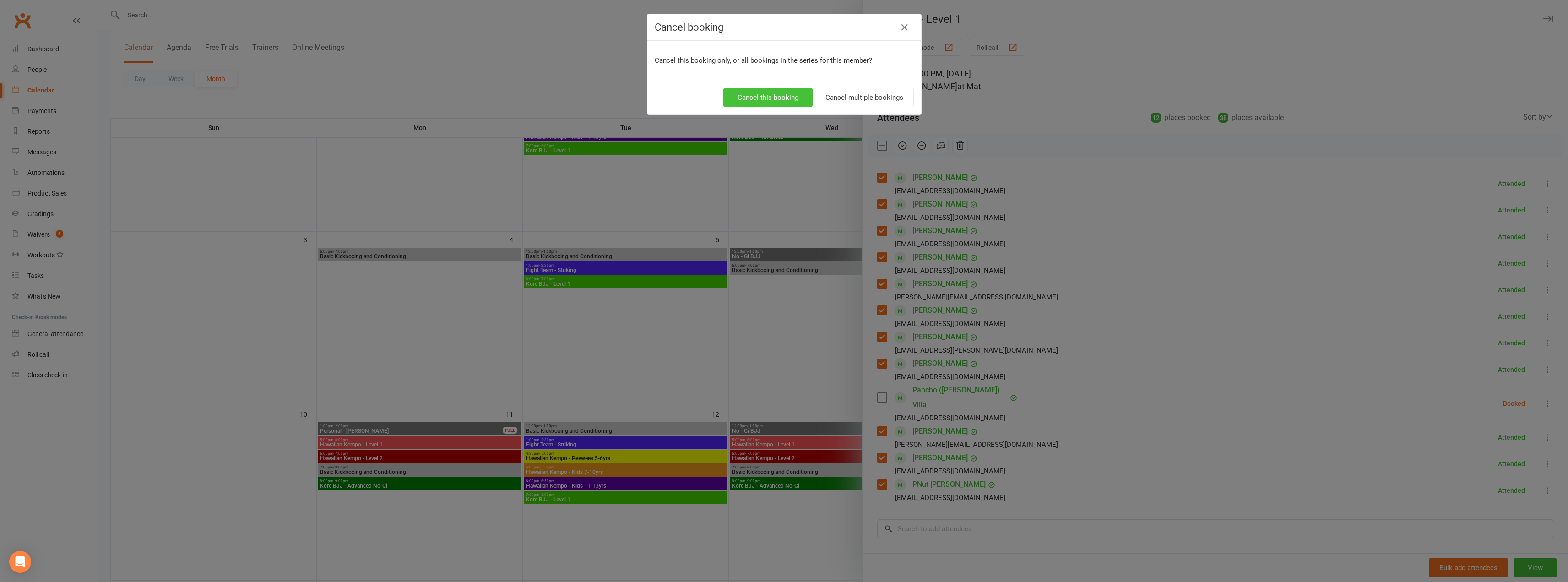
click at [781, 98] on button "Cancel this booking" at bounding box center [768, 97] width 89 height 19
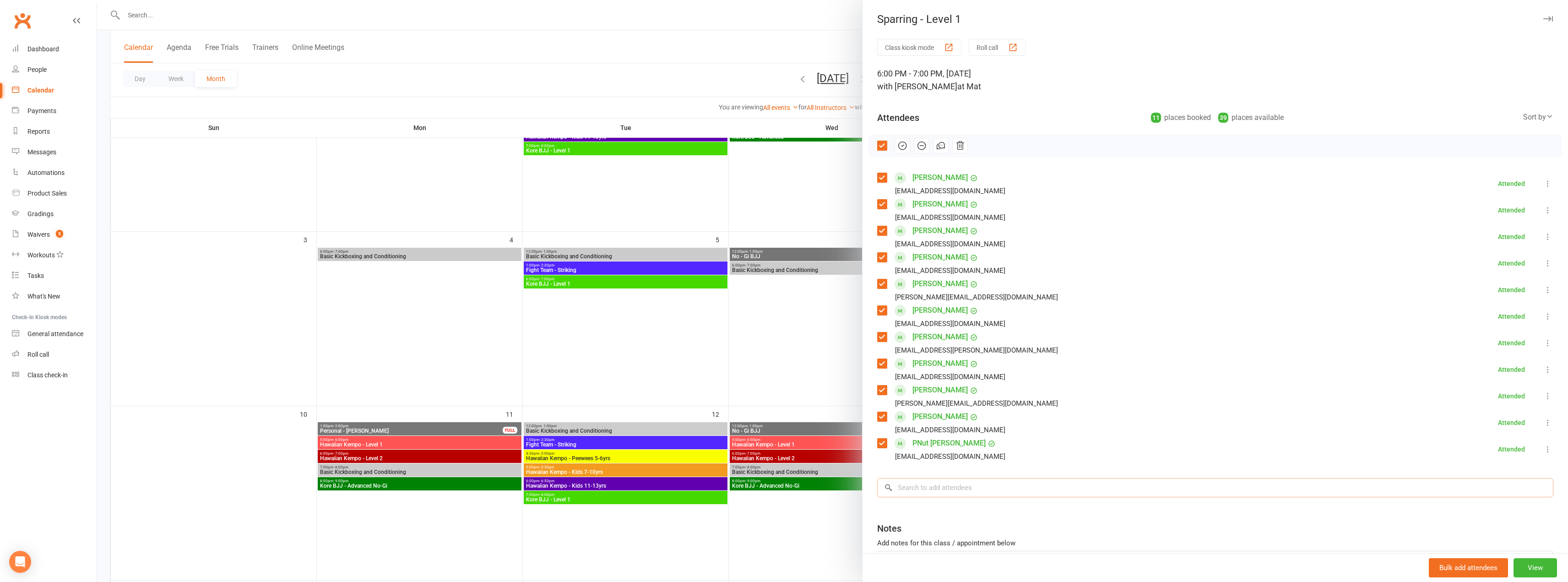
click at [786, 488] on input "search" at bounding box center [1215, 487] width 676 height 19
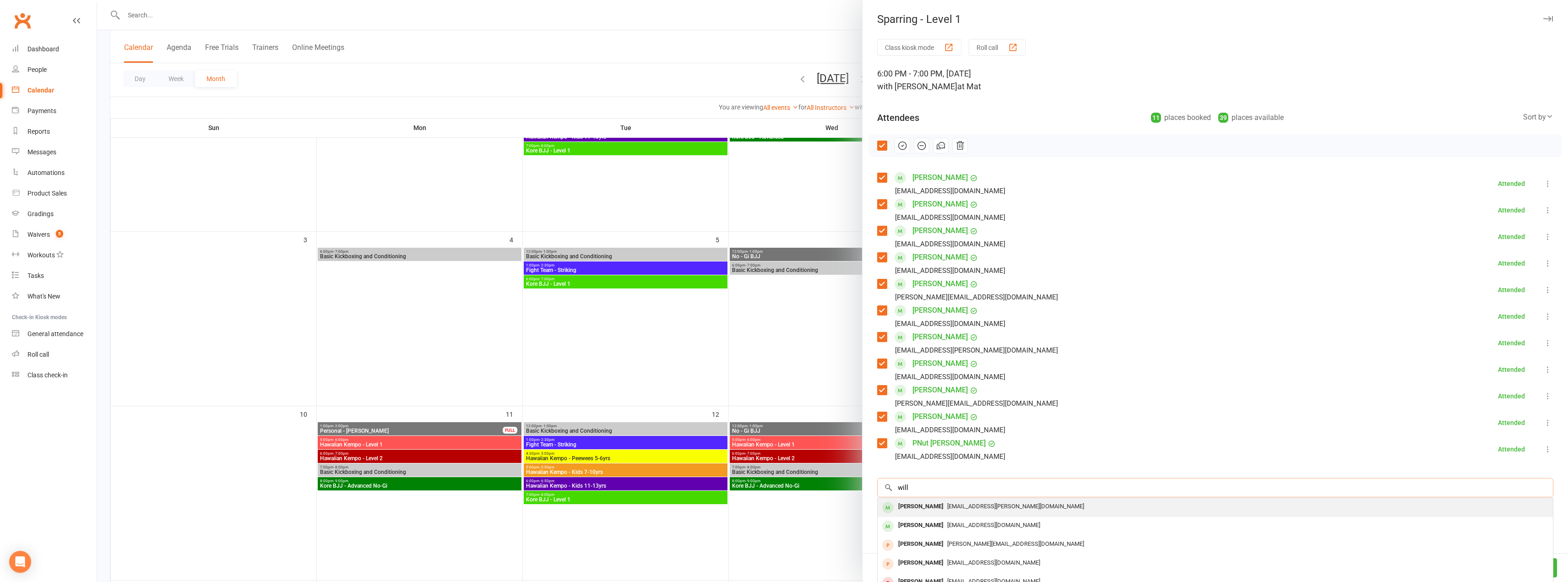
type input "will"
click at [786, 506] on span "[EMAIL_ADDRESS][PERSON_NAME][DOMAIN_NAME]" at bounding box center [1015, 506] width 137 height 7
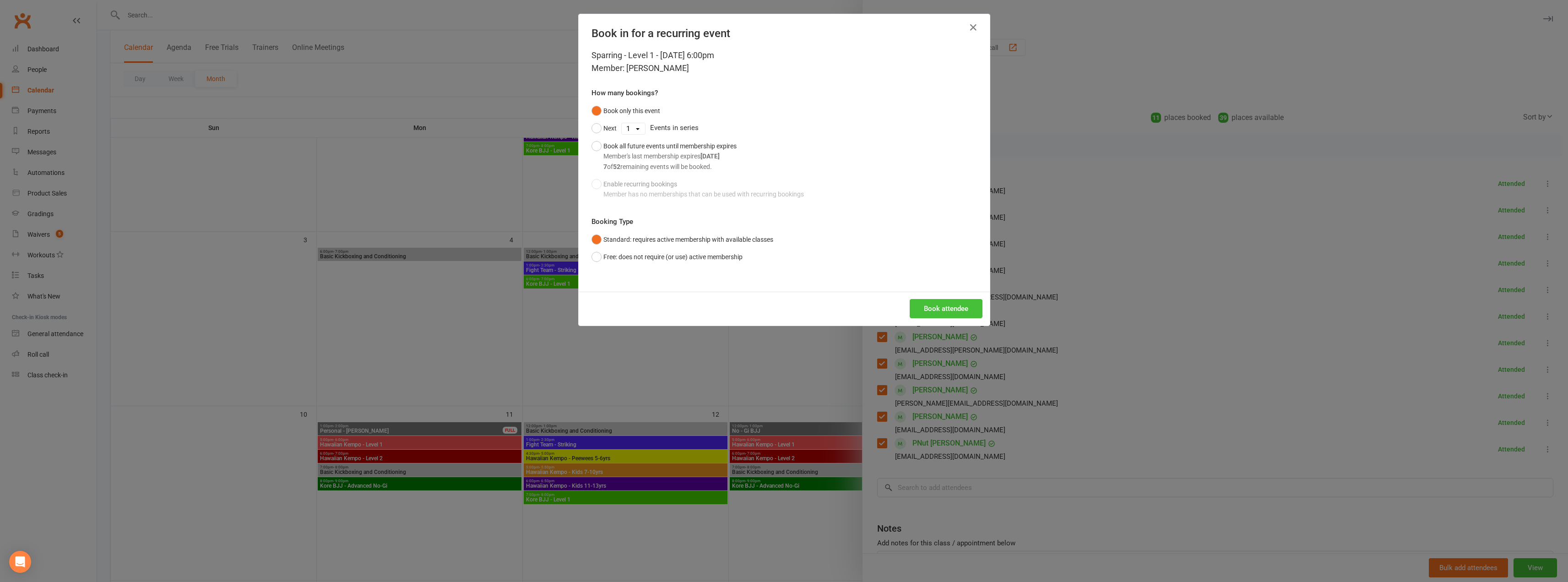
click at [786, 306] on button "Book attendee" at bounding box center [946, 308] width 73 height 19
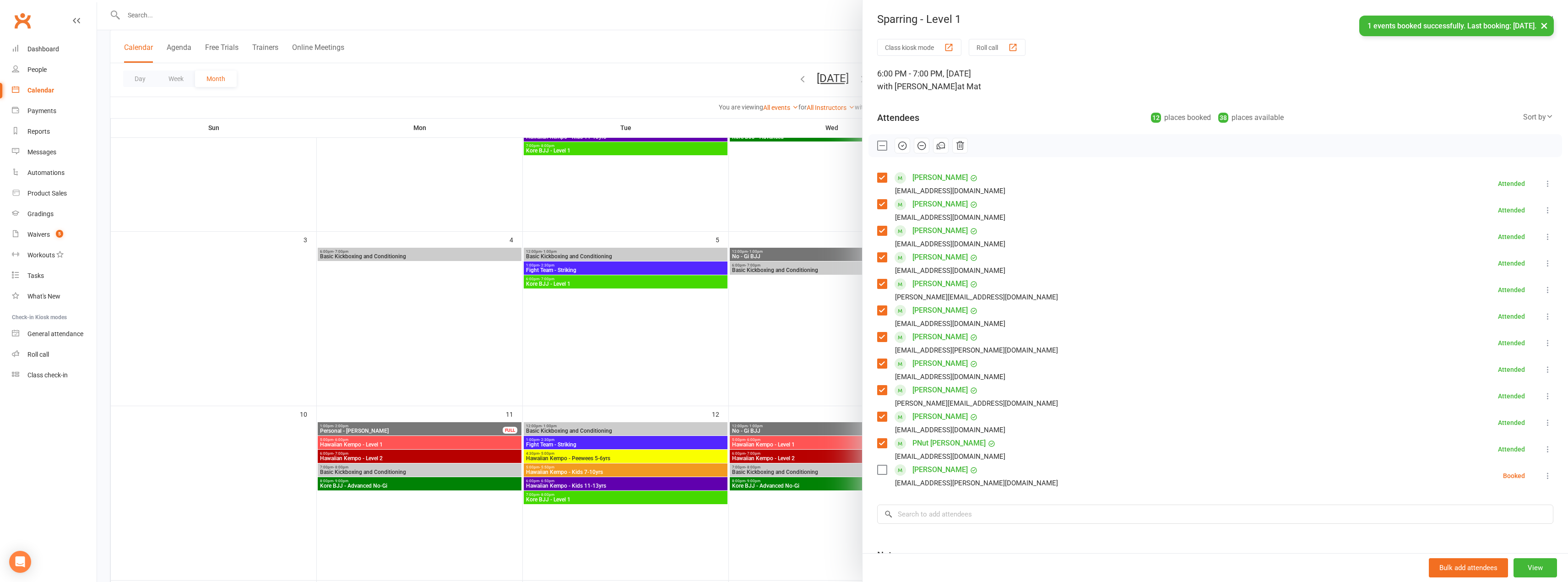
click at [786, 468] on label at bounding box center [882, 470] width 9 height 9
click at [786, 146] on icon "button" at bounding box center [903, 146] width 1 height 1
click at [774, 348] on div at bounding box center [833, 291] width 1471 height 582
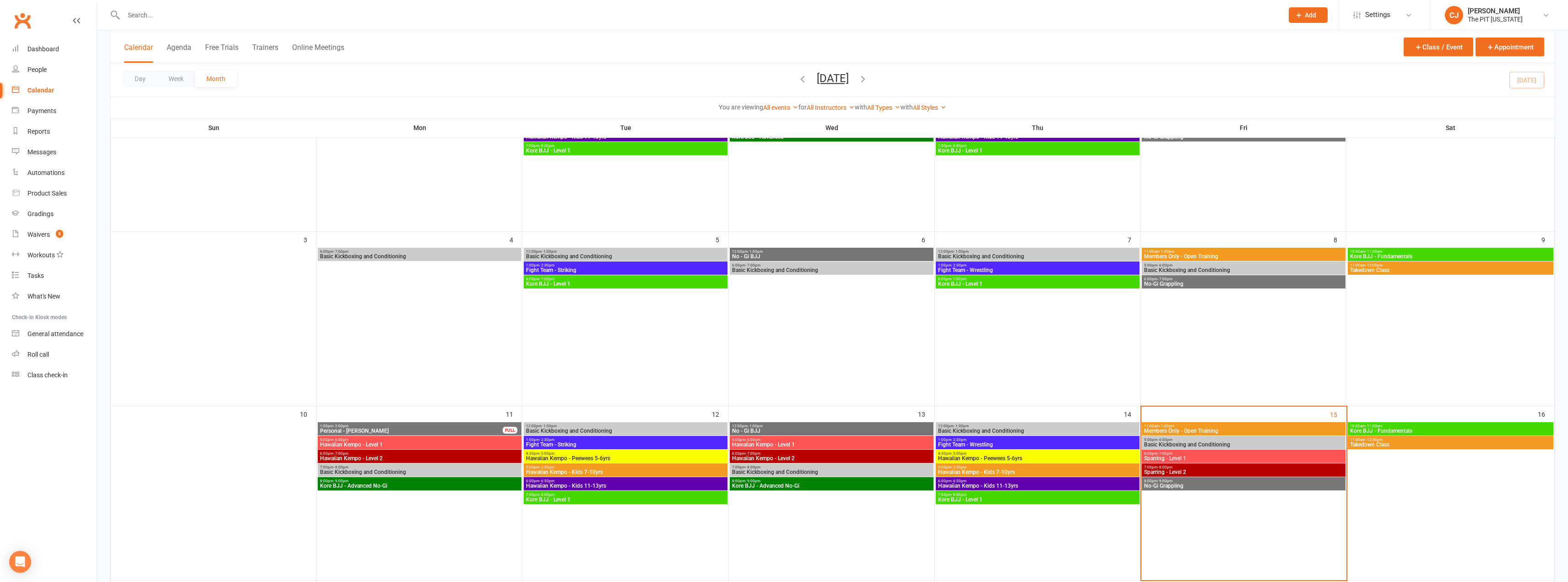
click at [786, 481] on span "8:00pm - 9:00pm" at bounding box center [1243, 481] width 200 height 4
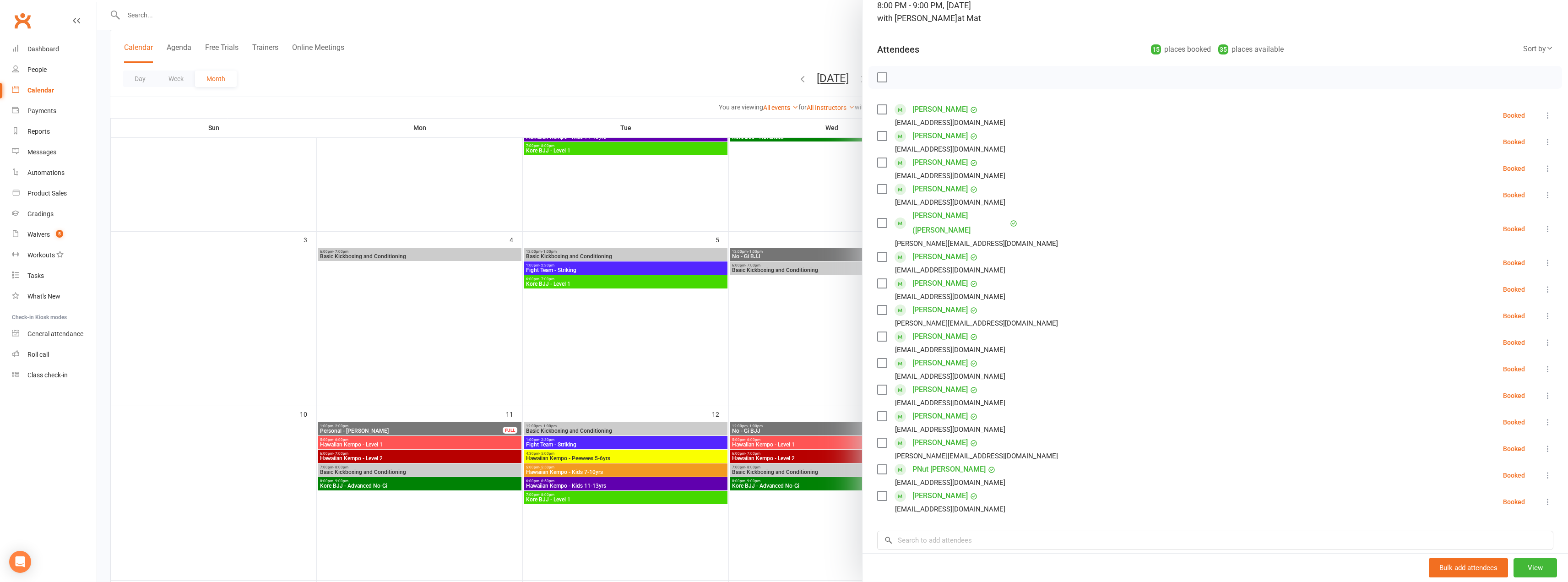
scroll to position [46, 0]
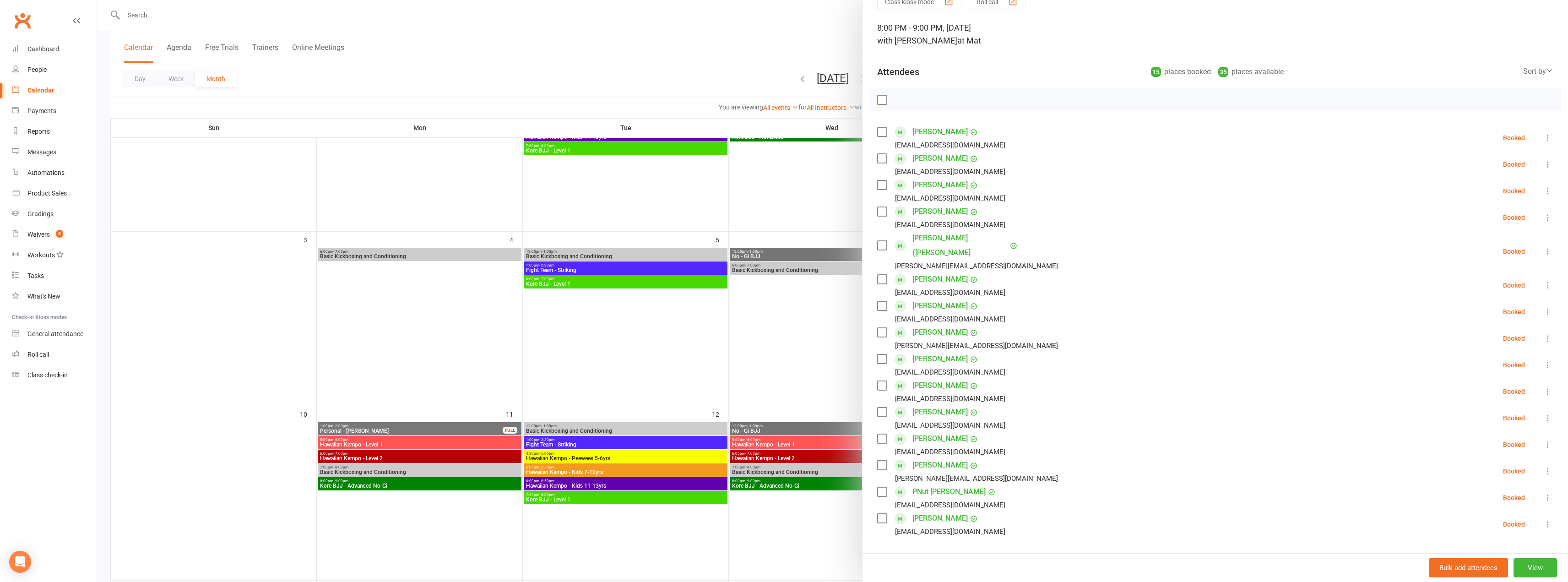
click at [786, 61] on div at bounding box center [833, 291] width 1471 height 582
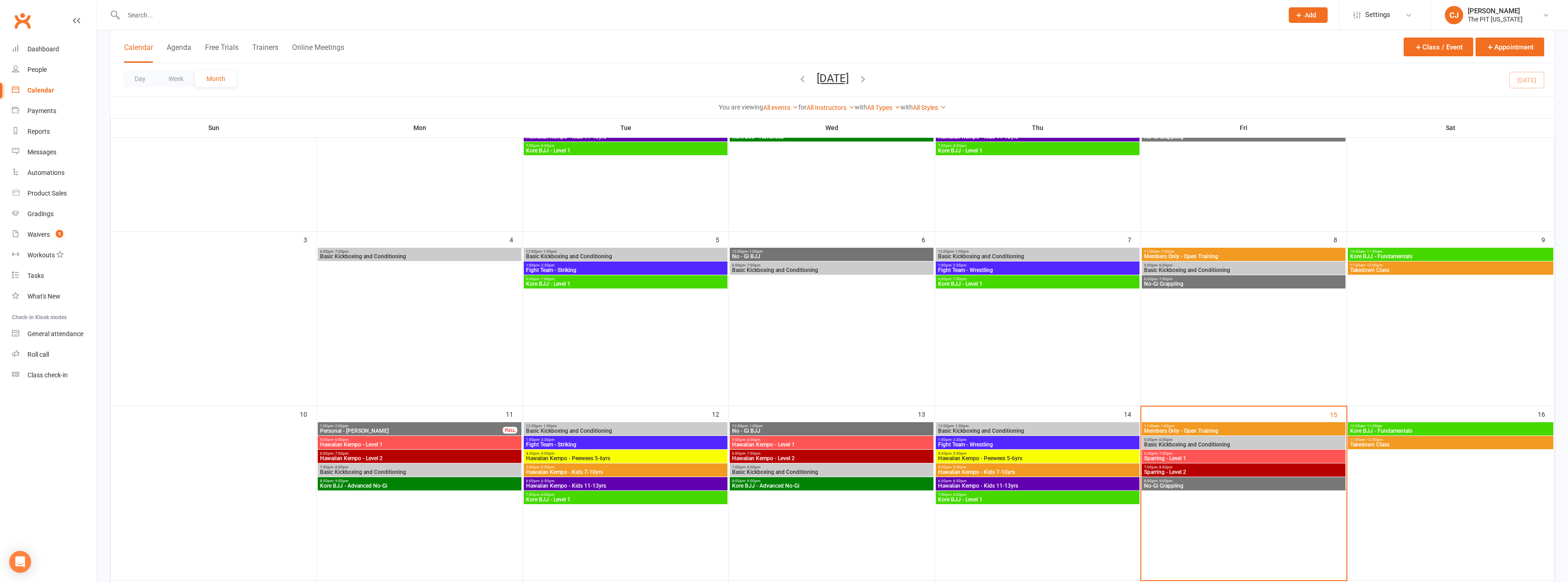
click at [786, 468] on span "7:00pm - 8:00pm" at bounding box center [1243, 467] width 200 height 4
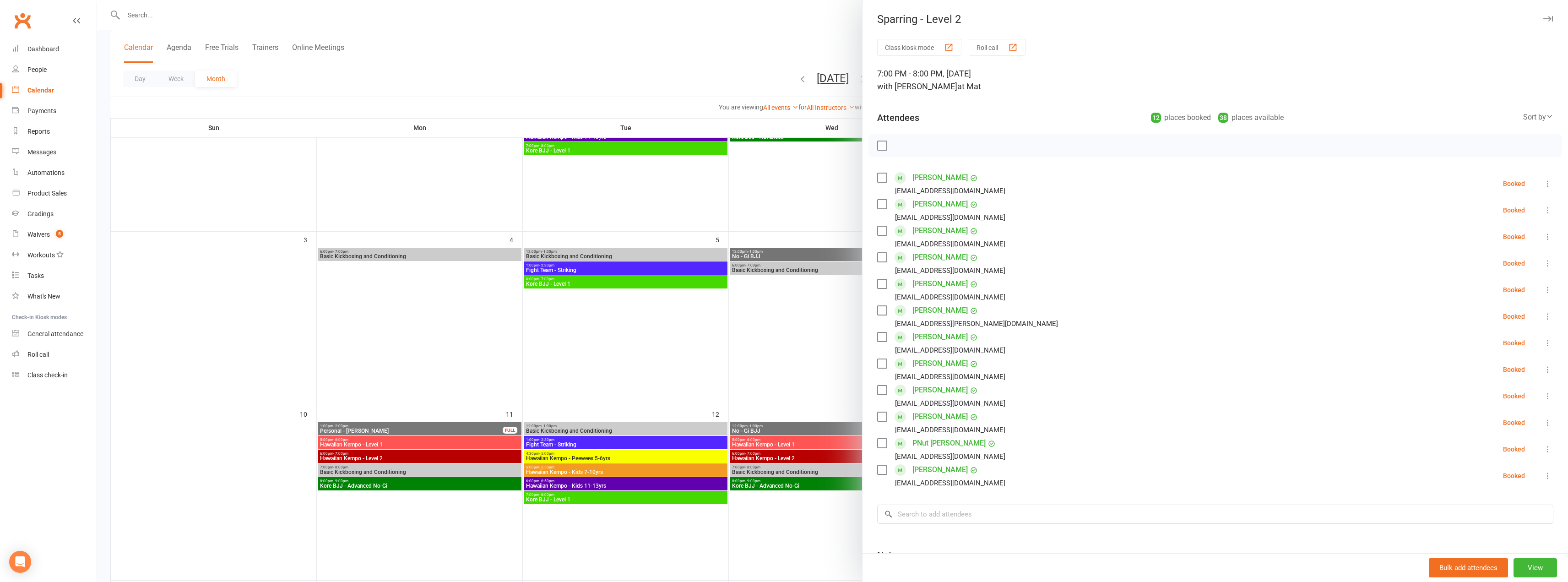
click at [786, 144] on label at bounding box center [882, 146] width 9 height 9
click at [786, 207] on label at bounding box center [882, 204] width 9 height 9
click at [786, 254] on label at bounding box center [882, 257] width 9 height 9
click at [786, 389] on label at bounding box center [882, 390] width 9 height 9
click at [786, 149] on icon "button" at bounding box center [902, 146] width 10 height 10
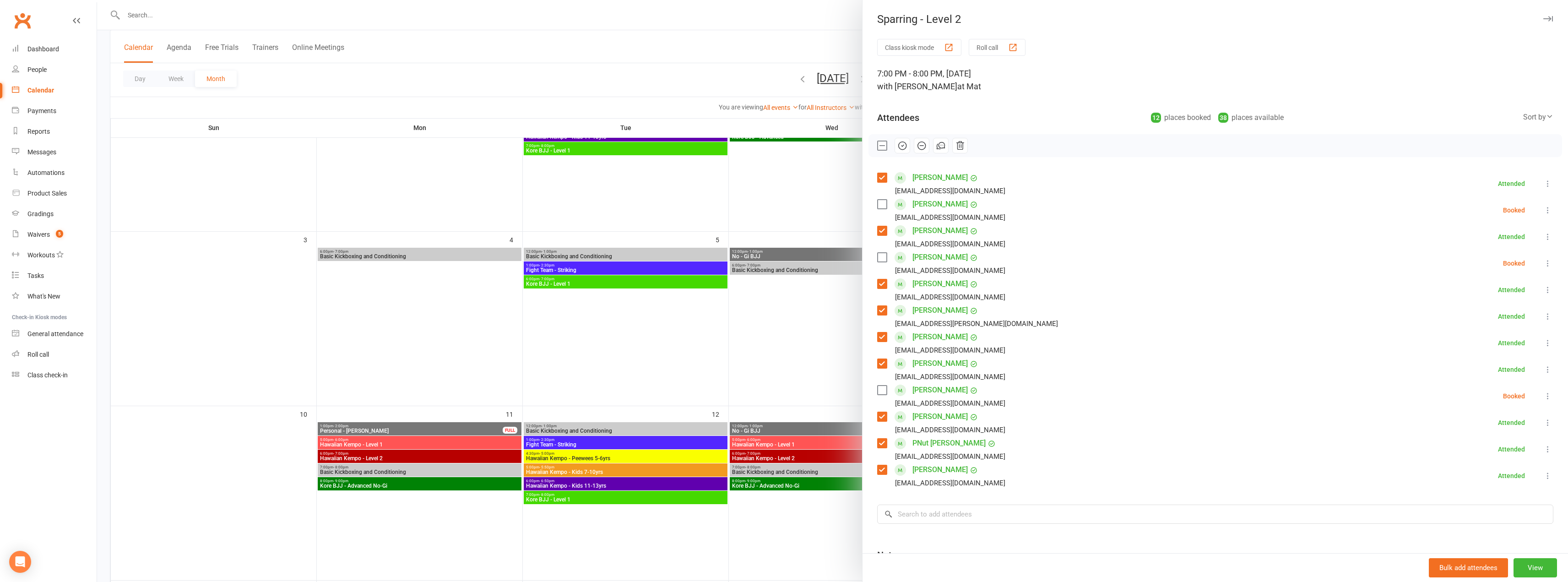
click at [786, 262] on label at bounding box center [882, 257] width 9 height 9
click at [786, 149] on button "button" at bounding box center [902, 145] width 15 height 15
click at [786, 209] on icon at bounding box center [1547, 210] width 9 height 9
click at [786, 249] on link "Remove" at bounding box center [1499, 246] width 107 height 18
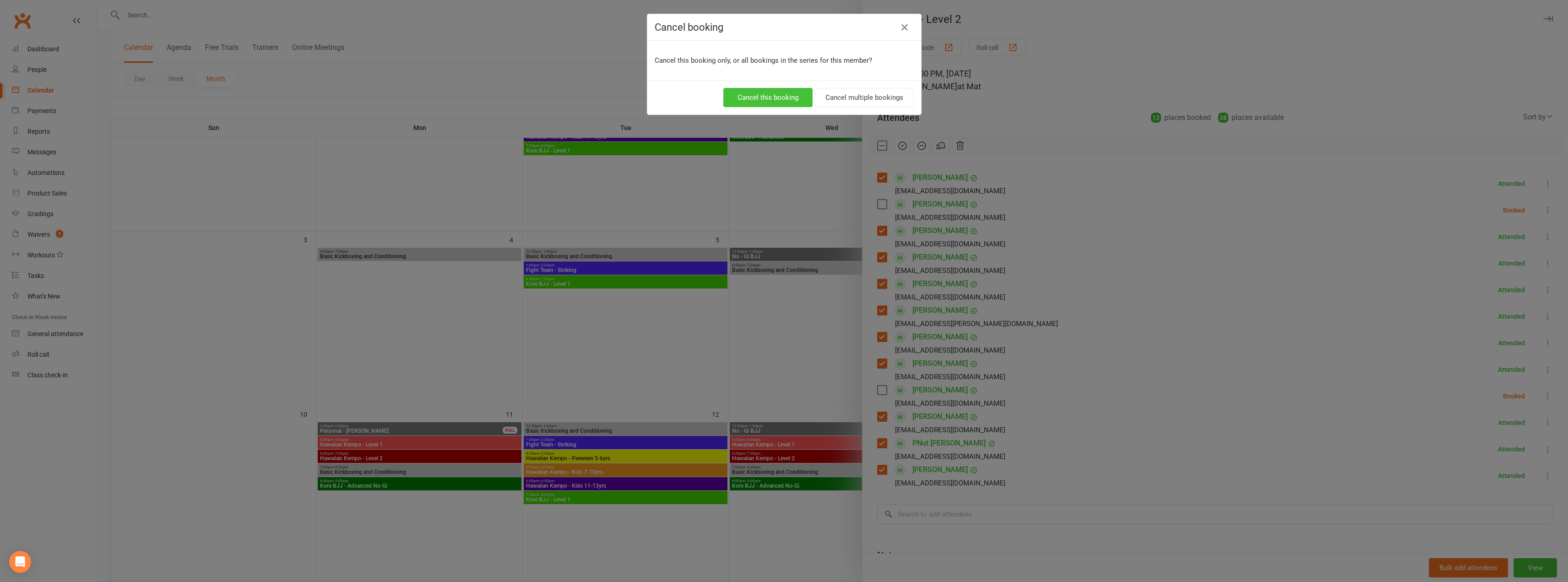
click at [763, 91] on button "Cancel this booking" at bounding box center [768, 97] width 89 height 19
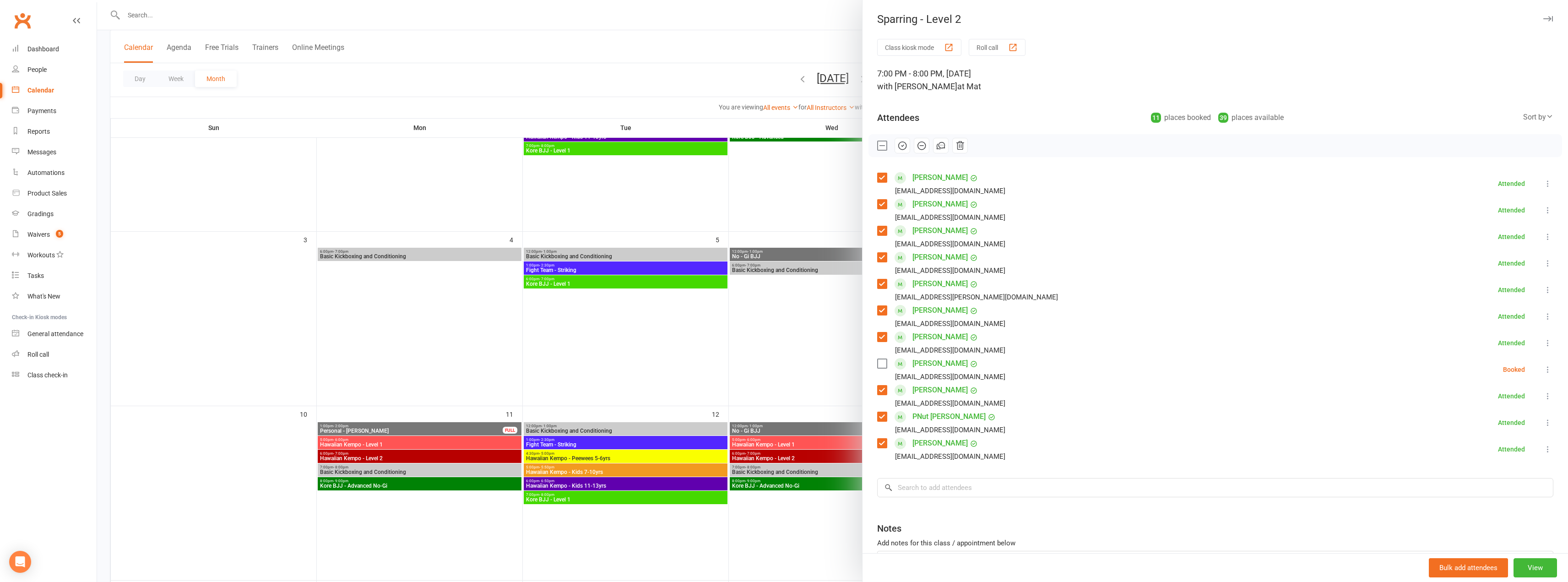
click at [786, 370] on icon at bounding box center [1547, 369] width 9 height 9
click at [786, 398] on link "Remove" at bounding box center [1499, 405] width 107 height 18
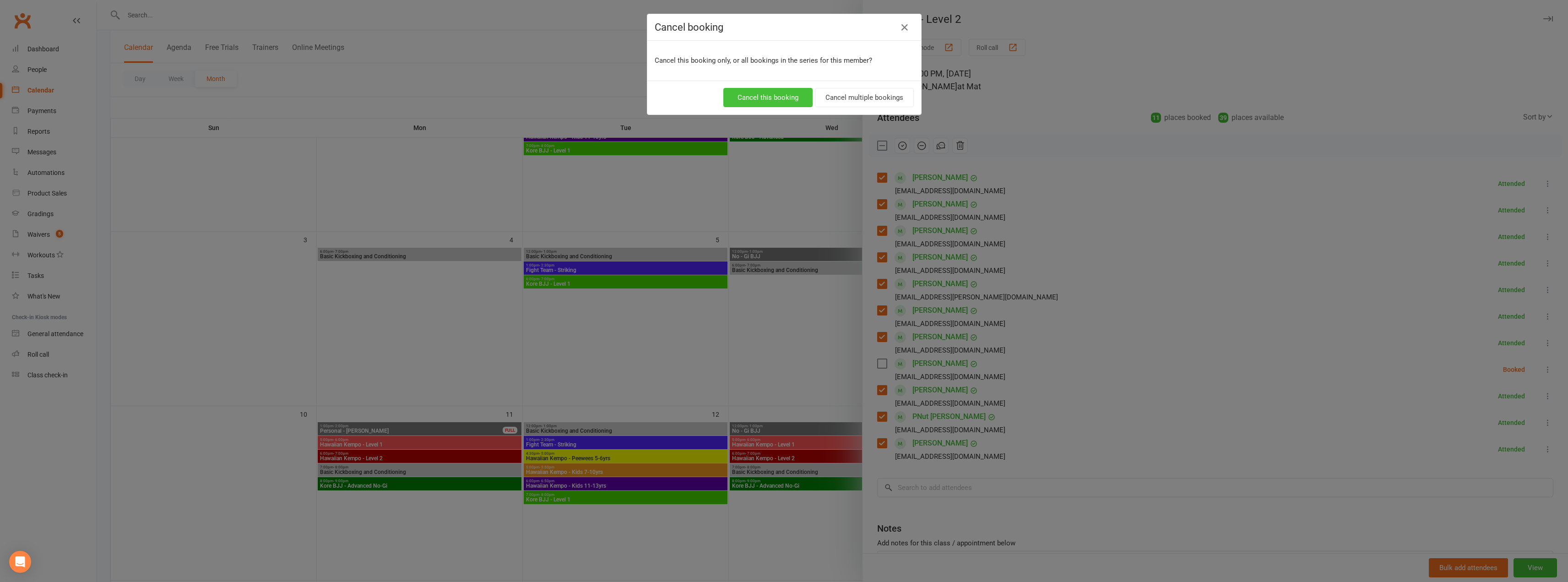
click at [767, 98] on button "Cancel this booking" at bounding box center [768, 97] width 89 height 19
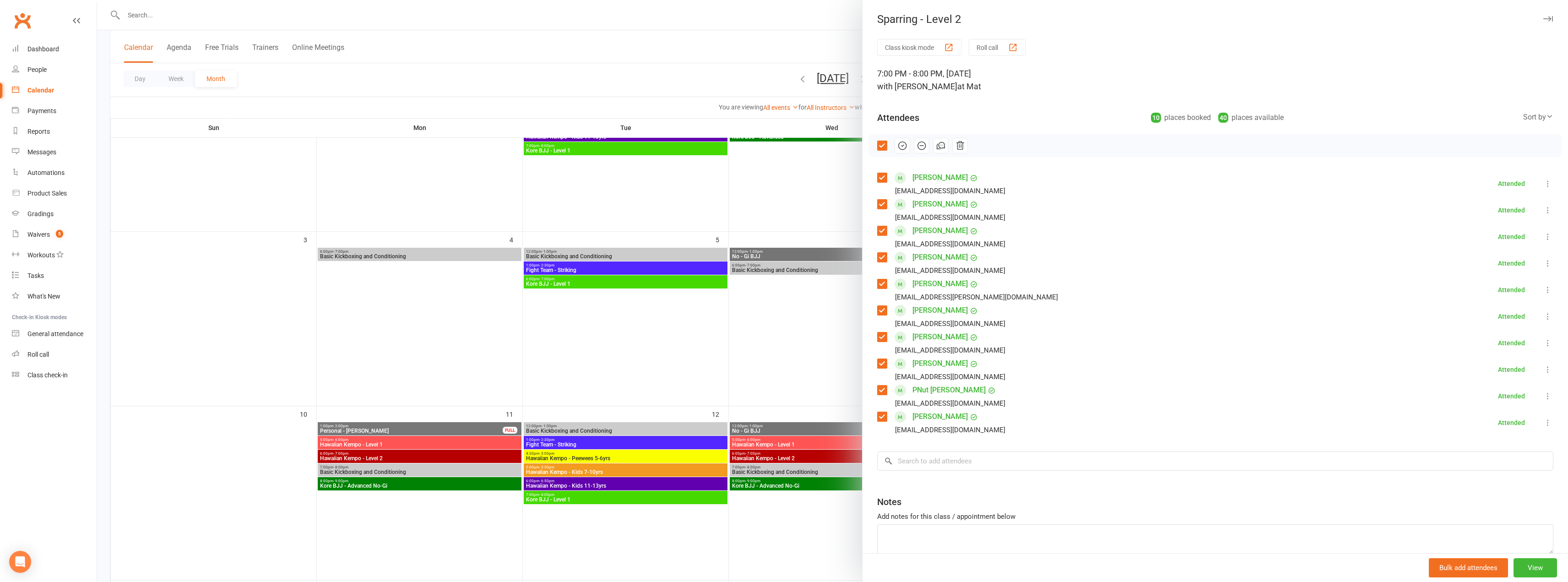
click at [353, 19] on div at bounding box center [833, 291] width 1471 height 582
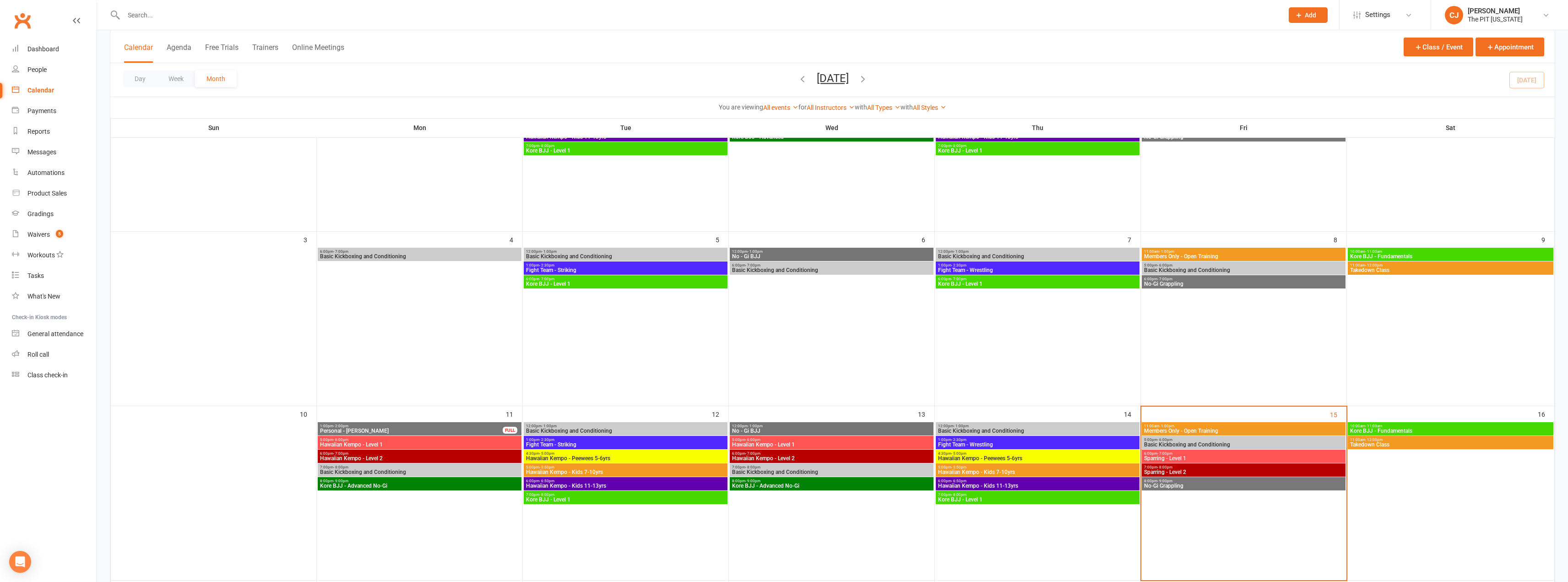
click at [353, 19] on input "text" at bounding box center [699, 15] width 1156 height 13
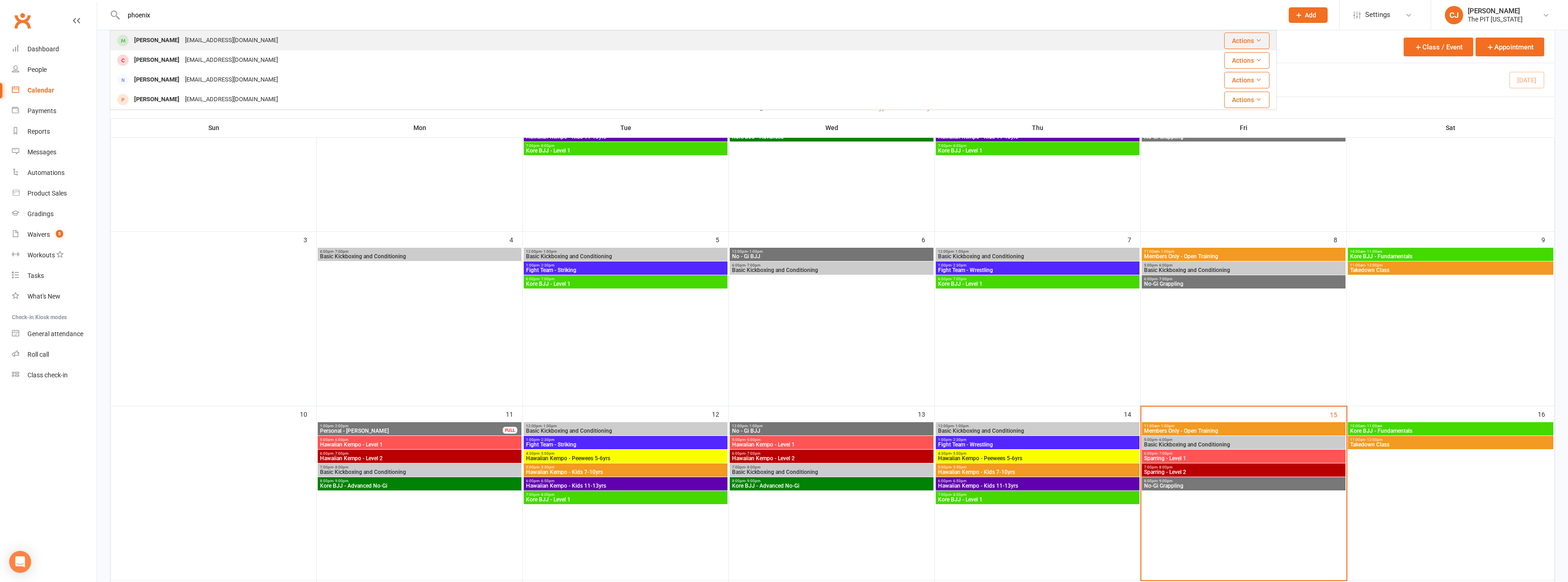
type input "phoenix"
click at [221, 46] on div "[EMAIL_ADDRESS][DOMAIN_NAME]" at bounding box center [231, 40] width 98 height 13
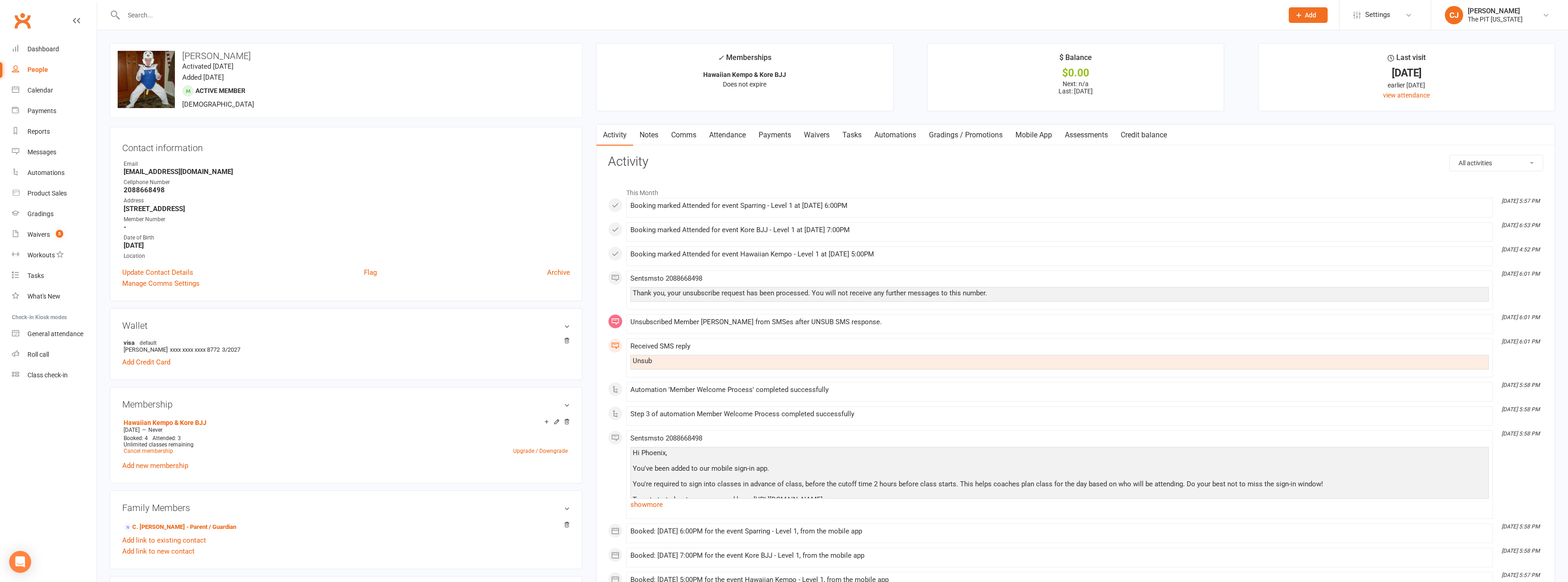
click at [191, 169] on strong "[EMAIL_ADDRESS][DOMAIN_NAME]" at bounding box center [347, 171] width 446 height 8
copy render-form-field "[EMAIL_ADDRESS][DOMAIN_NAME]"
click at [43, 50] on div "Dashboard" at bounding box center [43, 49] width 32 height 7
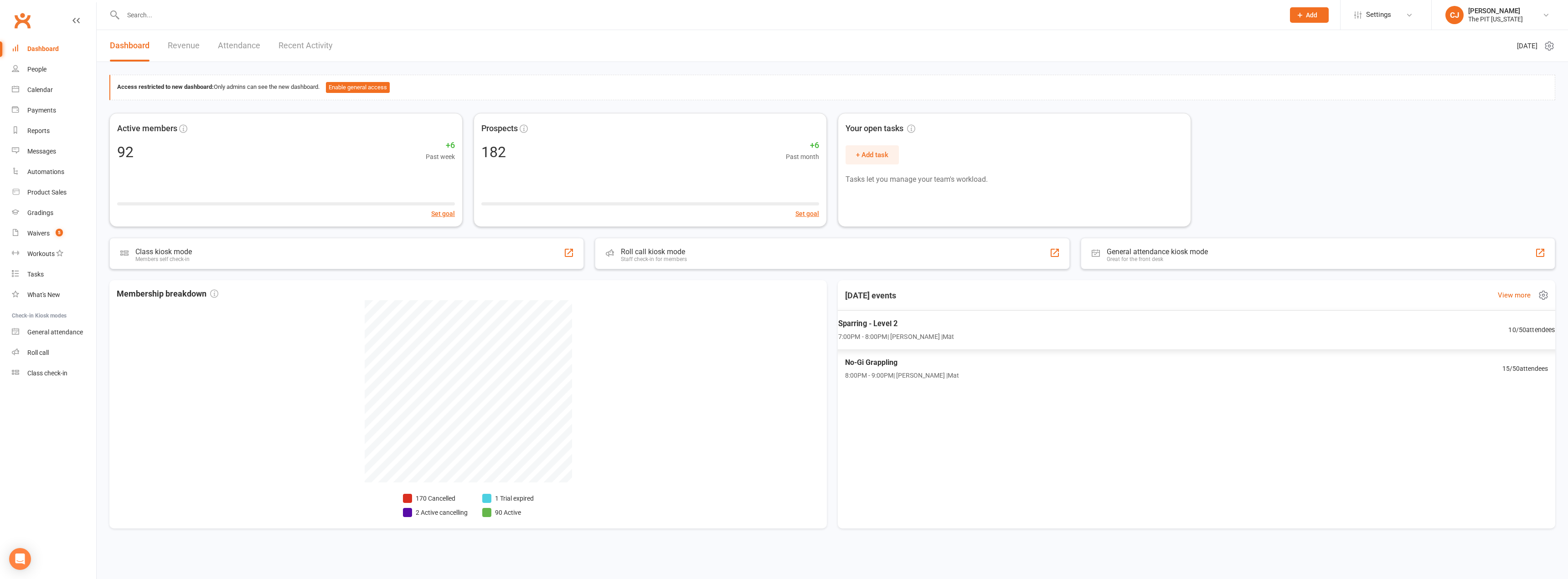
click at [783, 335] on span "7:00PM - 8:00PM | [PERSON_NAME] | Mat" at bounding box center [896, 336] width 116 height 10
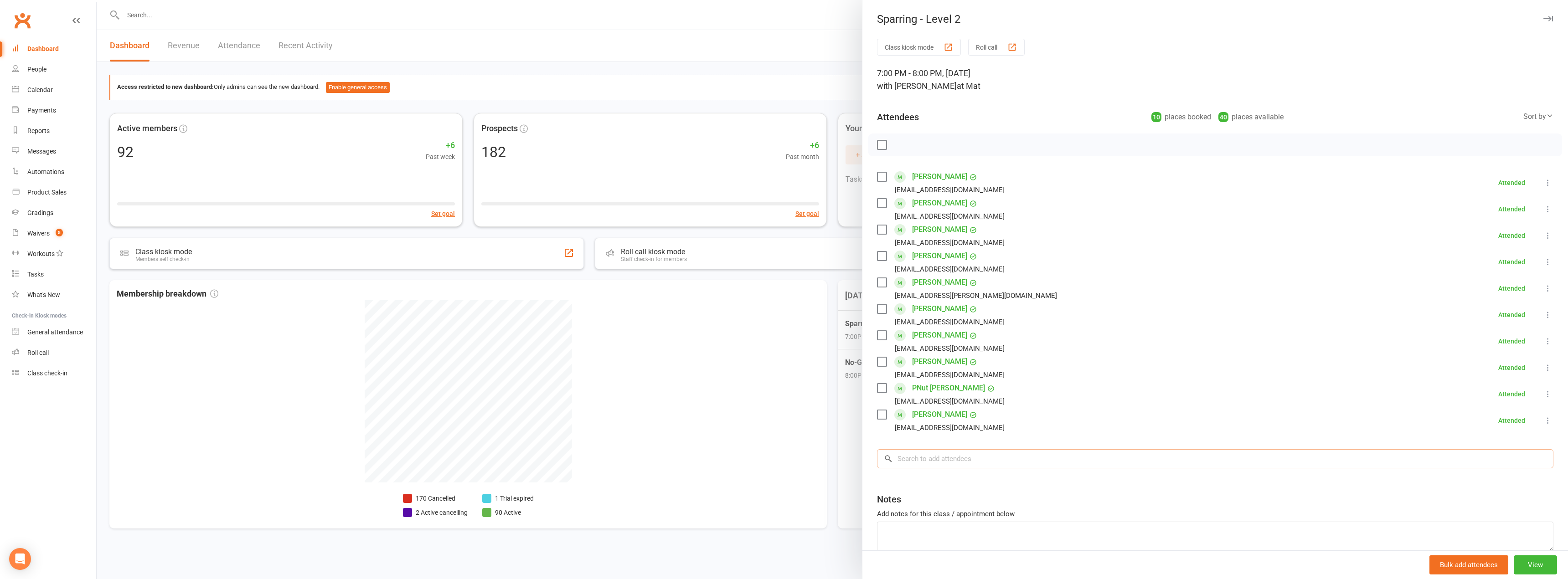
click at [783, 460] on input "search" at bounding box center [1215, 458] width 676 height 19
type input "marib"
click at [783, 498] on div "[PERSON_NAME]" at bounding box center [920, 496] width 52 height 13
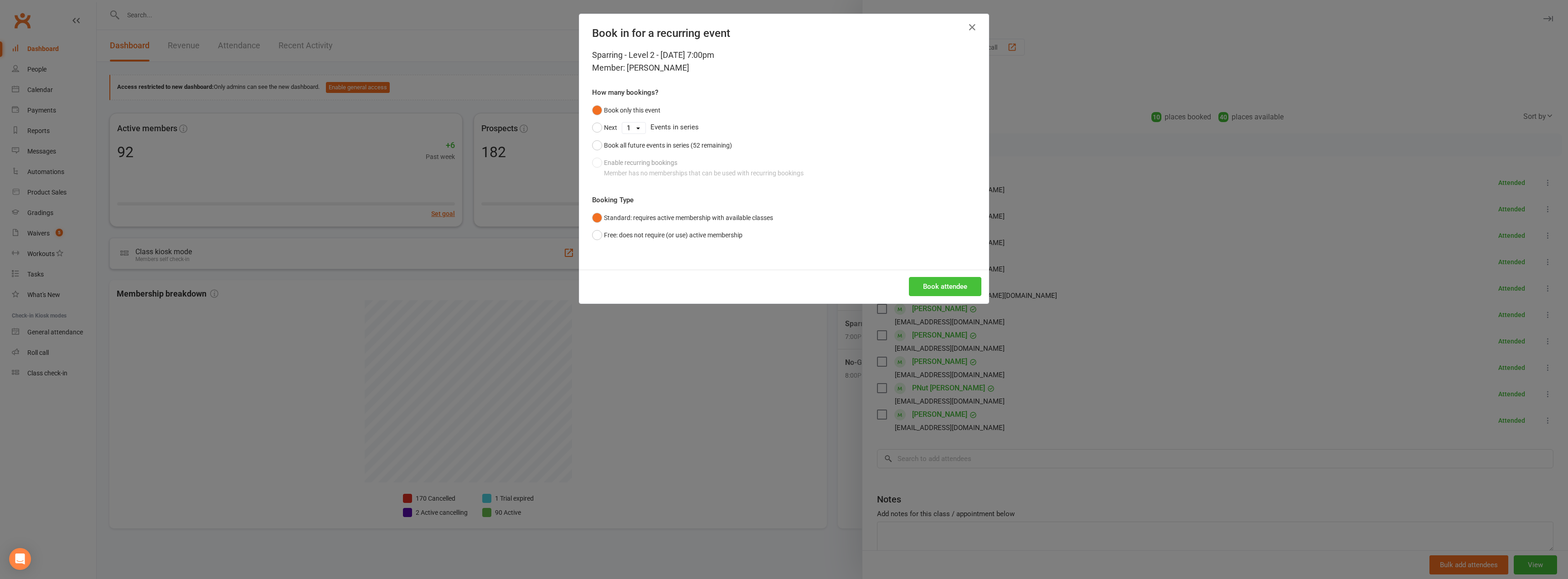
click at [783, 281] on button "Book attendee" at bounding box center [945, 286] width 72 height 19
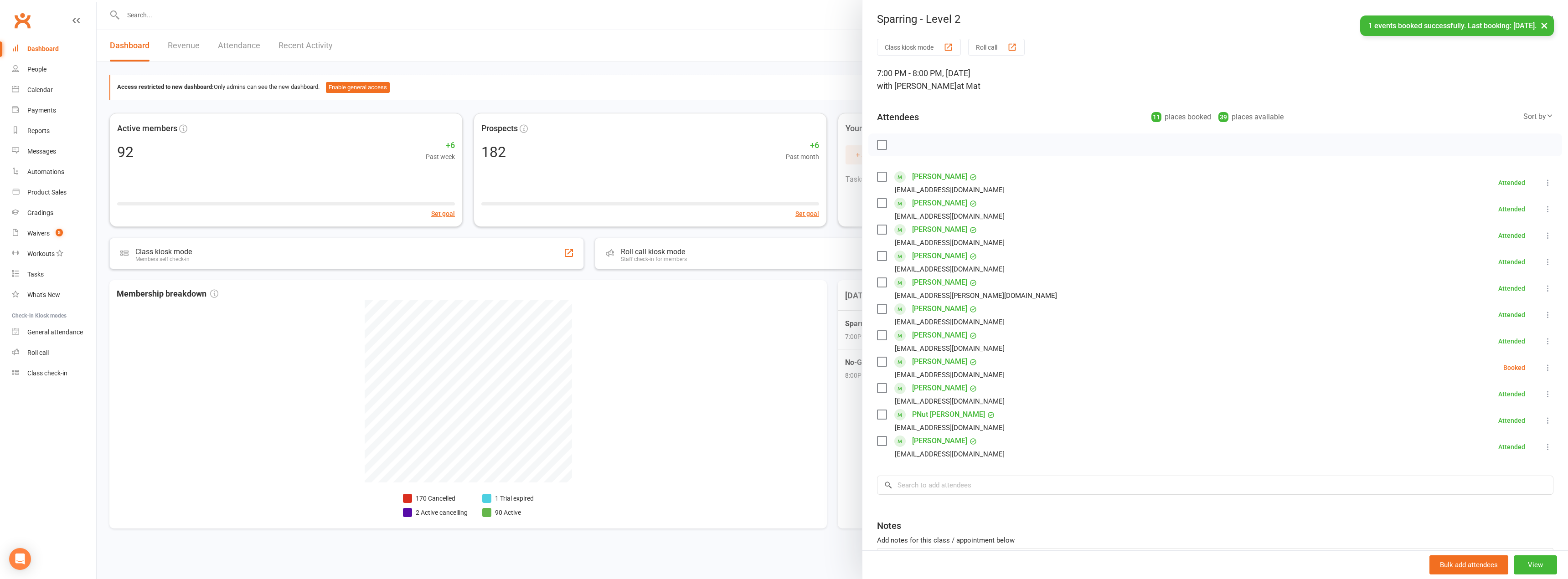
click at [783, 360] on label at bounding box center [881, 361] width 9 height 9
click at [783, 148] on icon "button" at bounding box center [901, 145] width 8 height 8
click at [783, 358] on label at bounding box center [881, 361] width 9 height 9
click at [684, 55] on div at bounding box center [832, 290] width 1471 height 579
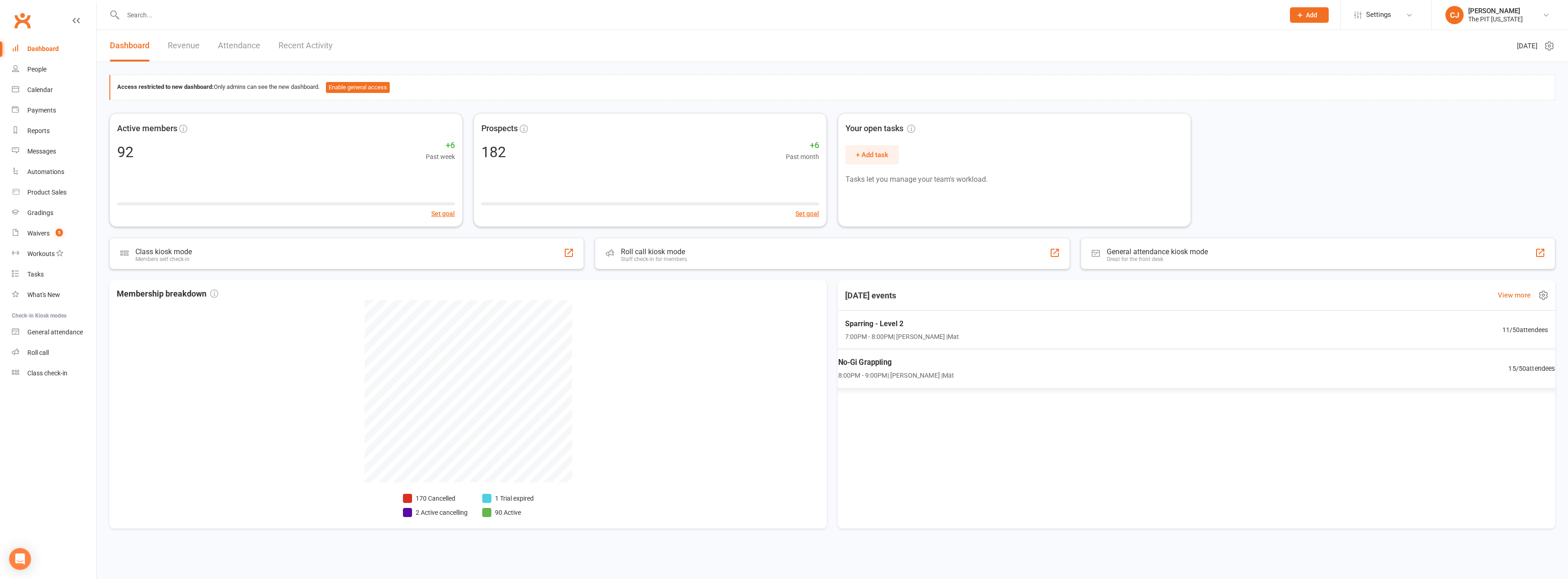
click at [783, 361] on span "No-Gi Grappling" at bounding box center [896, 362] width 116 height 12
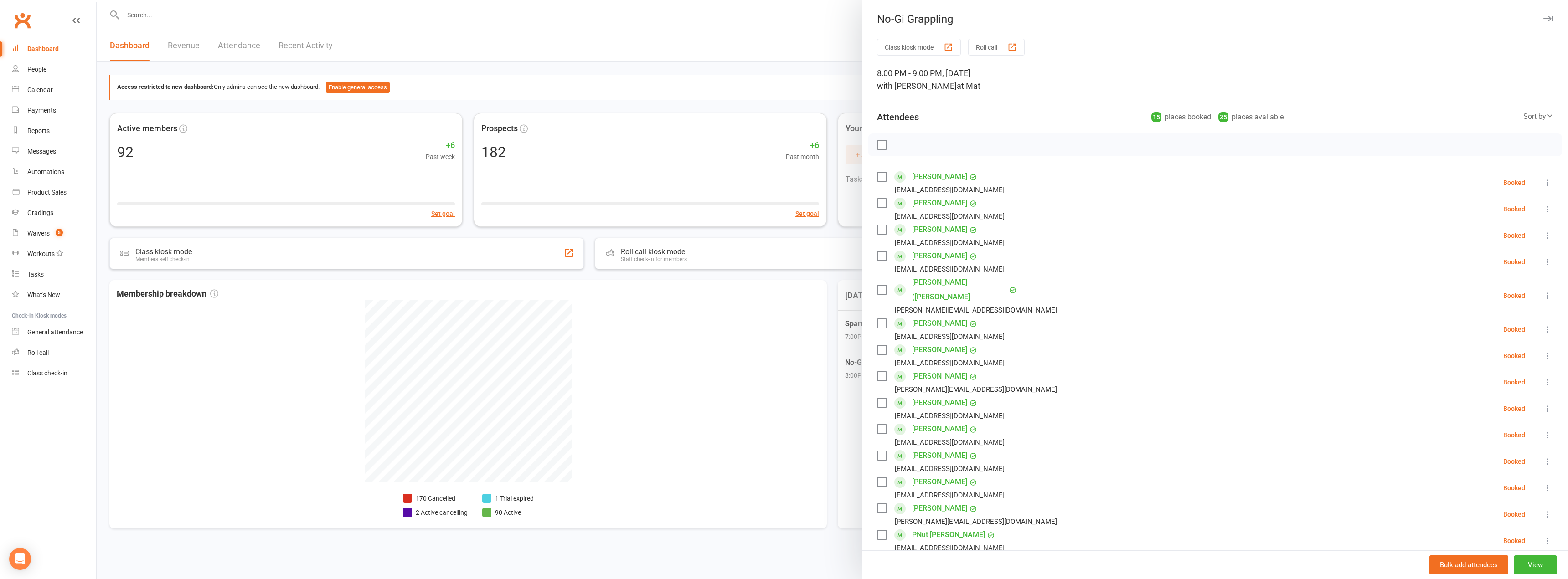
click at [783, 119] on icon at bounding box center [1550, 116] width 7 height 7
click at [783, 120] on div "Sort by" at bounding box center [1538, 116] width 30 height 12
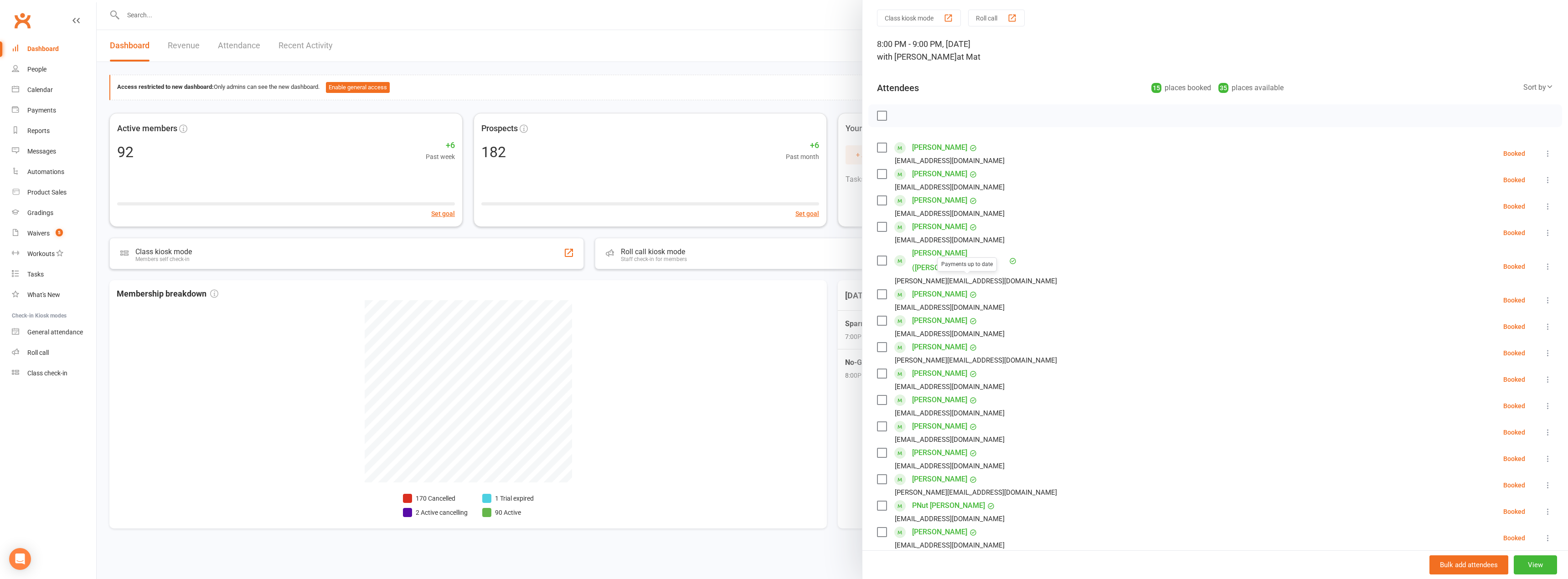
scroll to position [46, 0]
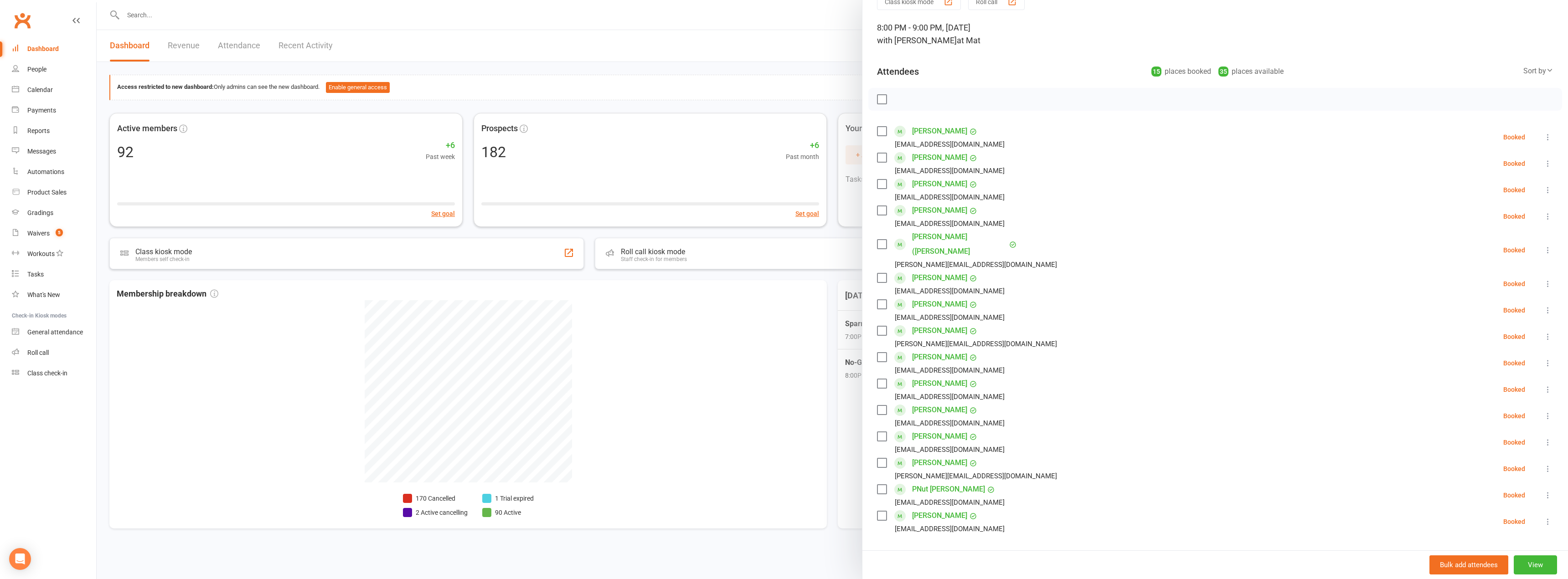
click at [783, 92] on div at bounding box center [1216, 99] width 694 height 23
click at [749, 24] on div at bounding box center [832, 290] width 1471 height 579
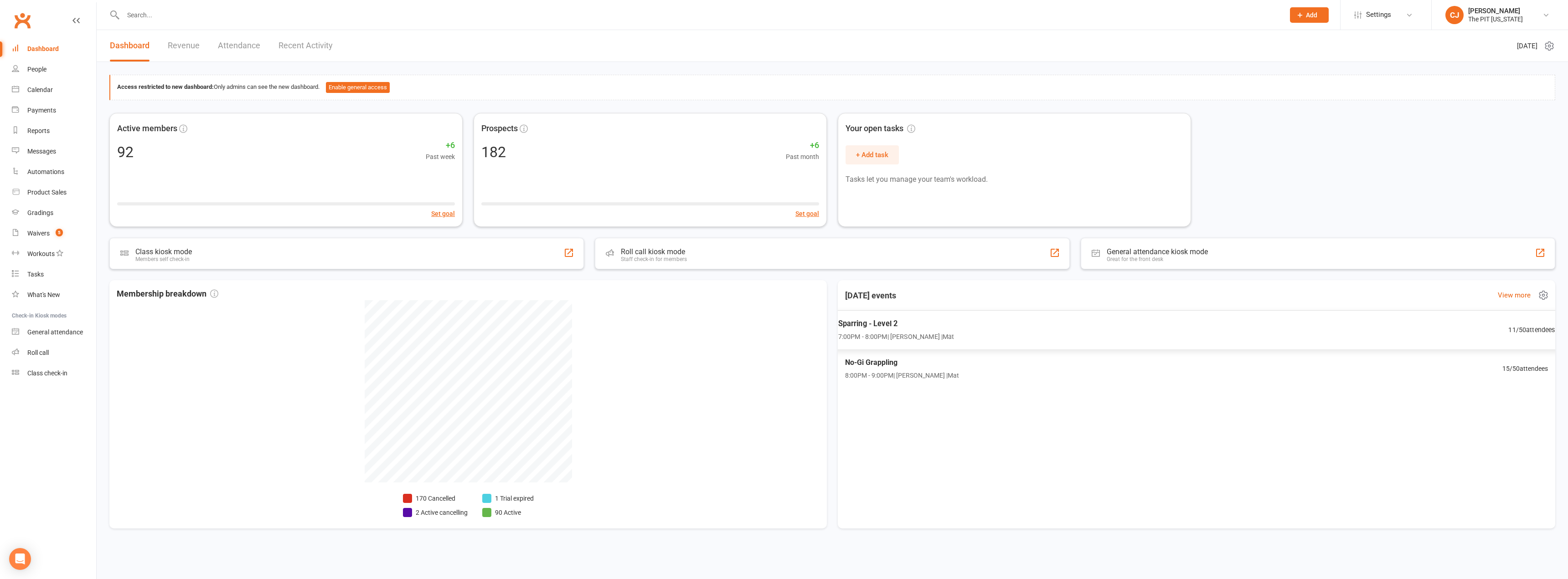
click at [783, 325] on span "Sparring - Level 2" at bounding box center [896, 324] width 116 height 12
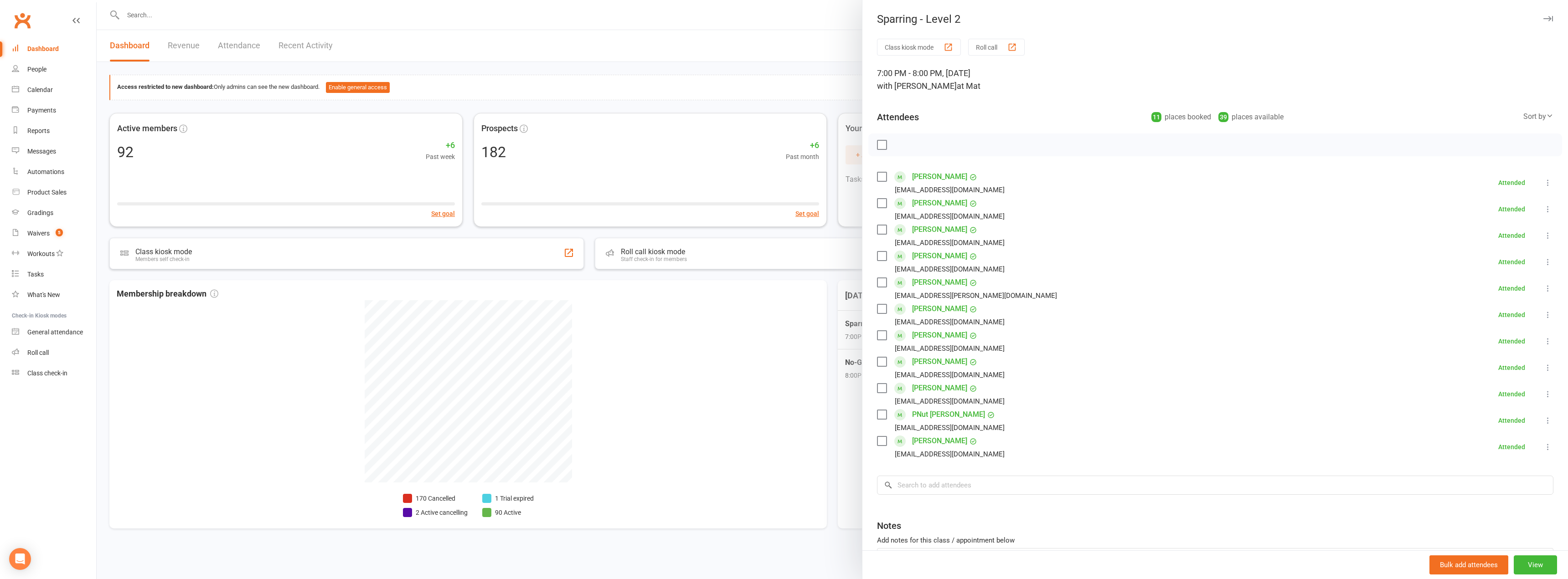
click at [783, 90] on div at bounding box center [832, 290] width 1471 height 579
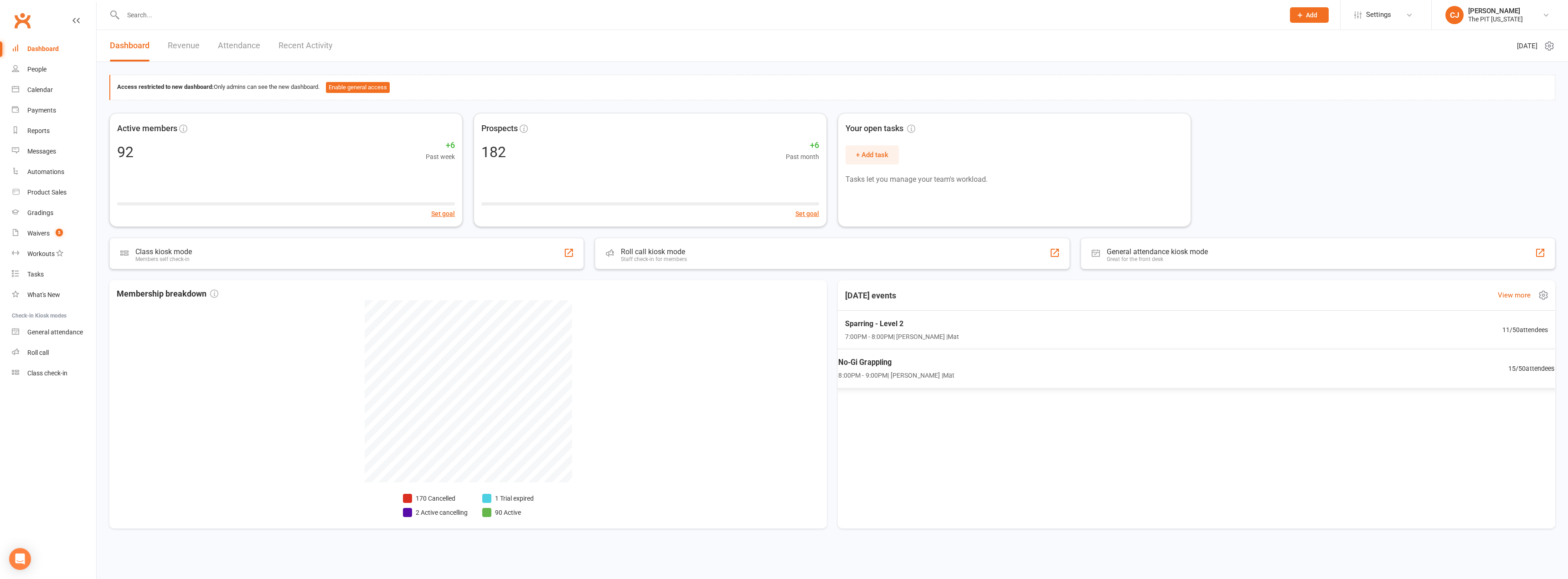
click at [783, 370] on div "No-Gi Grappling 8:00PM - 9:00PM | [PERSON_NAME] | Mat 15 / 50 attendees" at bounding box center [1196, 369] width 738 height 39
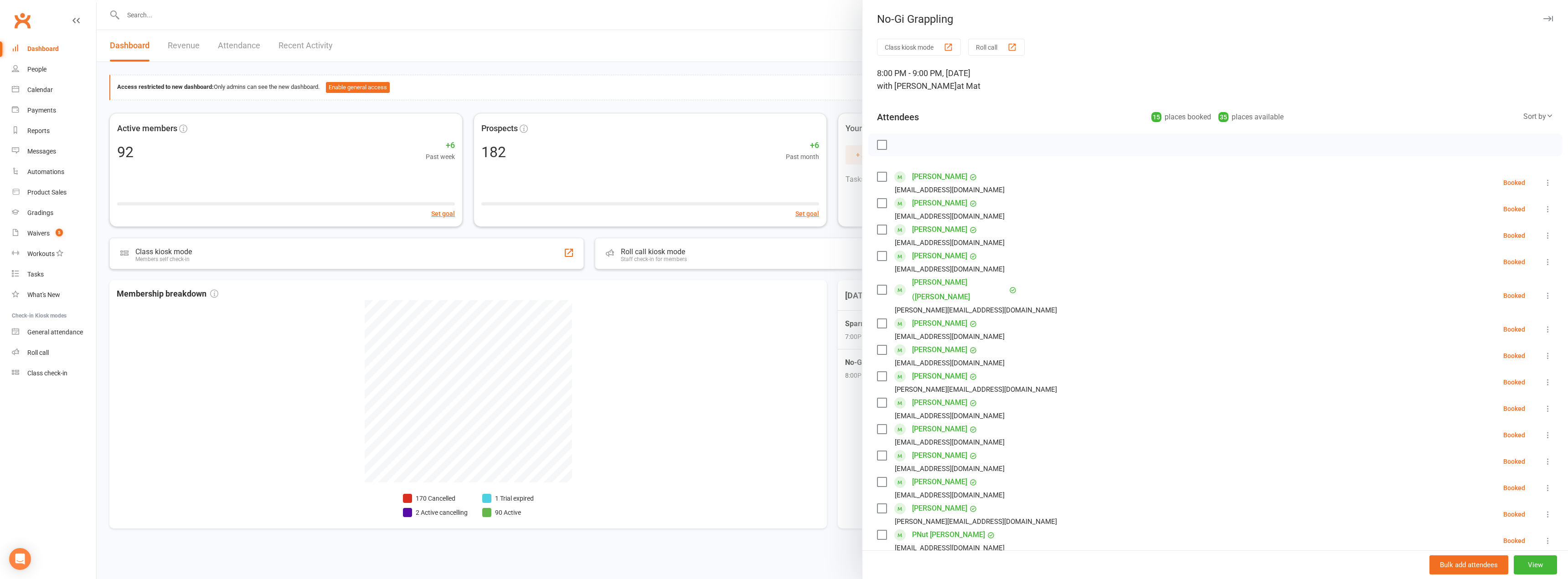
click at [779, 83] on div at bounding box center [832, 290] width 1471 height 579
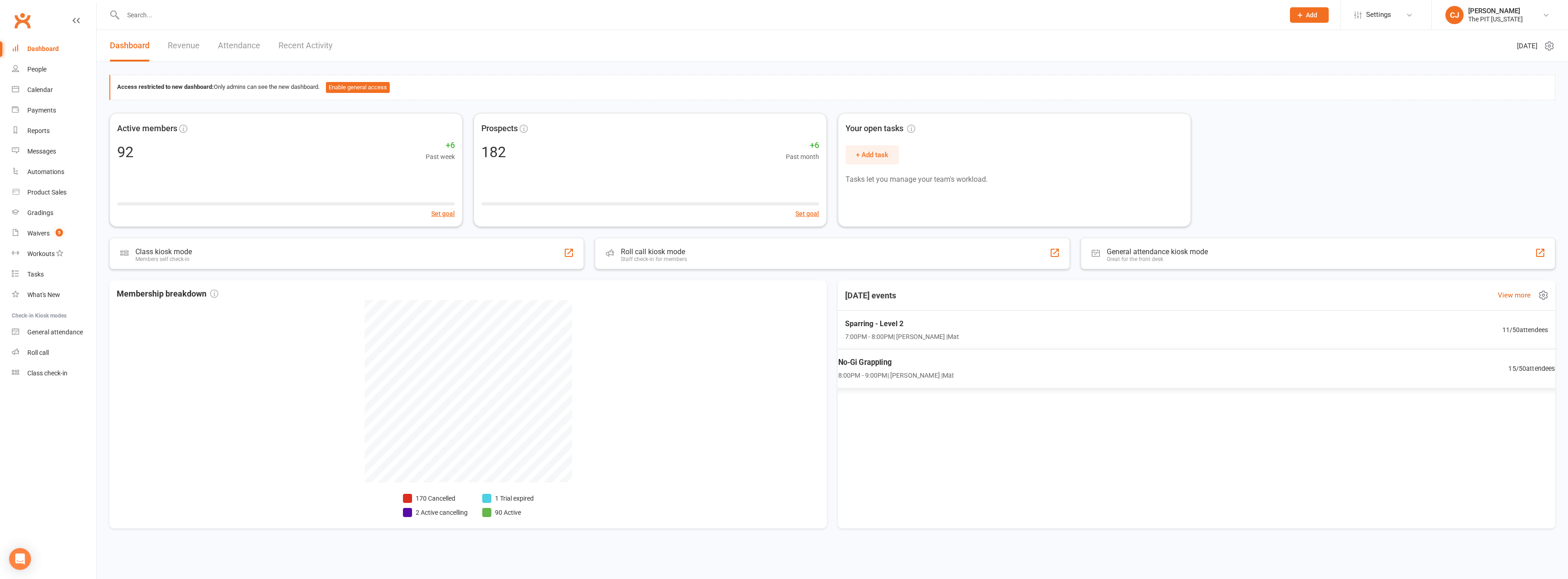
click at [783, 362] on span "No-Gi Grappling" at bounding box center [896, 362] width 116 height 12
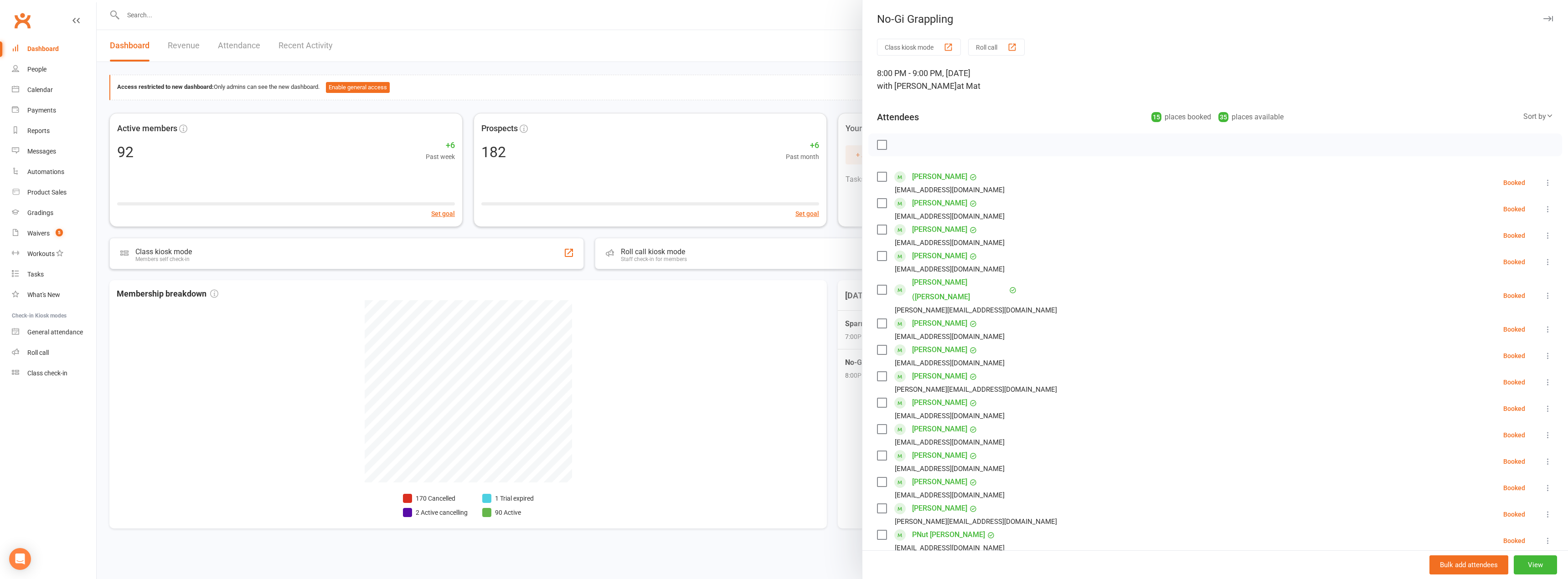
click at [783, 85] on div at bounding box center [832, 290] width 1471 height 579
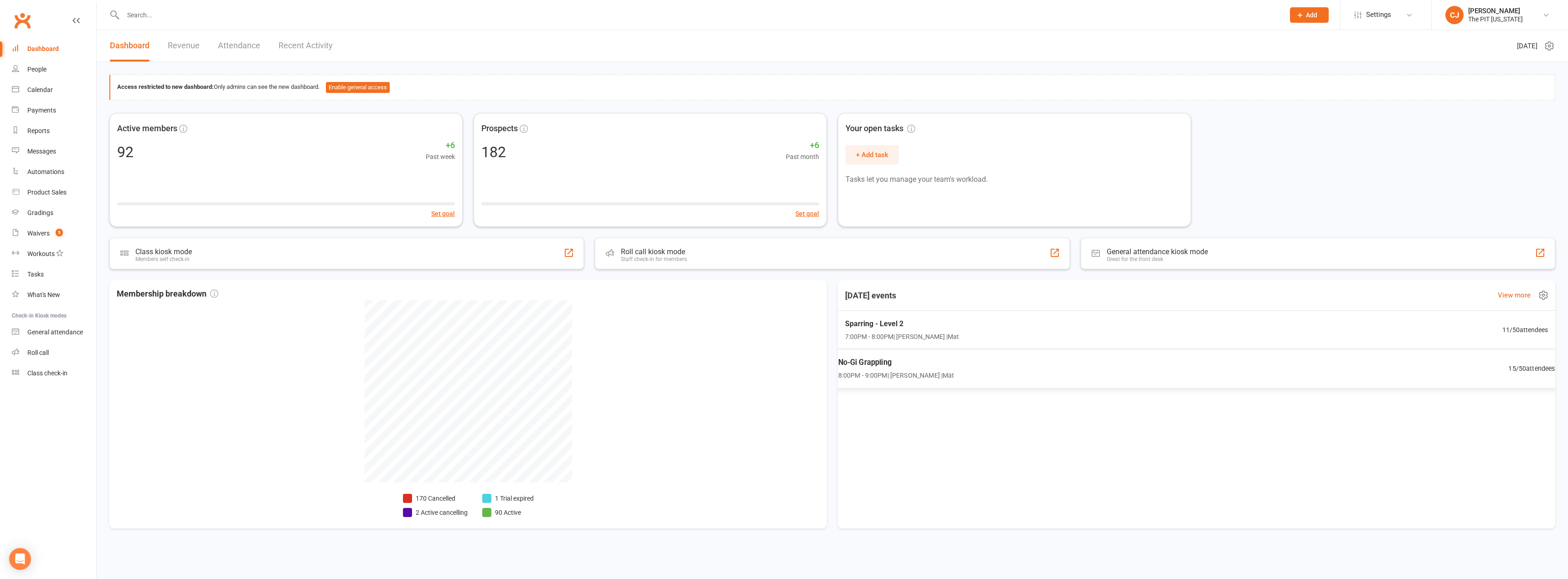
click at [783, 373] on div "No-Gi Grappling 8:00PM - 9:00PM | [PERSON_NAME] | Mat 15 / 50 attendees" at bounding box center [1196, 369] width 740 height 39
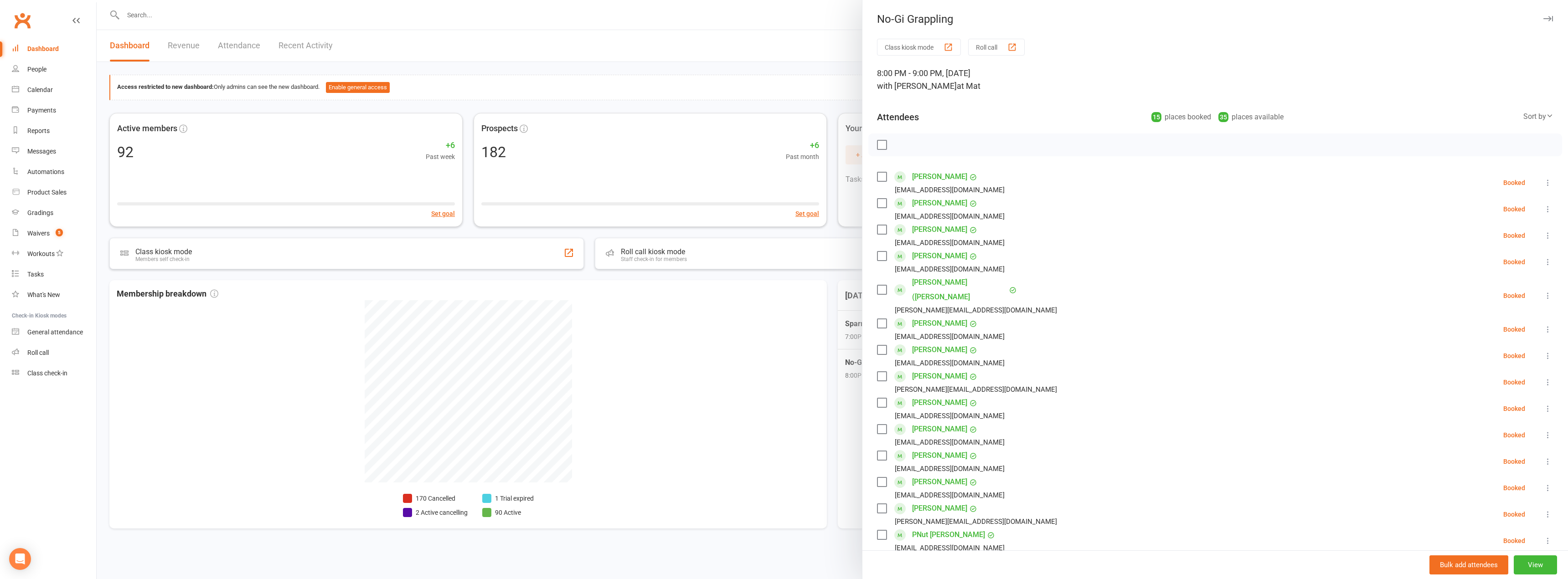
click at [783, 144] on label at bounding box center [881, 145] width 9 height 9
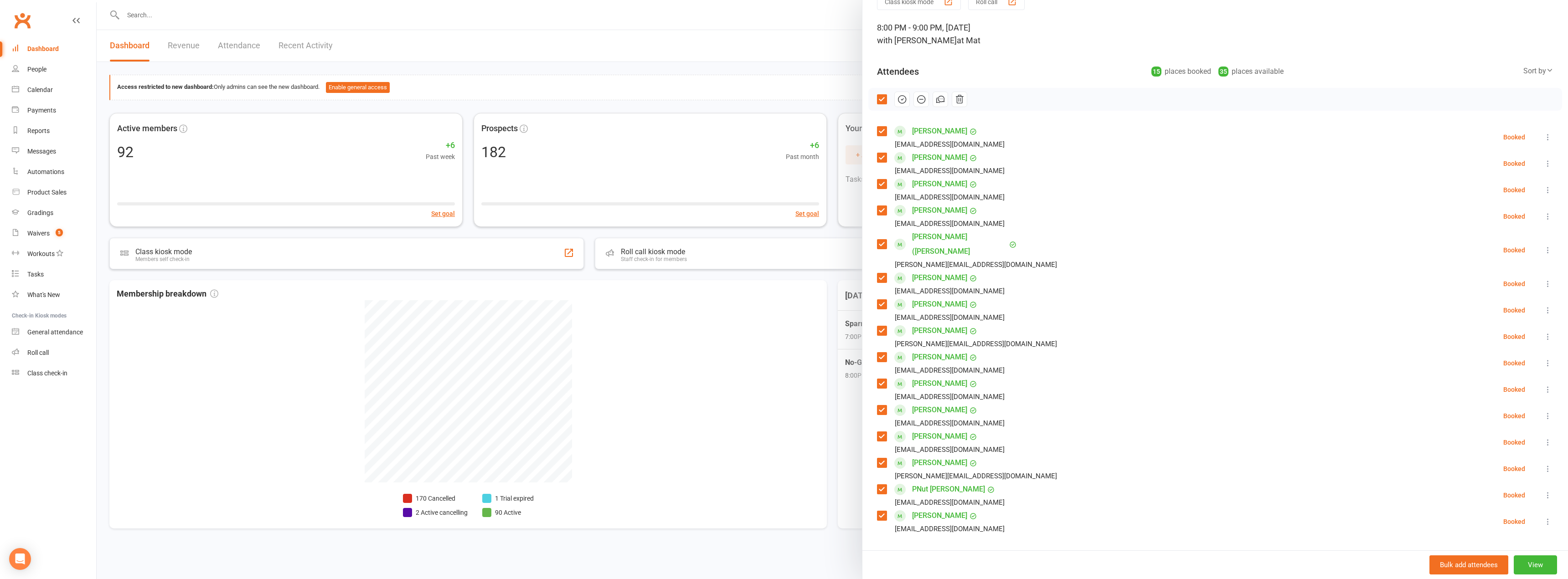
scroll to position [91, 0]
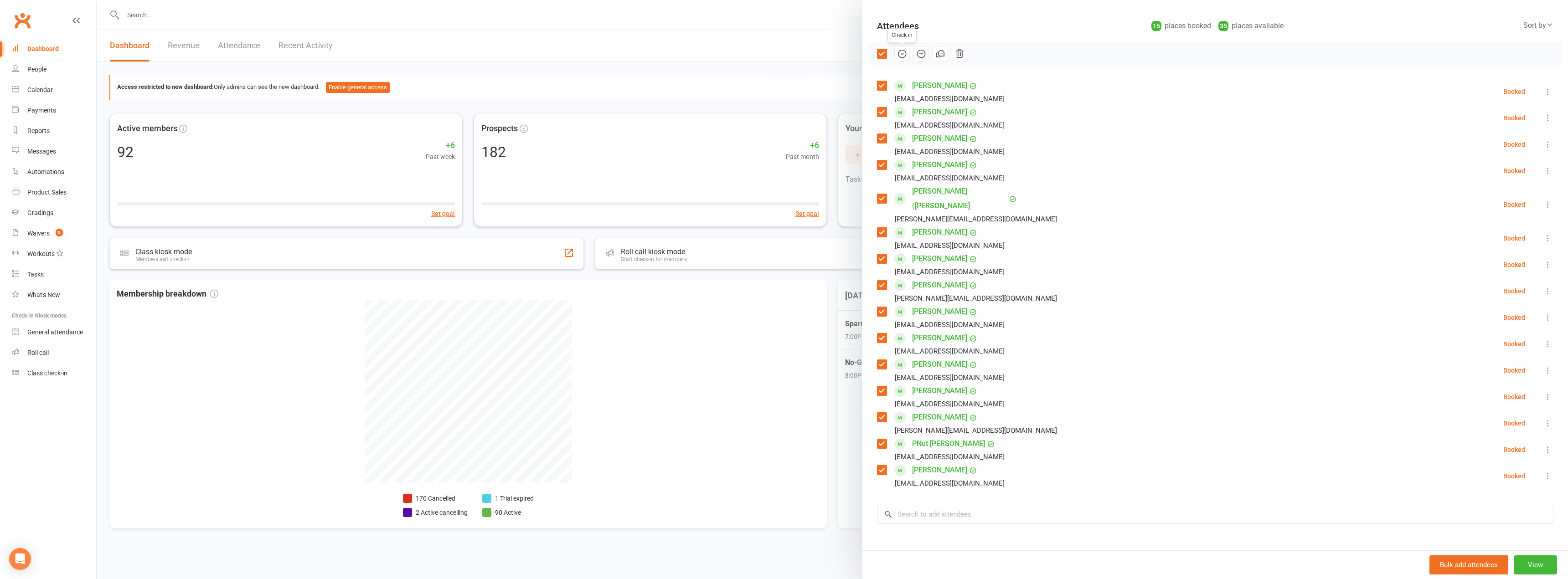
drag, startPoint x: 899, startPoint y: 55, endPoint x: 821, endPoint y: 33, distance: 81.0
click at [783, 55] on icon "button" at bounding box center [902, 54] width 10 height 10
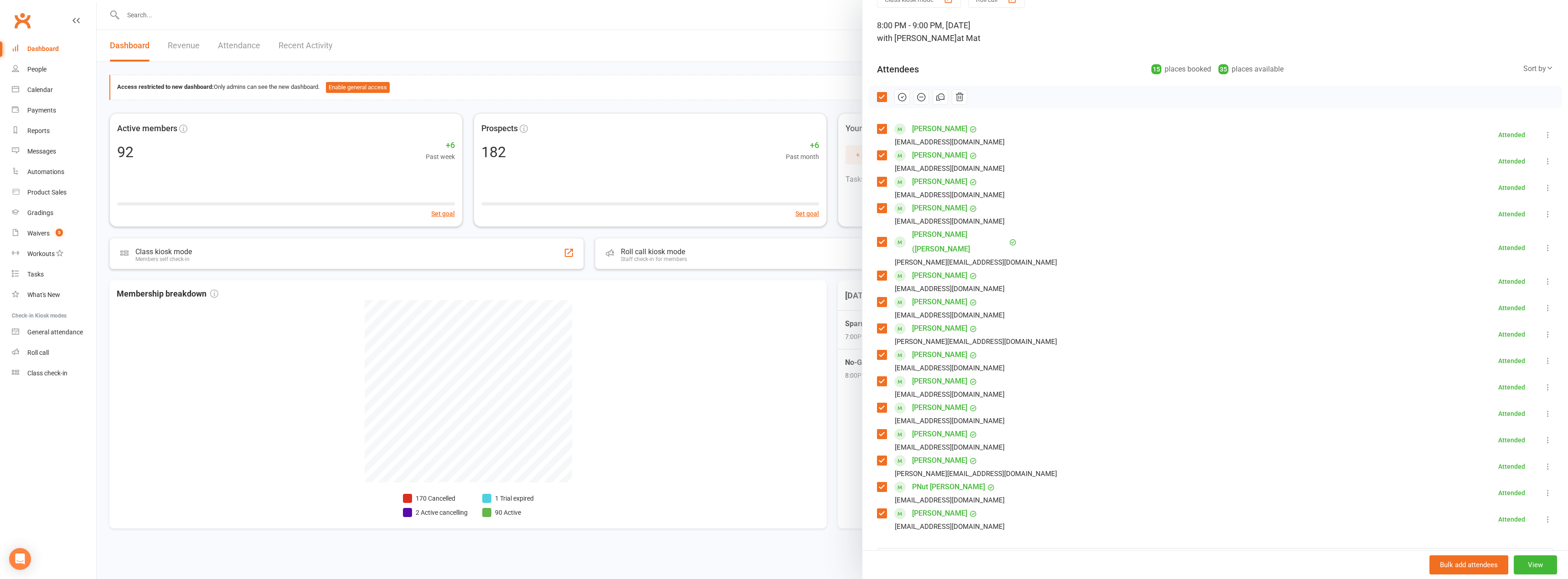
scroll to position [0, 0]
